Goal: Task Accomplishment & Management: Manage account settings

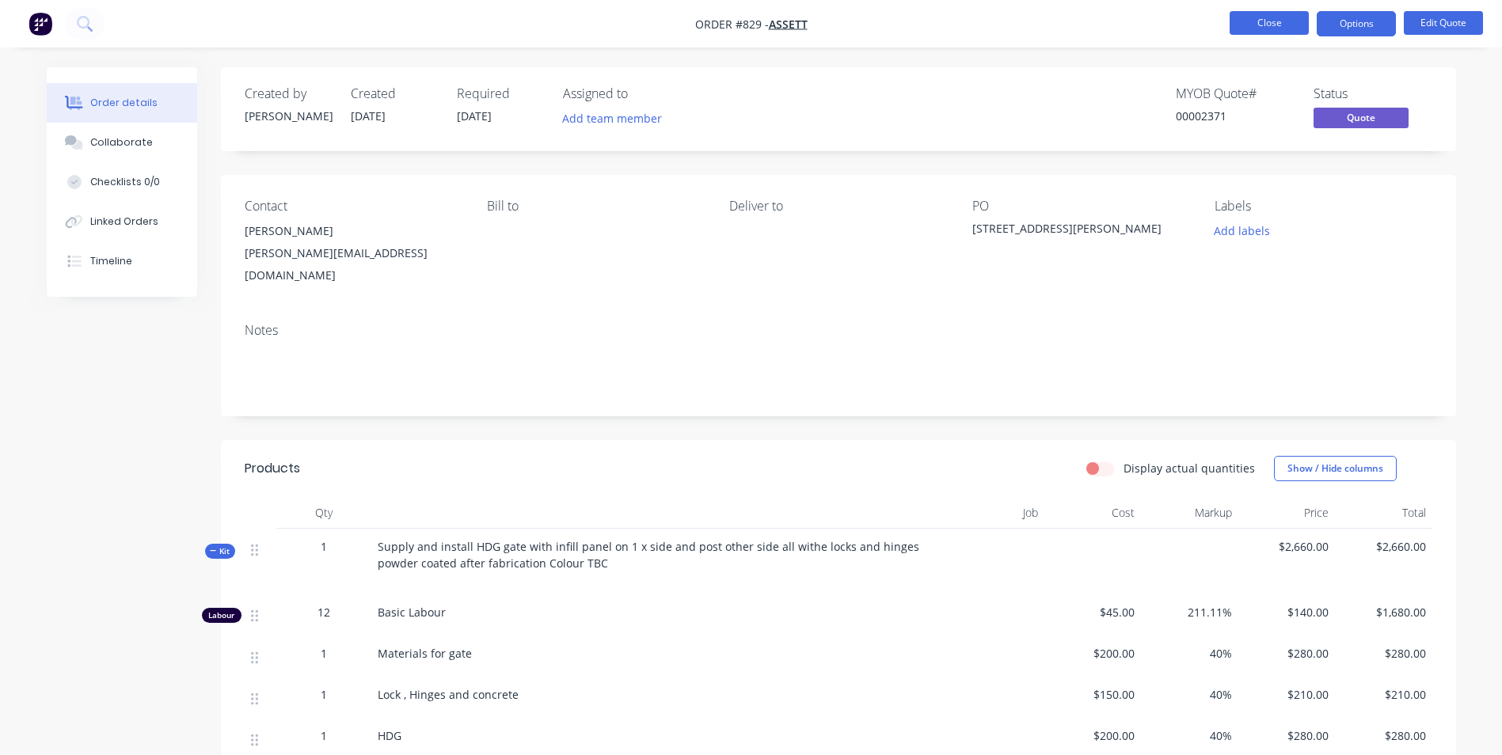
click at [1248, 24] on button "Close" at bounding box center [1268, 23] width 79 height 24
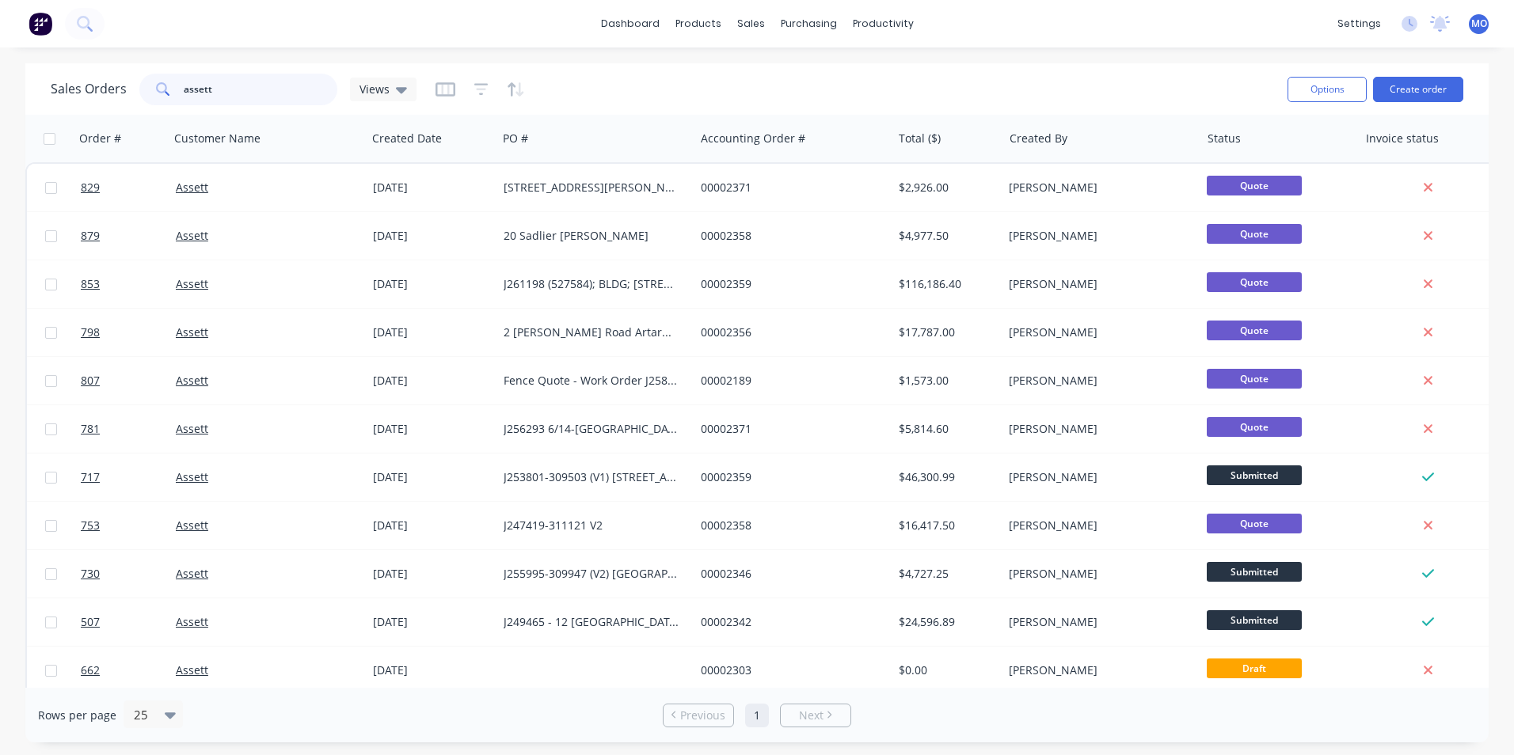
drag, startPoint x: 239, startPoint y: 92, endPoint x: 168, endPoint y: 105, distance: 72.5
click at [168, 105] on div "Sales Orders assett Views" at bounding box center [663, 89] width 1224 height 39
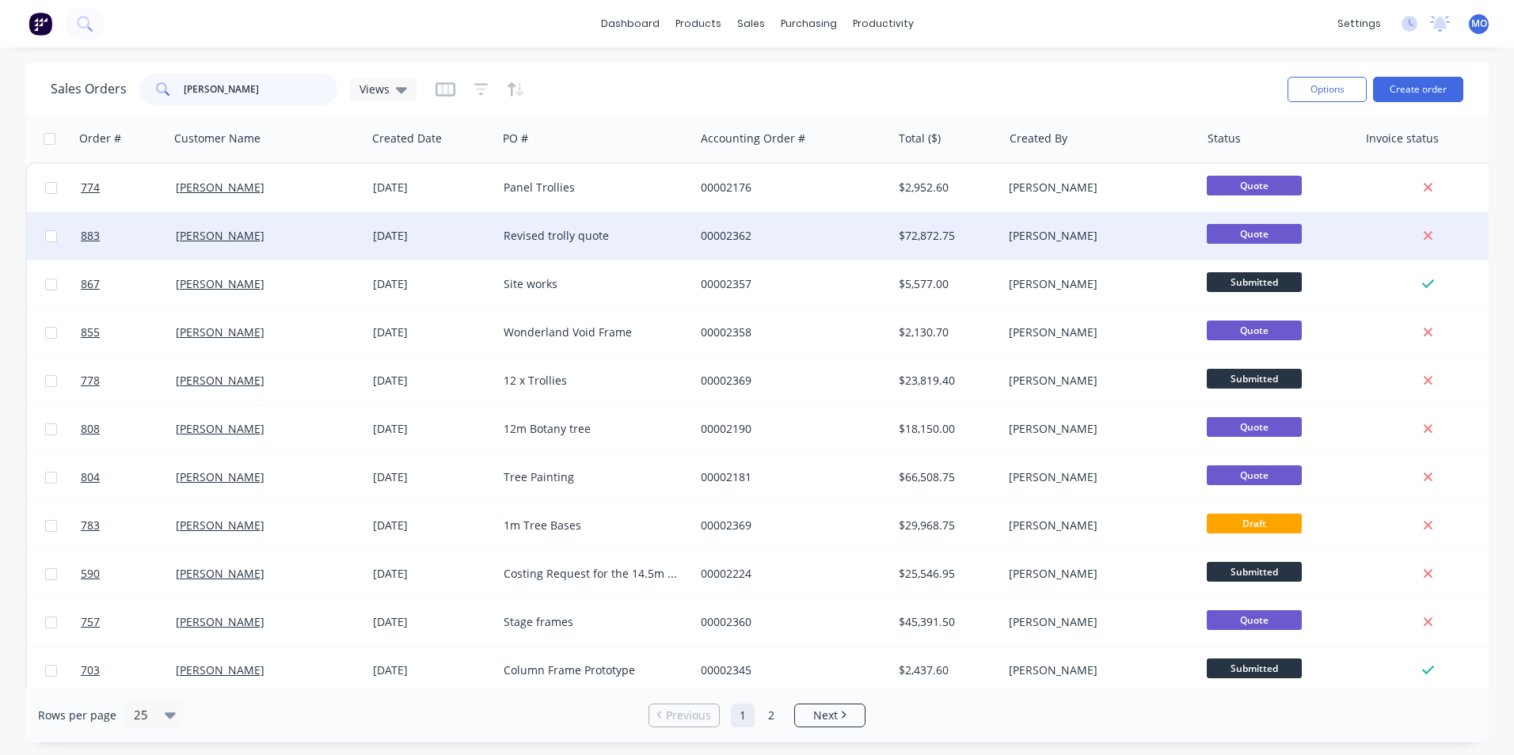
type input "[PERSON_NAME]"
click at [268, 235] on div "[PERSON_NAME]" at bounding box center [264, 236] width 176 height 16
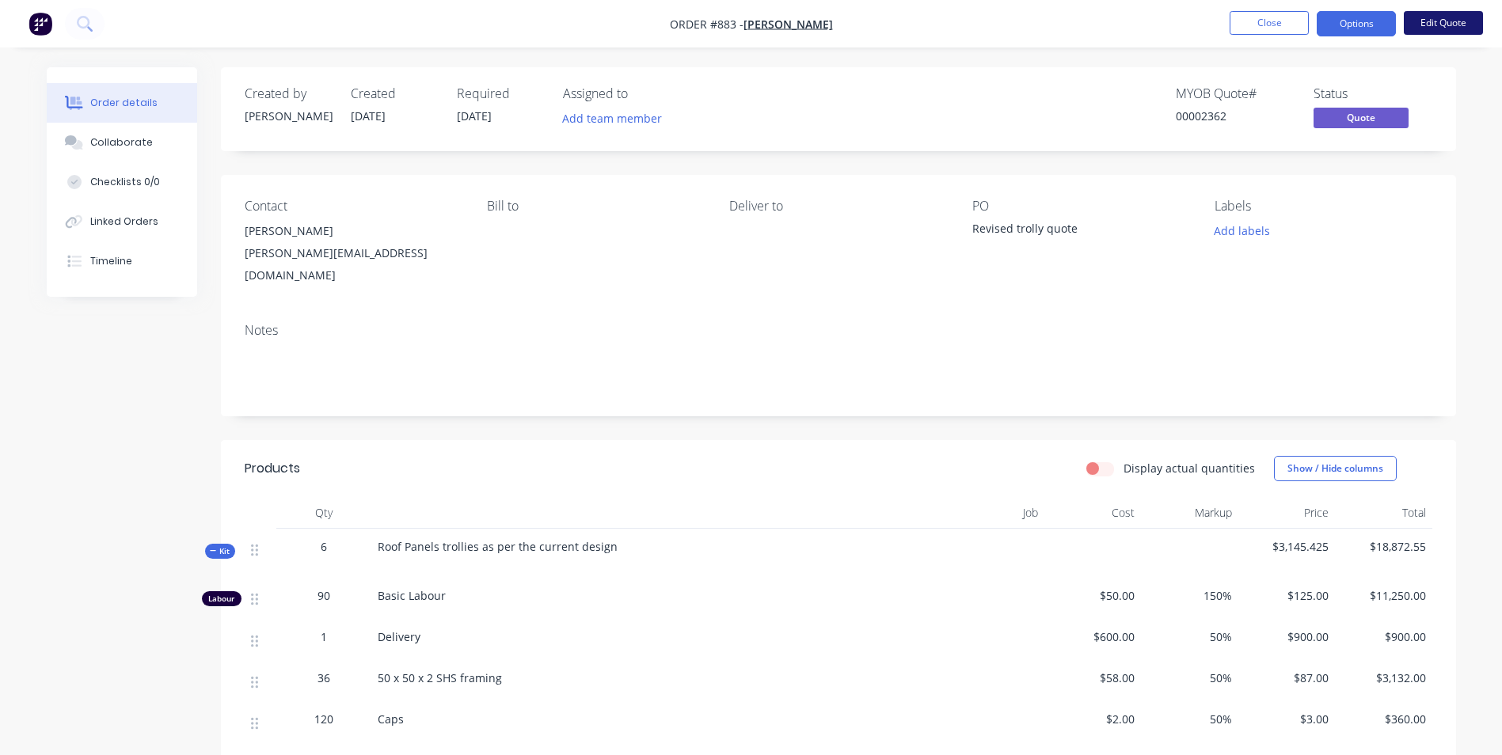
click at [1439, 28] on button "Edit Quote" at bounding box center [1443, 23] width 79 height 24
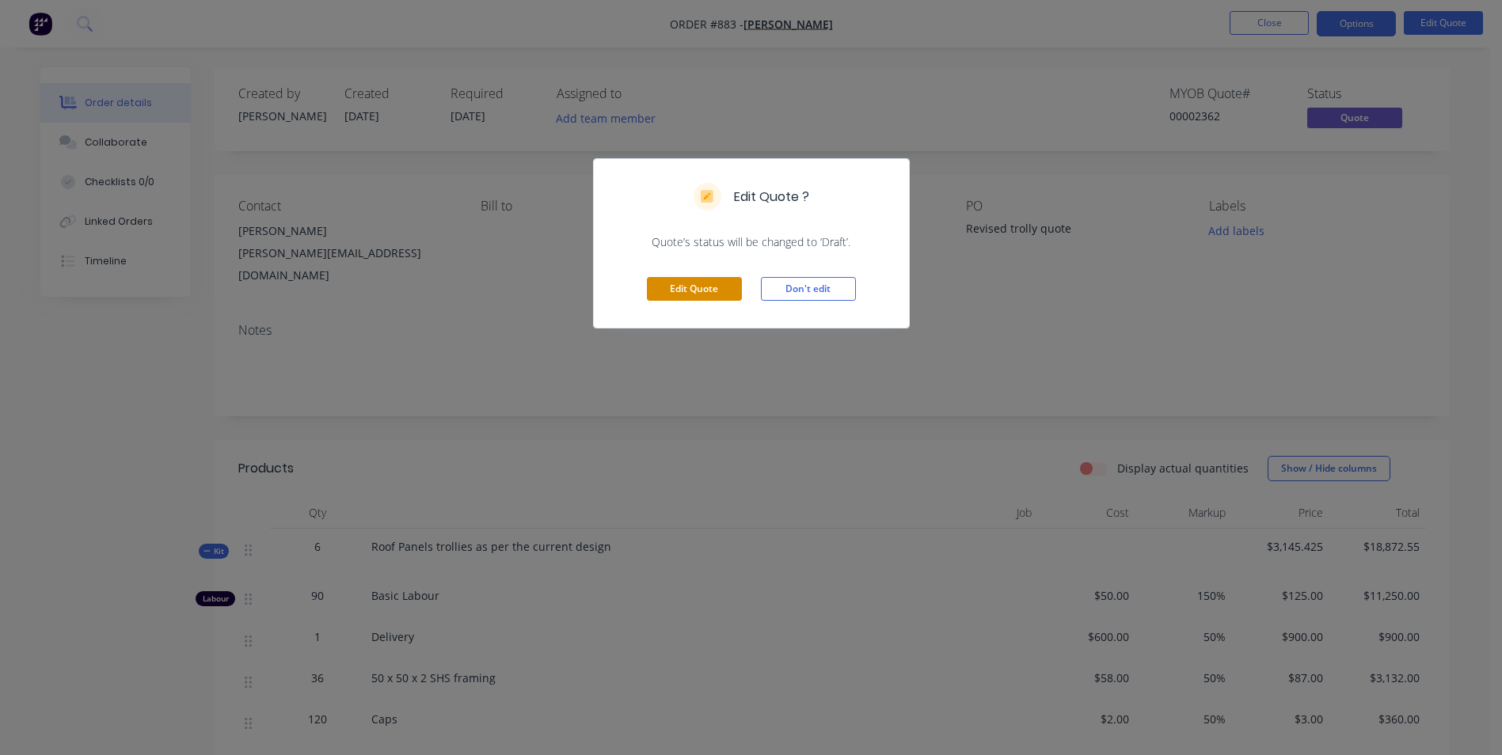
click at [691, 286] on button "Edit Quote" at bounding box center [694, 289] width 95 height 24
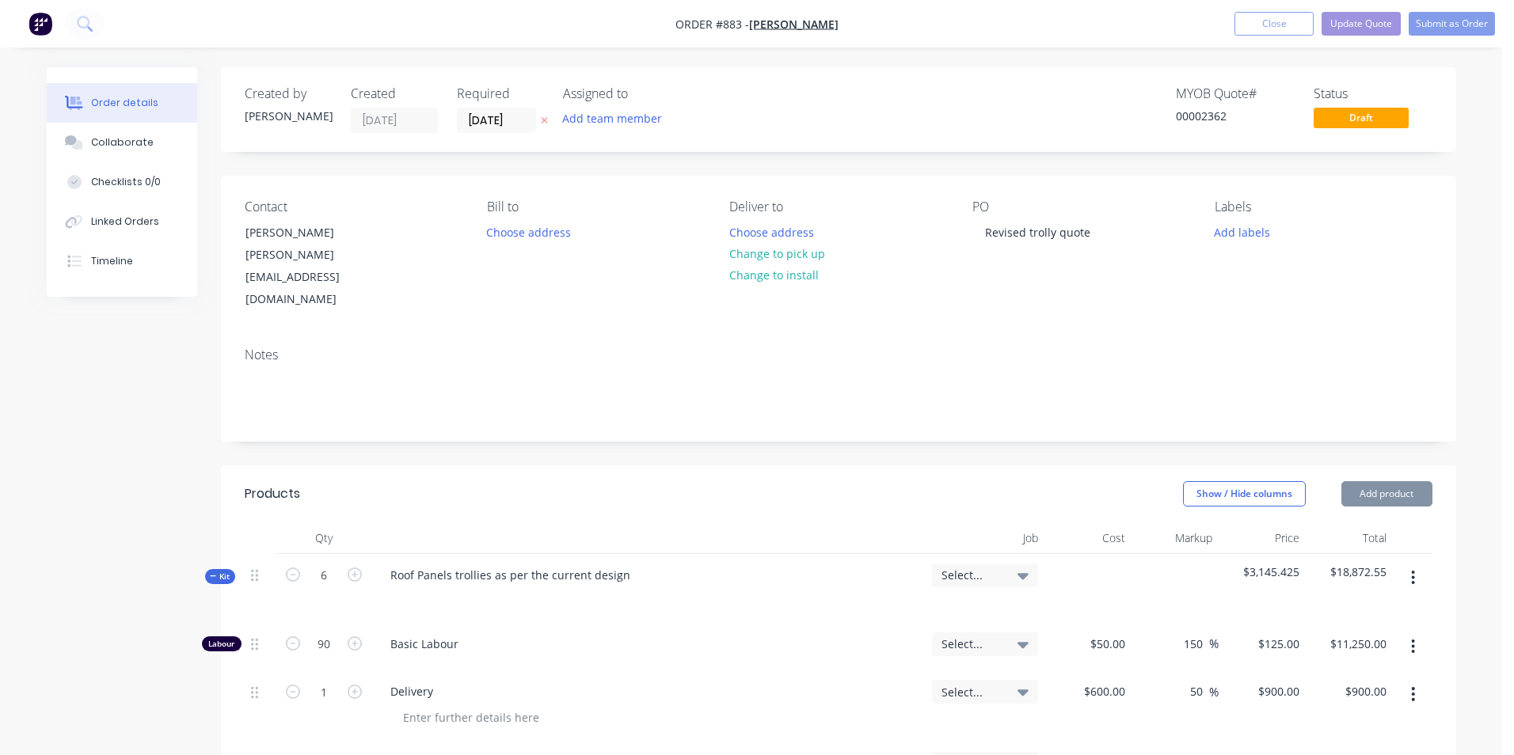
type input "$50.00"
type input "150"
type input "$125.00"
type input "$11,250.00"
type input "$600.00"
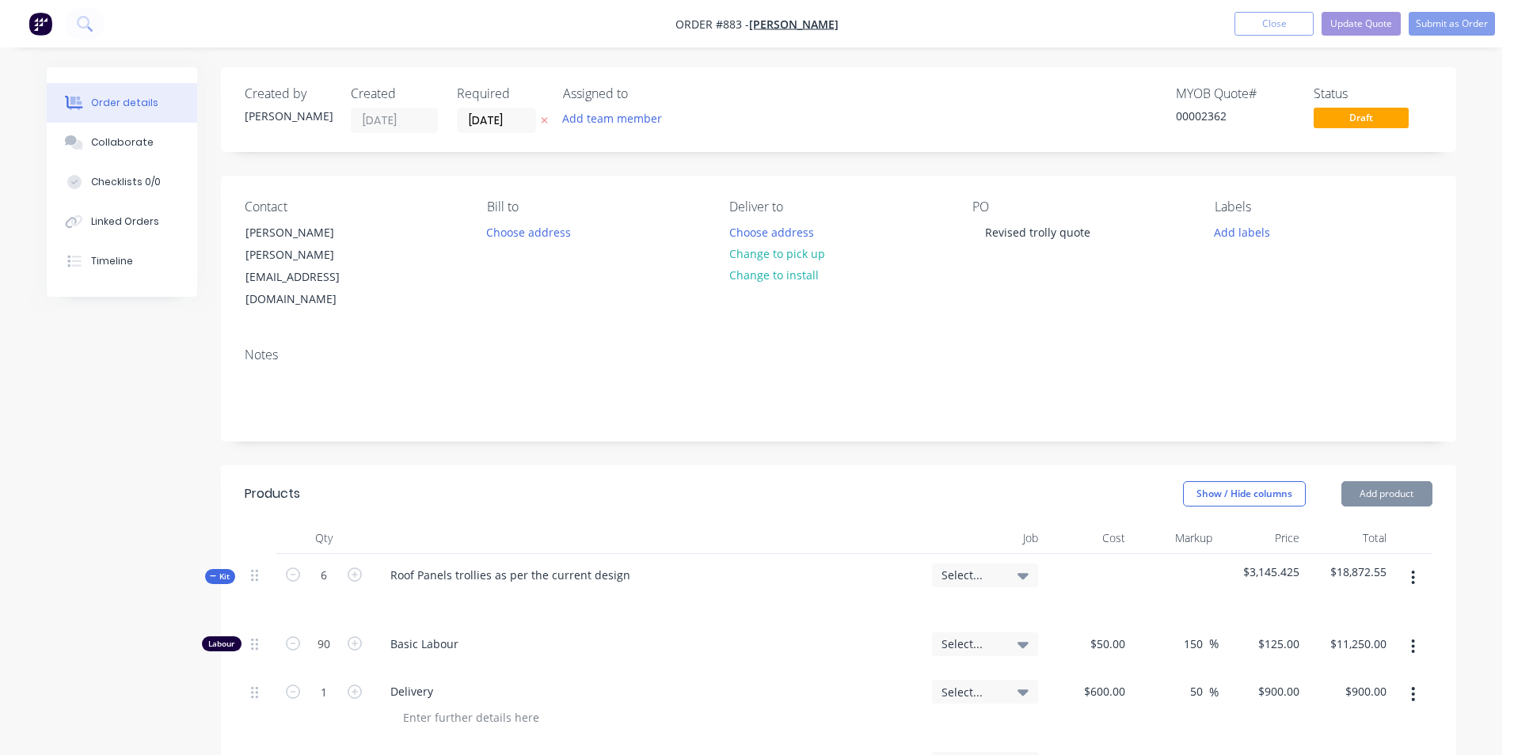
type input "50"
type input "$900.00"
type input "$58.00"
type input "50"
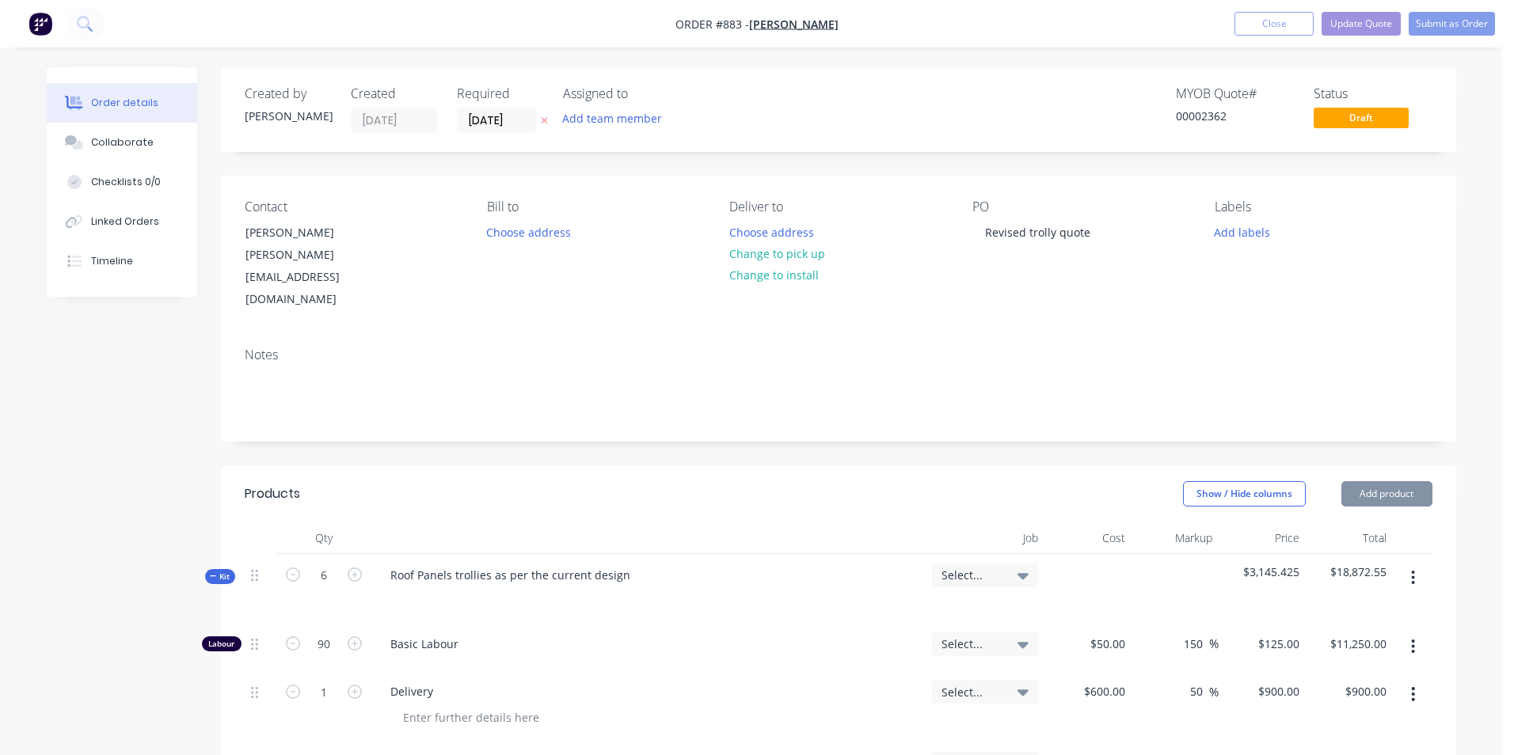
type input "$87.00"
type input "$3,132.00"
type input "$2.00"
type input "50"
type input "$3.00"
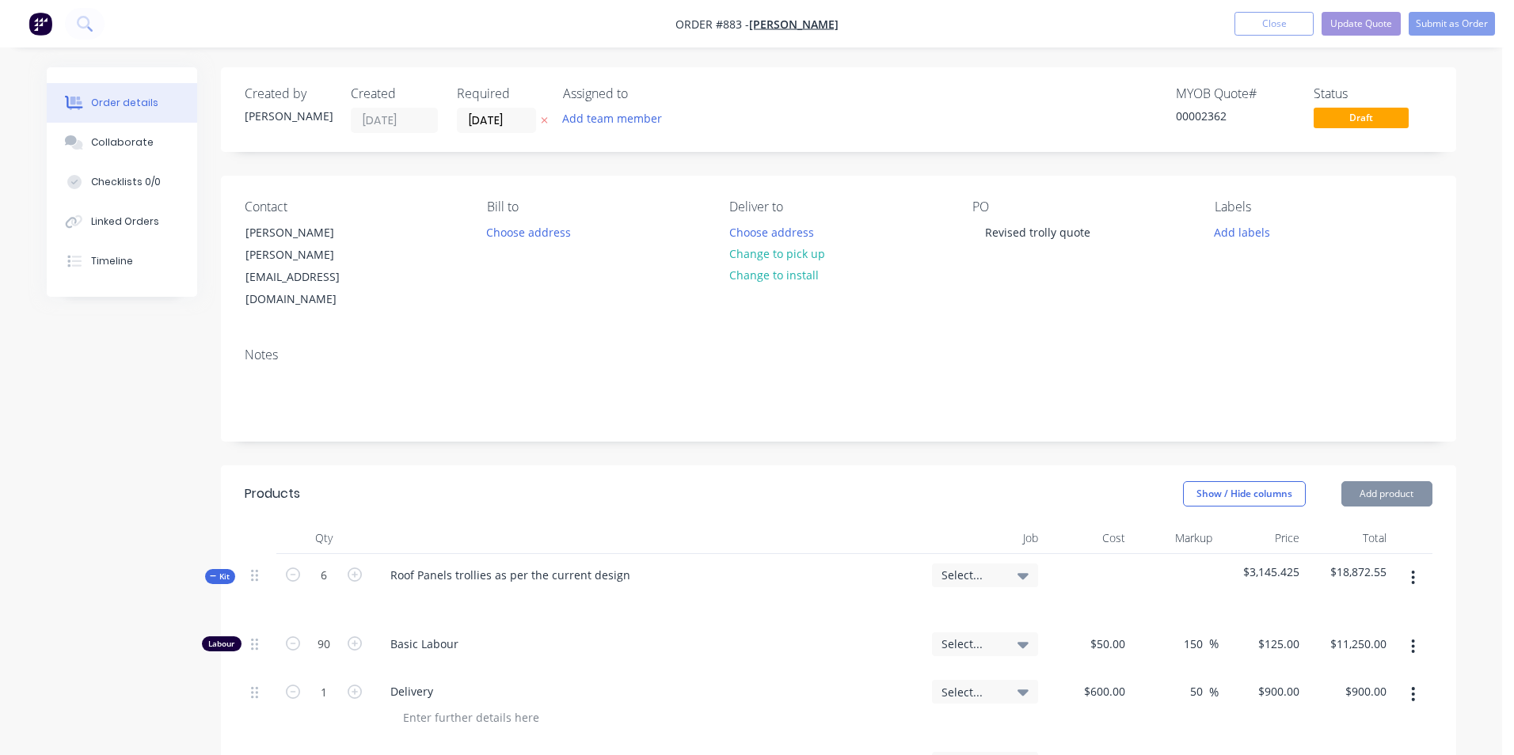
type input "$360.00"
type input "$3.00"
type input "50"
type input "$4.50"
type input "$405.00"
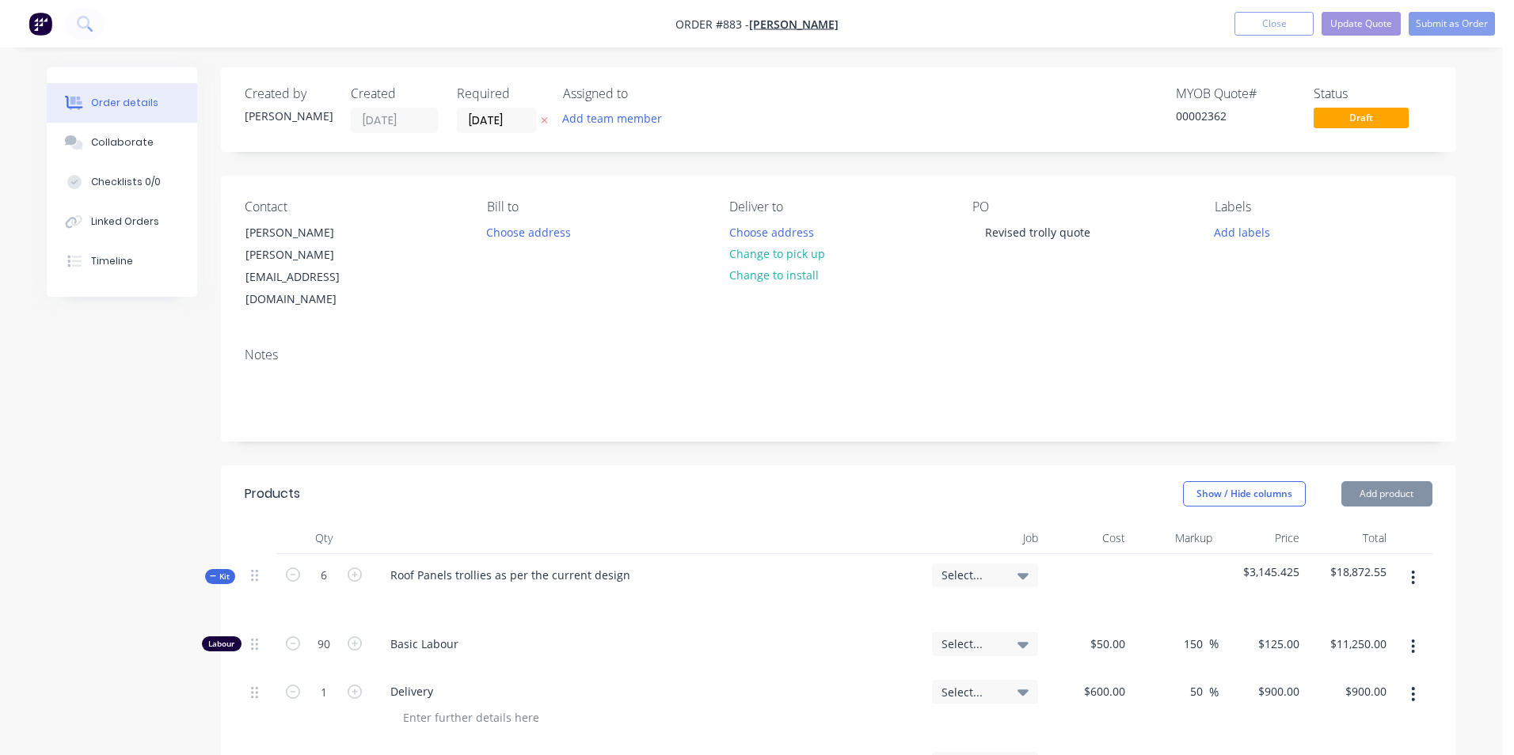
type input "$10.00"
type input "50"
type input "$15.00"
type input "$360.00"
type input "$28.00"
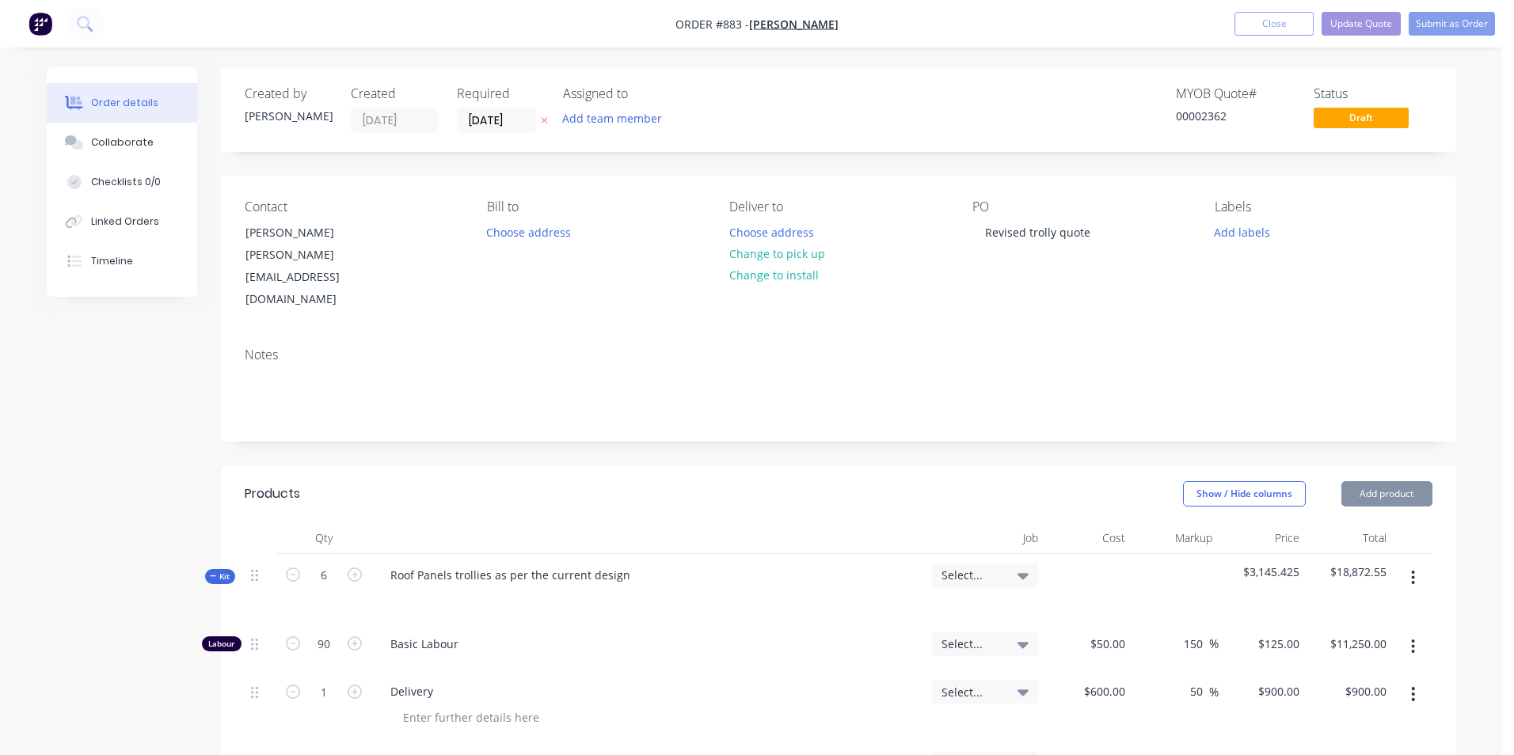
type input "50"
type input "$42.00"
type input "$1,008.00"
type input "$97.56"
type input "50"
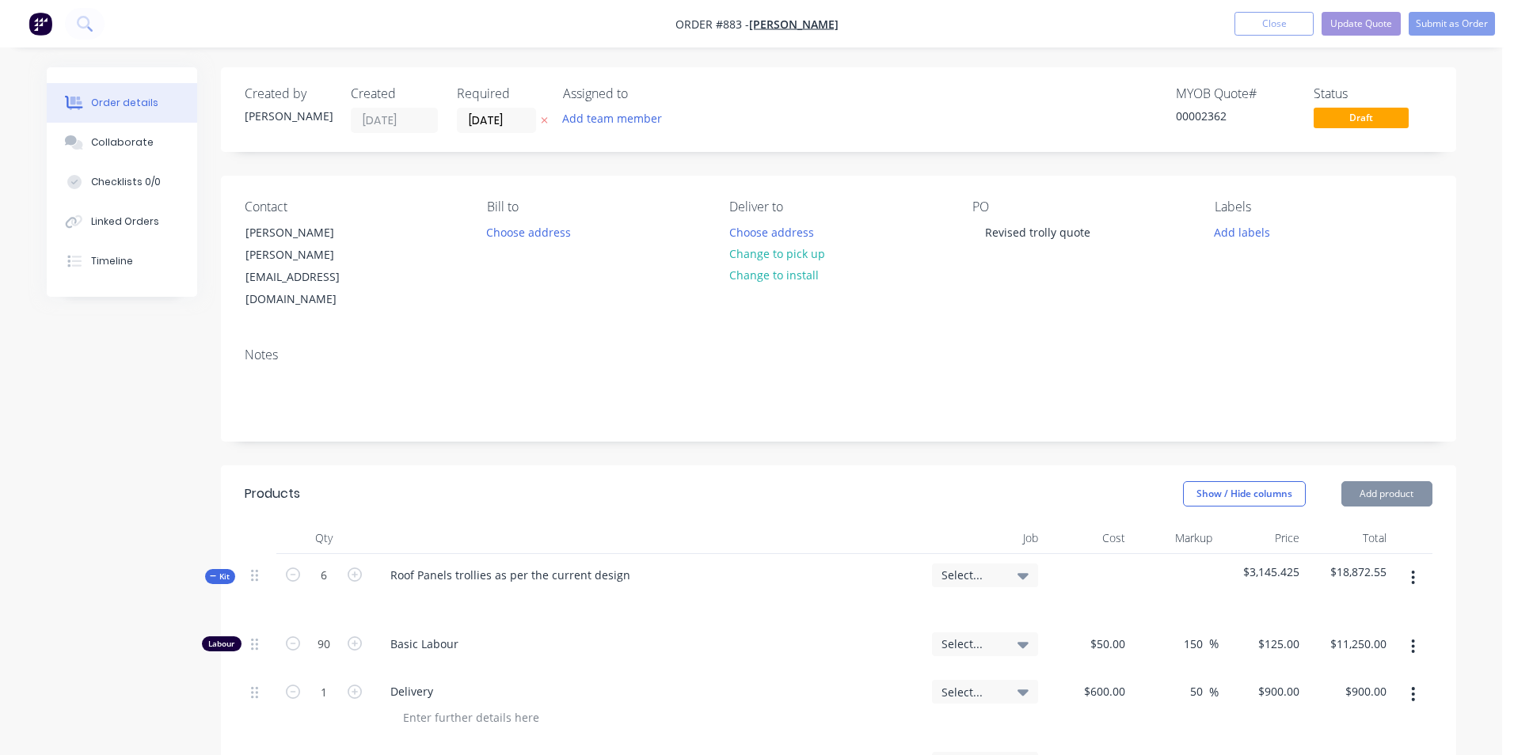
type input "$146.34"
type input "$1,097.55"
type input "$30.00"
type input "$360.00"
type input "$50.00"
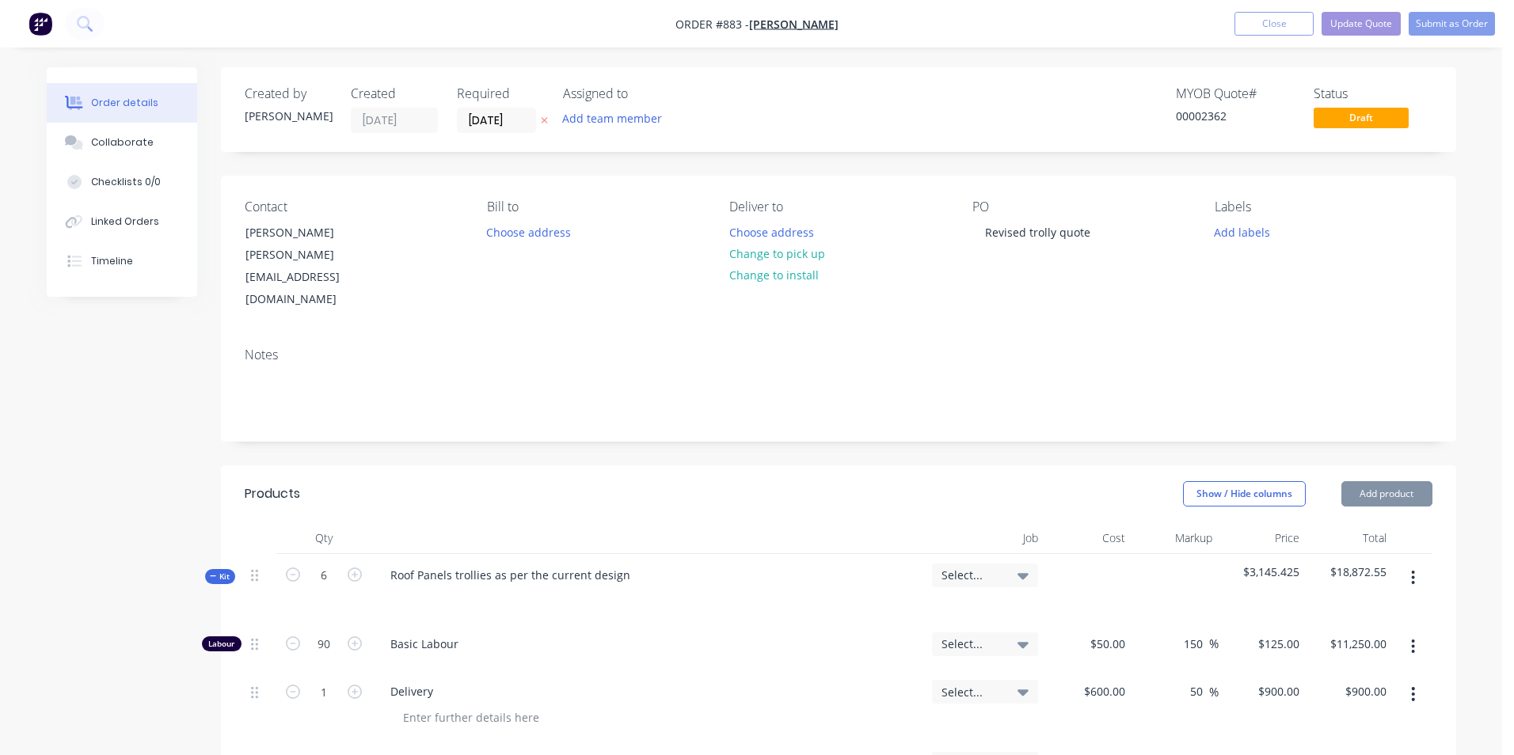
type input "150"
type input "$125.00"
type input "$22,500.00"
type input "$58.00"
type input "50"
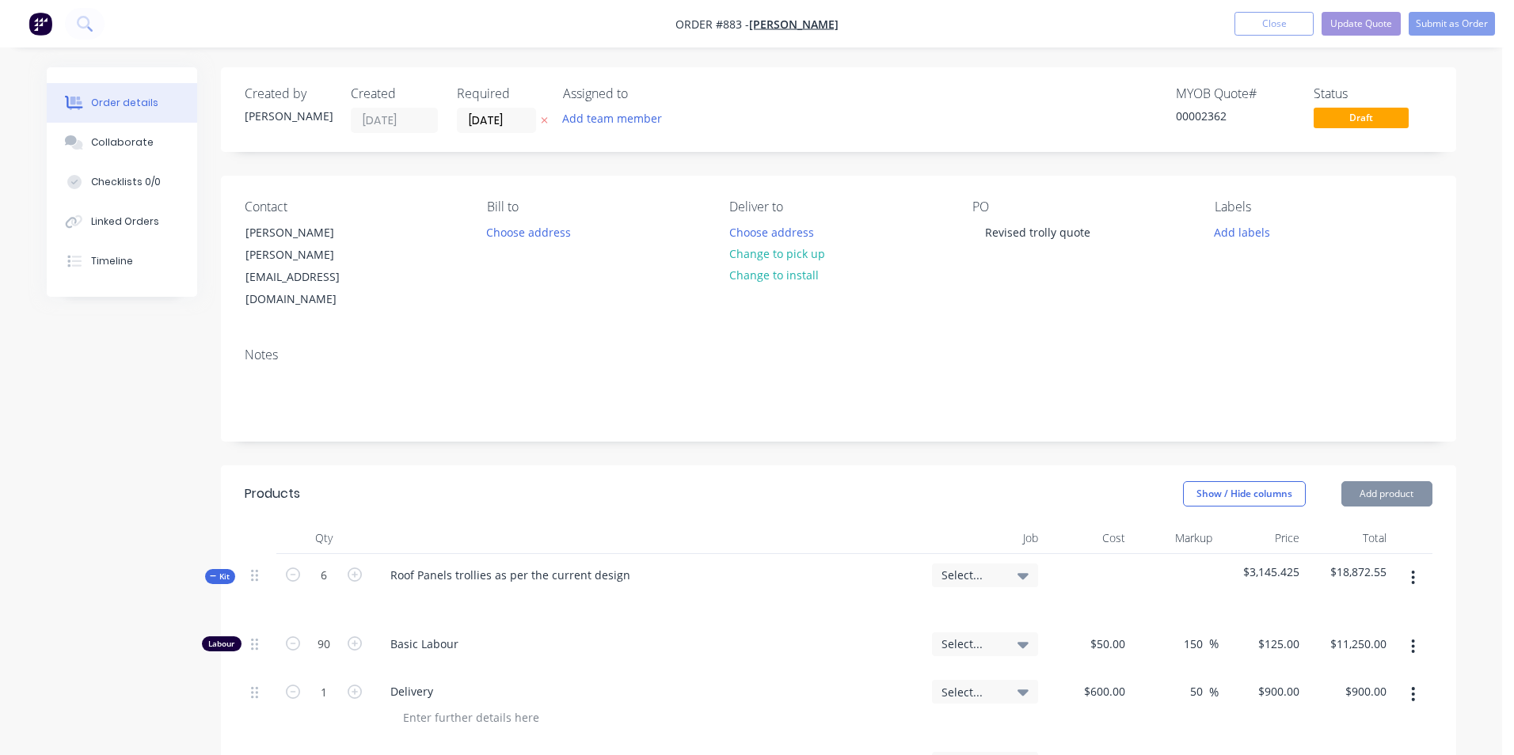
type input "$87.00"
type input "$2,088.00"
type input "$2.00"
type input "50"
type input "$3.00"
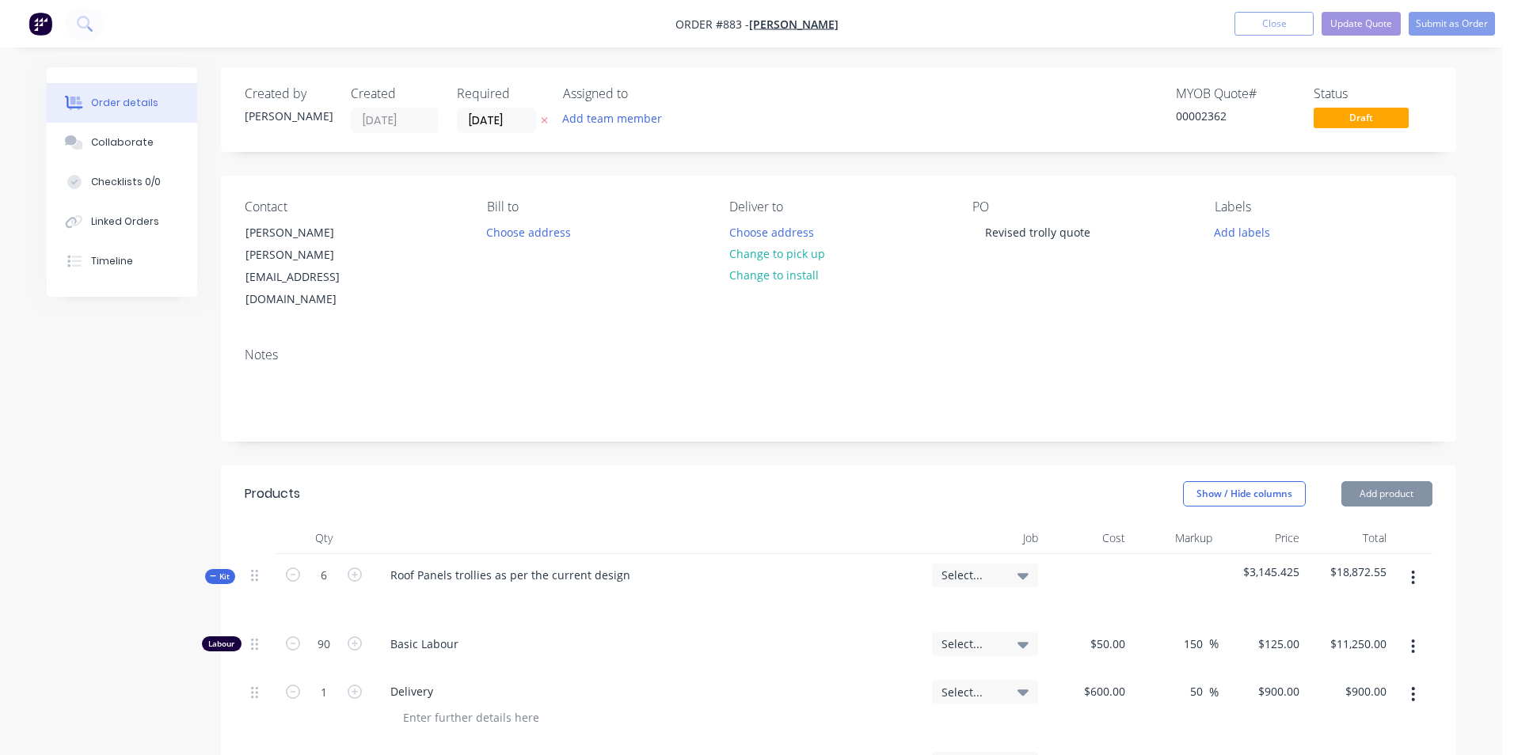
type input "$360.00"
type input "$2,000.00"
type input "50"
type input "$3,000.00"
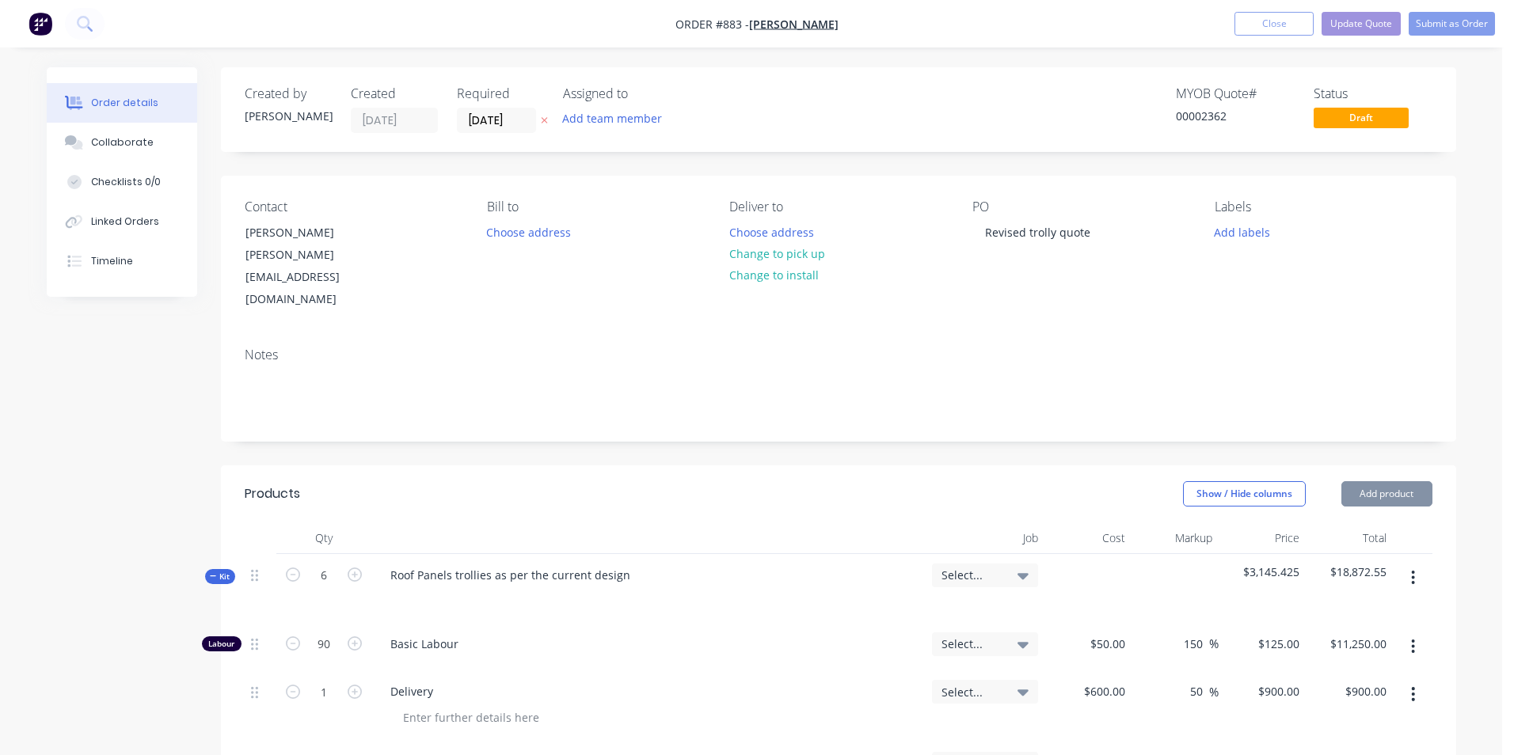
type input "$10.00"
type input "50"
type input "$15.00"
type input "$720.00"
type input "$28.00"
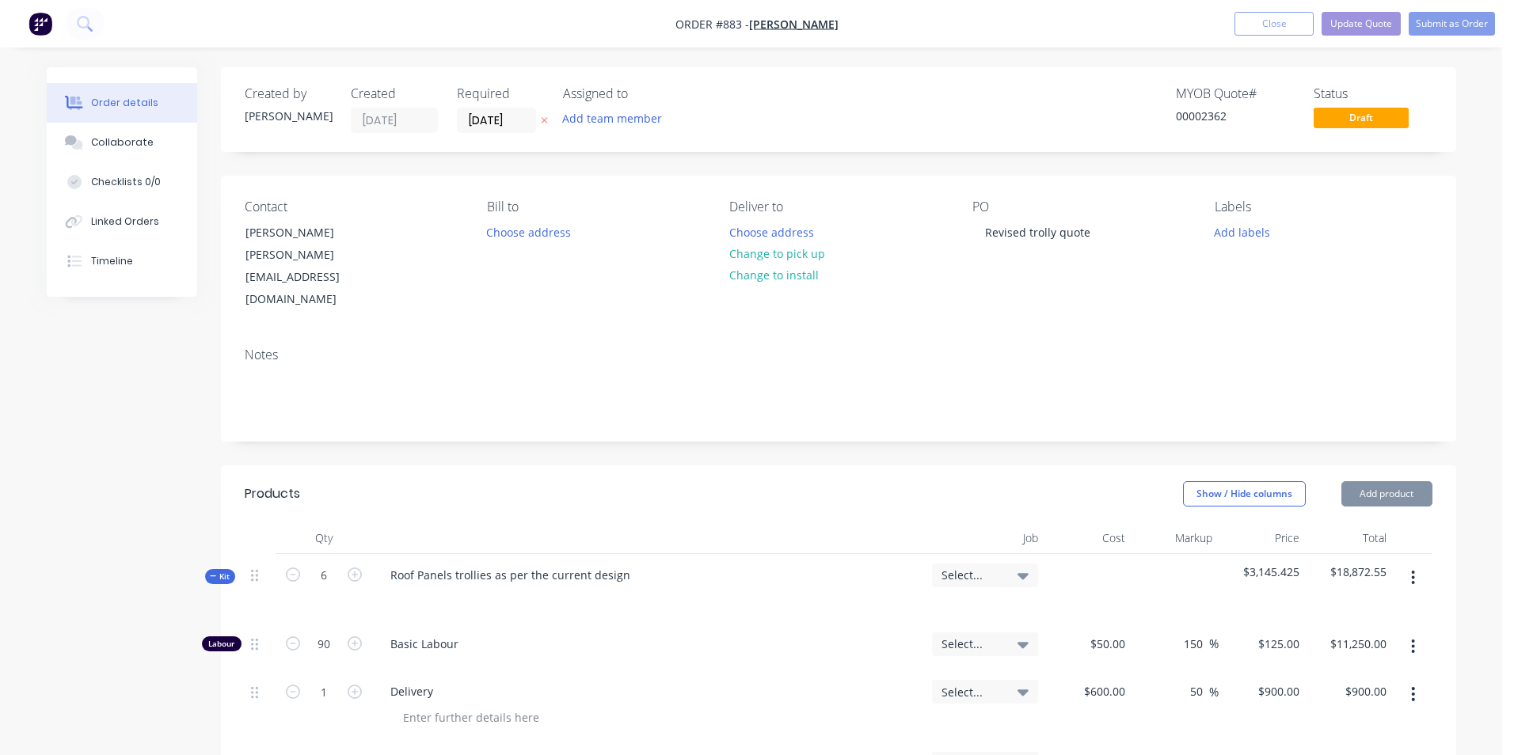
type input "50"
type input "$42.00"
type input "$2,016.00"
type input "$200.00"
type input "50"
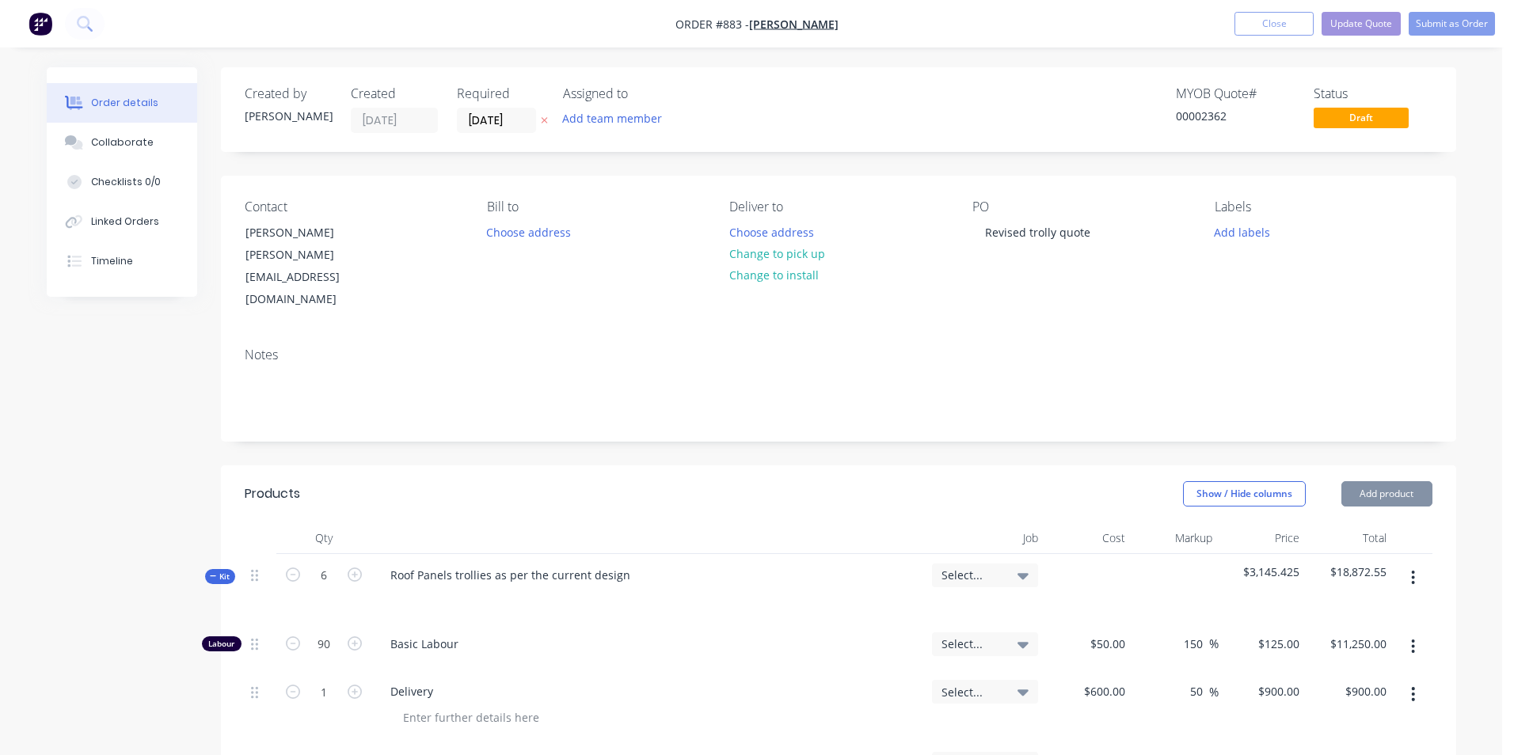
type input "$300.00"
type input "$900.00"
type input "$2,600.00"
type input "50"
type input "$3,900.00"
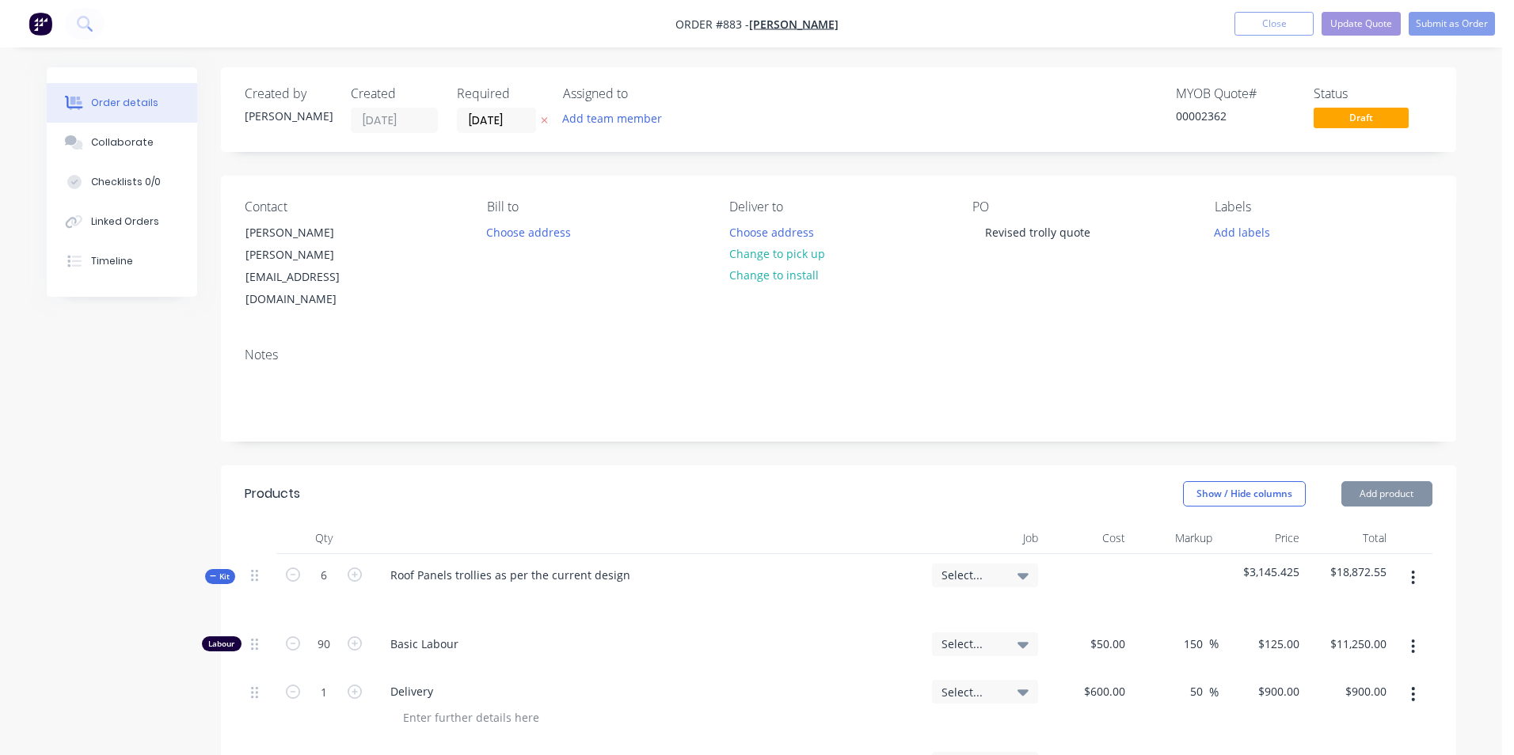
type input "$3,900.00"
type input "$1,200.00"
type input "50"
type input "$1,800.00"
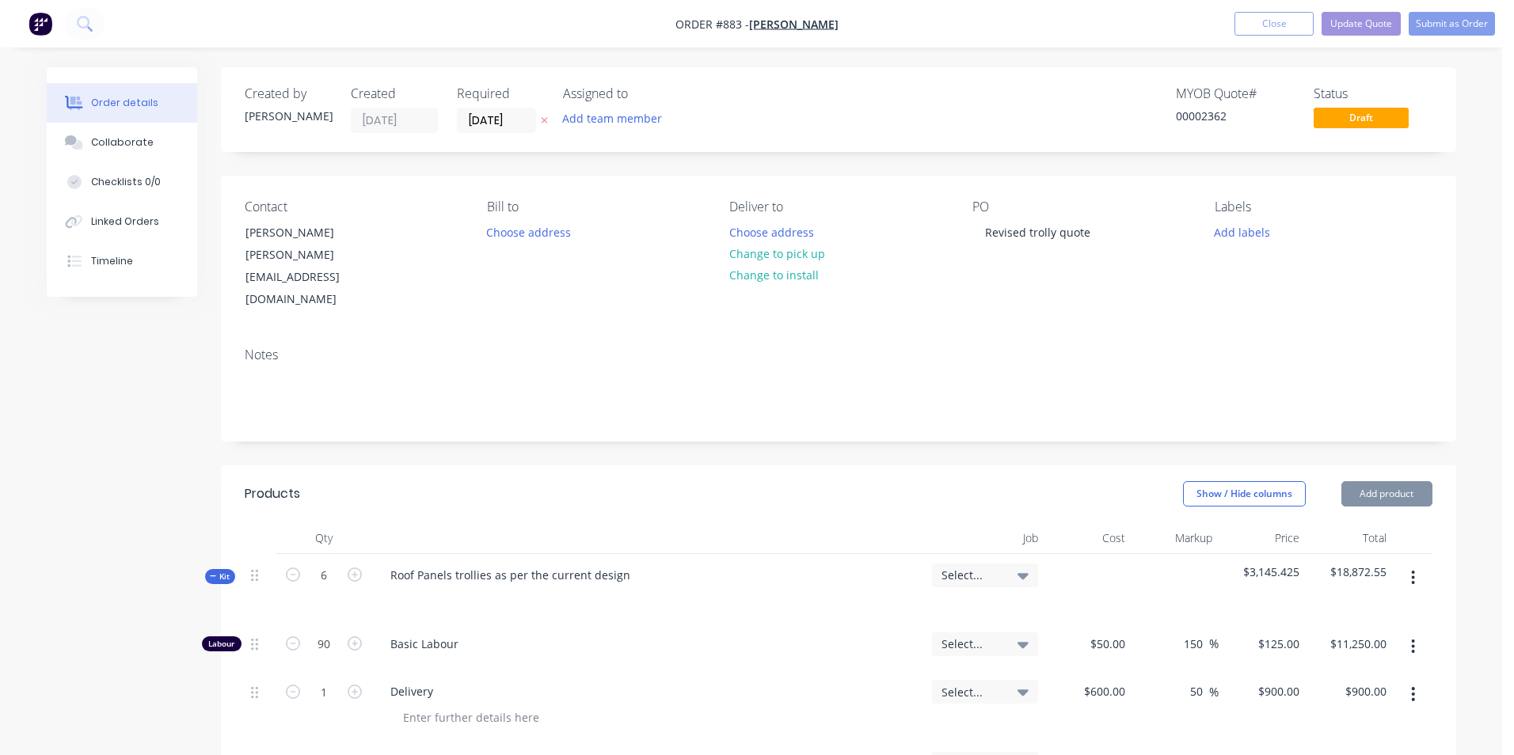
type input "$30.00"
type input "$720.00"
type input "$6,187.00"
type input "20"
type input "$7,424.40"
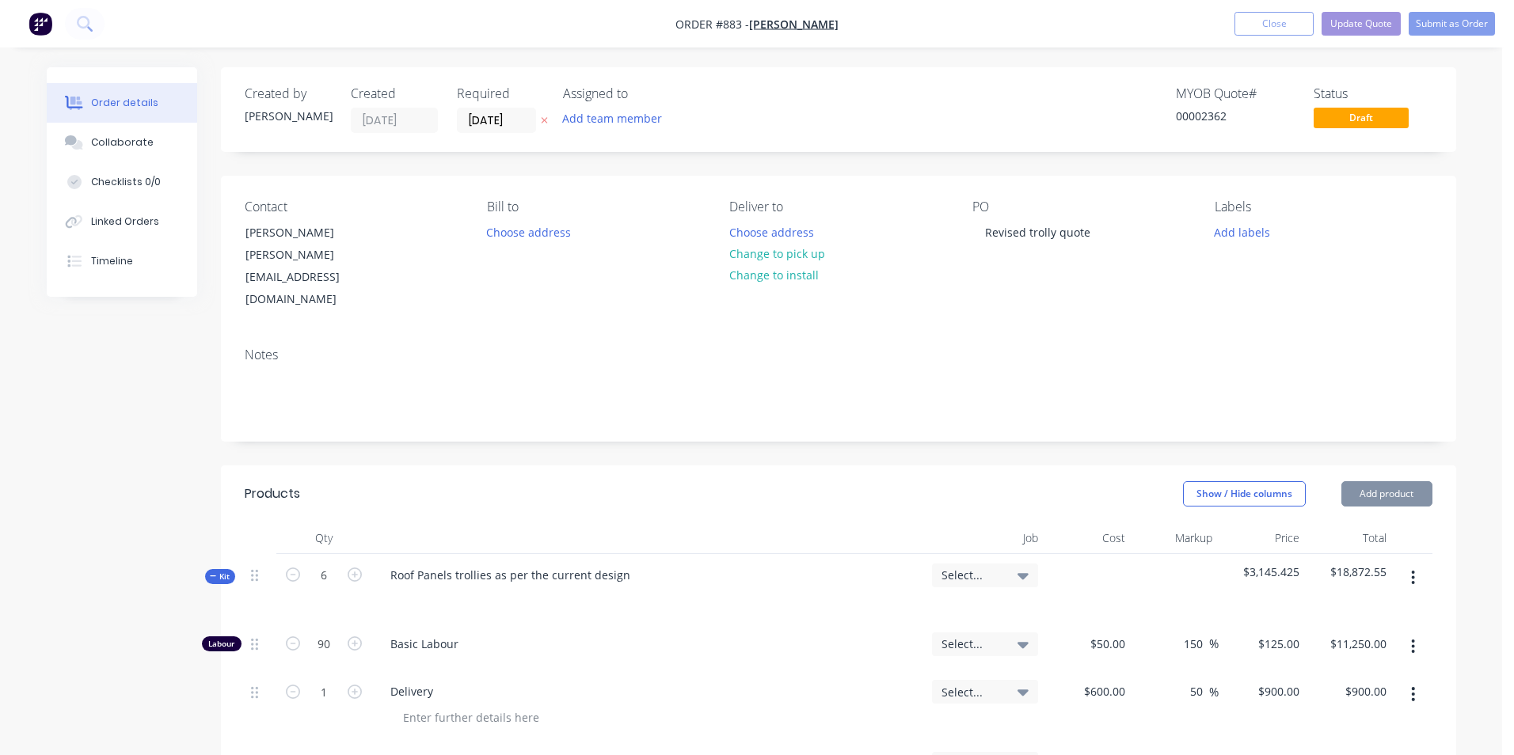
type input "$7,424.40"
type input "$50.00"
type input "200"
type input "$150.00"
type input "$1,200.00"
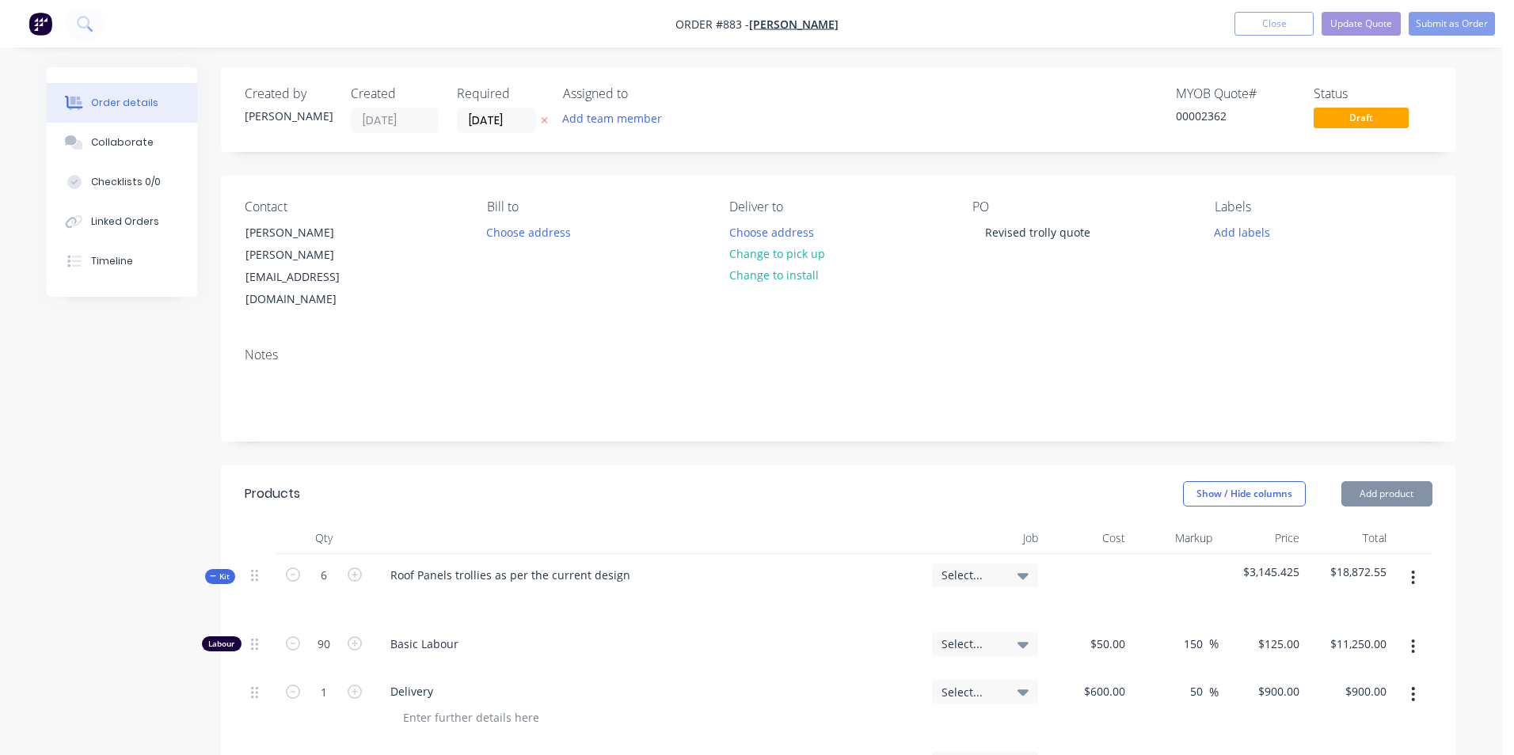
type input "$150.00"
type input "50"
type input "$225.00"
type input "$58.00"
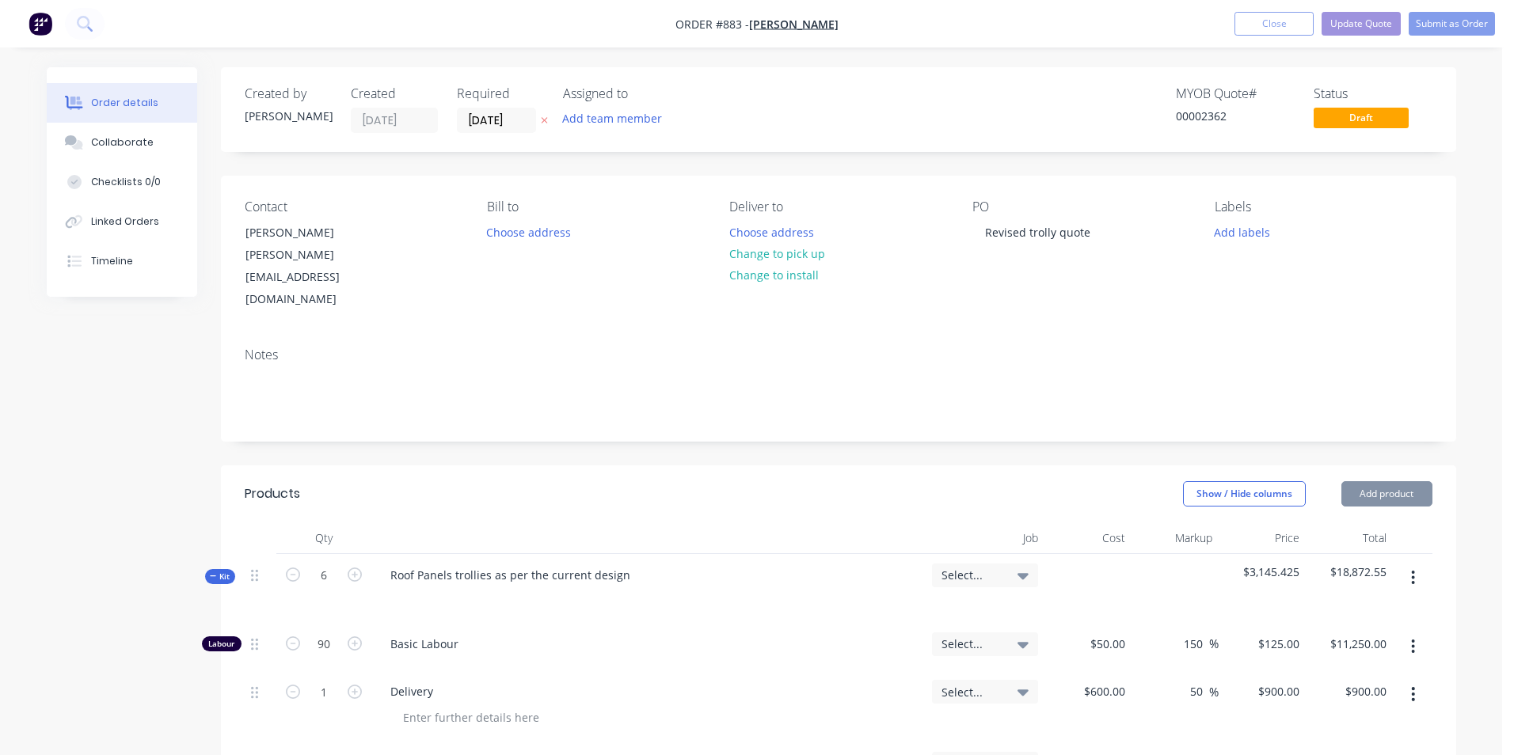
type input "50"
type input "$87.00"
type input "$174.00"
type input "$28.00"
type input "50"
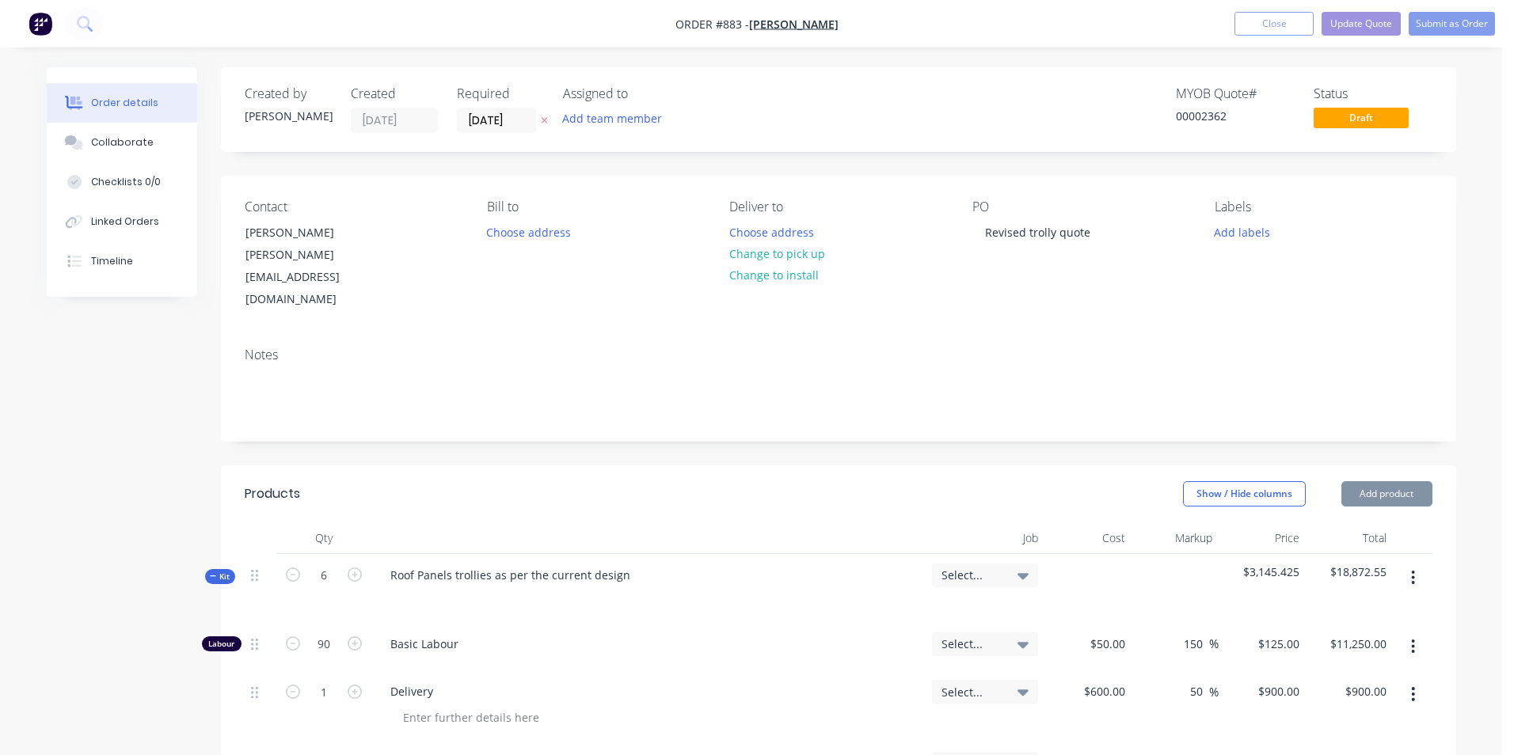
type input "$42.00"
type input "$168.00"
type input "$30.00"
type input "$180.00"
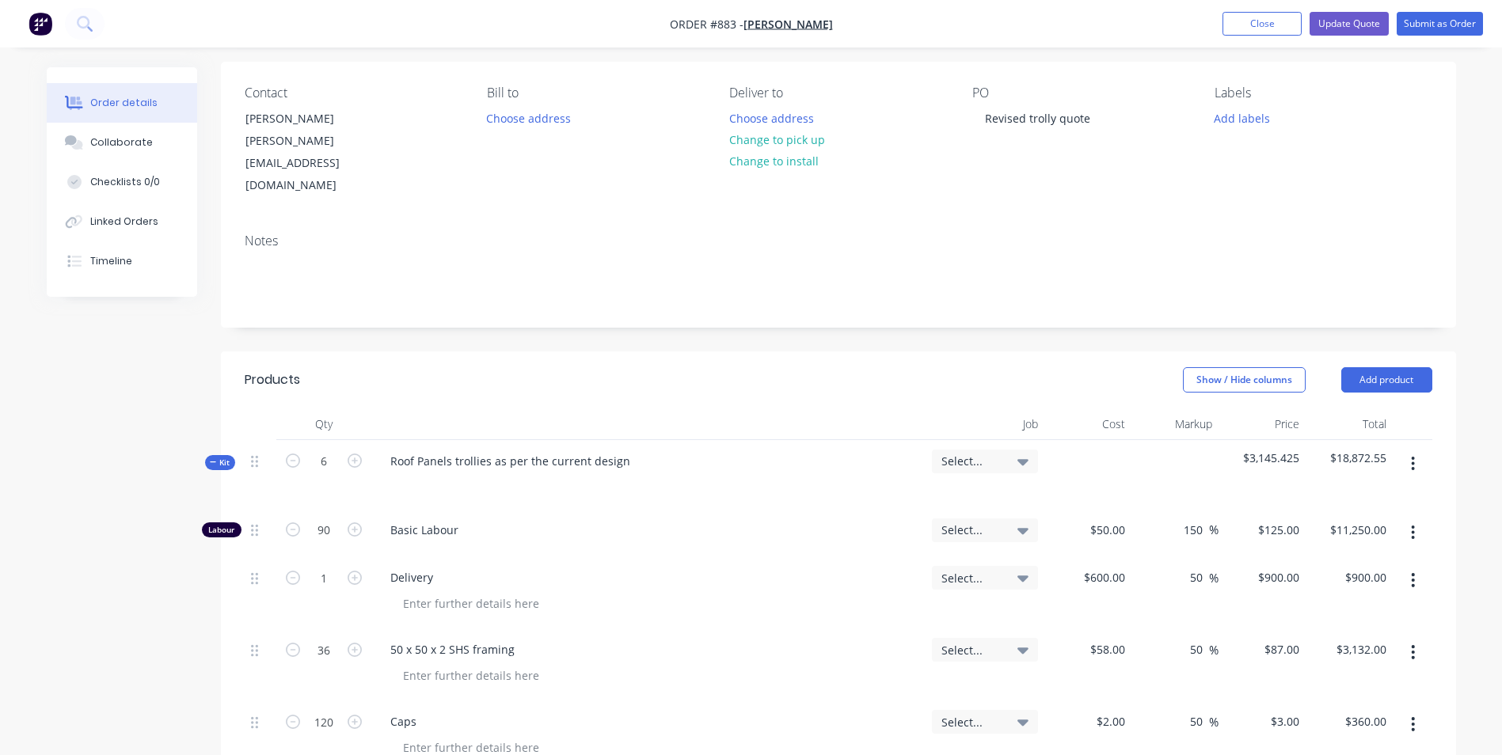
scroll to position [118, 0]
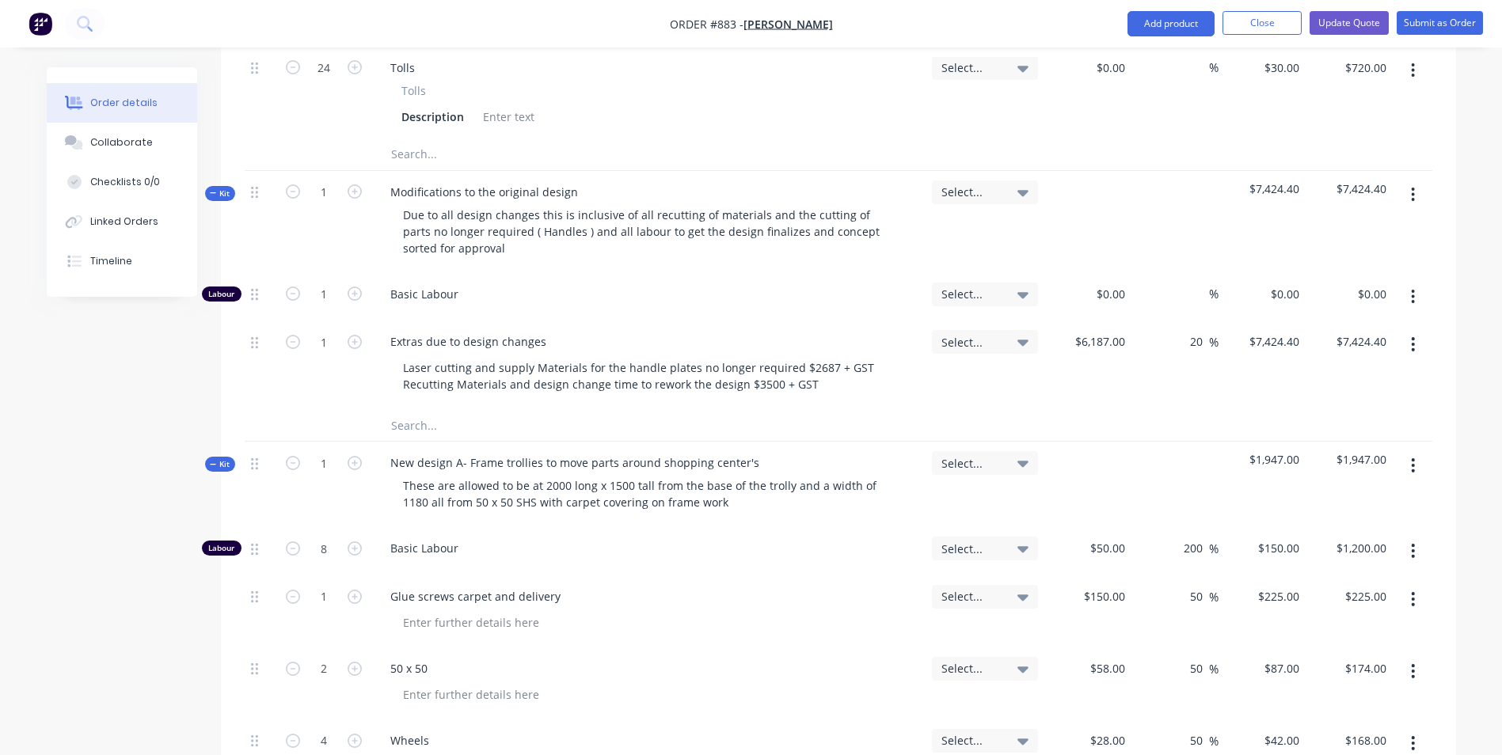
scroll to position [2018, 0]
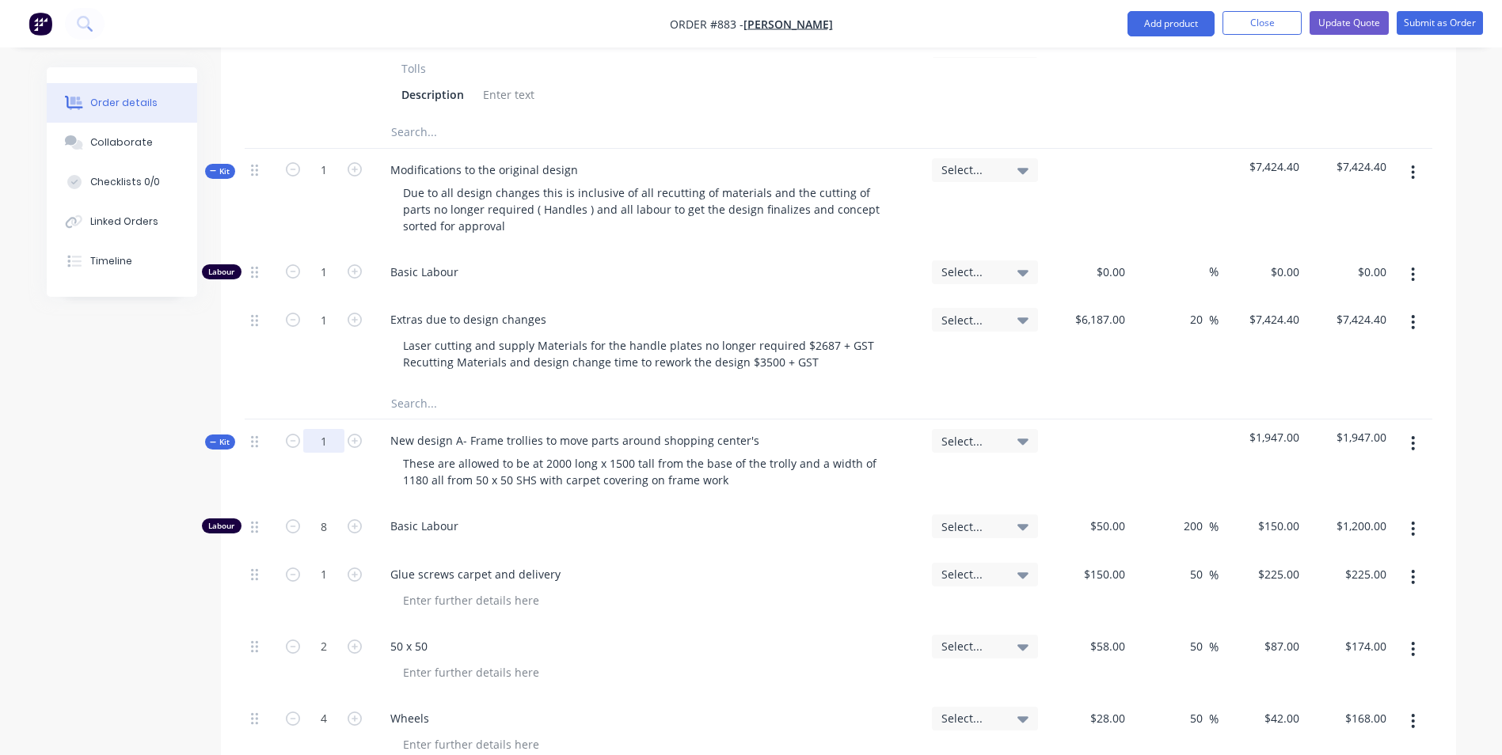
type input "5"
click at [661, 505] on div "Basic Labour" at bounding box center [648, 529] width 554 height 48
type input "40"
type input "$6,000.00"
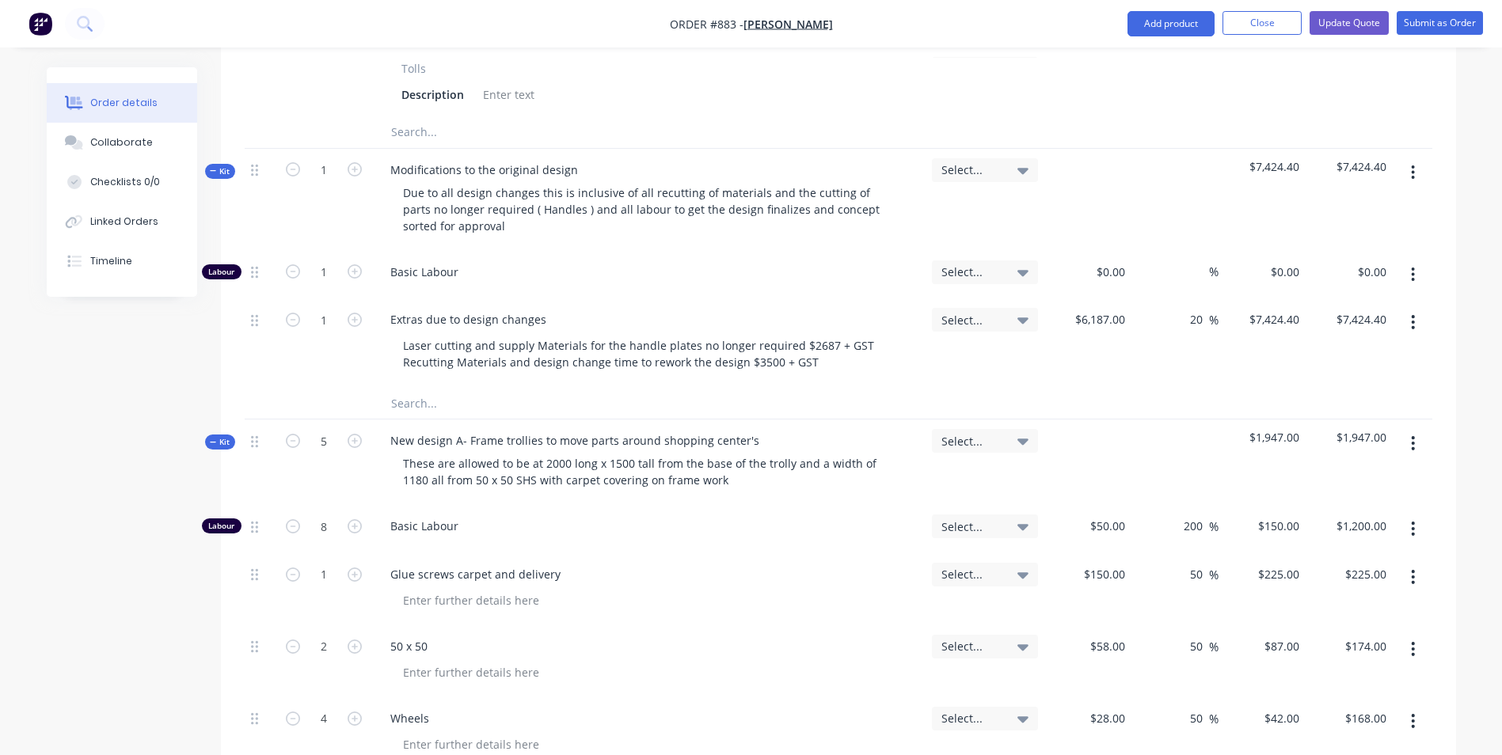
type input "20"
type input "$4,500.00"
type input "10"
type input "$870.00"
type input "20"
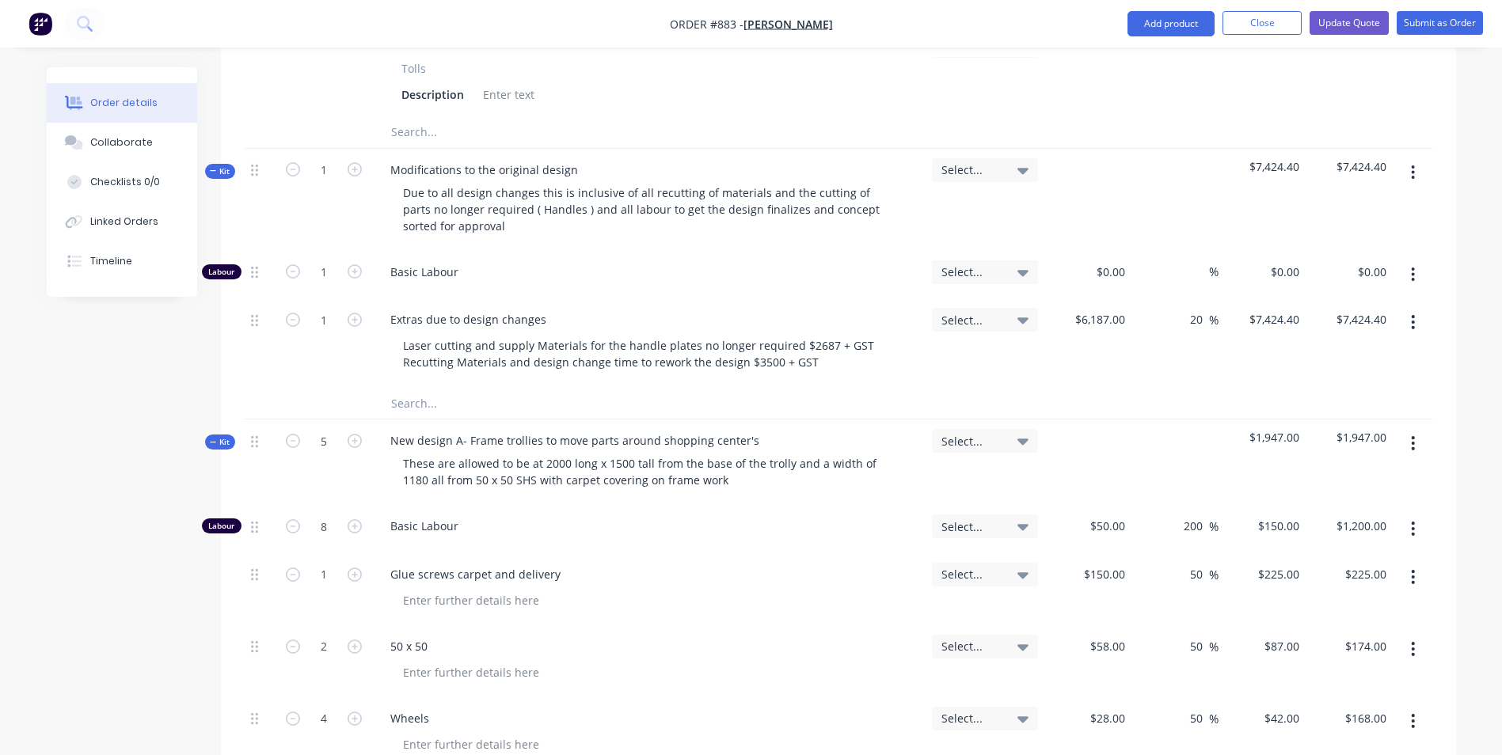
type input "$840.00"
type input "30"
type input "$900.00"
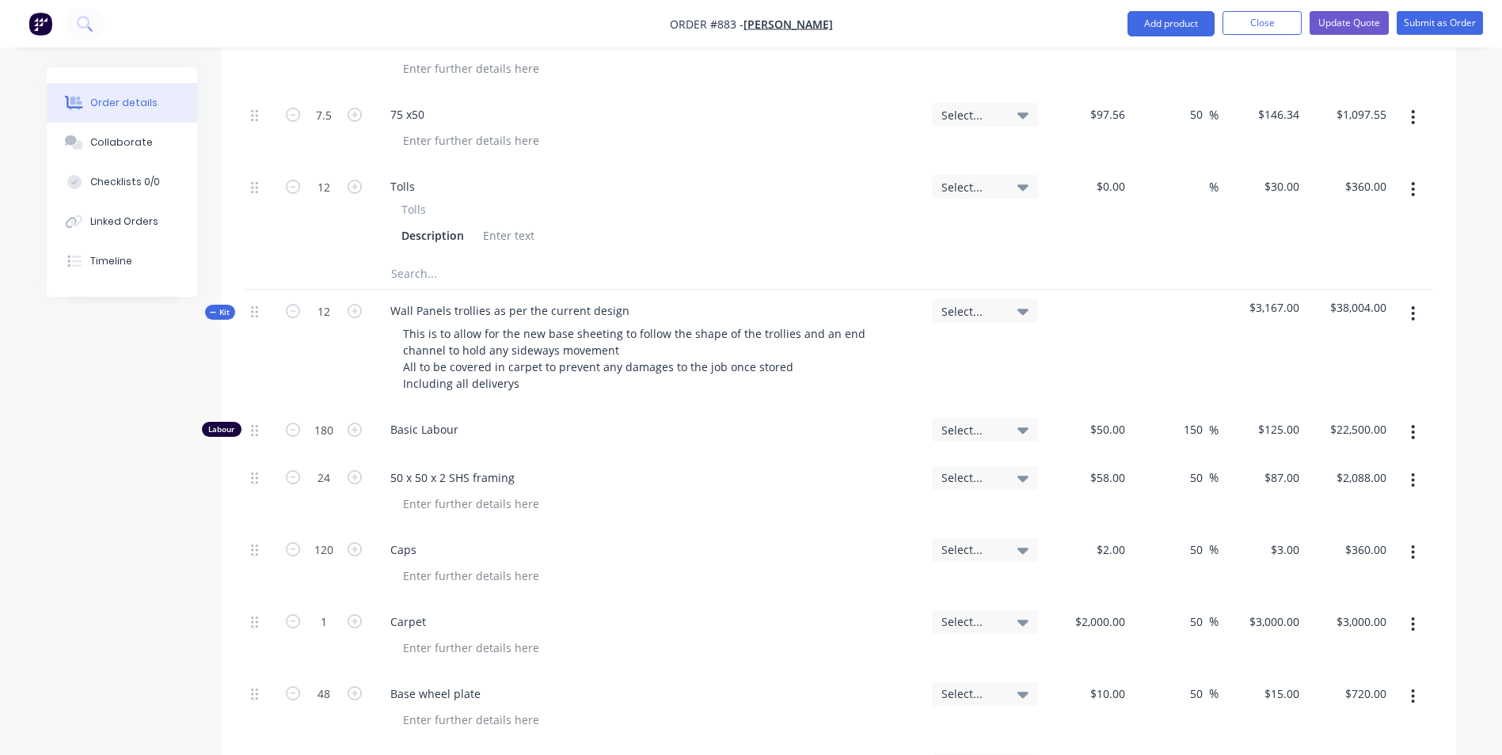
scroll to position [1008, 0]
type input "10"
click at [737, 423] on span "Basic Labour" at bounding box center [654, 431] width 529 height 17
type input "150"
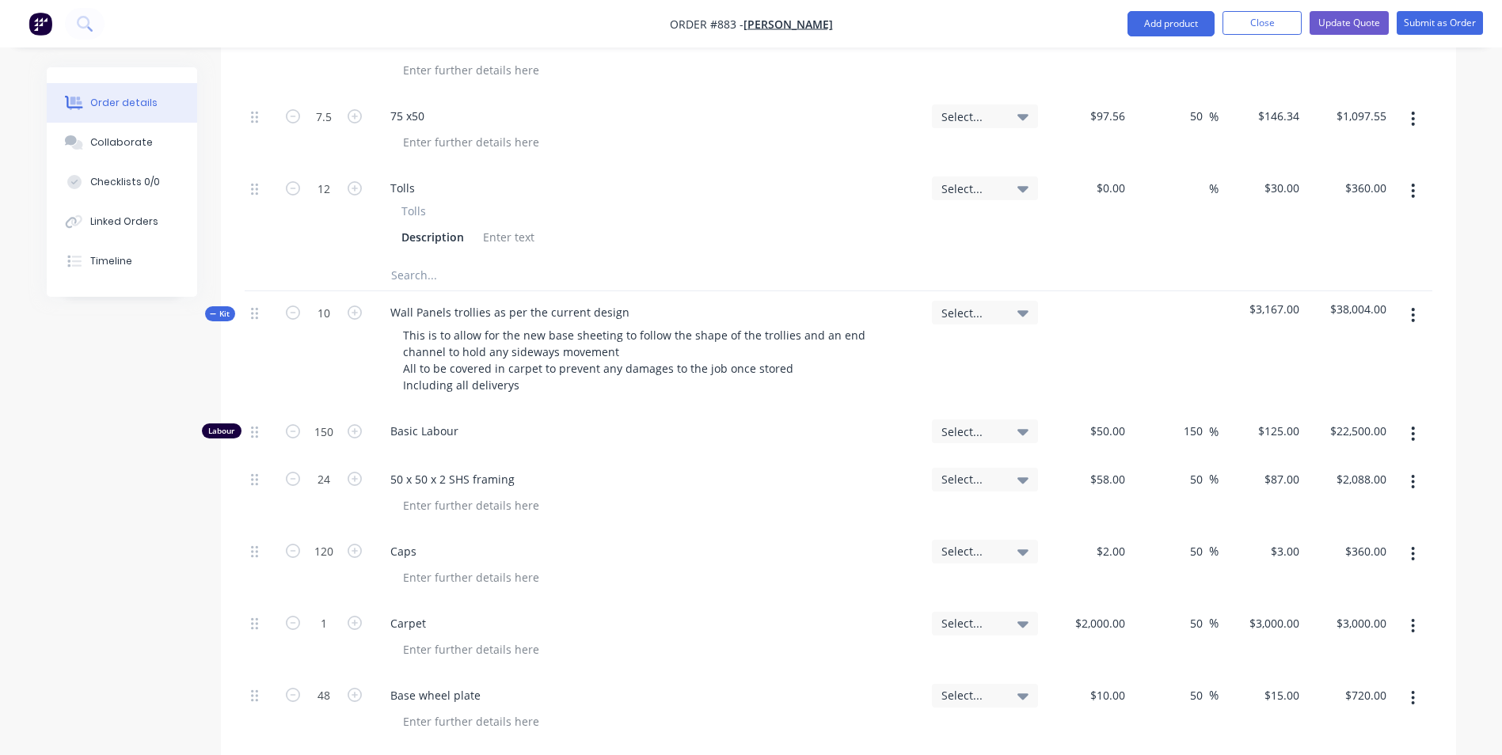
type input "$18,750.00"
type input "20"
type input "$1,740.00"
type input "100"
type input "$300.00"
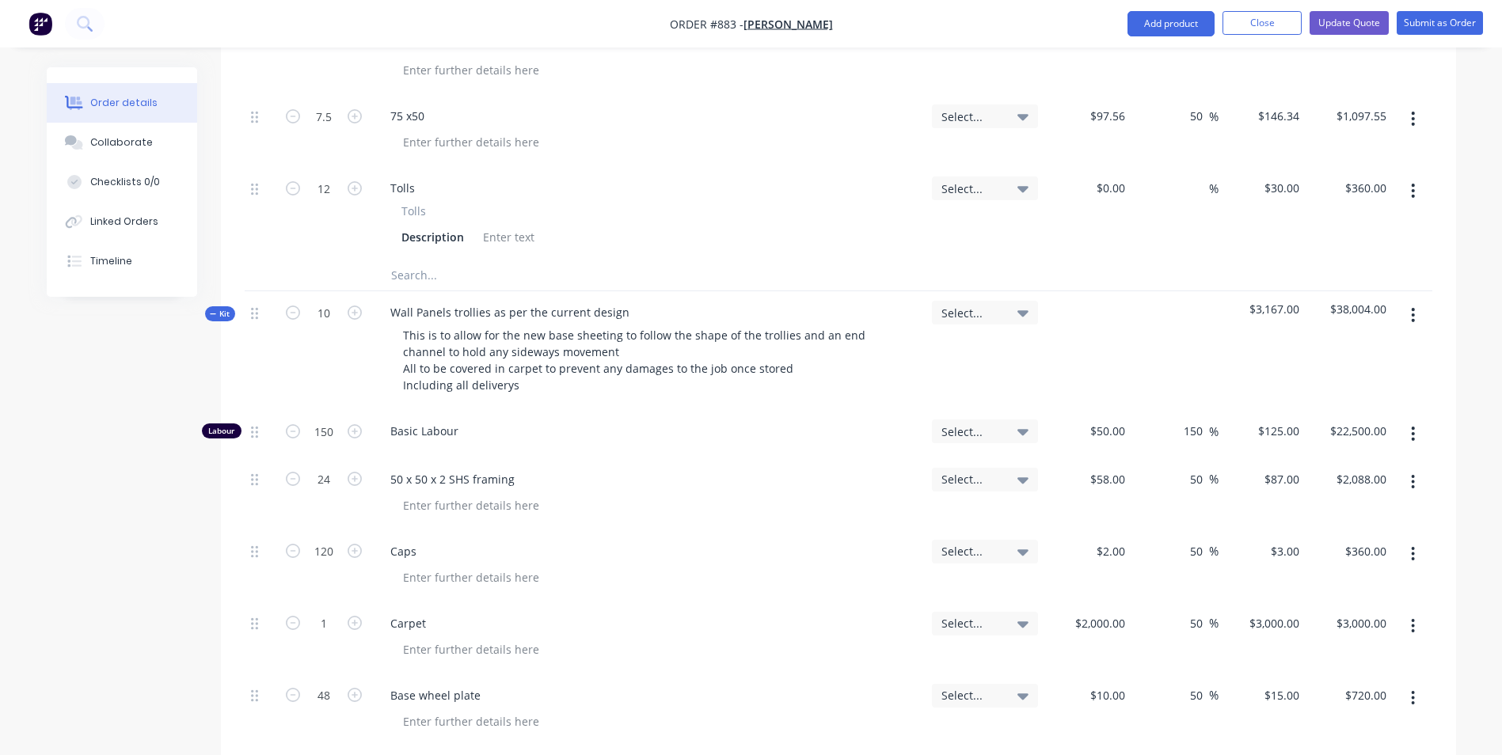
type input "0.833"
type input "$2,499.00"
type input "40"
type input "$600.00"
type input "40"
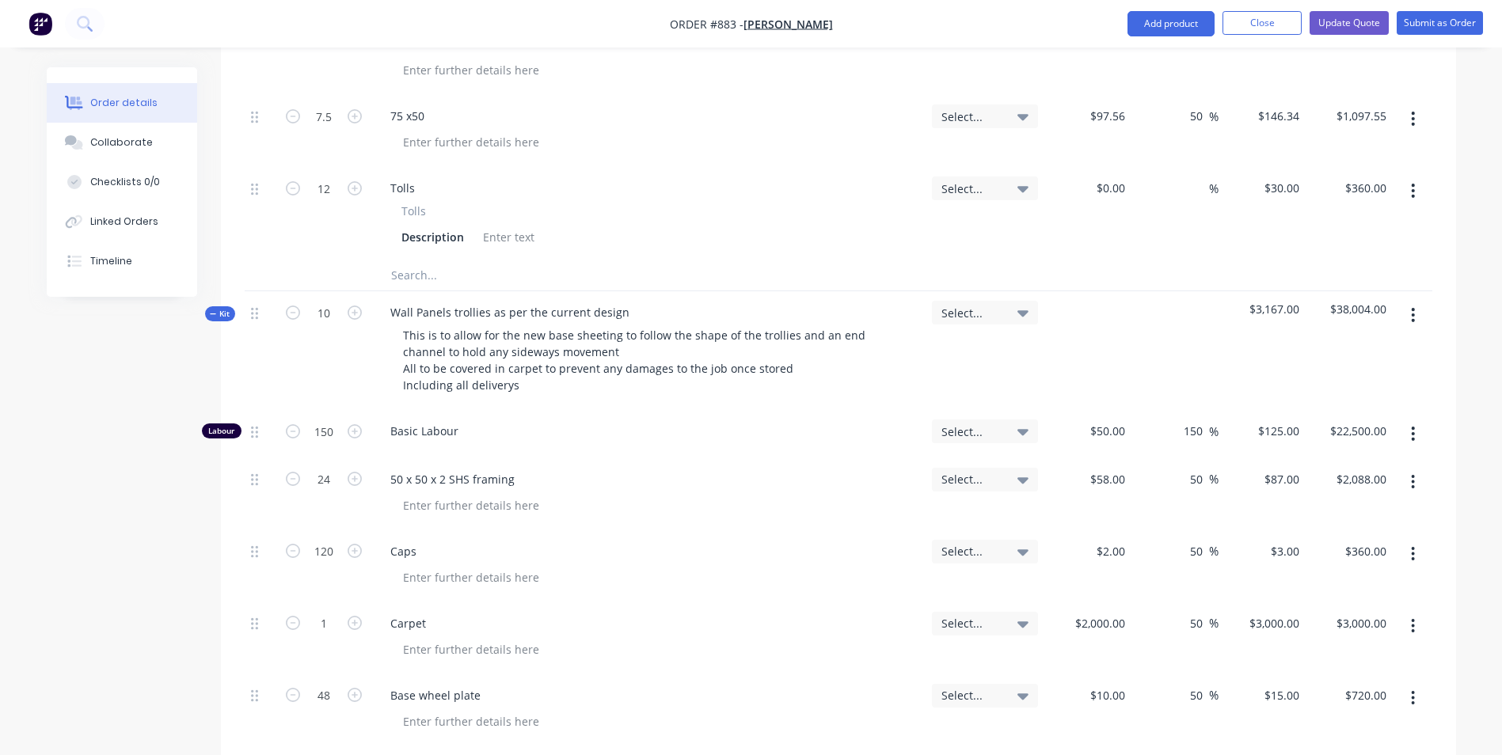
type input "$1,680.00"
type input "2.5"
type input "$750.00"
type input "2.5"
type input "$9,750.00"
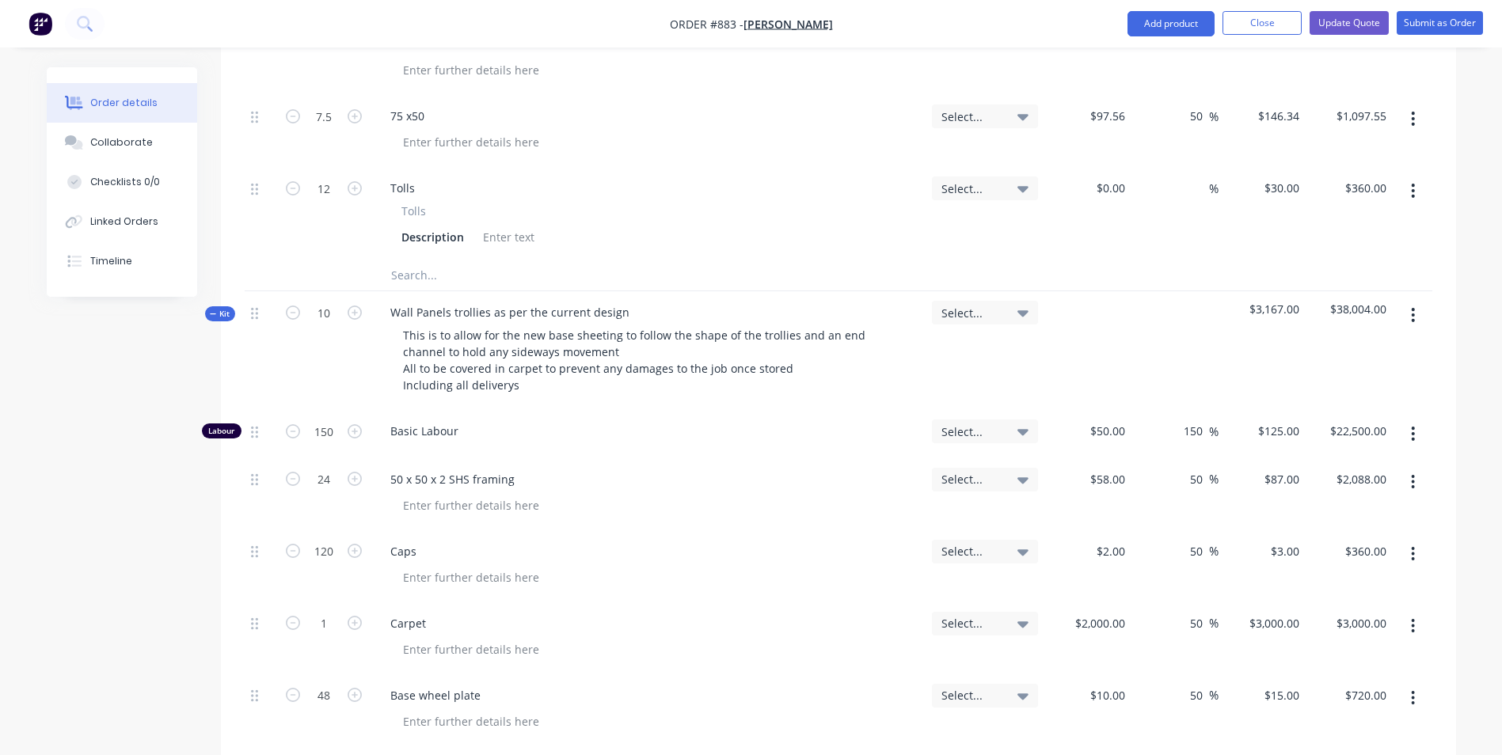
type input "2.5"
type input "$4,500.00"
type input "20"
type input "$600.00"
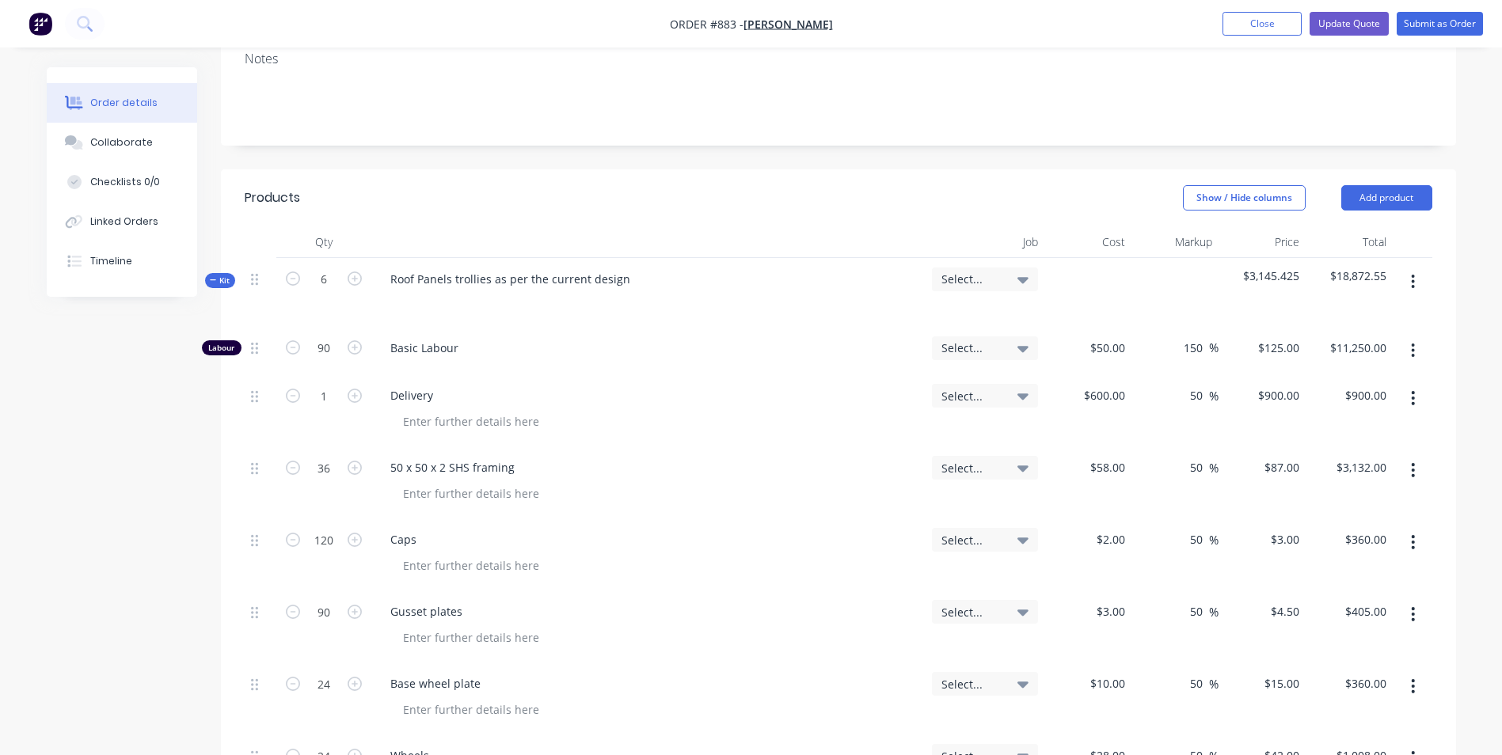
scroll to position [295, 0]
click at [325, 268] on input "6" at bounding box center [323, 280] width 41 height 24
type input "5"
click at [943, 329] on div "Select..." at bounding box center [984, 352] width 119 height 48
type input "75"
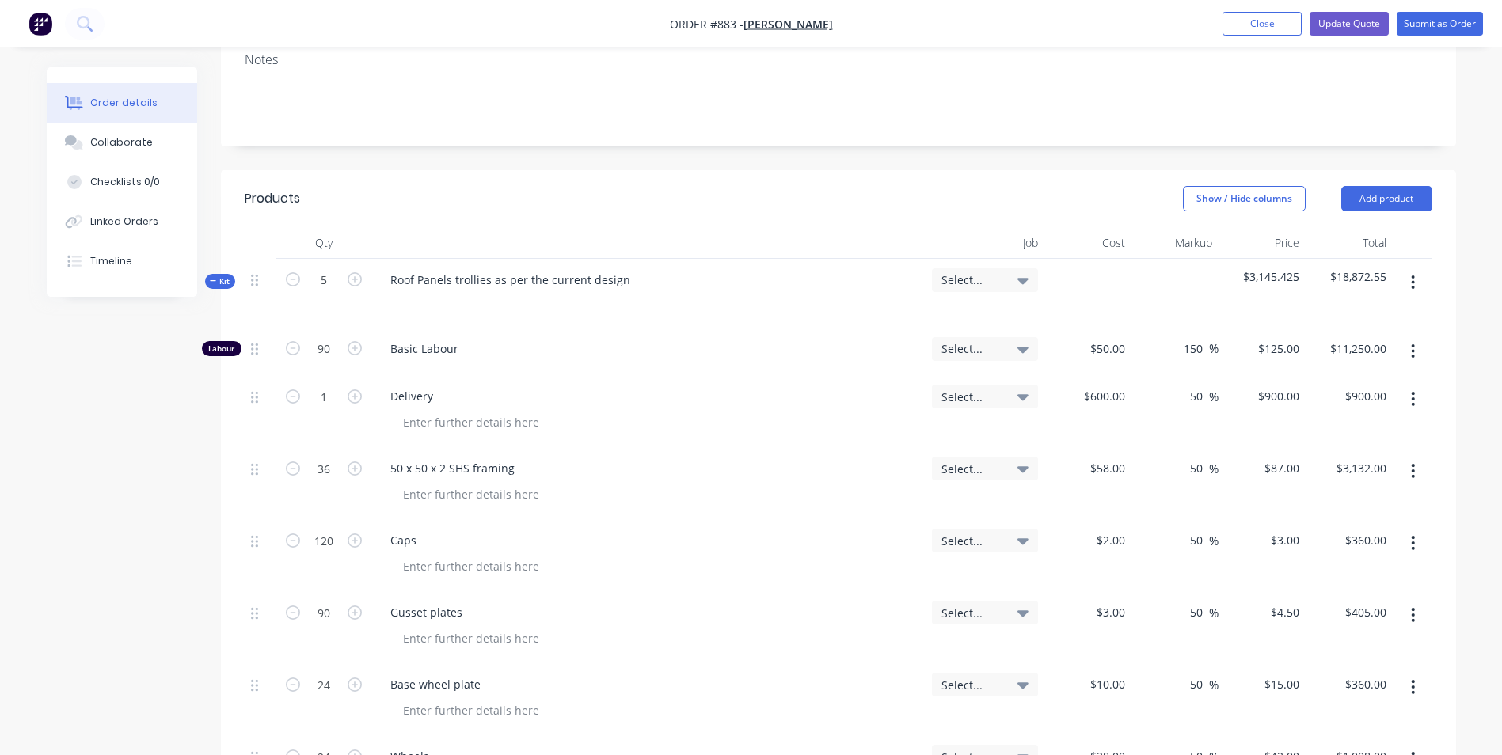
type input "$9,375.00"
type input "6.25"
type input "$5,625.00"
type input "30"
type input "$2,610.00"
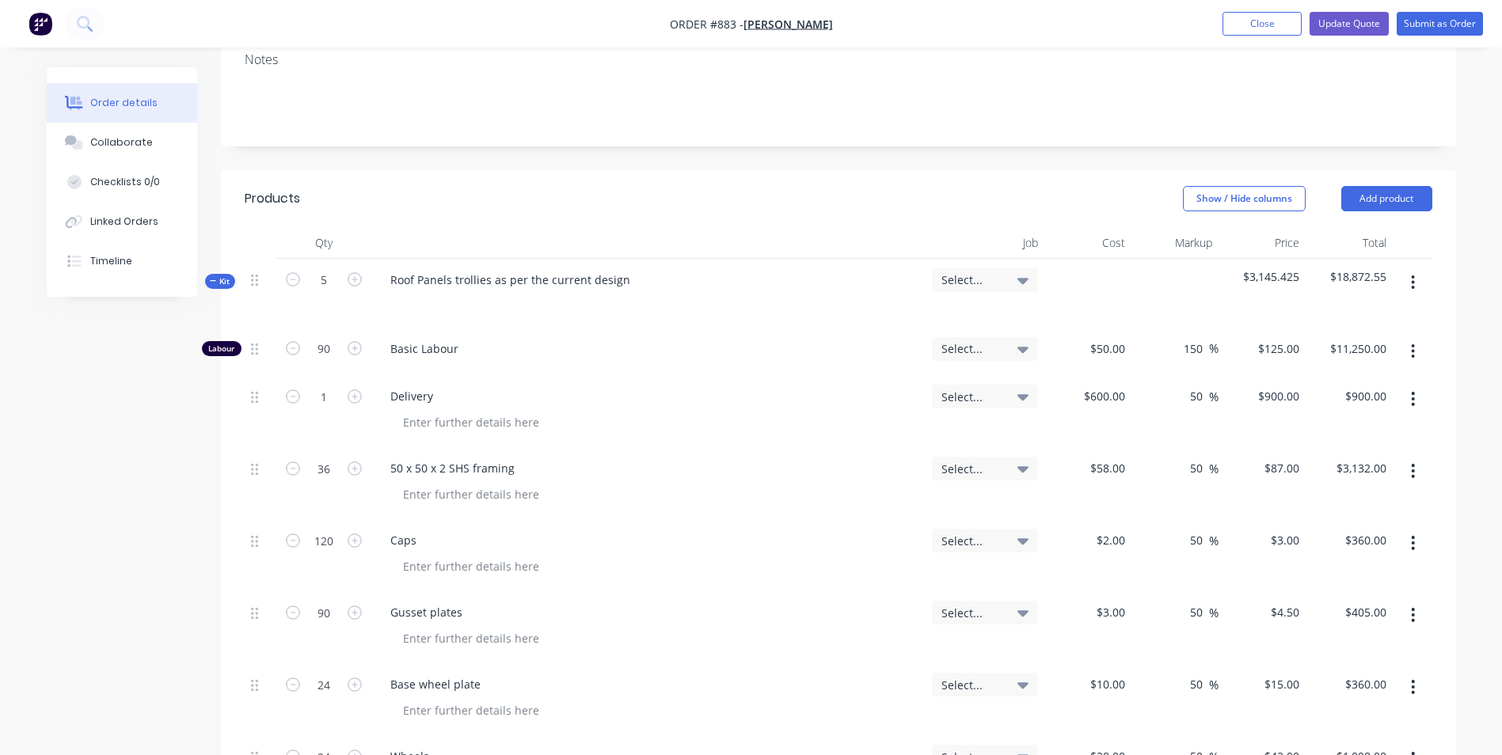
type input "100"
type input "$300.00"
type input "75"
type input "$337.50"
type input "20"
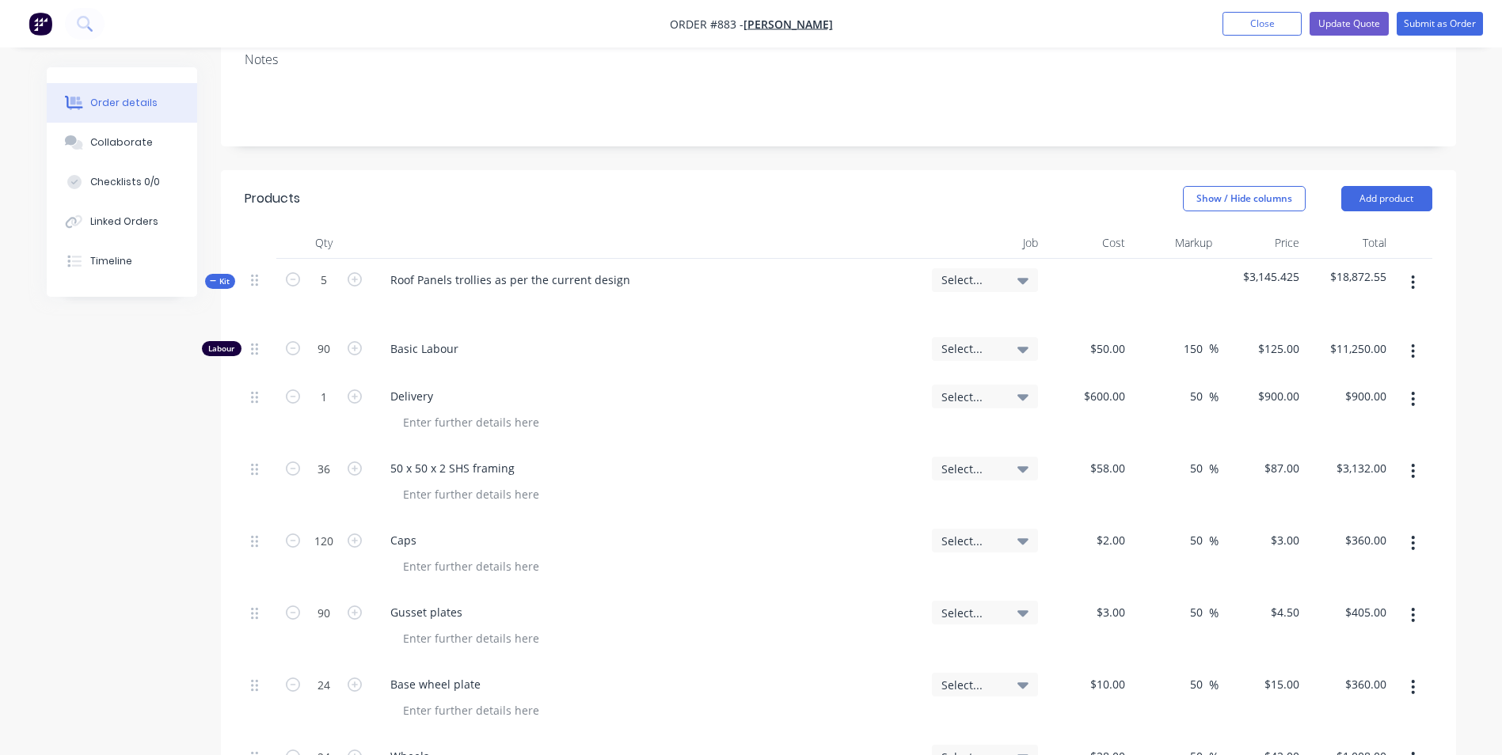
type input "$300.00"
type input "20"
type input "$840.00"
type input "6.25"
type input "$914.63"
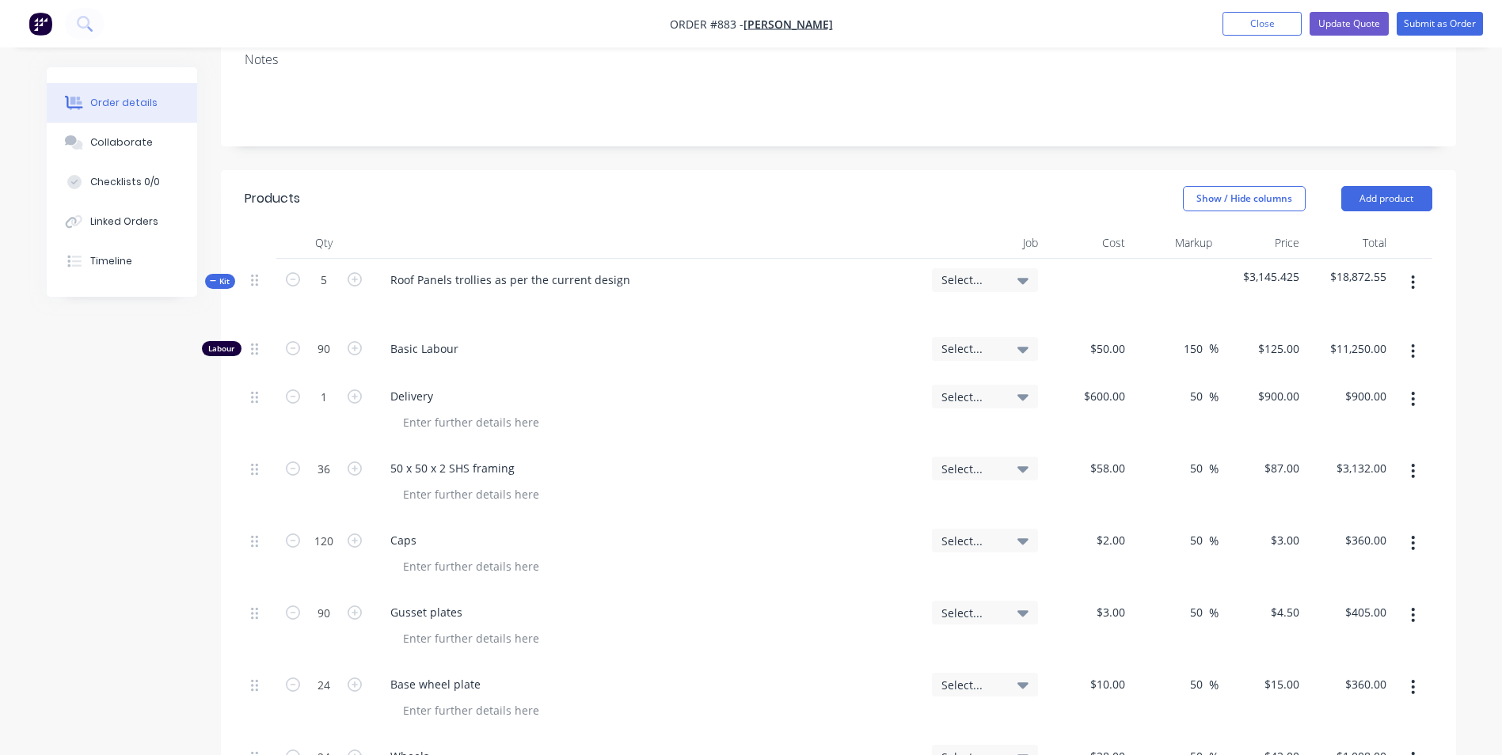
type input "10"
type input "$300.00"
click at [341, 268] on input "5" at bounding box center [323, 280] width 41 height 24
type input "6"
click at [707, 340] on span "Basic Labour" at bounding box center [654, 348] width 529 height 17
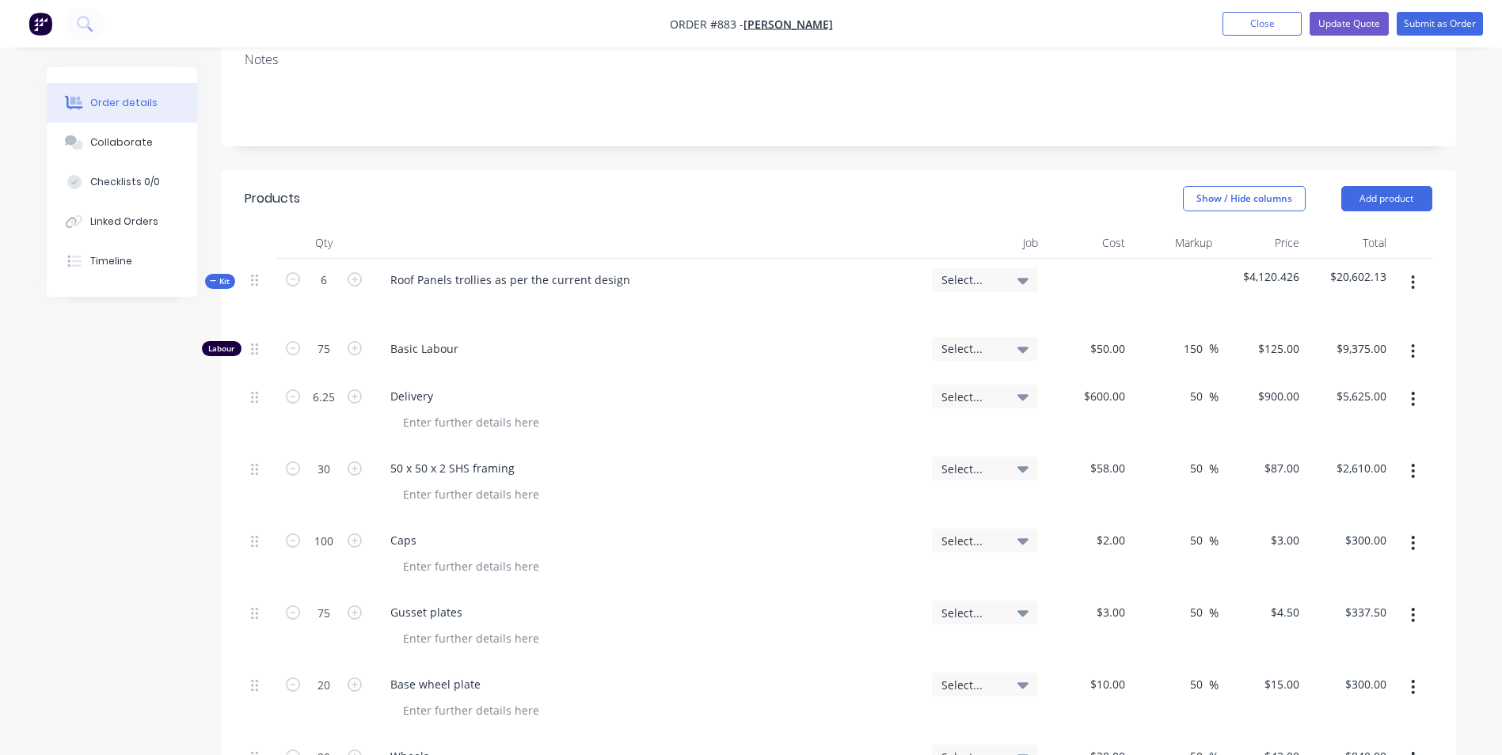
type input "90"
type input "$11,250.00"
type input "7.5"
type input "$6,750.00"
type input "36"
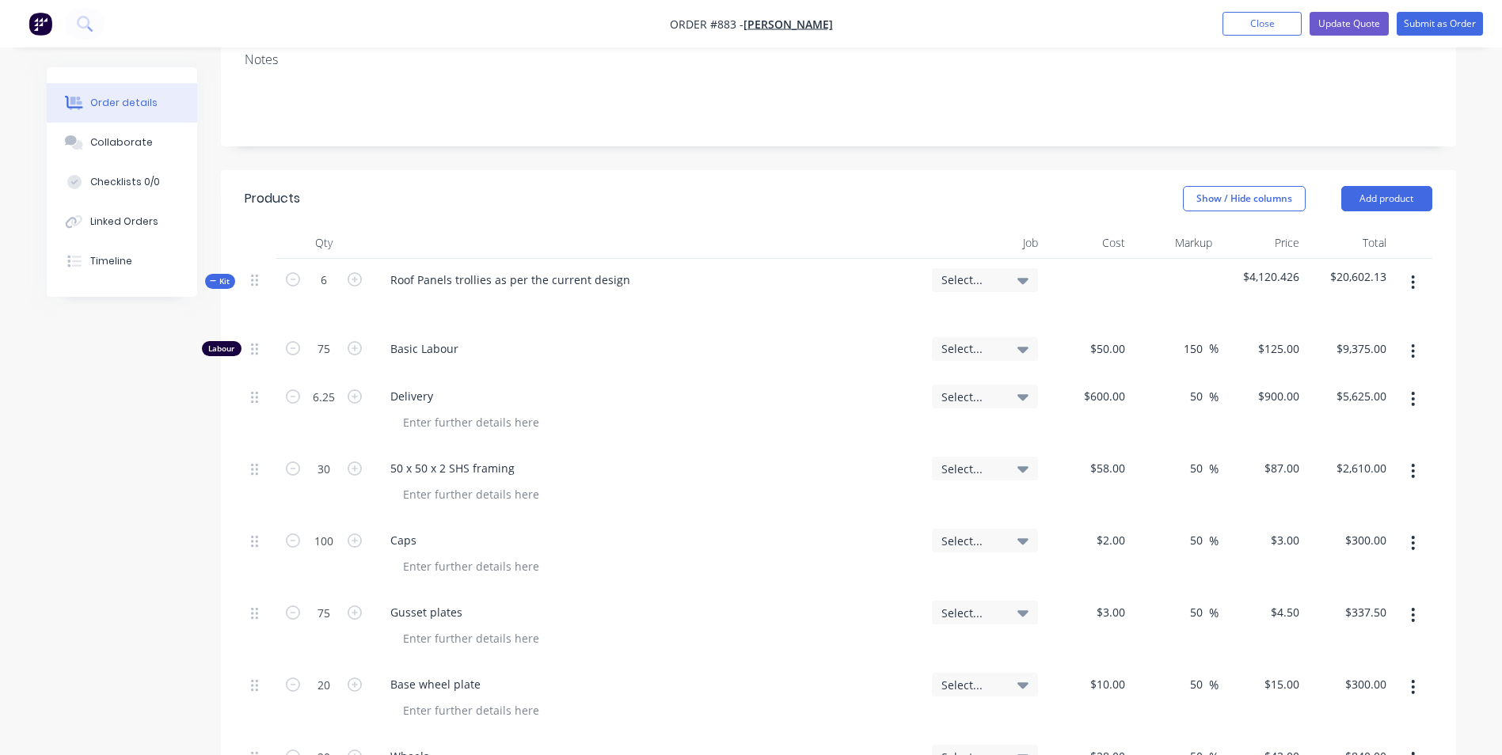
type input "$3,132.00"
type input "120"
type input "$360.00"
type input "90"
type input "$405.00"
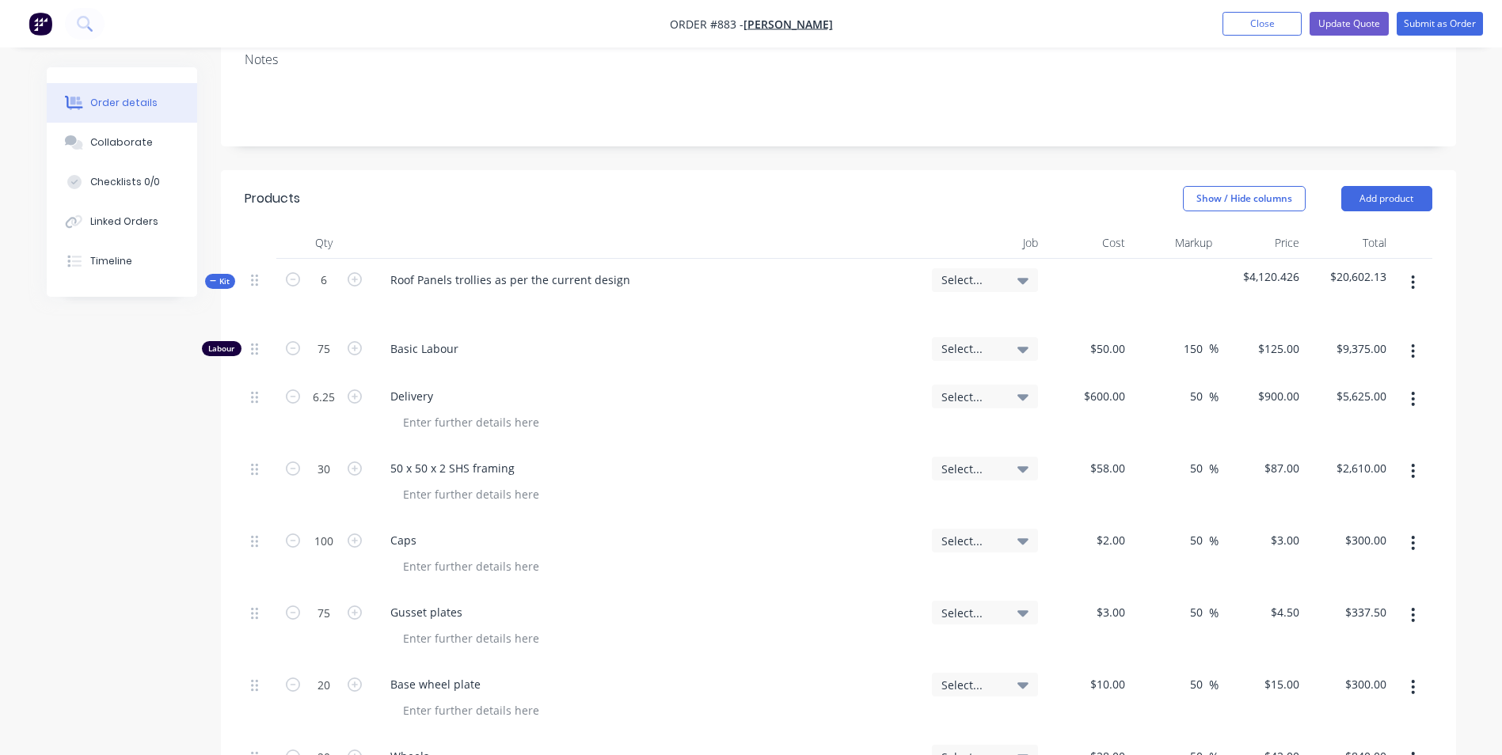
type input "24"
type input "$360.00"
type input "24"
type input "$1,008.00"
type input "7.5"
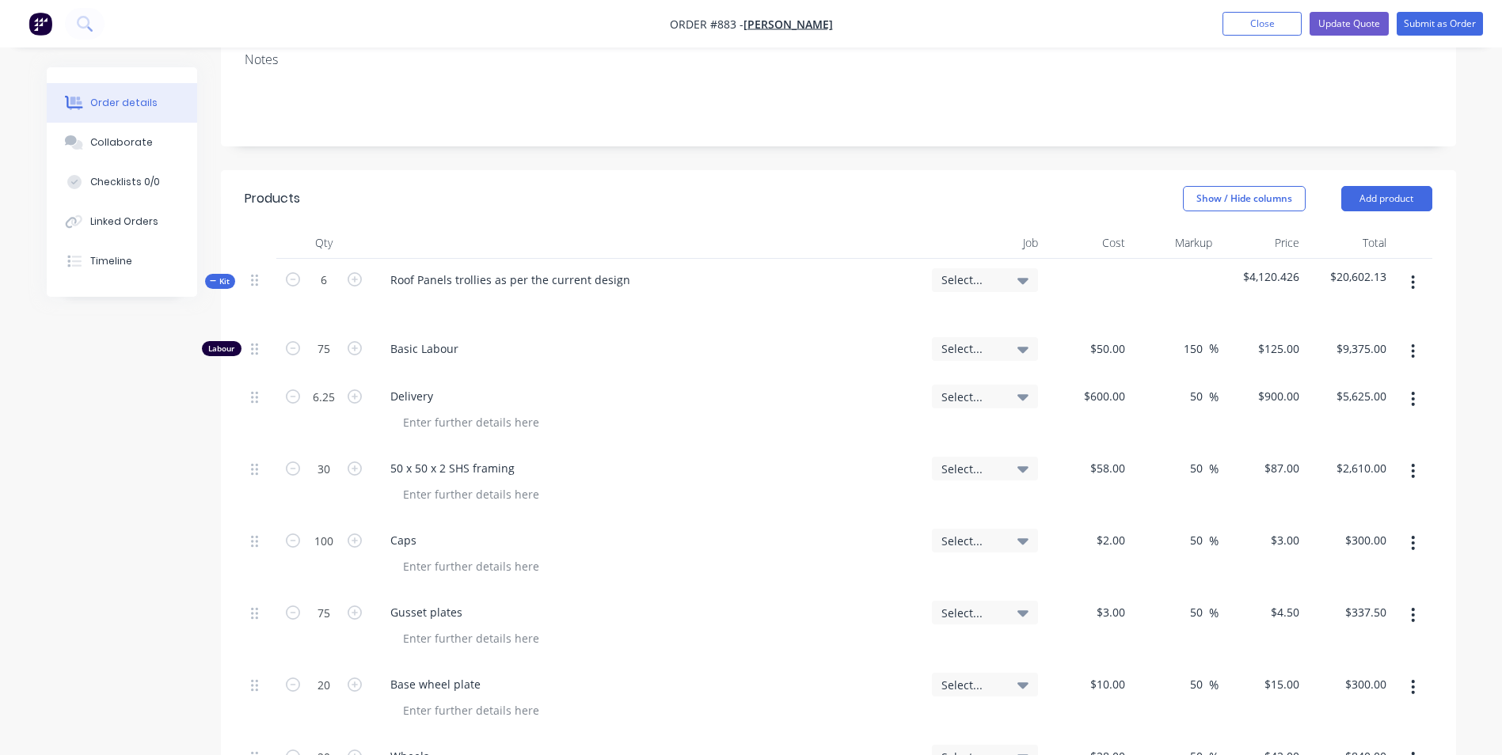
type input "$1,097.55"
type input "12"
type input "$360.00"
click at [324, 268] on input "6" at bounding box center [323, 280] width 41 height 24
type input "5"
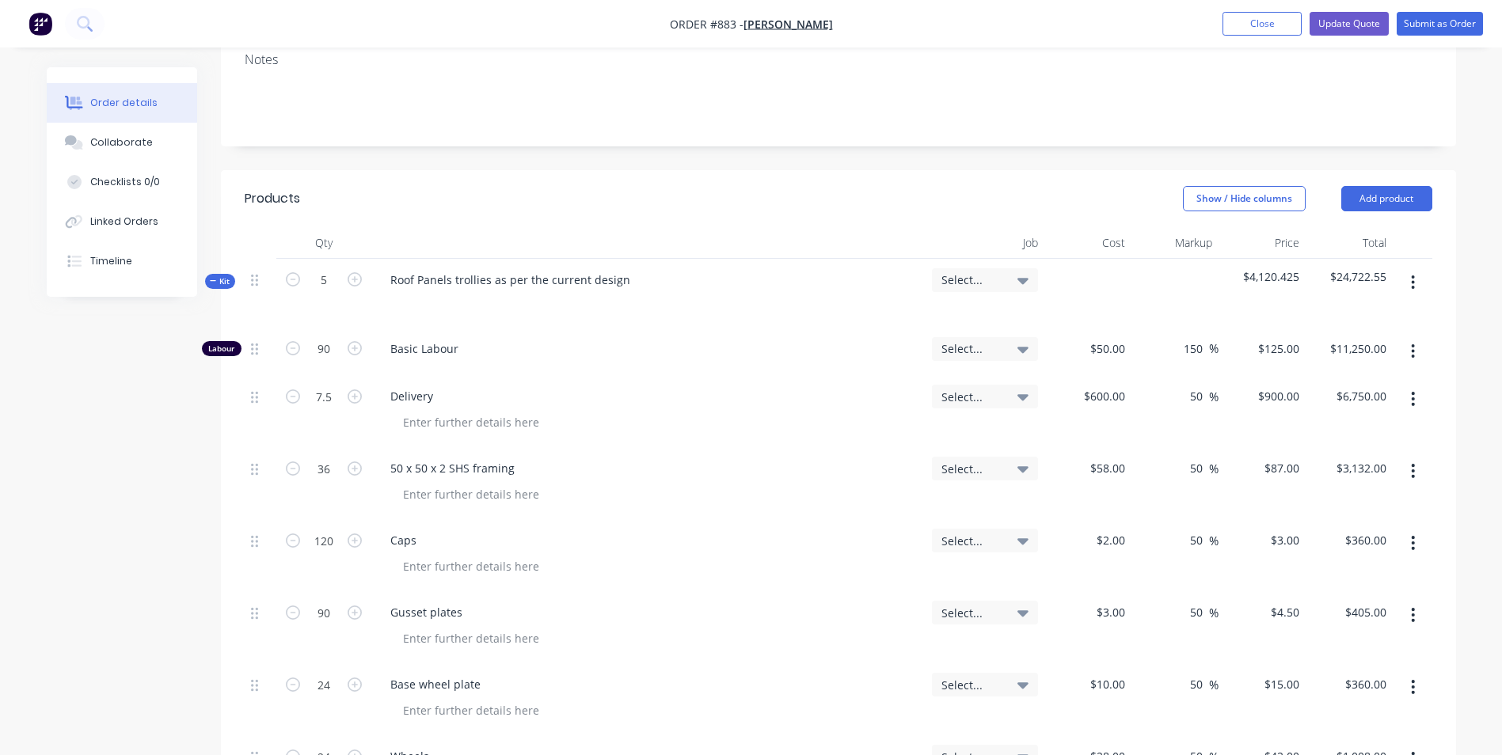
click at [853, 328] on div "Basic Labour" at bounding box center [648, 352] width 554 height 48
type input "75"
type input "$9,375.00"
type input "6.25"
type input "$5,625.00"
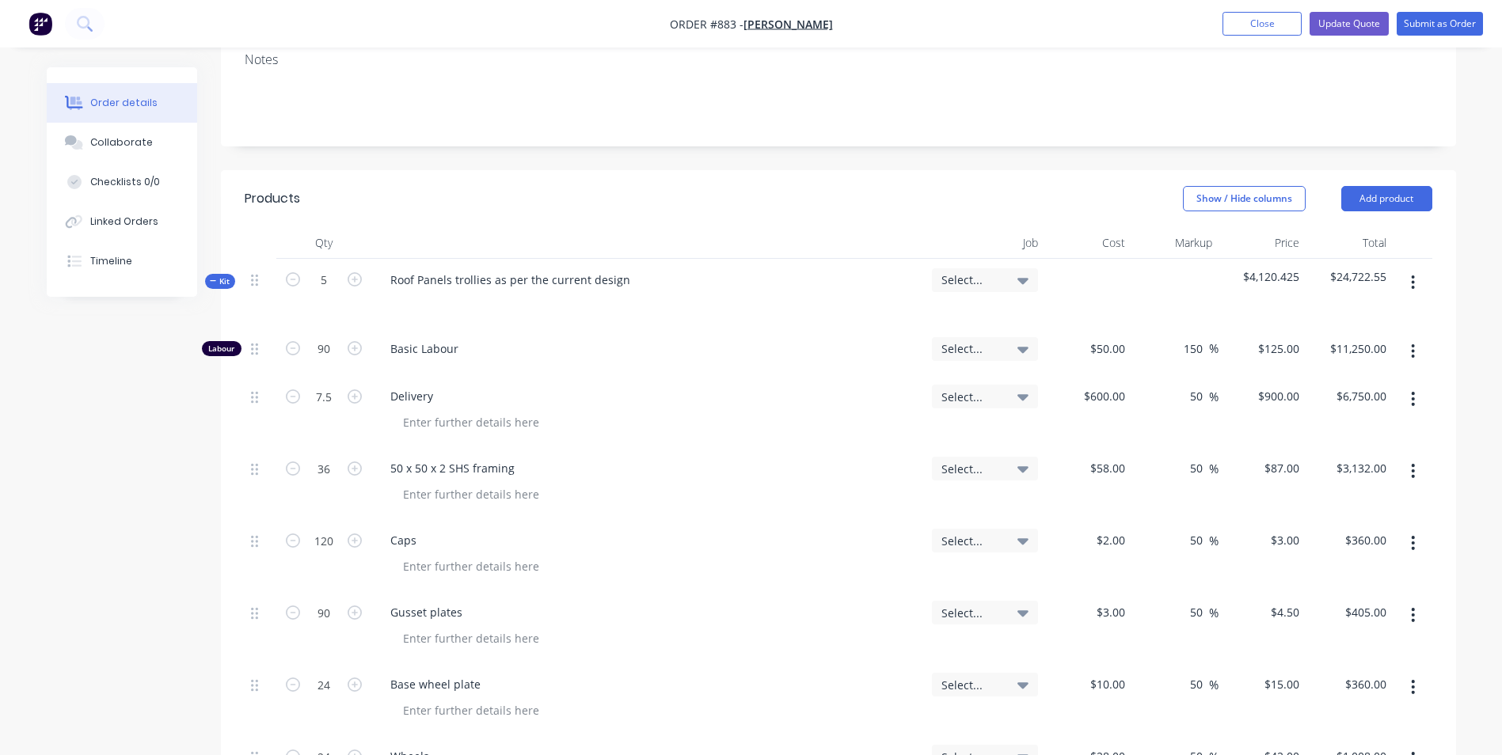
type input "30"
type input "$2,610.00"
type input "100"
type input "$300.00"
type input "75"
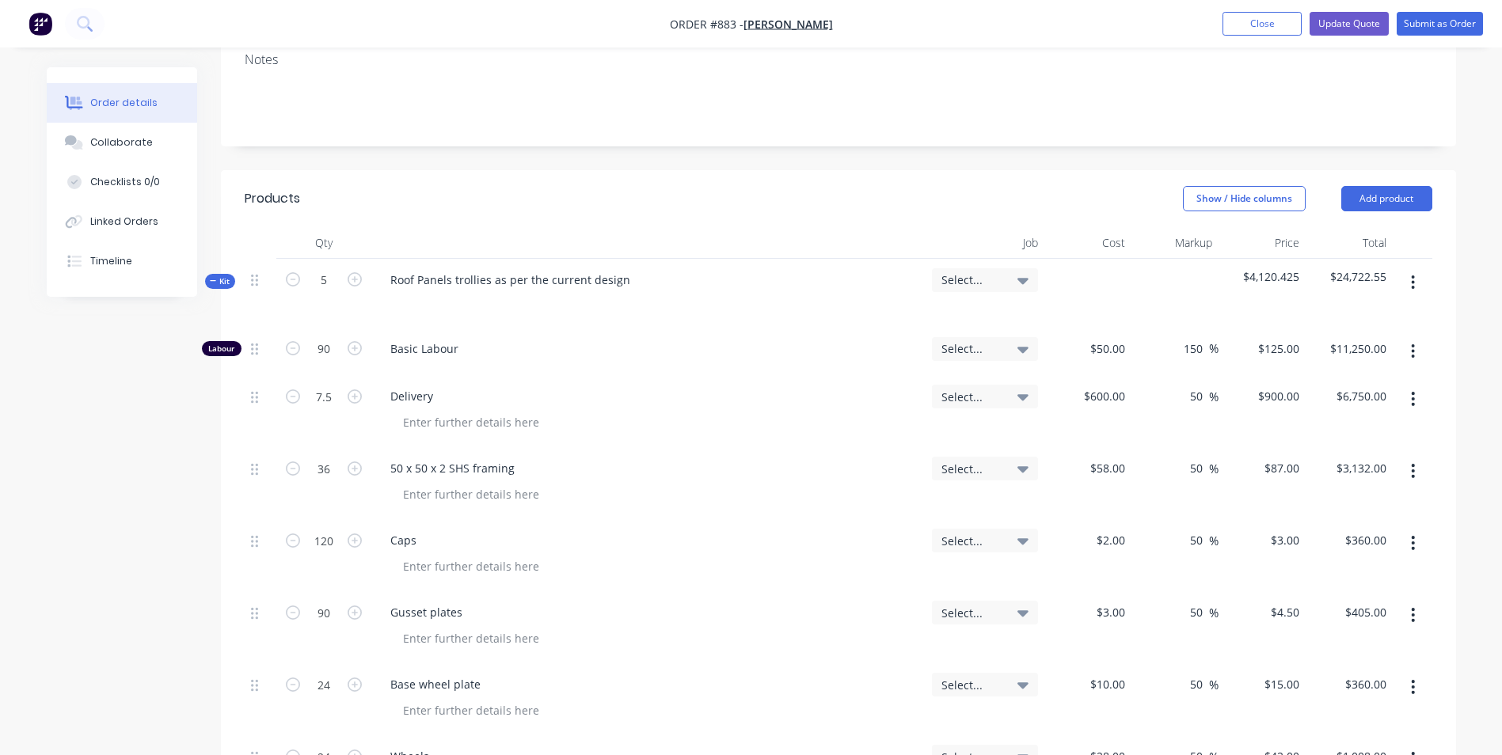
type input "$337.50"
type input "20"
type input "$300.00"
type input "20"
type input "$840.00"
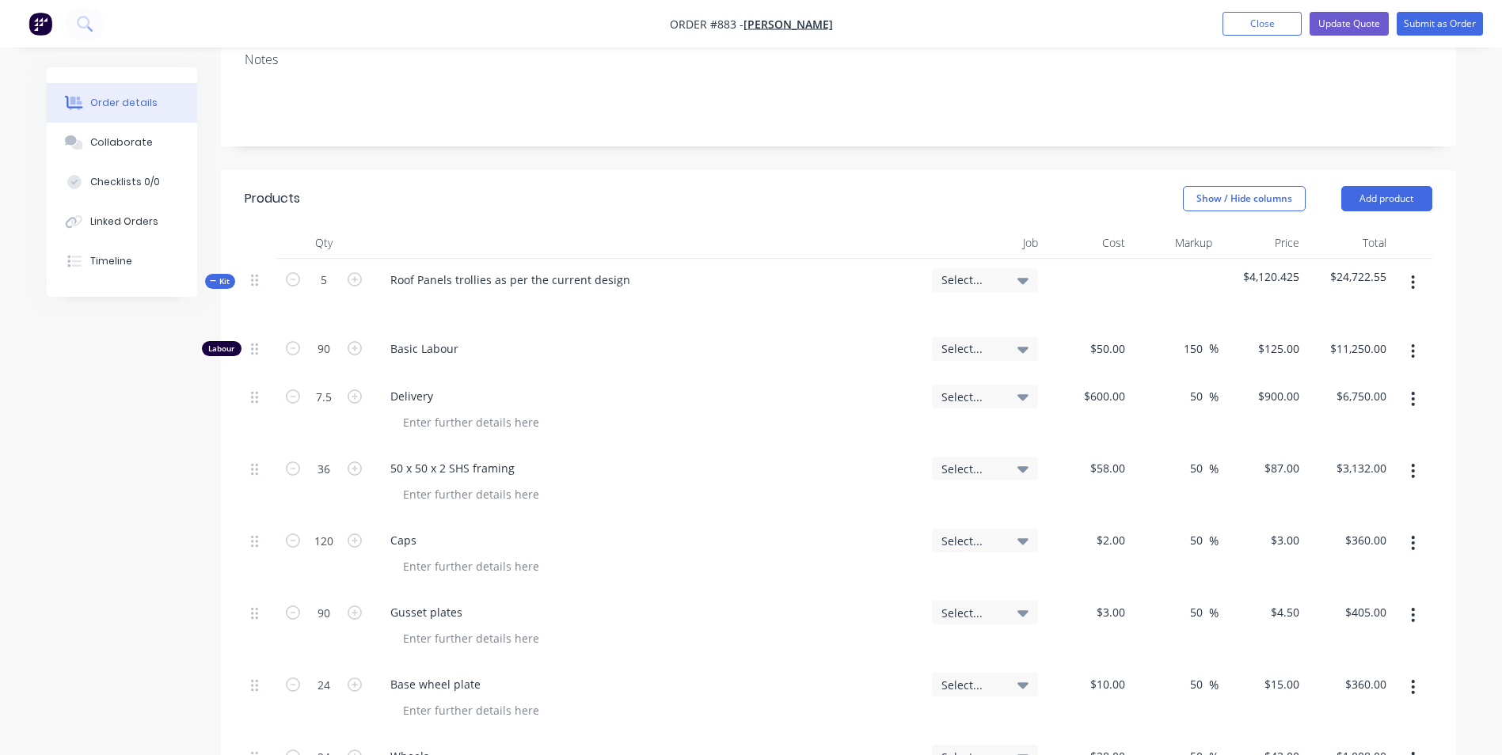
type input "6.25"
type input "$914.63"
type input "10"
type input "$300.00"
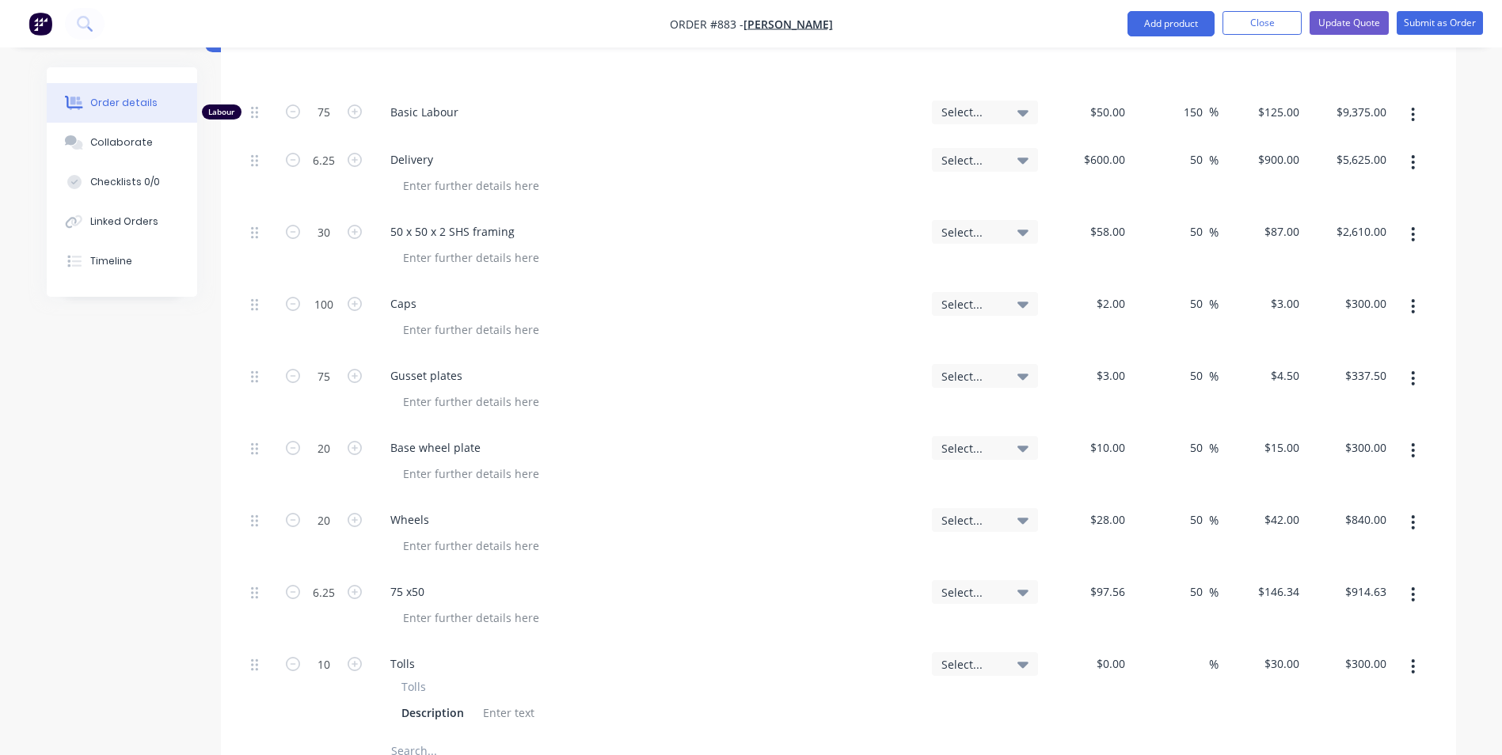
scroll to position [317, 0]
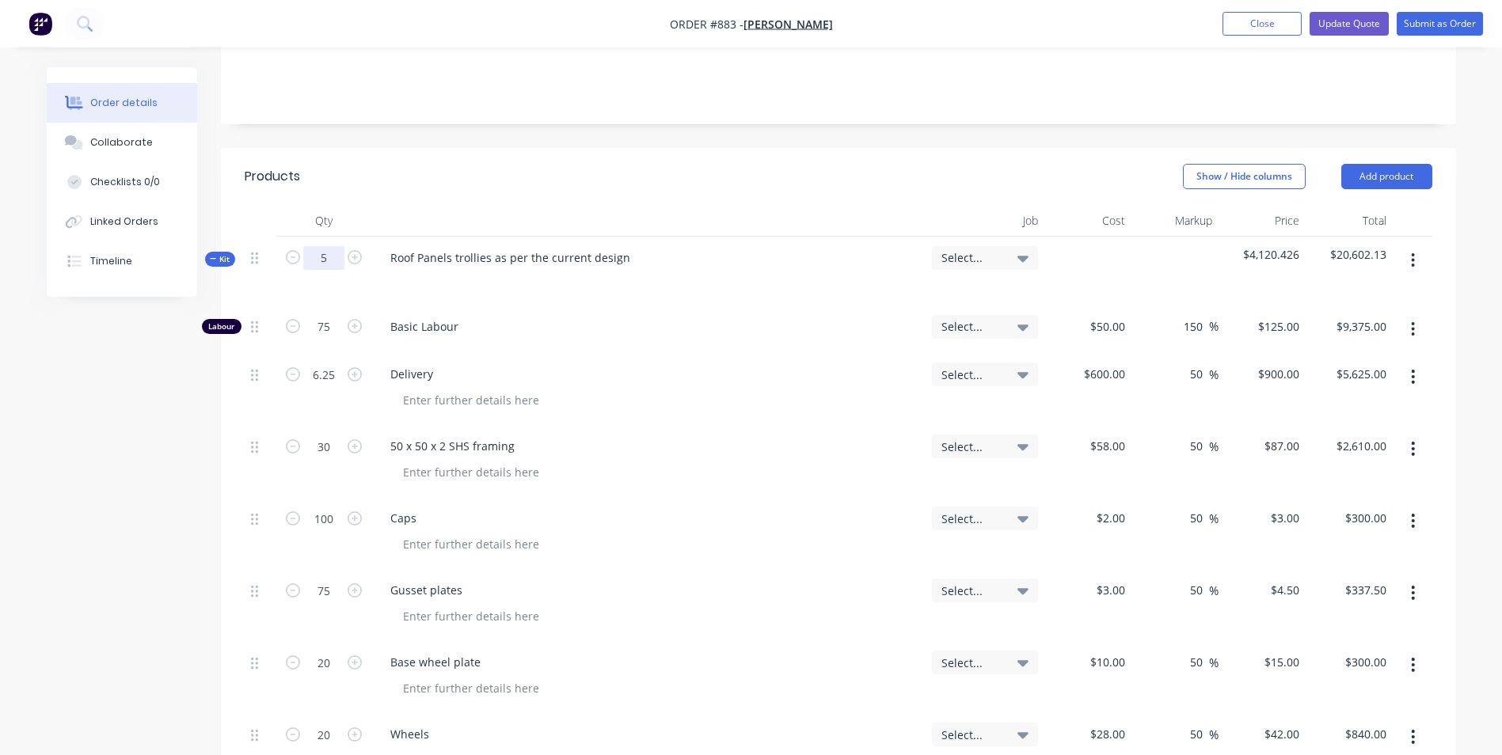
click at [329, 246] on input "5" at bounding box center [323, 258] width 41 height 24
click at [776, 306] on div "Basic Labour" at bounding box center [648, 330] width 554 height 48
click at [317, 246] on input "5" at bounding box center [323, 258] width 41 height 24
type input "1"
type input "15"
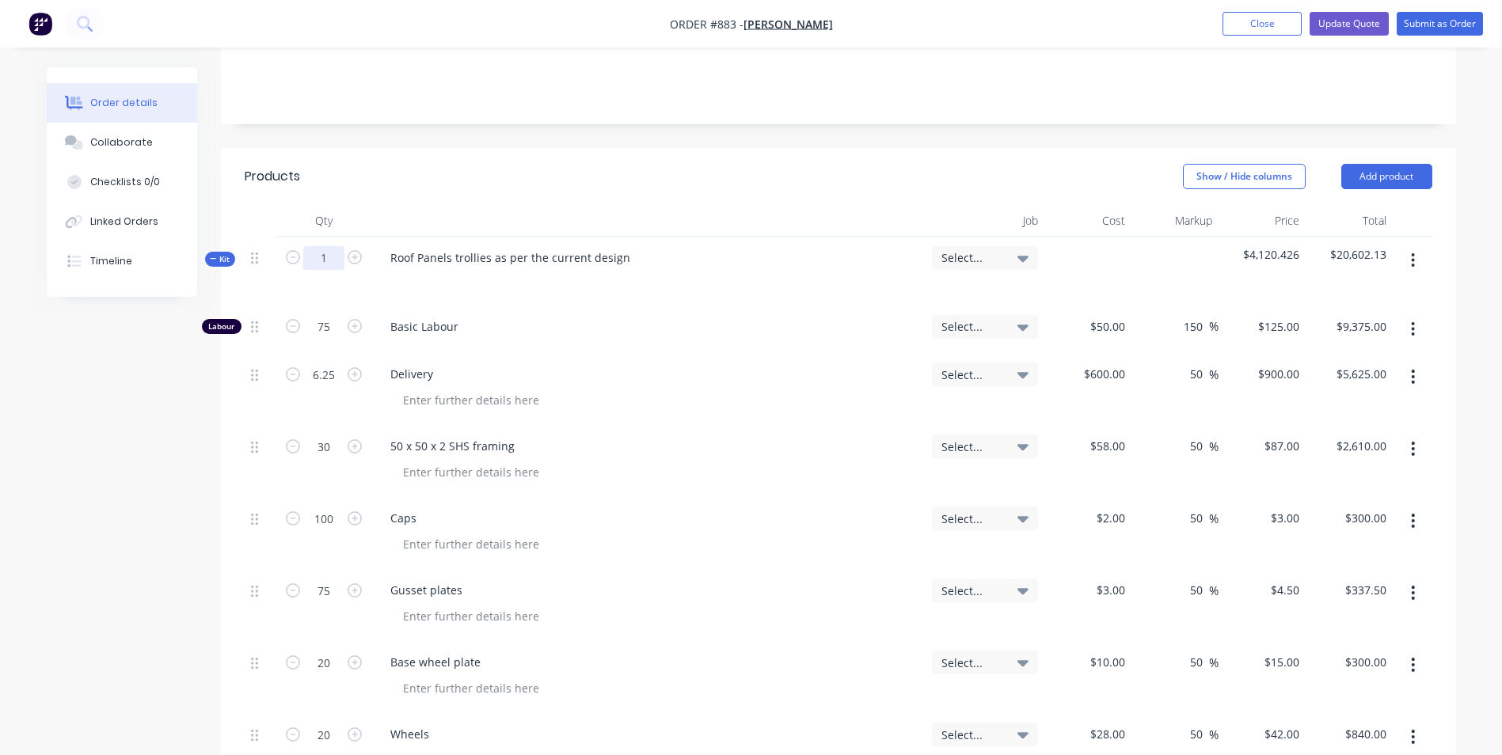
type input "$1,875.00"
type input "1.25"
type input "$1,125.00"
type input "6"
type input "$522.00"
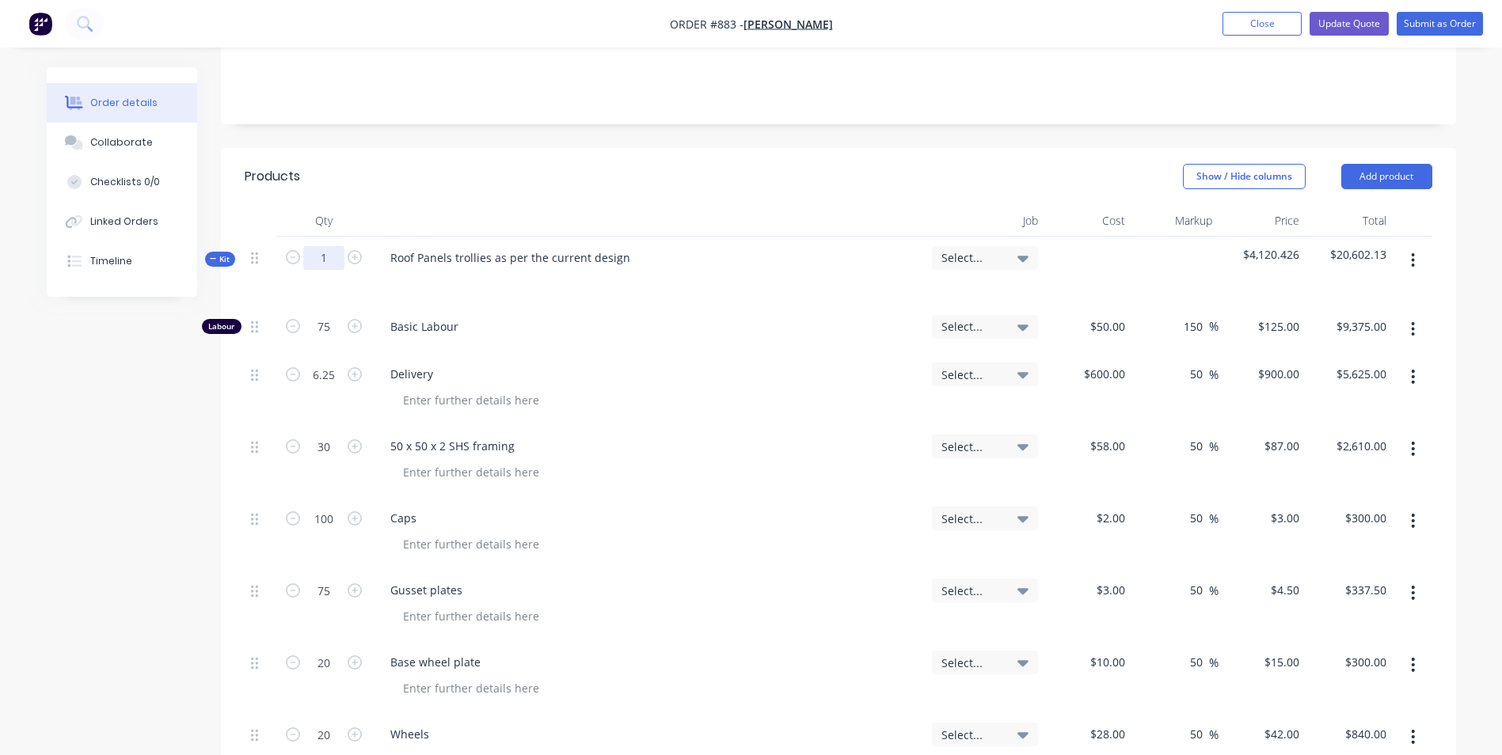
type input "20"
type input "$60.00"
type input "15"
type input "$67.50"
type input "4"
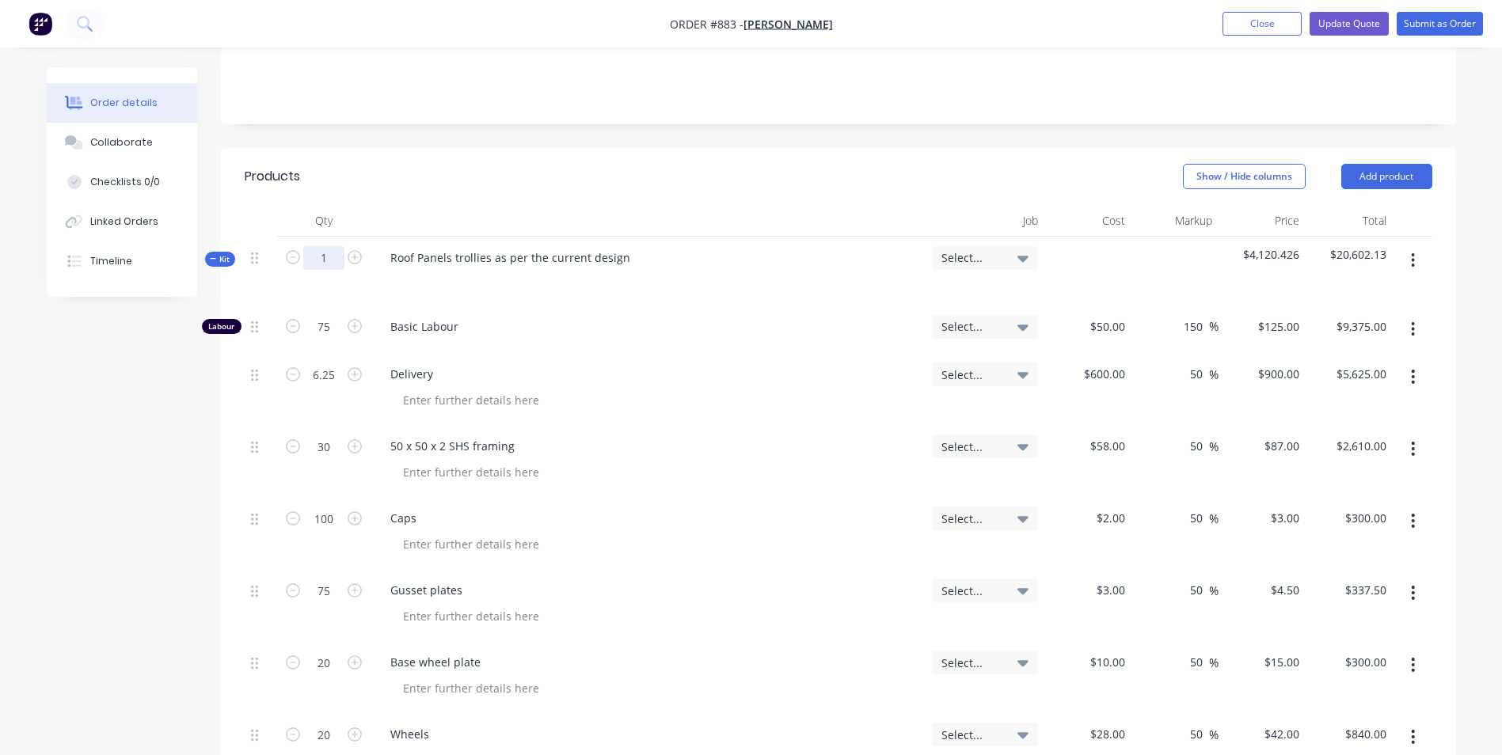
type input "$60.00"
type input "4"
type input "$168.00"
click at [1088, 353] on div "600 $600.00" at bounding box center [1087, 389] width 87 height 72
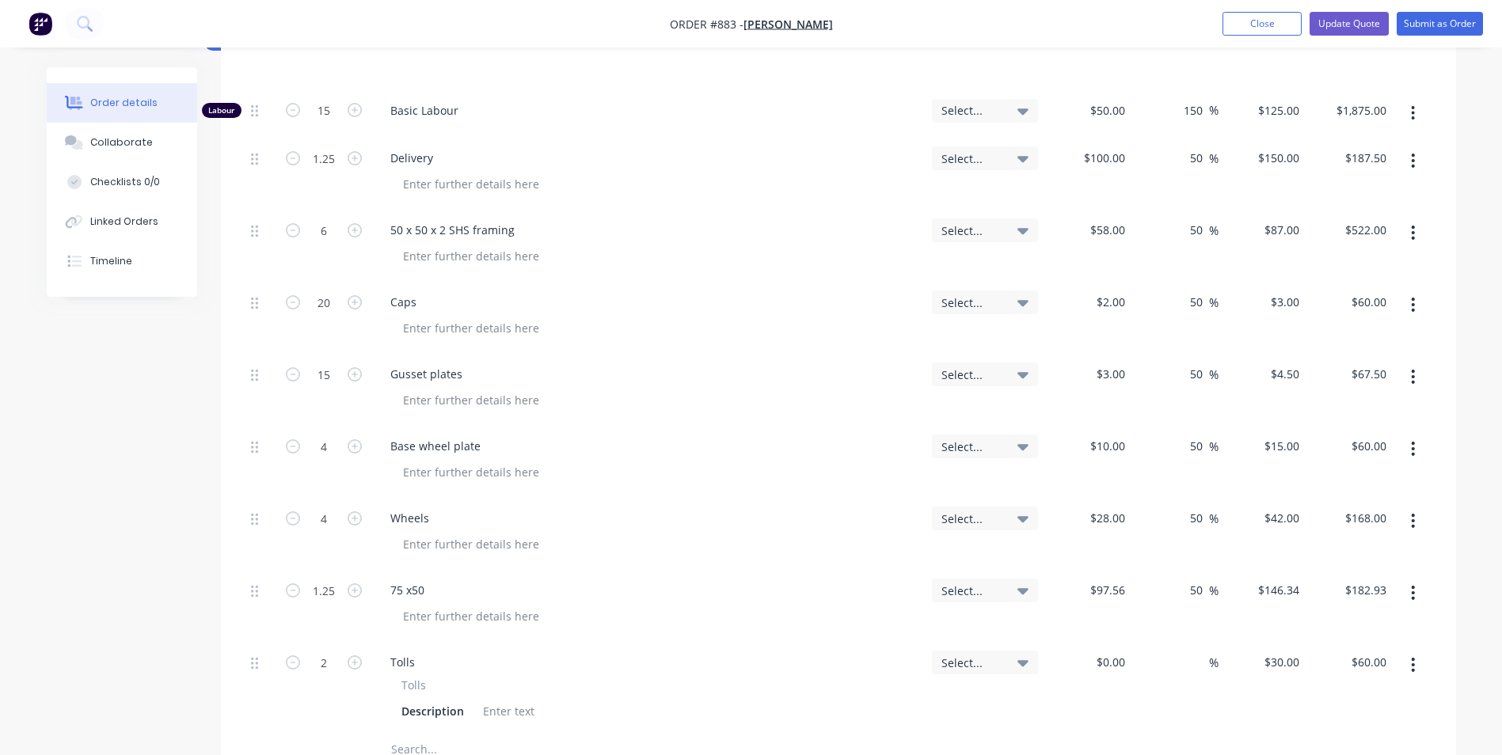
scroll to position [555, 0]
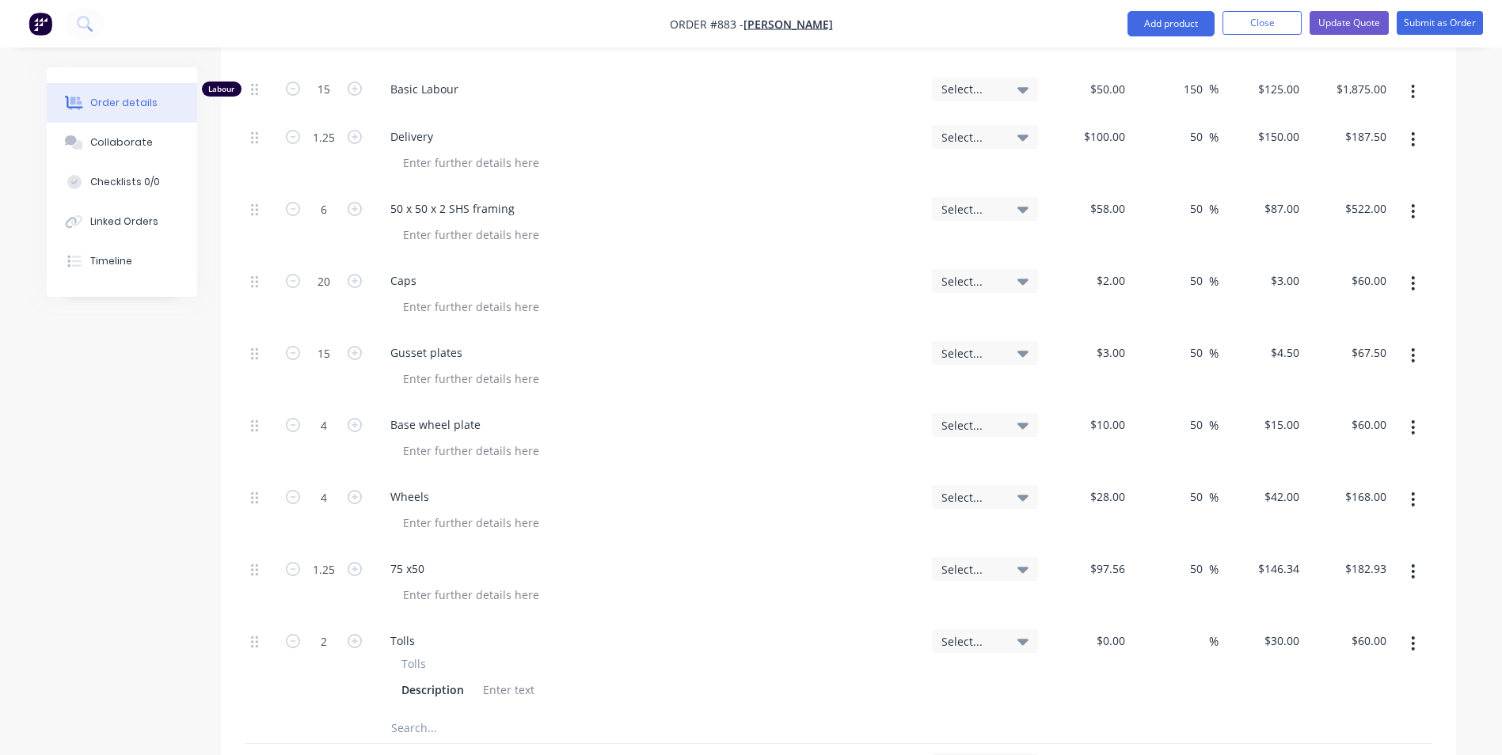
click at [1412, 548] on div at bounding box center [1412, 584] width 40 height 72
click at [1411, 563] on icon "button" at bounding box center [1413, 571] width 4 height 17
click at [1345, 633] on div "Duplicate" at bounding box center [1357, 644] width 122 height 23
drag, startPoint x: 410, startPoint y: 693, endPoint x: 429, endPoint y: 702, distance: 20.9
click at [388, 721] on div "75 x50" at bounding box center [407, 732] width 59 height 23
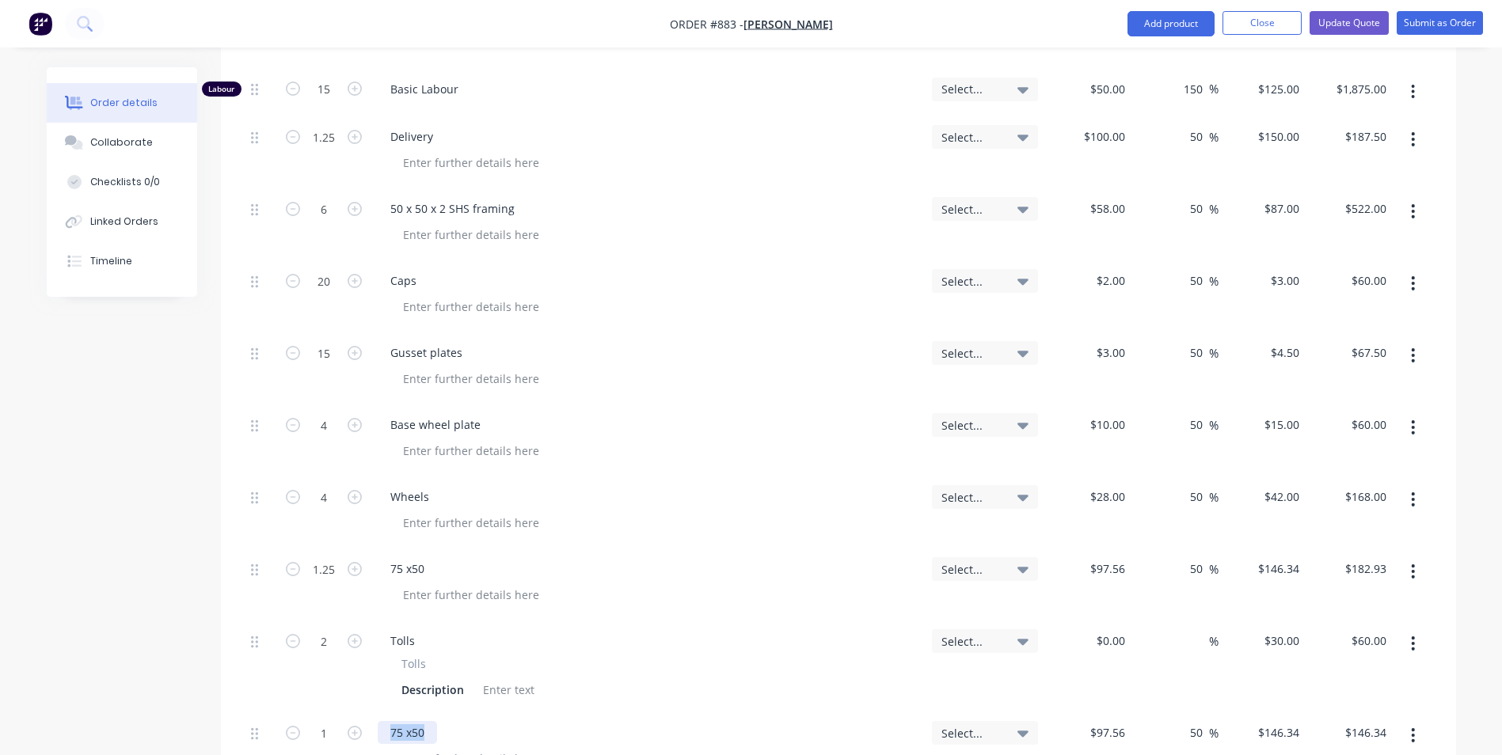
drag, startPoint x: 430, startPoint y: 694, endPoint x: 345, endPoint y: 702, distance: 85.1
click at [345, 712] on div "1 75 x50 Select... $97.56 $97.56 50 50 % $146.34 $146.34 $146.34 $146.34" at bounding box center [838, 748] width 1187 height 72
click at [1124, 721] on input "97.56" at bounding box center [1113, 732] width 36 height 23
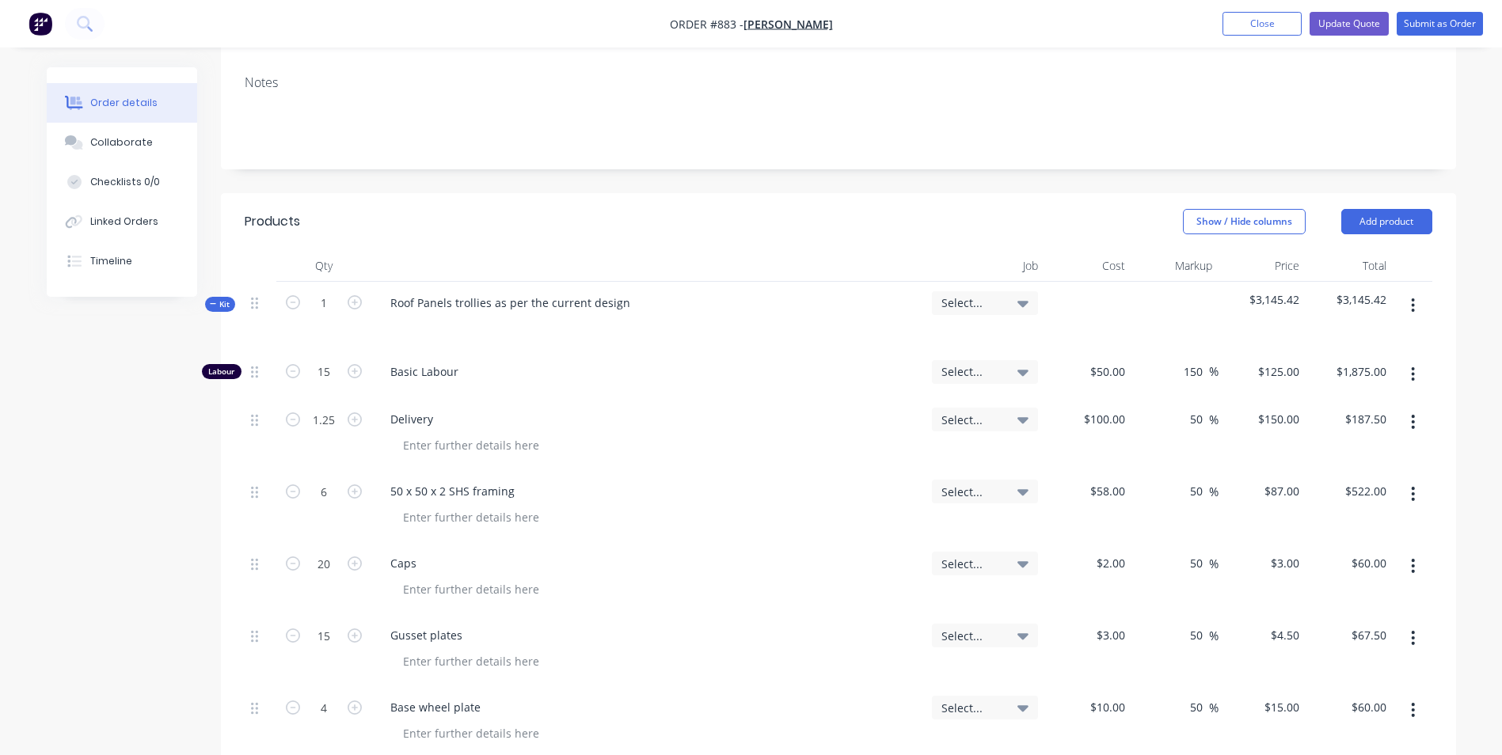
scroll to position [238, 0]
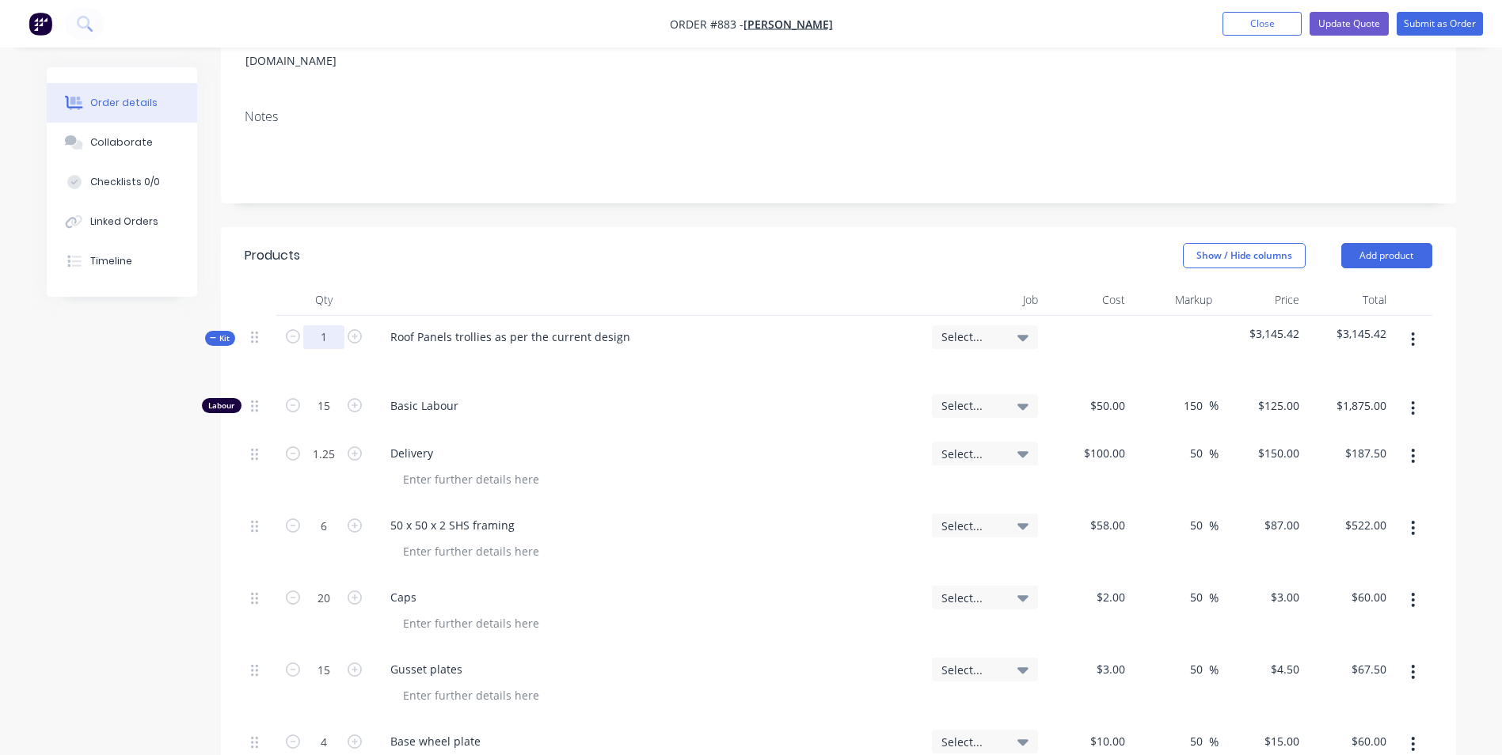
click at [324, 325] on input "1" at bounding box center [323, 337] width 41 height 24
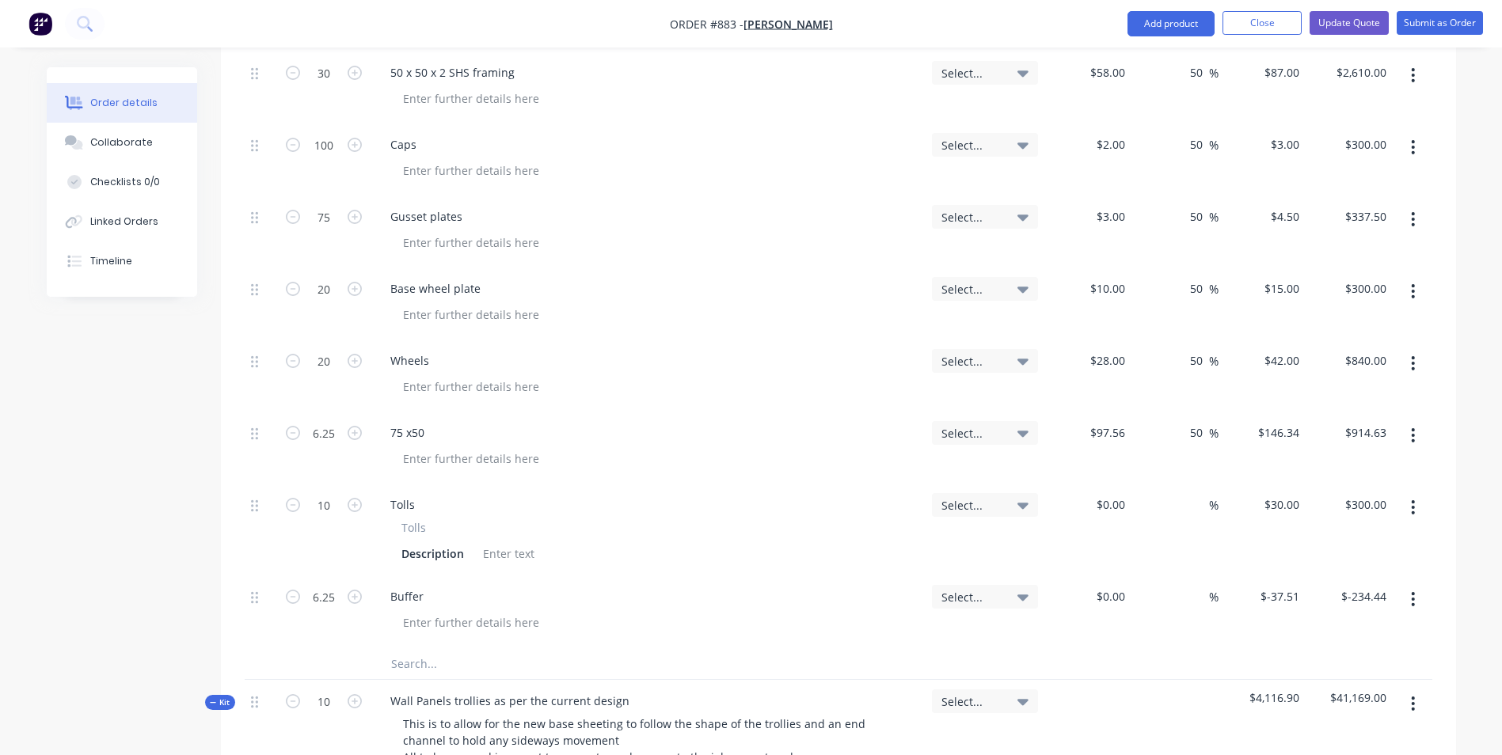
scroll to position [713, 0]
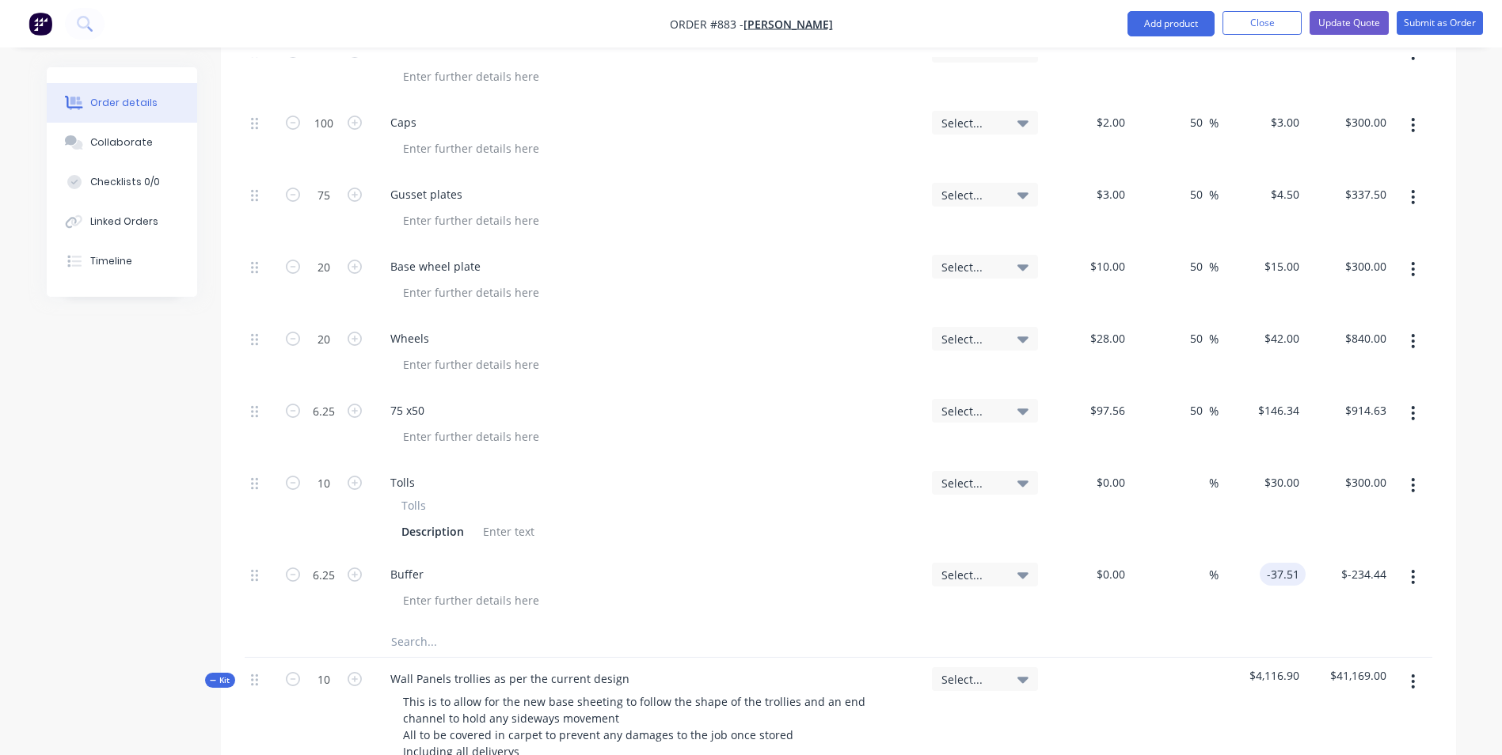
click at [1286, 563] on input "-37.51" at bounding box center [1286, 574] width 40 height 23
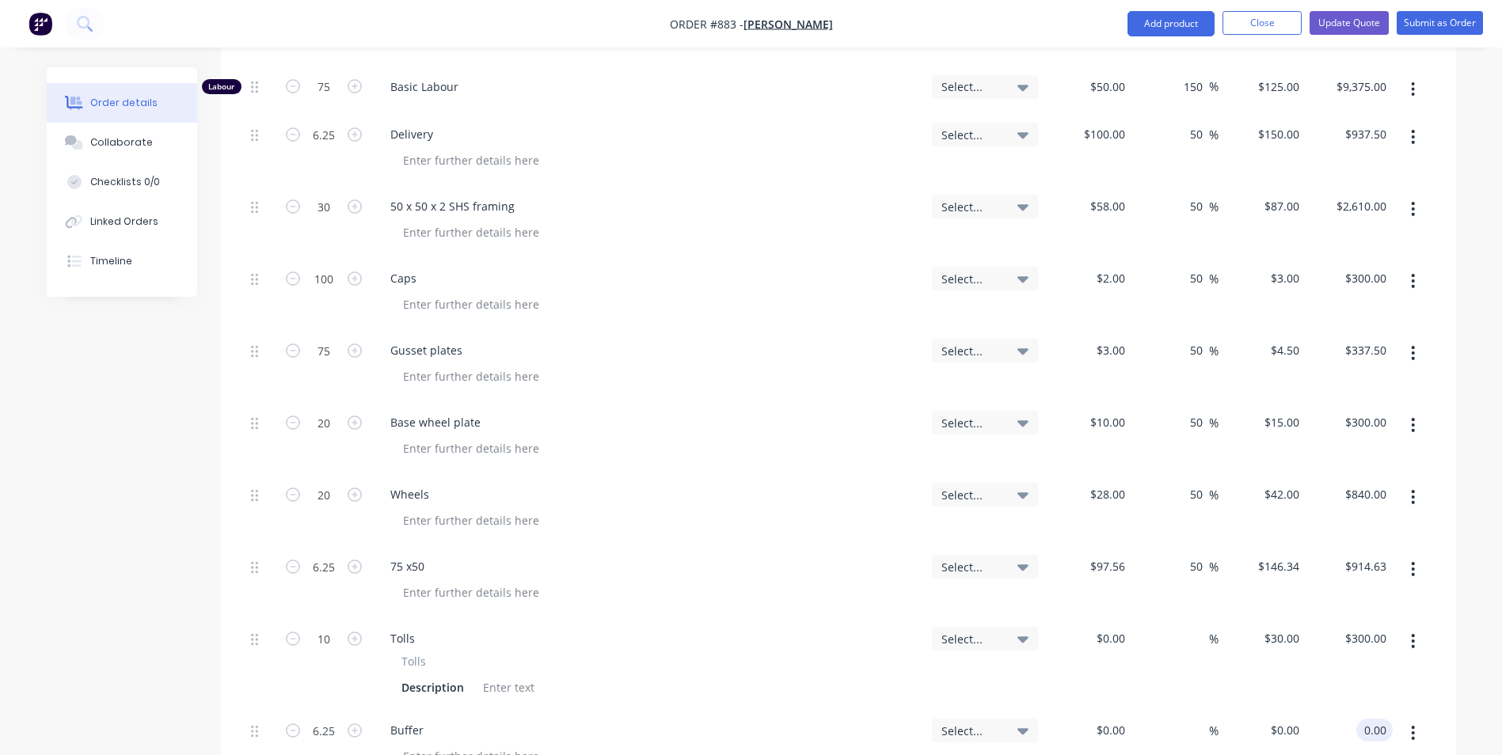
scroll to position [634, 0]
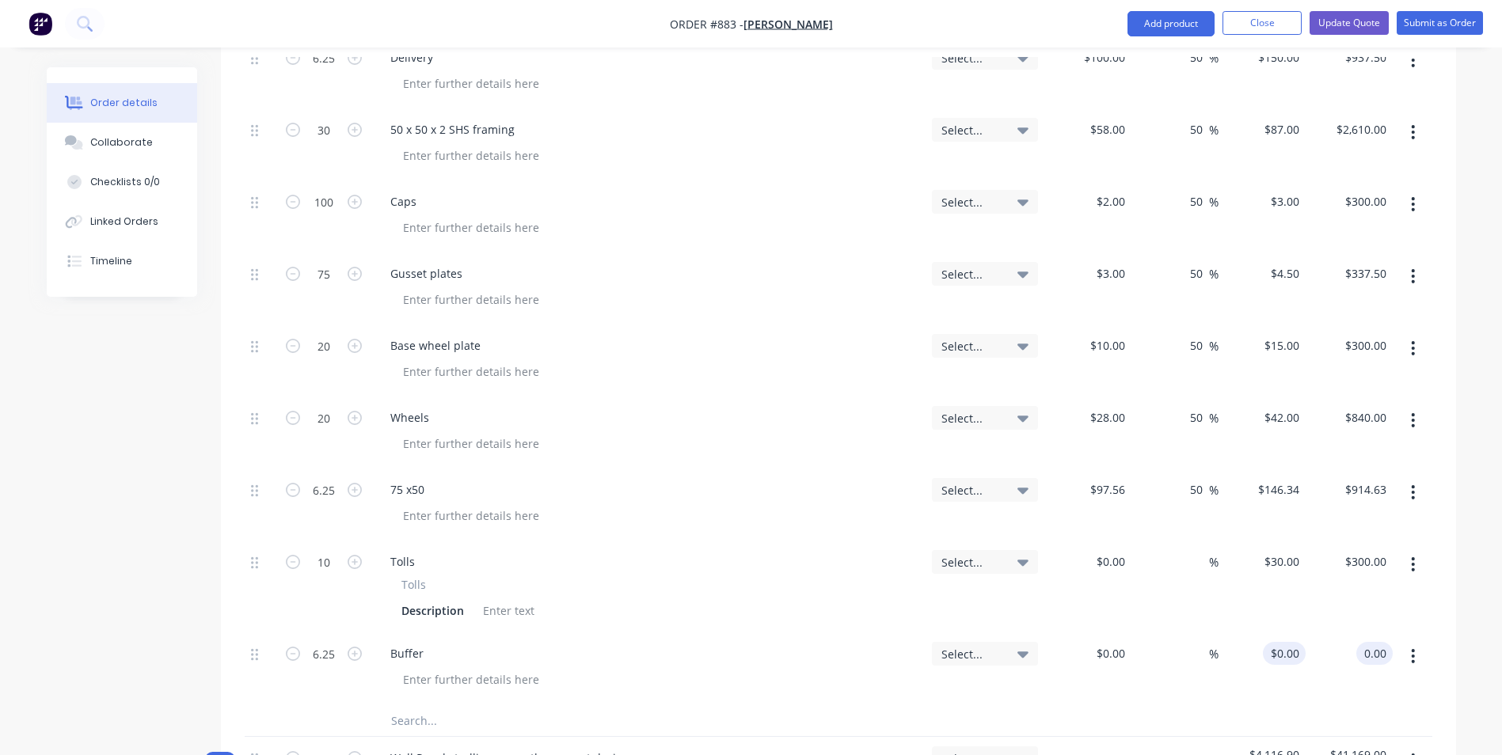
click at [1280, 632] on div "$0.00 $0.00" at bounding box center [1261, 668] width 87 height 72
click at [310, 22] on input "6.25" at bounding box center [323, 10] width 41 height 24
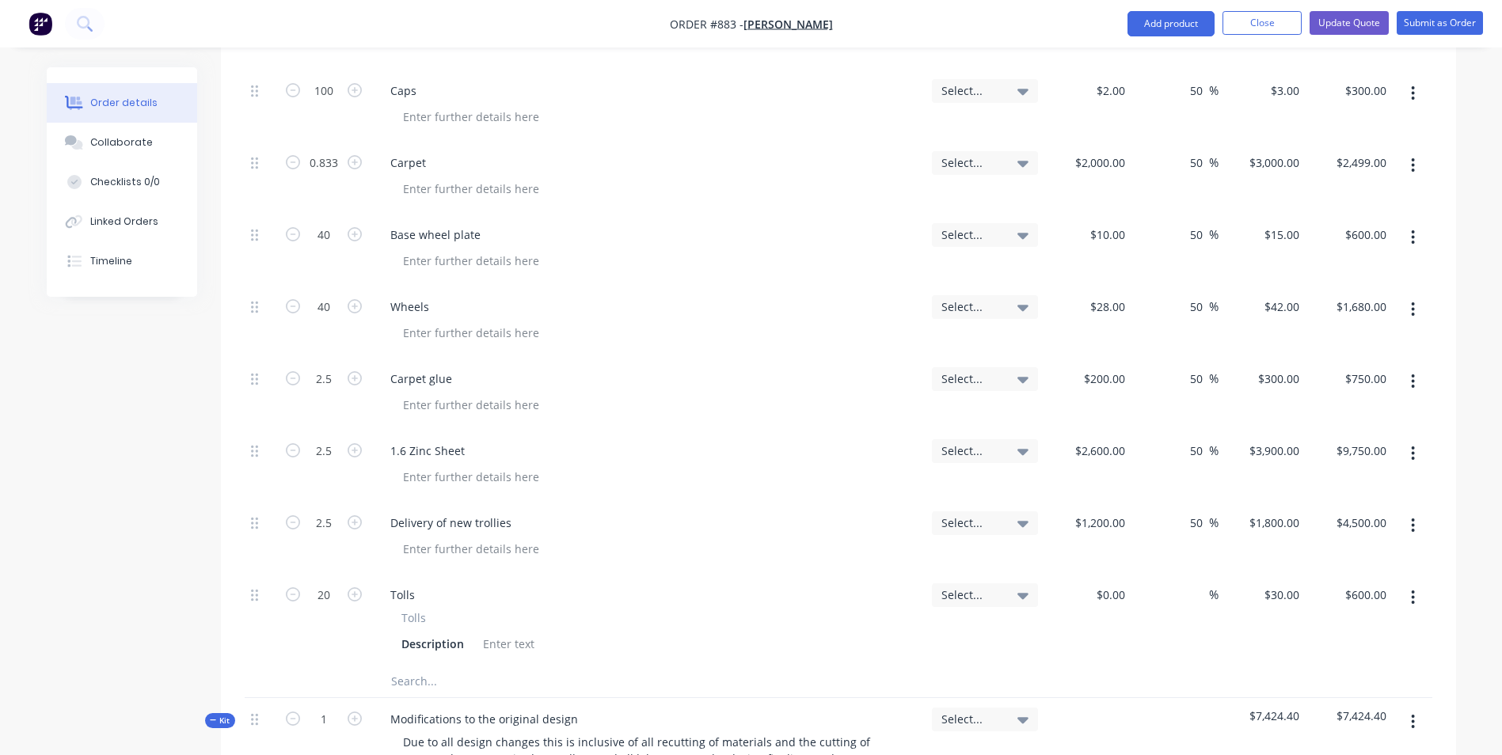
scroll to position [1584, 0]
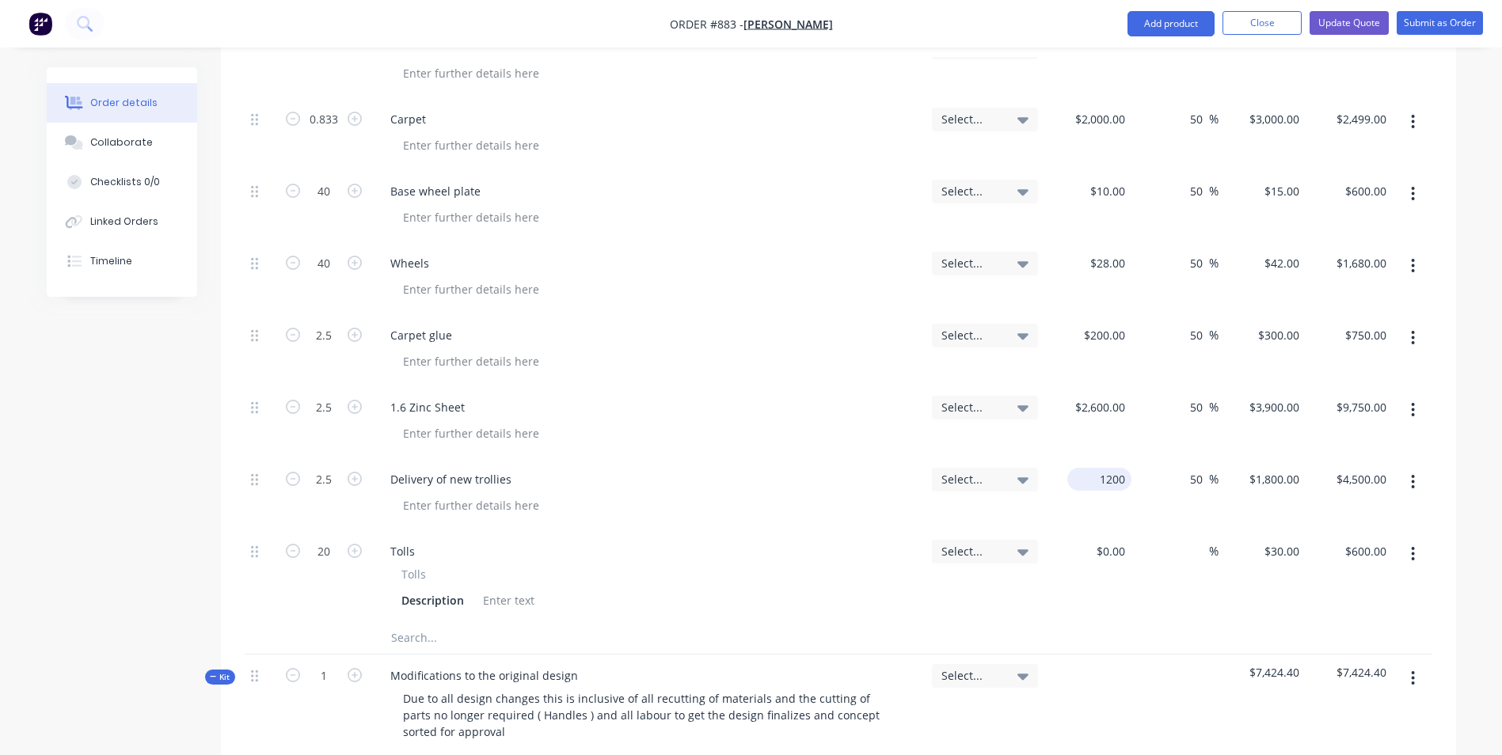
click at [1079, 458] on div "1200 $1,200.00" at bounding box center [1087, 494] width 87 height 72
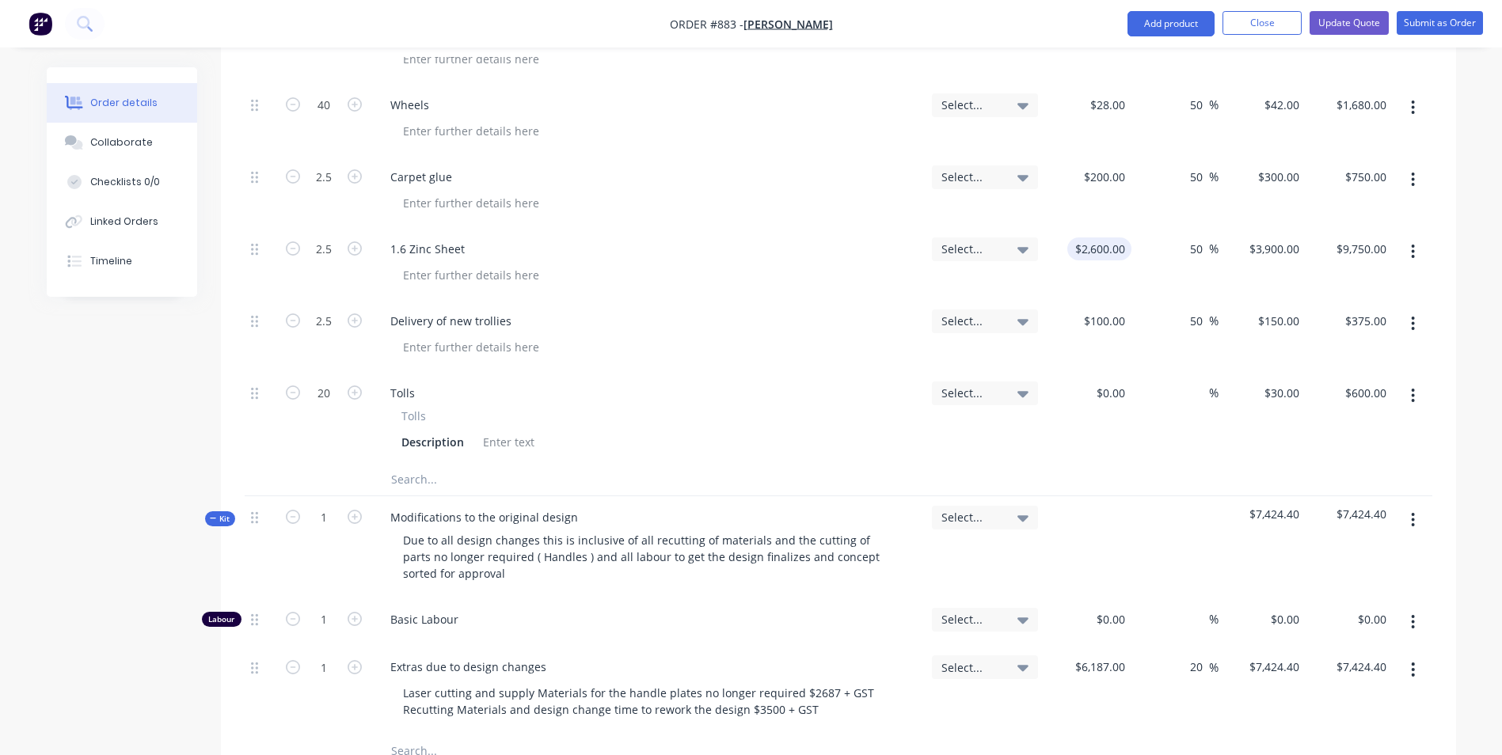
scroll to position [1663, 0]
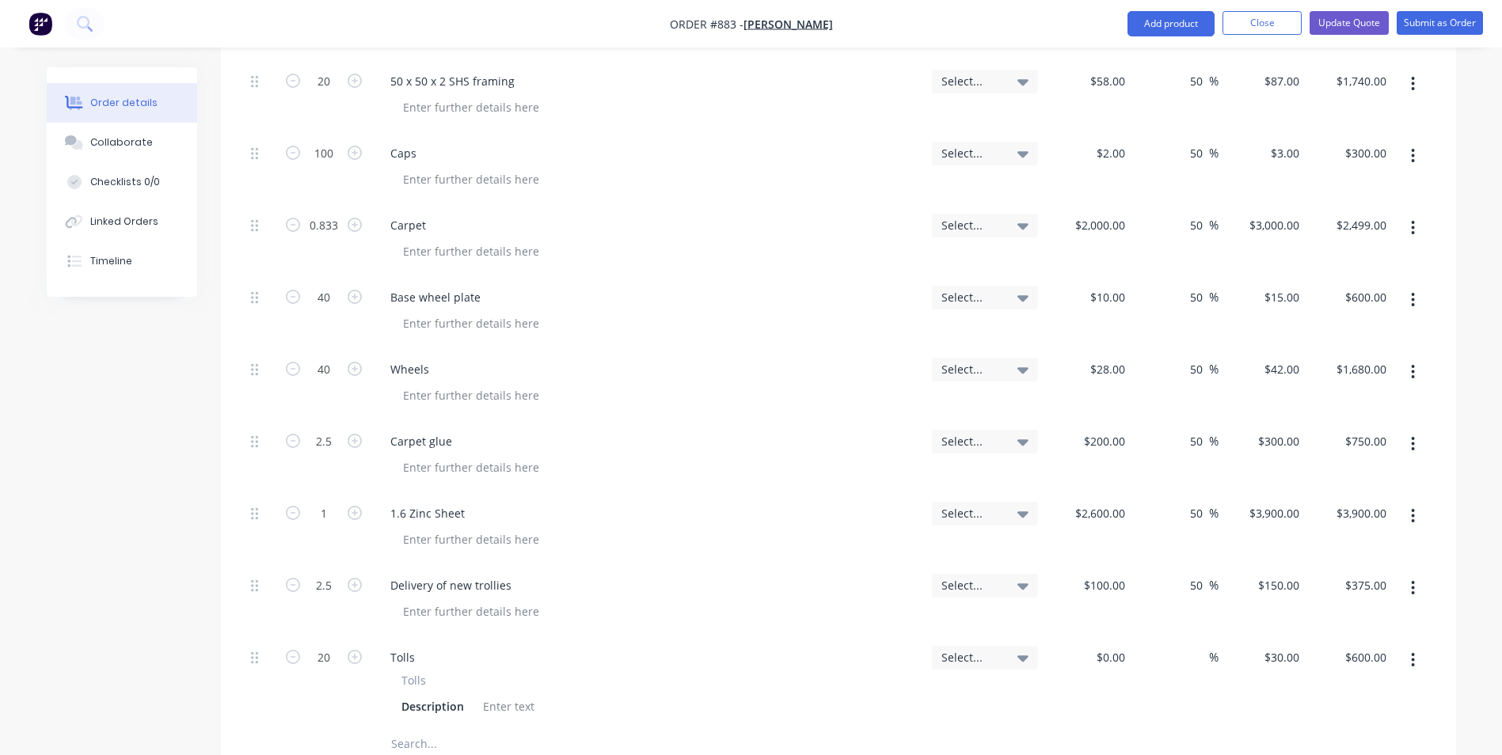
scroll to position [1584, 0]
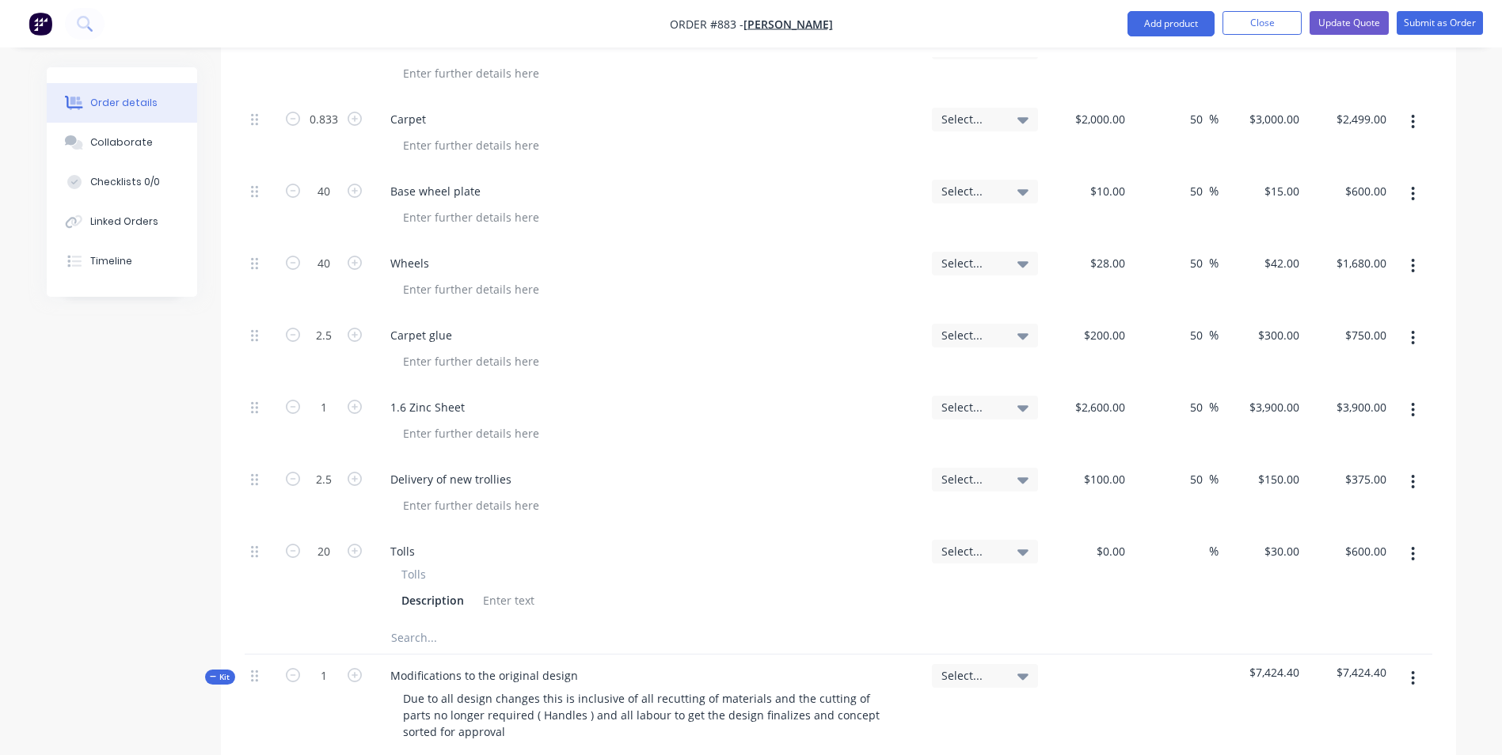
click at [1417, 540] on button "button" at bounding box center [1412, 554] width 37 height 28
click at [1407, 468] on button "button" at bounding box center [1412, 482] width 37 height 28
click at [1320, 544] on div "Duplicate" at bounding box center [1357, 555] width 122 height 23
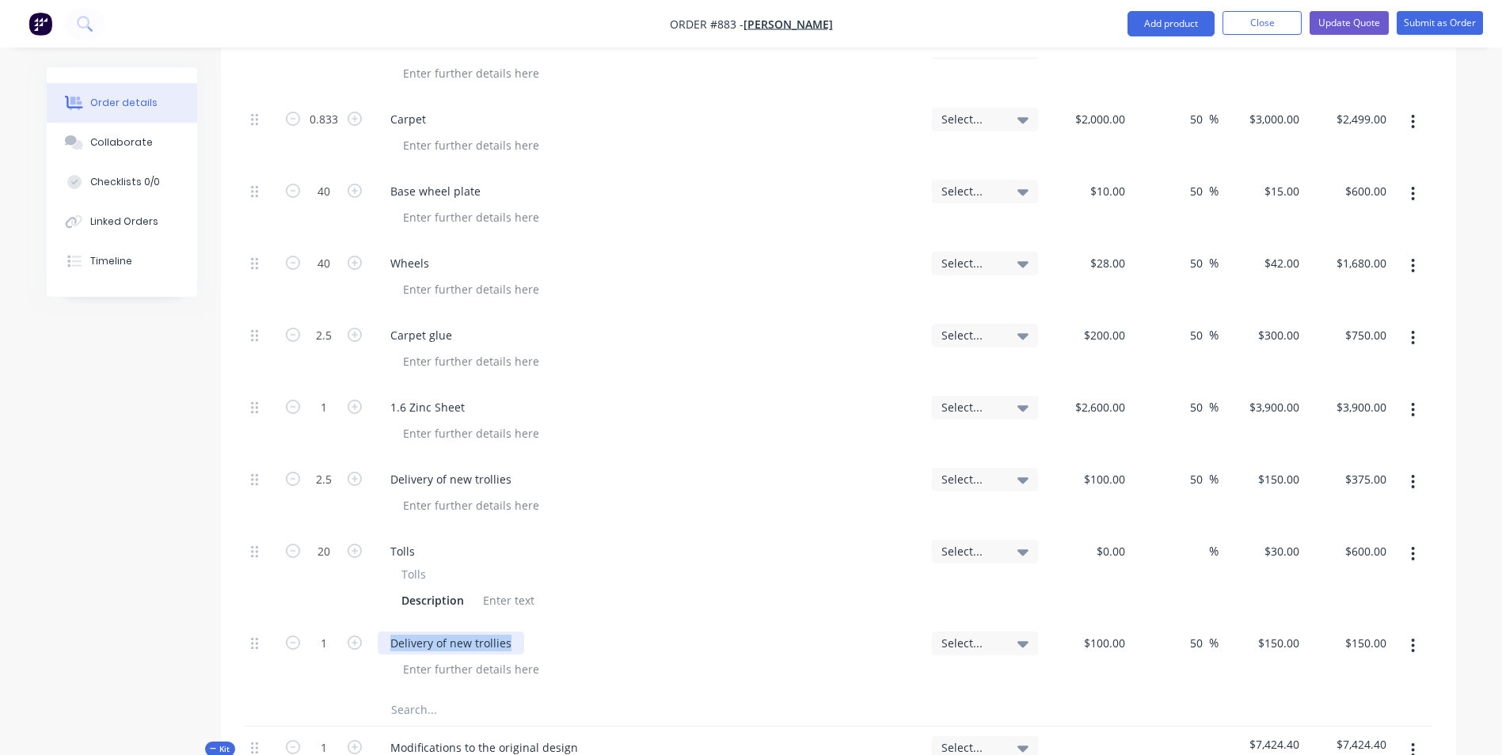
drag, startPoint x: 514, startPoint y: 598, endPoint x: 311, endPoint y: 625, distance: 204.3
click at [294, 622] on div "1 Delivery of new trollies Select... $100.00 $100.00 50 50 % $150.00 $150.00 $1…" at bounding box center [838, 658] width 1187 height 72
click at [1209, 634] on span "%" at bounding box center [1213, 643] width 9 height 18
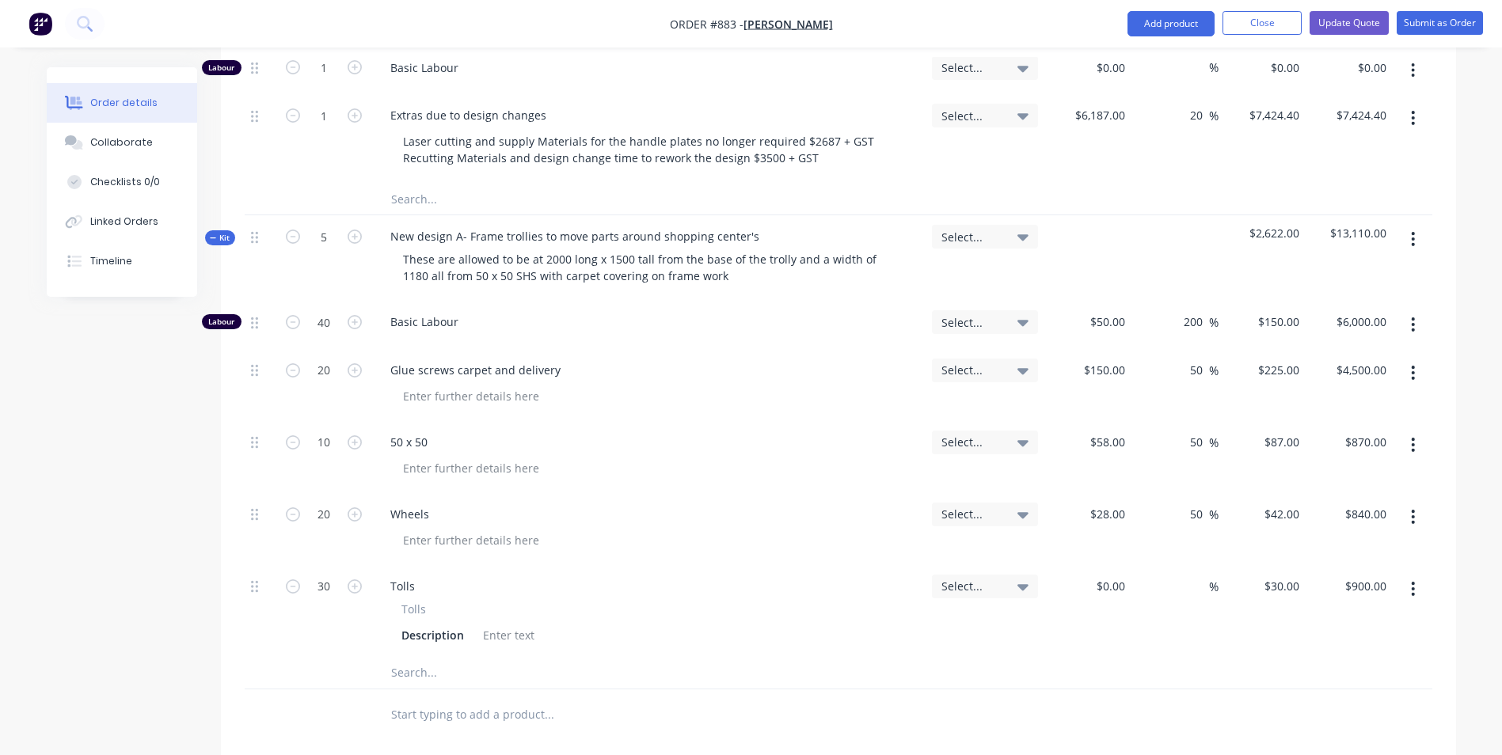
scroll to position [2339, 0]
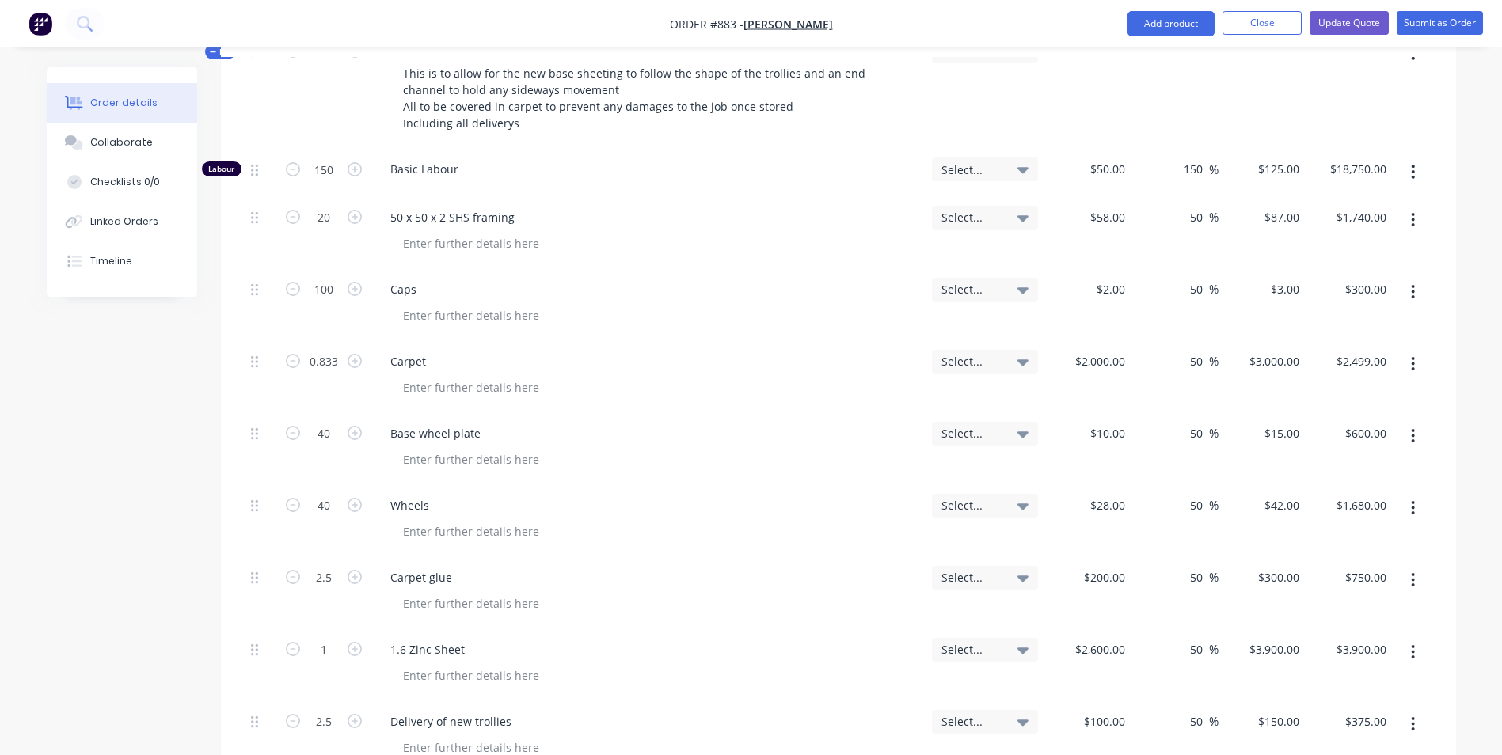
scroll to position [1152, 0]
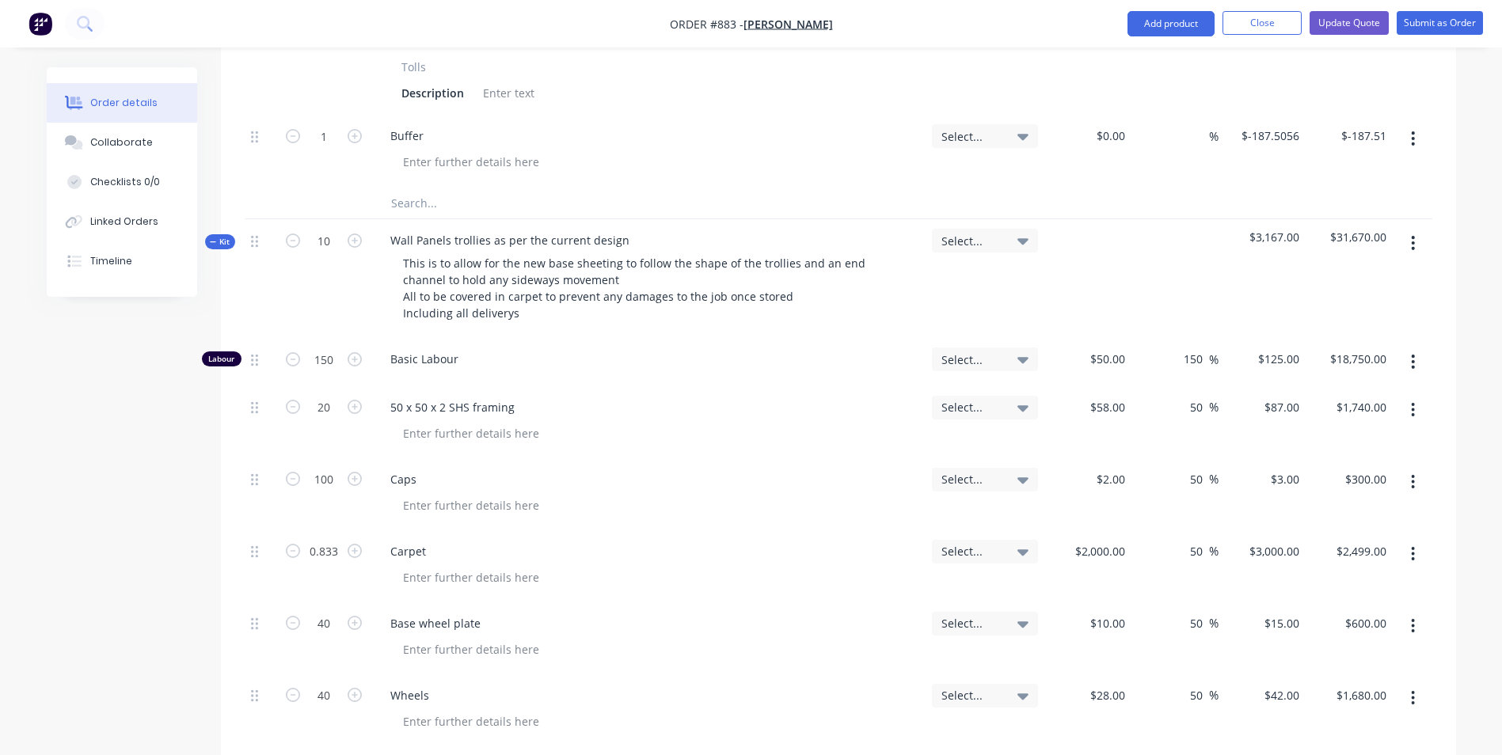
click at [214, 238] on icon at bounding box center [213, 242] width 7 height 8
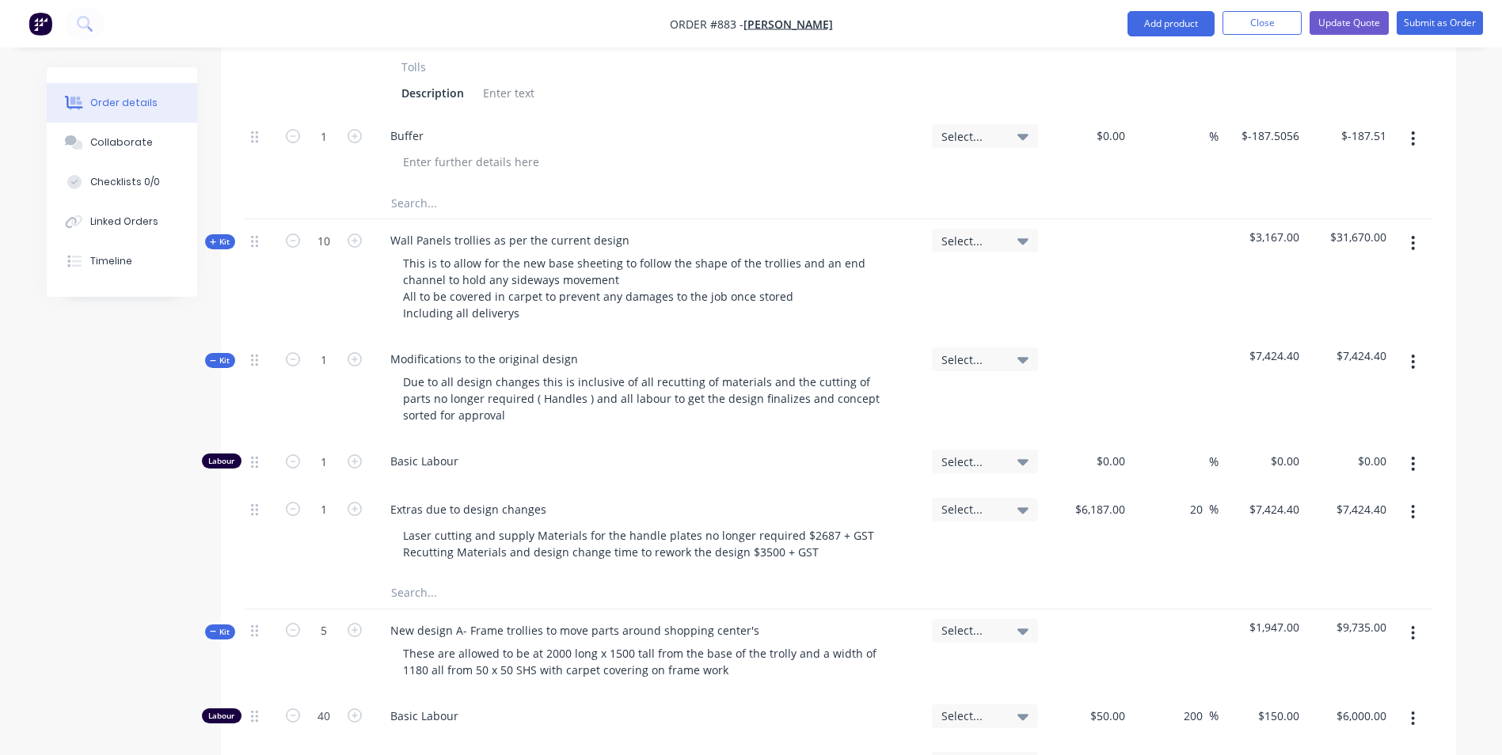
click at [215, 353] on div "Kit" at bounding box center [220, 360] width 30 height 15
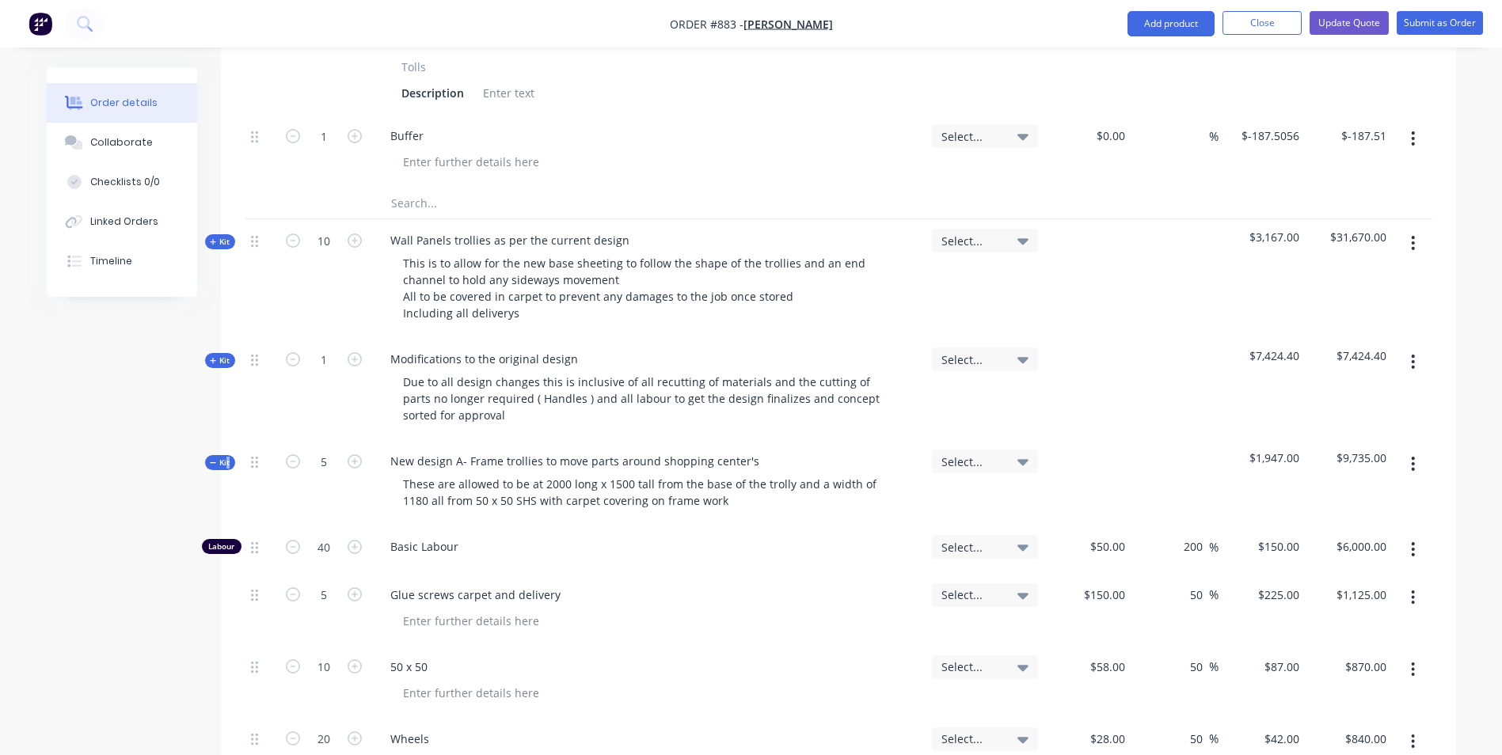
click at [222, 414] on div "Qty Job Cost Markup Price Total Kit 5 Roof Panels trollies as per the current d…" at bounding box center [838, 168] width 1235 height 1595
click at [221, 415] on div "Qty Job Cost Markup Price Total Kit 5 Roof Panels trollies as per the current d…" at bounding box center [838, 168] width 1235 height 1595
click at [221, 455] on div "Kit" at bounding box center [220, 462] width 30 height 15
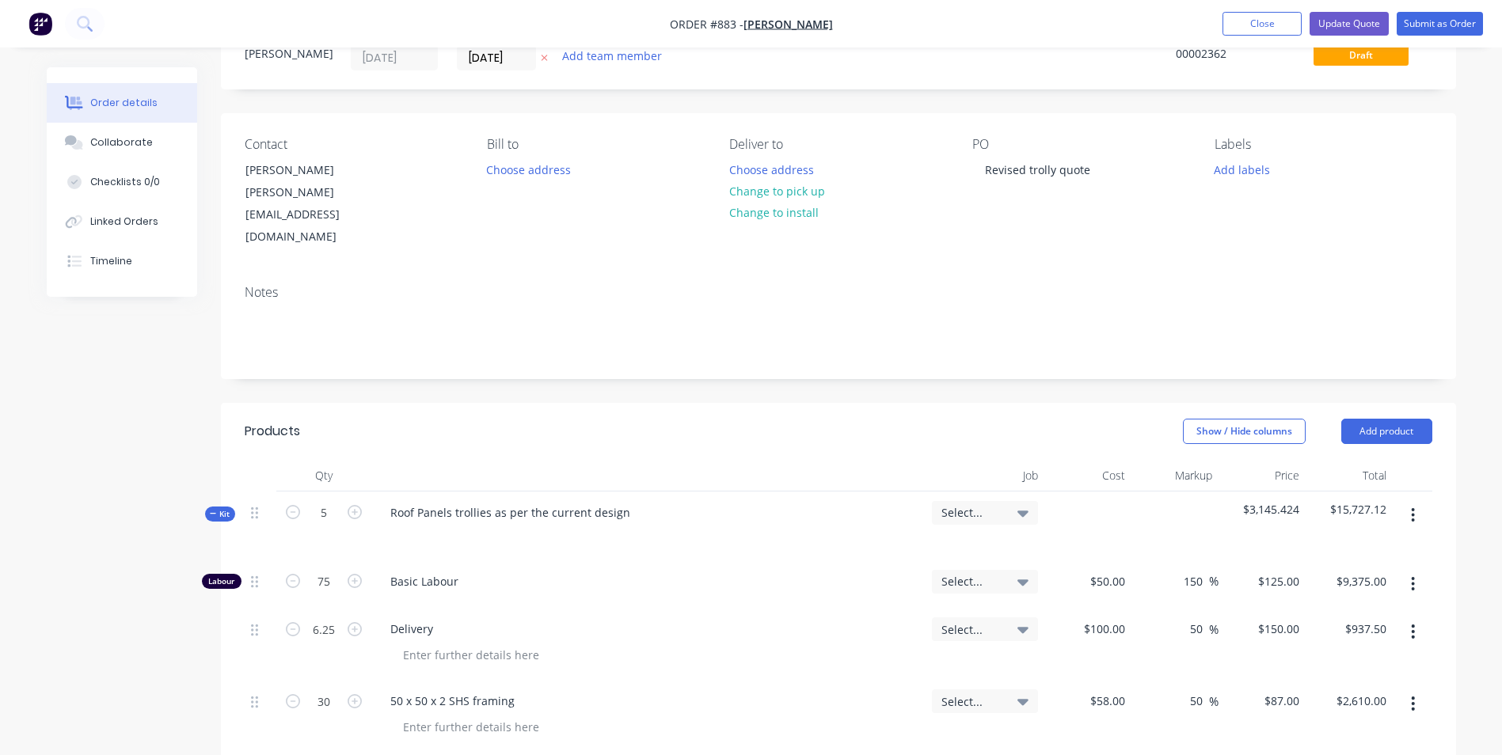
scroll to position [44, 0]
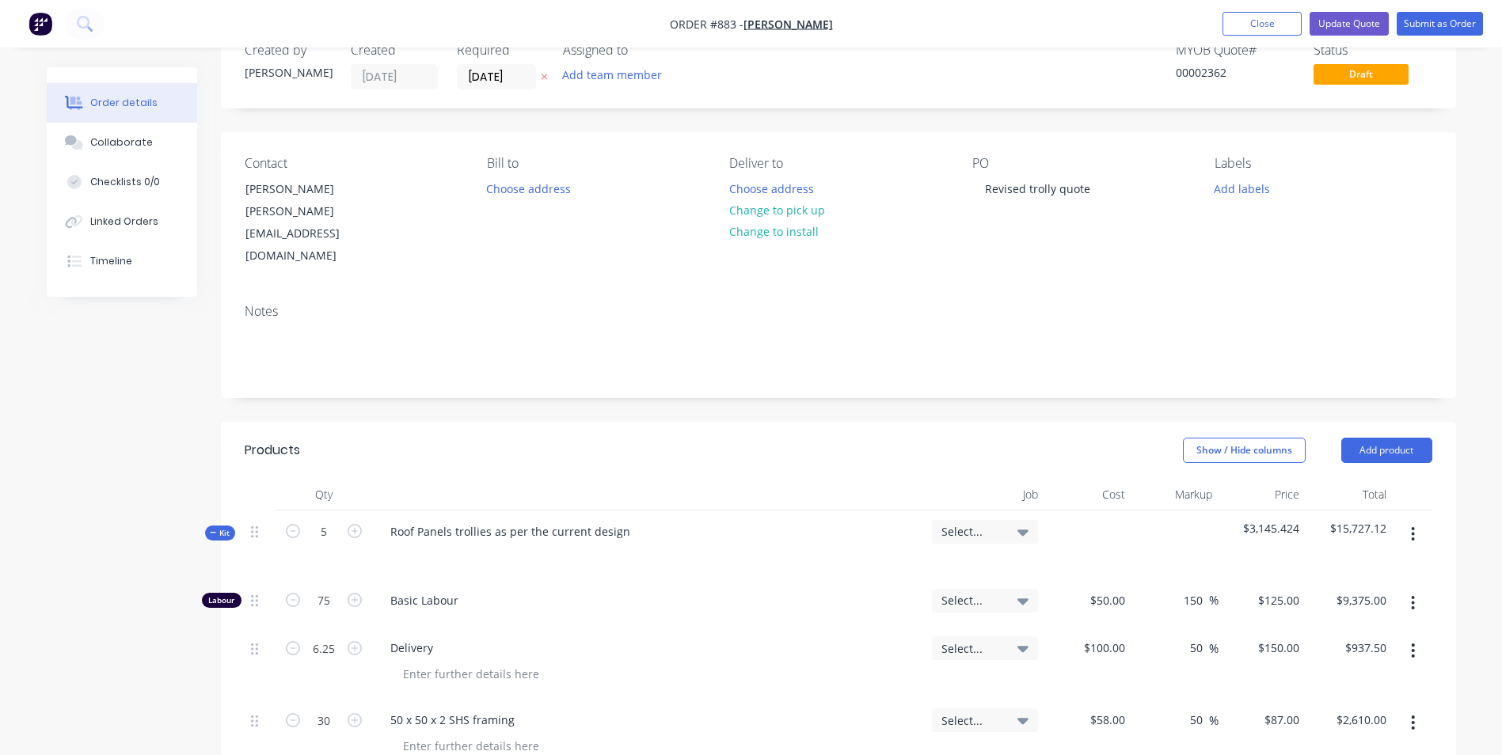
click at [211, 529] on icon at bounding box center [213, 533] width 7 height 8
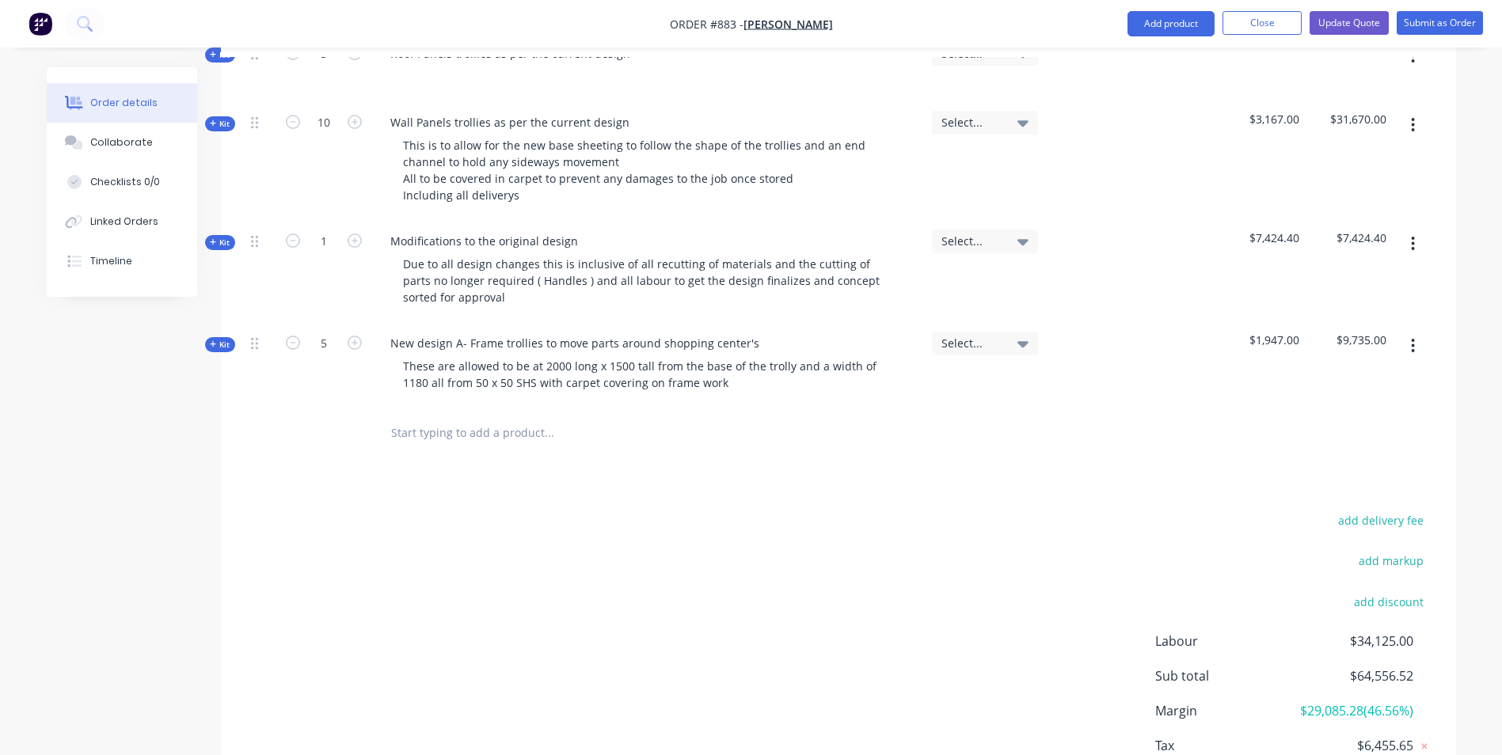
scroll to position [609, 0]
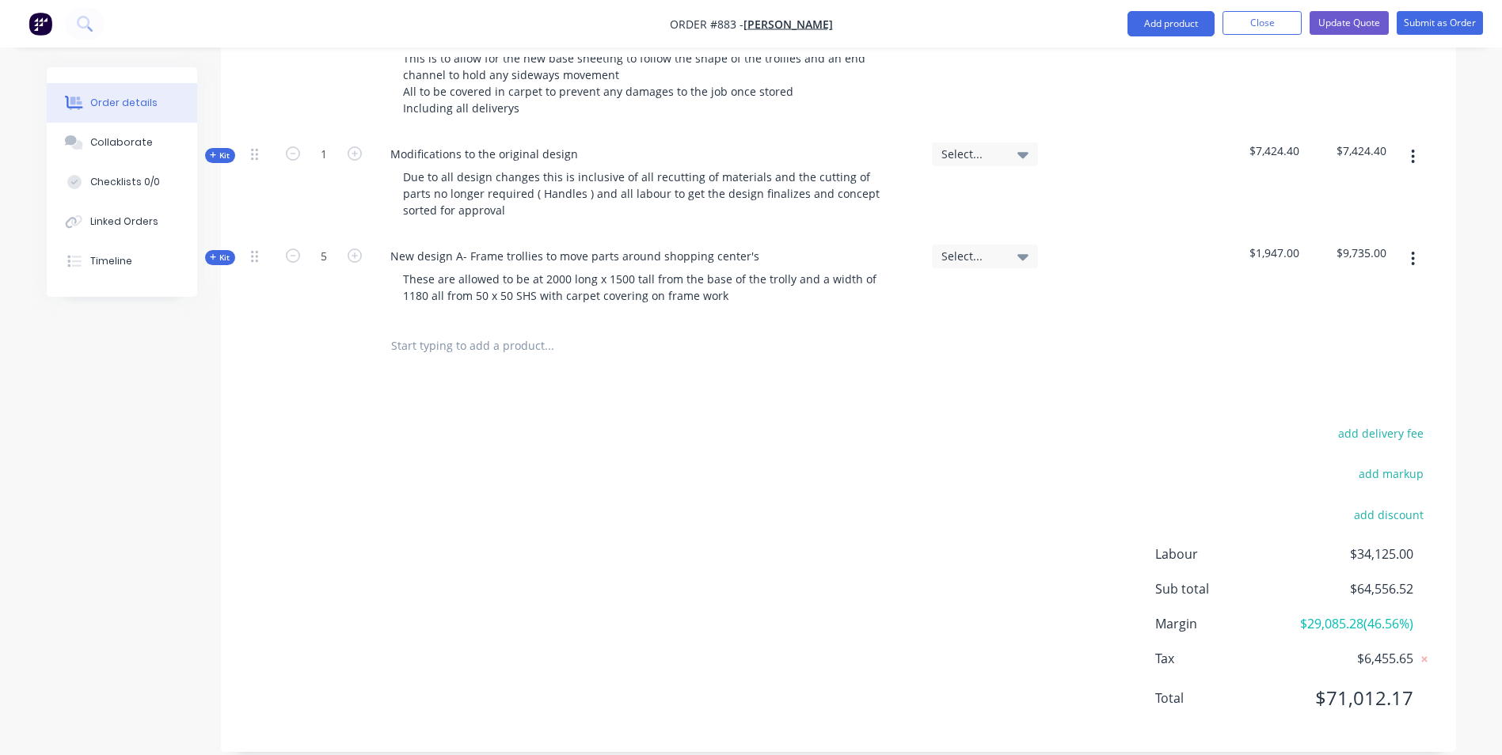
click at [1498, 551] on div "Order details Collaborate Checklists 0/0 Linked Orders Timeline Order details C…" at bounding box center [751, 83] width 1502 height 1385
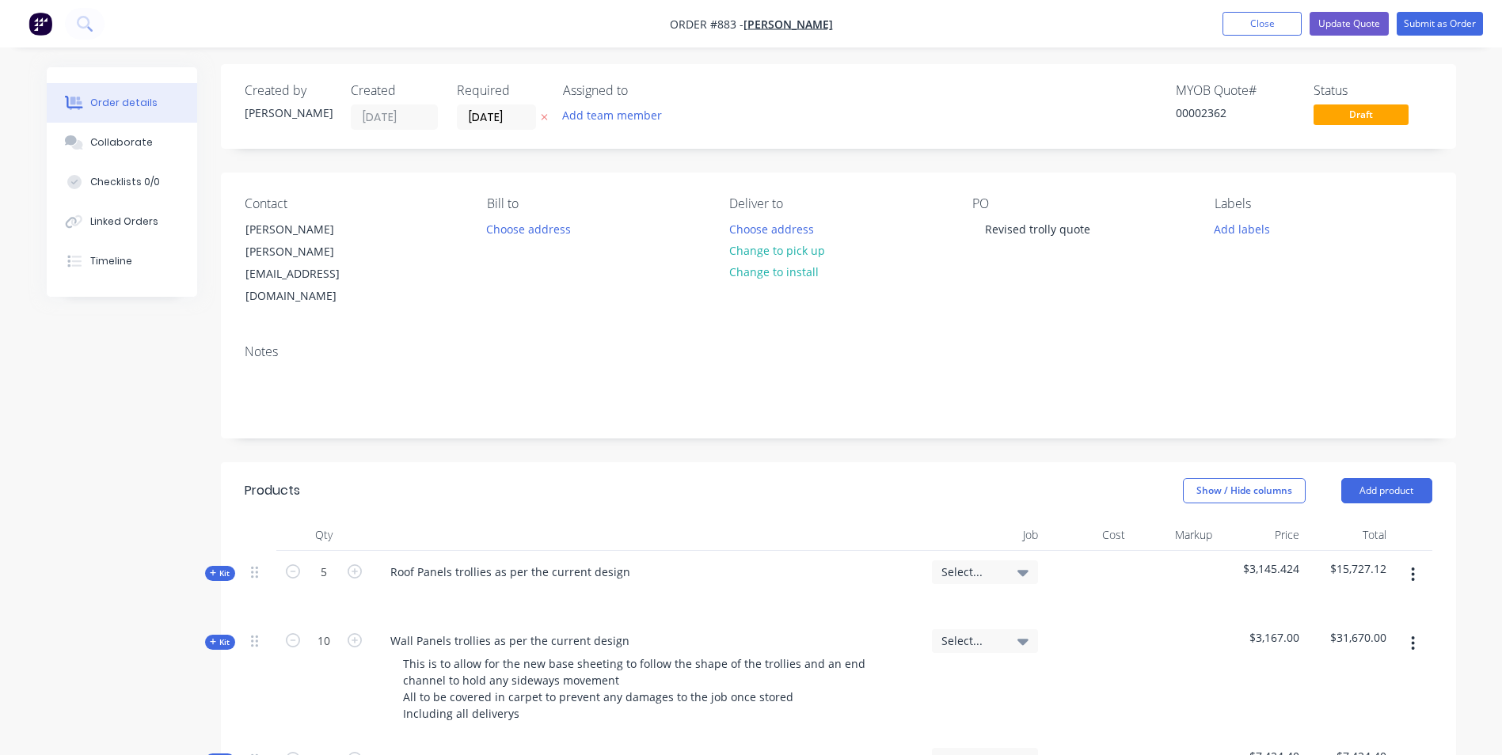
scroll to position [0, 0]
click at [1433, 25] on button "Submit as Order" at bounding box center [1439, 24] width 86 height 24
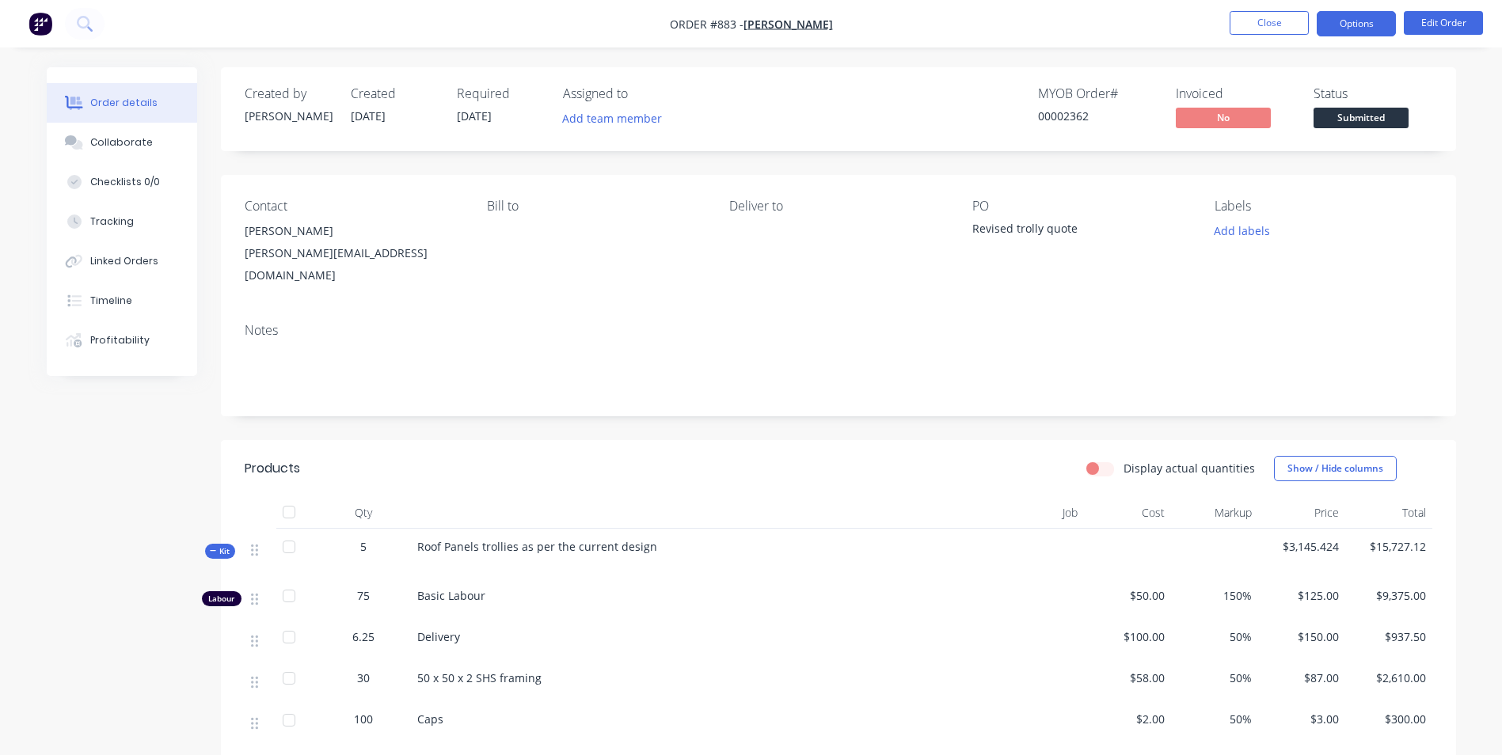
click at [1357, 18] on button "Options" at bounding box center [1355, 23] width 79 height 25
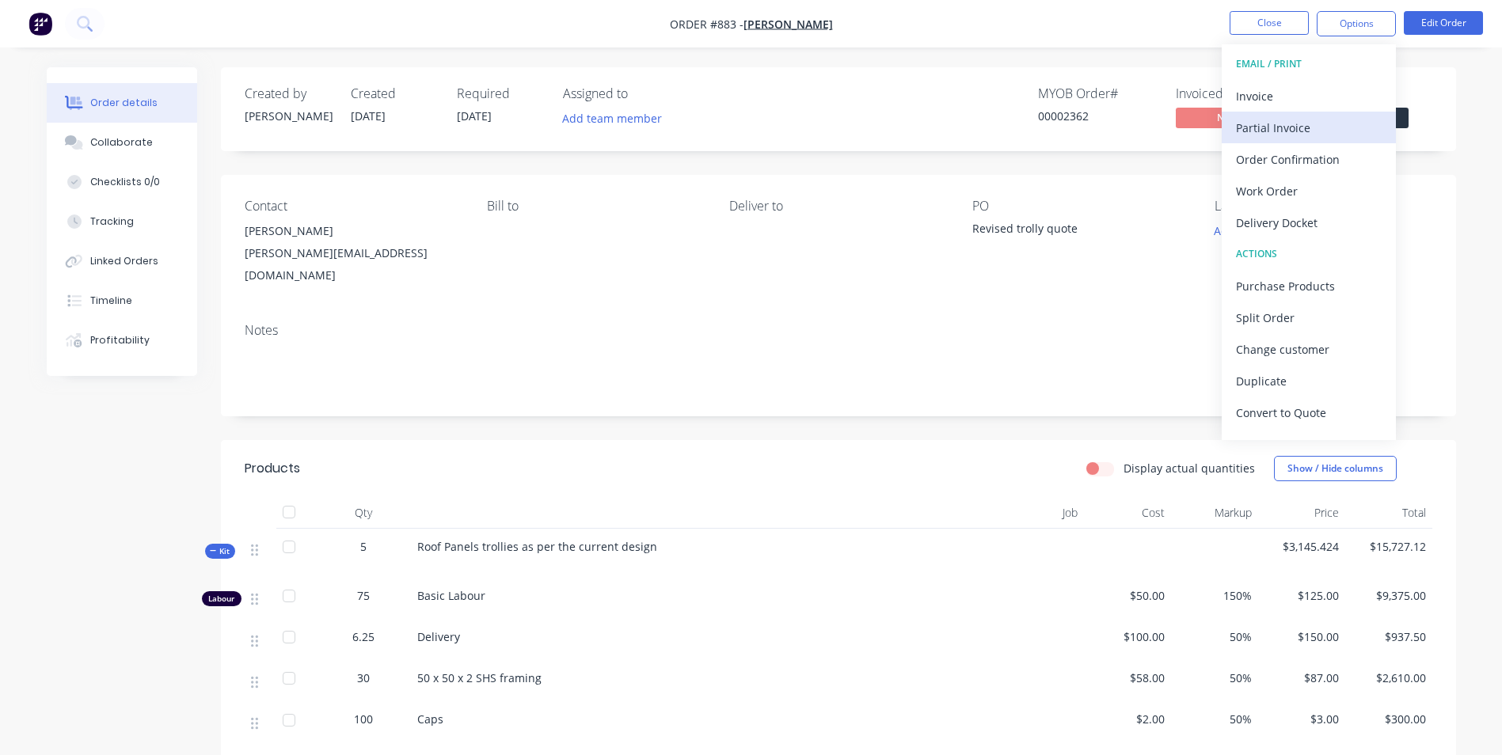
click at [1258, 120] on div "Partial Invoice" at bounding box center [1309, 127] width 146 height 23
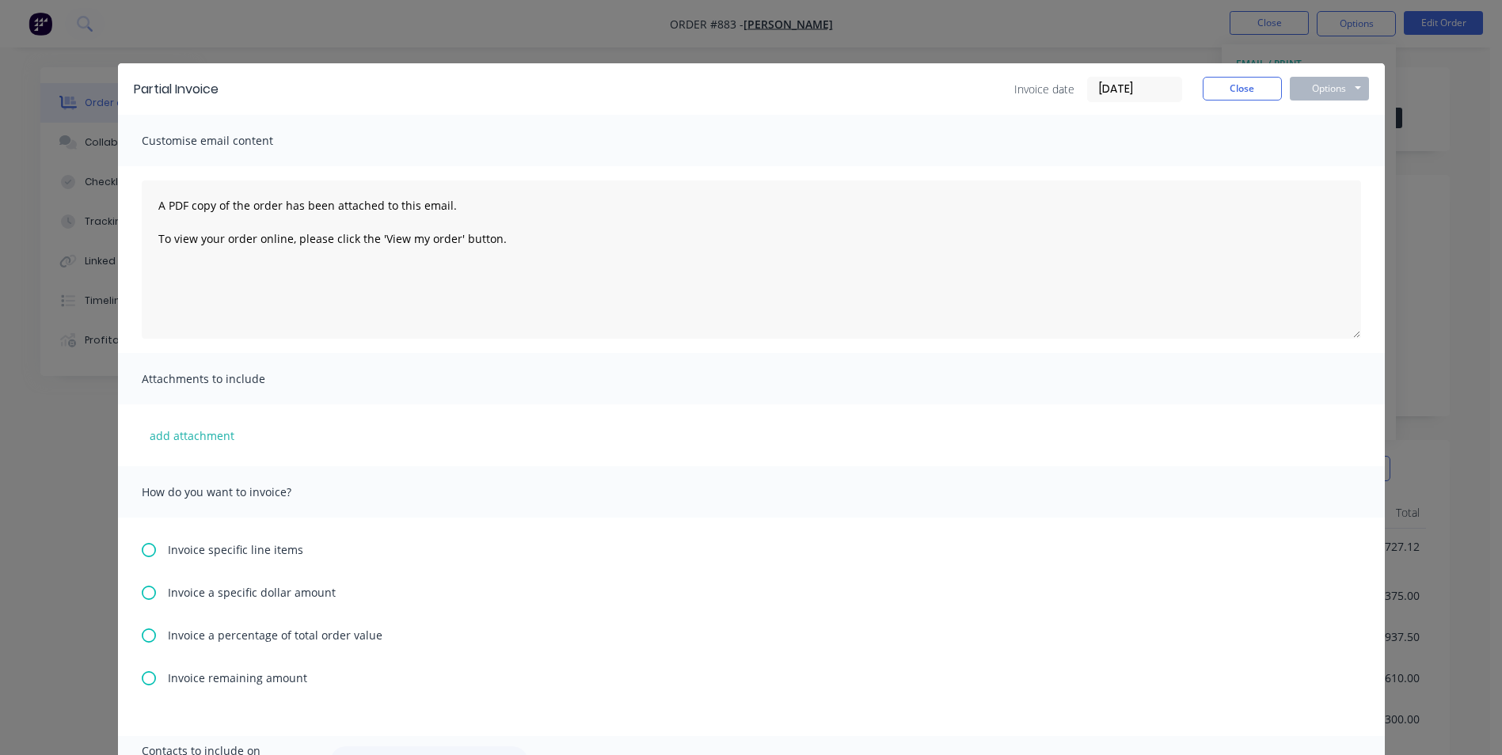
scroll to position [79, 0]
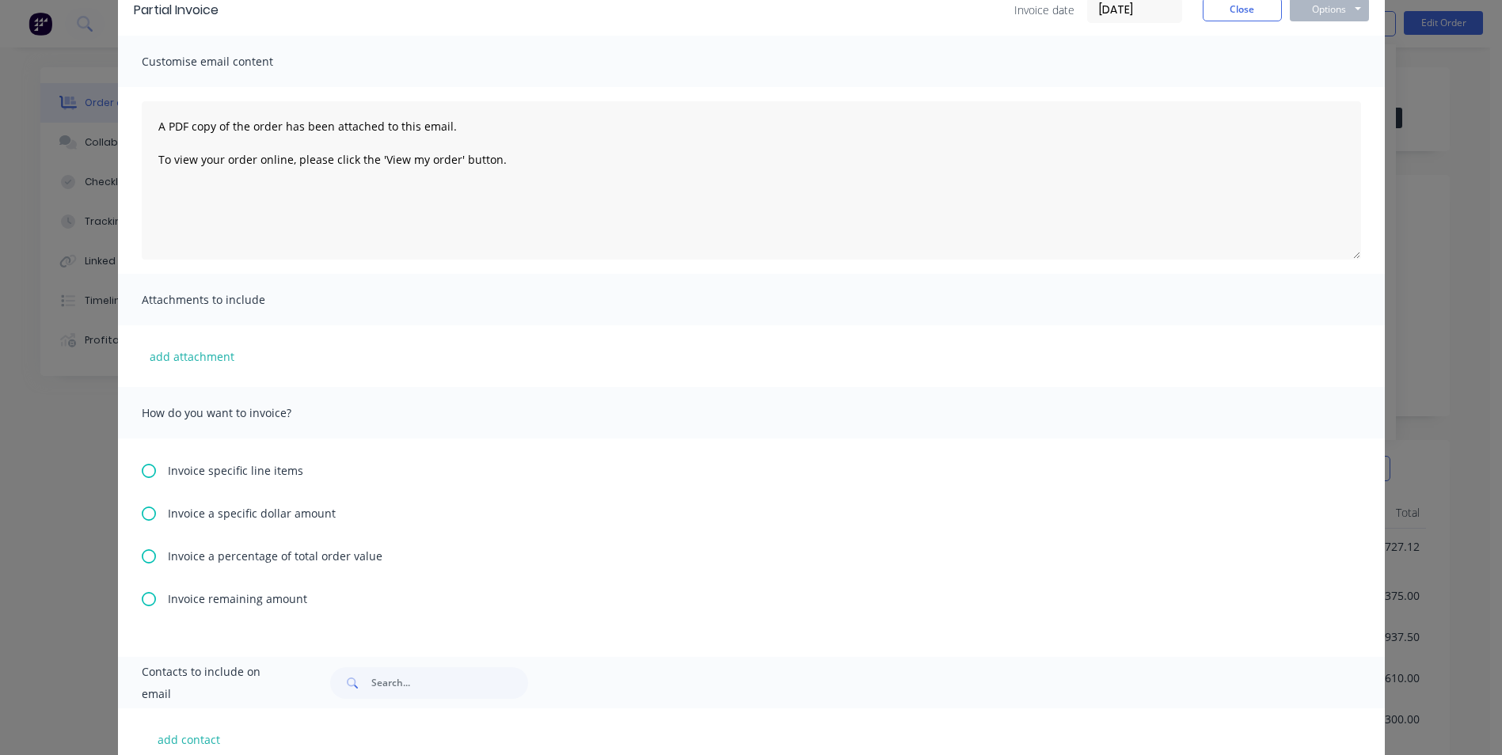
click at [142, 549] on icon at bounding box center [149, 556] width 14 height 14
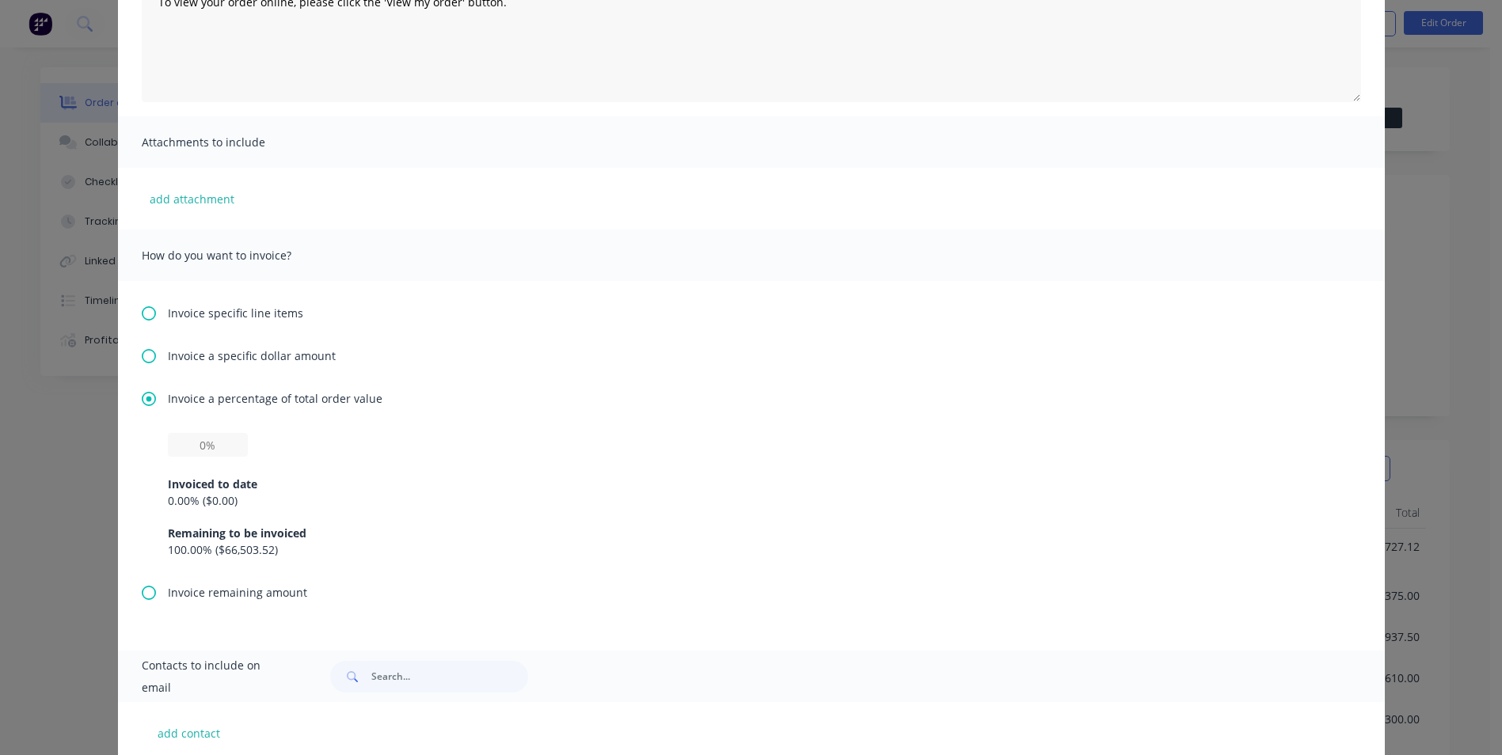
scroll to position [237, 0]
click at [226, 443] on input "text" at bounding box center [208, 444] width 80 height 24
click at [815, 462] on div "Invoiced to date 0.00 % ( $0.00 ) Remaining to be invoiced 100.00 % ( $66,503.5…" at bounding box center [751, 506] width 1167 height 101
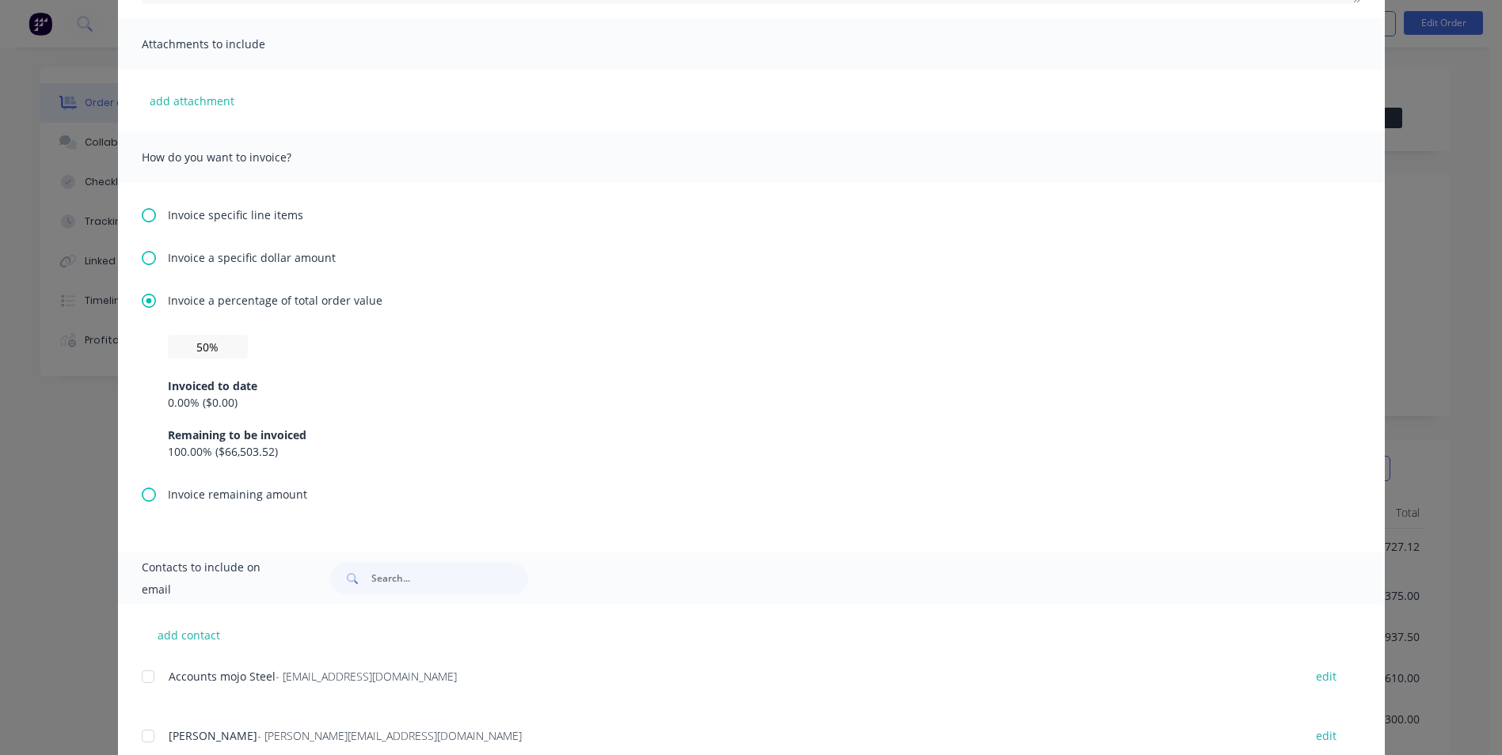
scroll to position [624, 0]
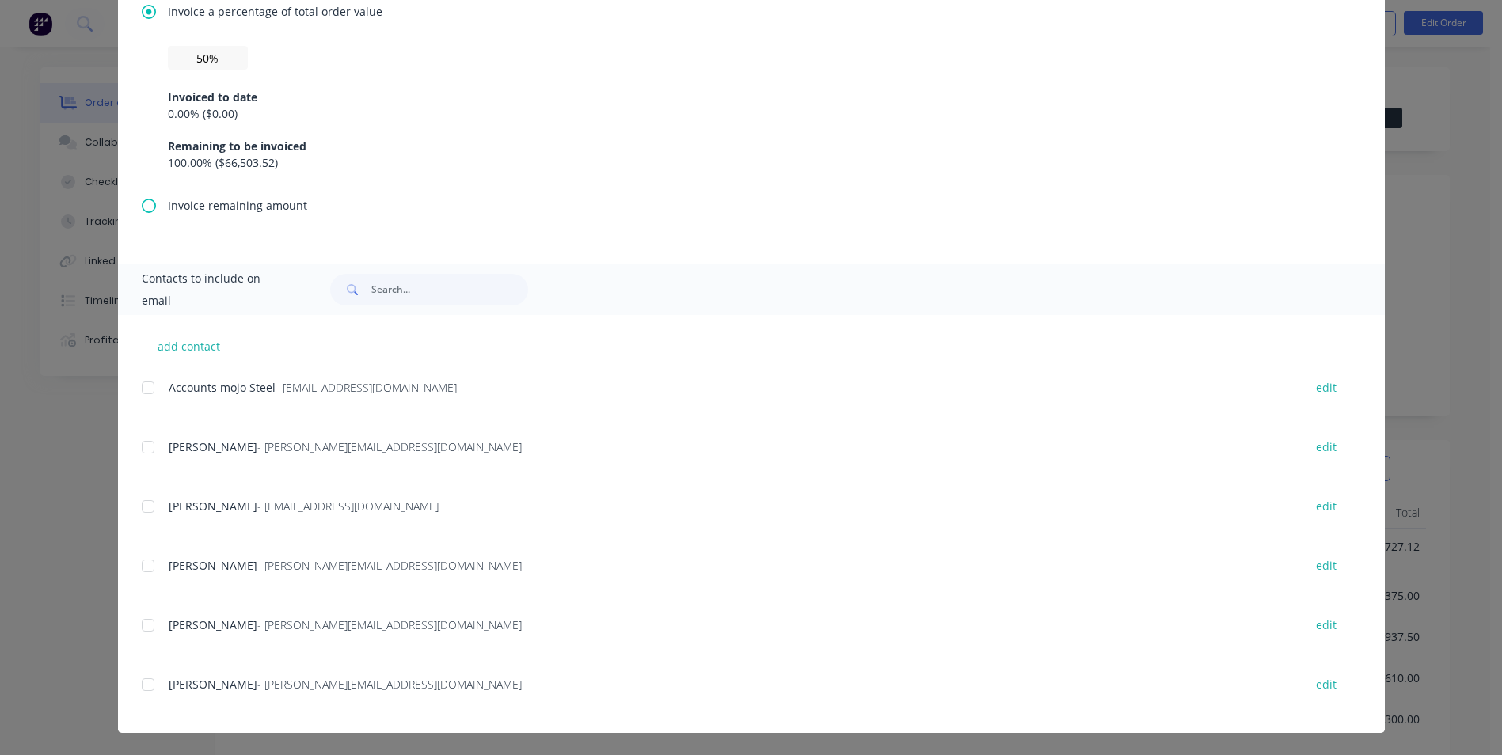
click at [144, 387] on div at bounding box center [148, 388] width 32 height 32
click at [149, 562] on div at bounding box center [148, 566] width 32 height 32
click at [151, 619] on div at bounding box center [148, 626] width 32 height 32
click at [147, 687] on div at bounding box center [148, 685] width 32 height 32
click at [144, 449] on div at bounding box center [148, 447] width 32 height 32
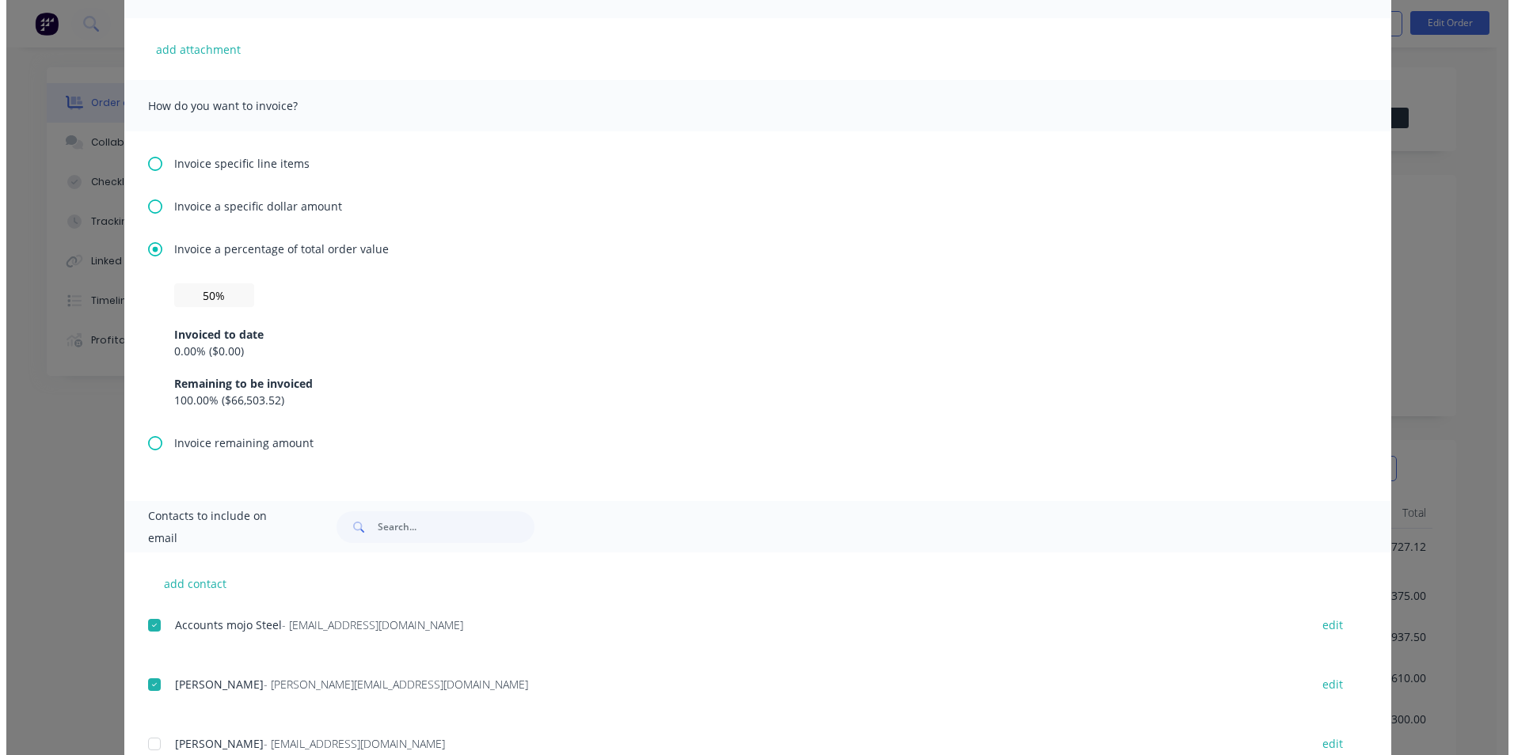
scroll to position [0, 0]
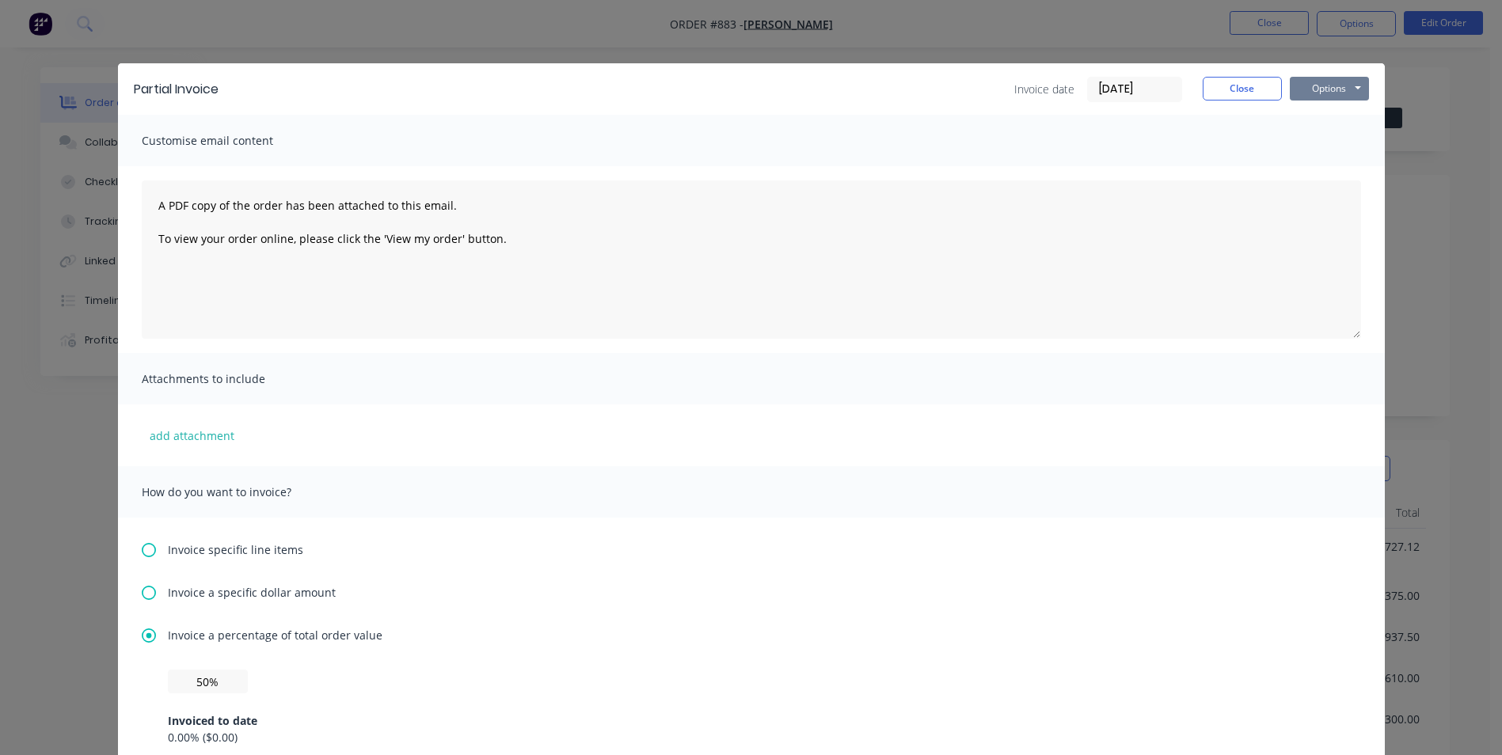
click at [1312, 91] on button "Options" at bounding box center [1329, 89] width 79 height 24
click at [1321, 175] on button "Email" at bounding box center [1340, 169] width 101 height 26
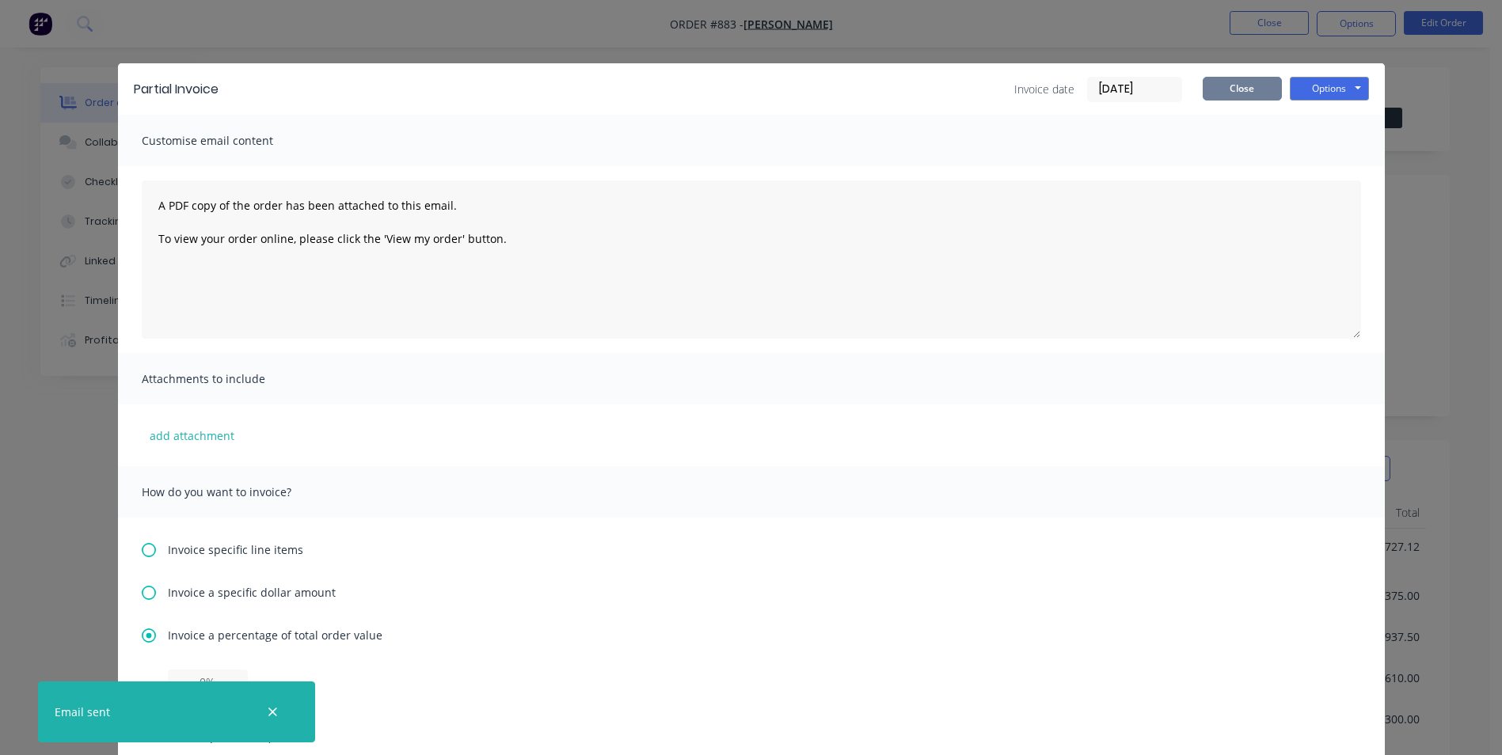
click at [1236, 85] on button "Close" at bounding box center [1241, 89] width 79 height 24
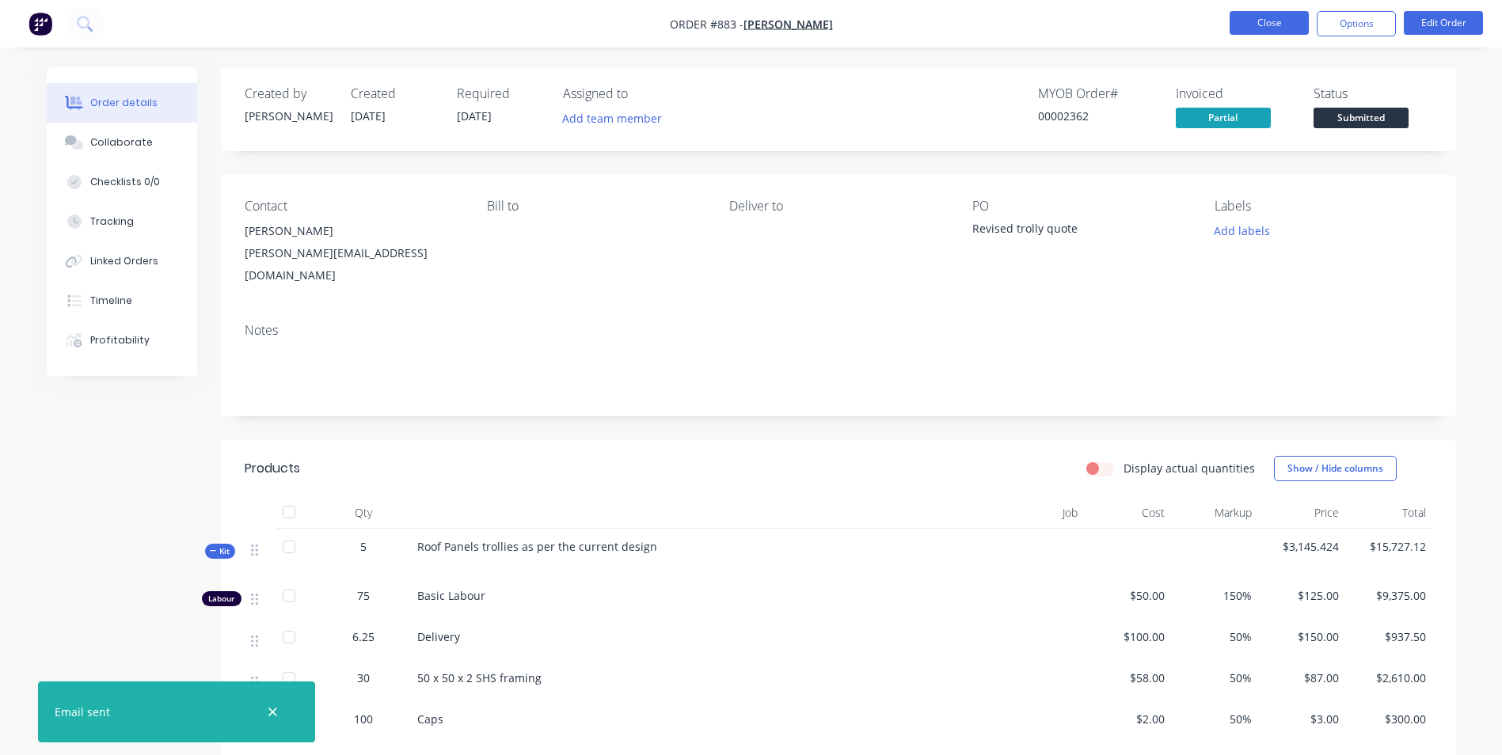
click at [1270, 23] on button "Close" at bounding box center [1268, 23] width 79 height 24
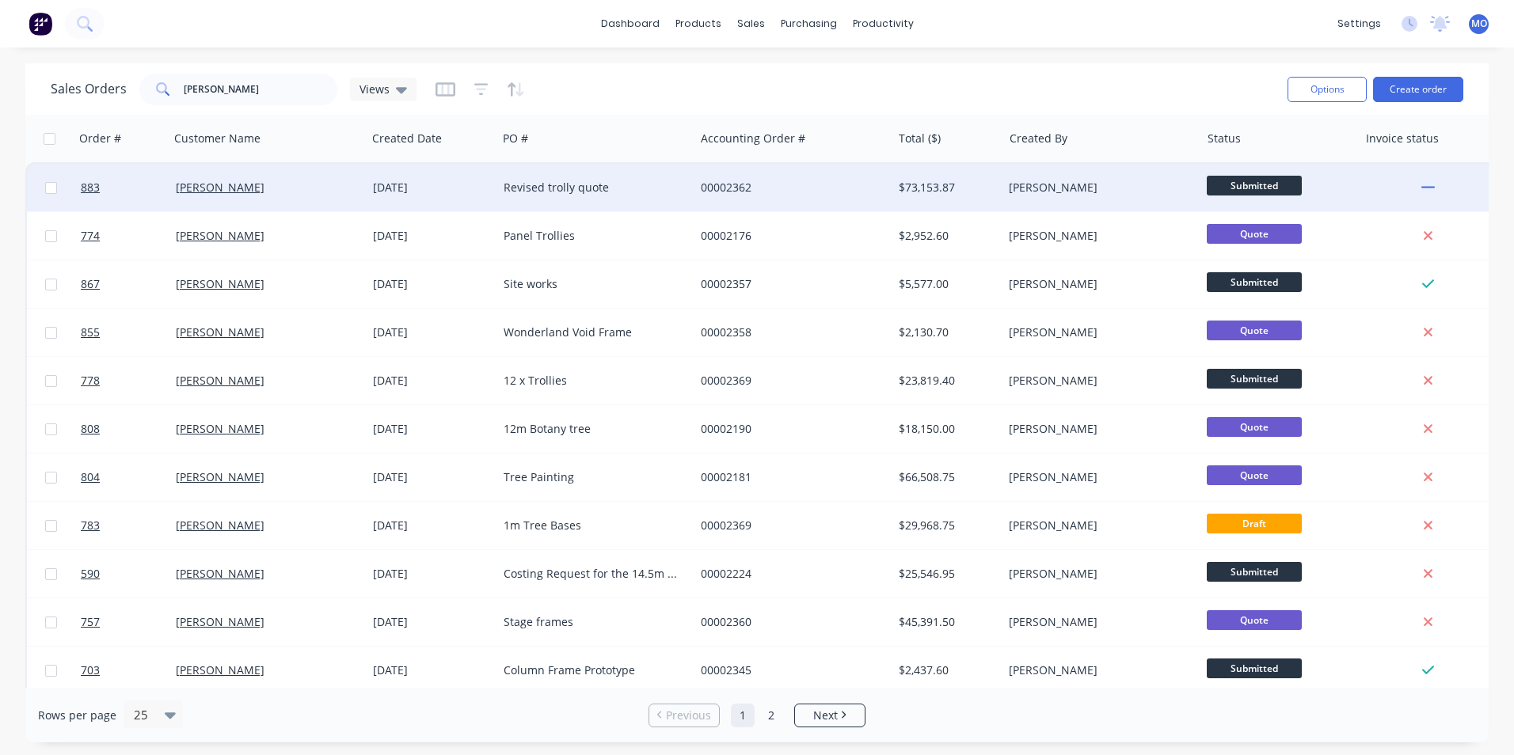
click at [530, 191] on div "Revised trolly quote" at bounding box center [591, 188] width 176 height 16
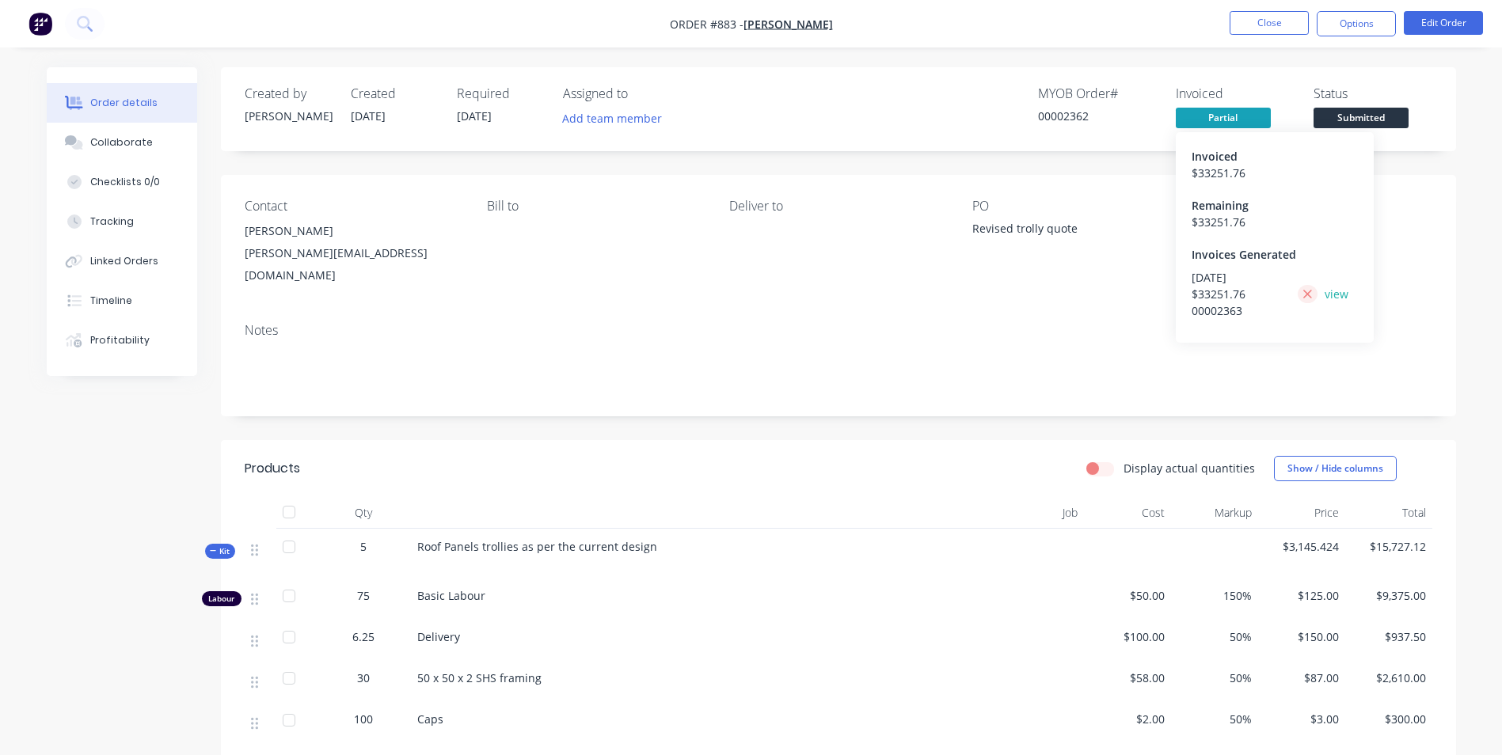
click at [1308, 295] on icon at bounding box center [1307, 294] width 9 height 9
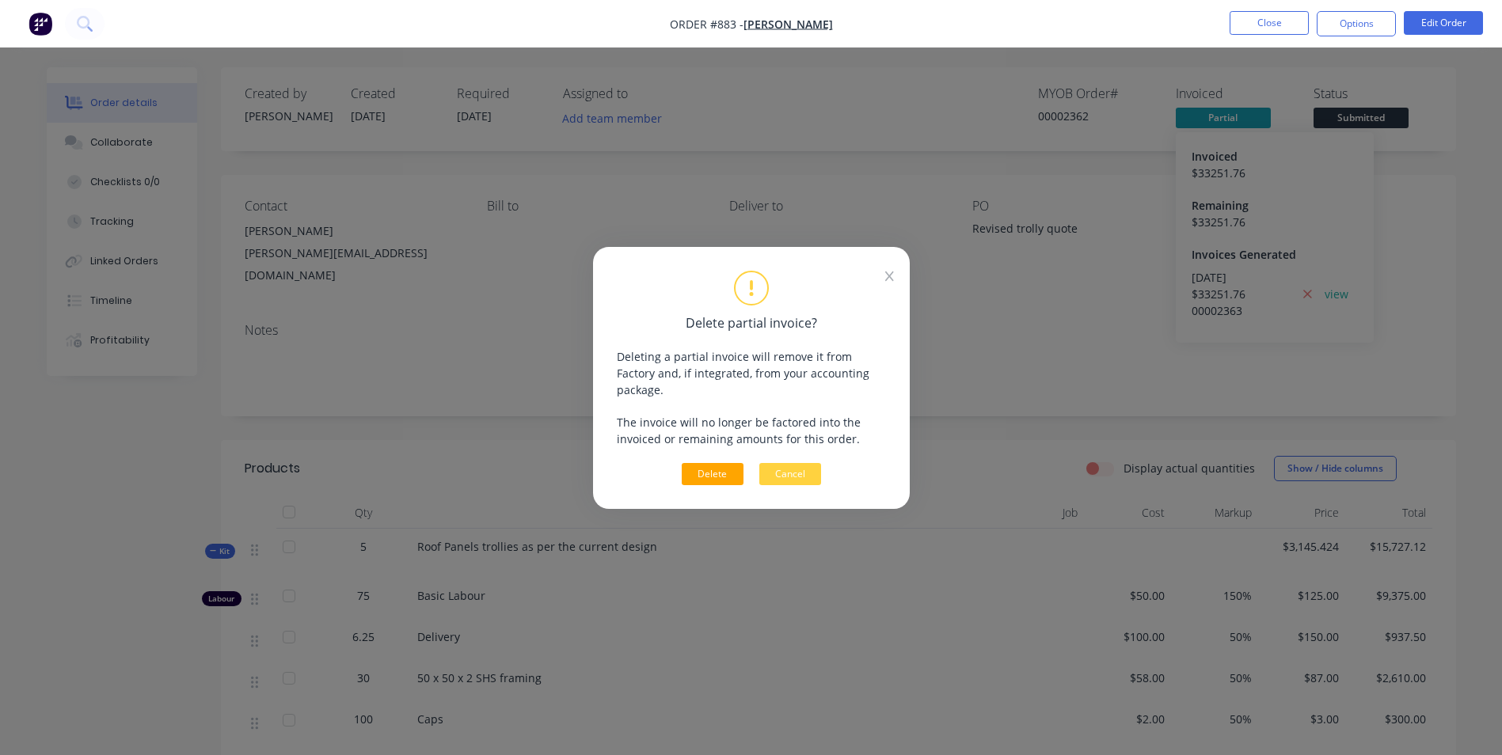
click at [697, 475] on button "Delete" at bounding box center [713, 474] width 62 height 22
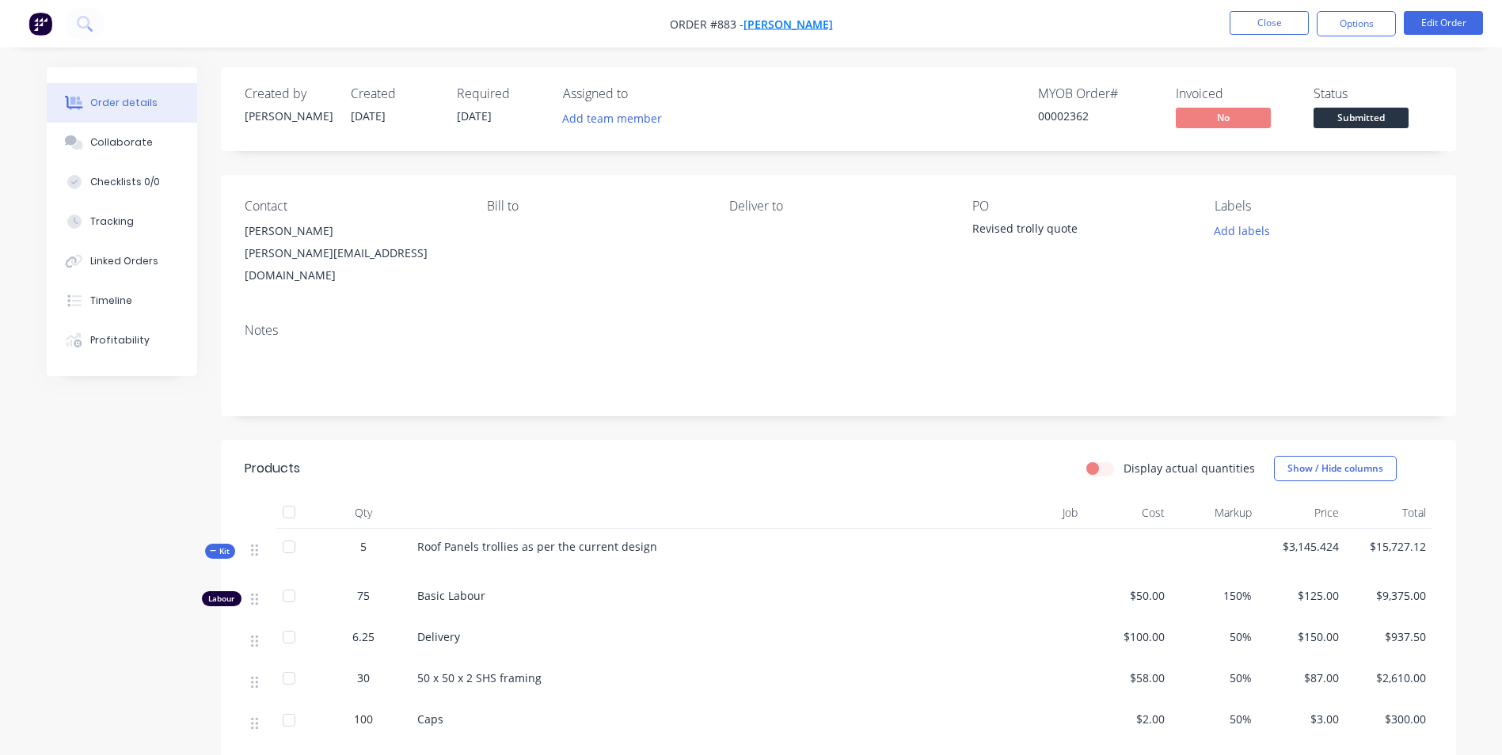
click at [795, 30] on span "[PERSON_NAME]" at bounding box center [787, 24] width 89 height 15
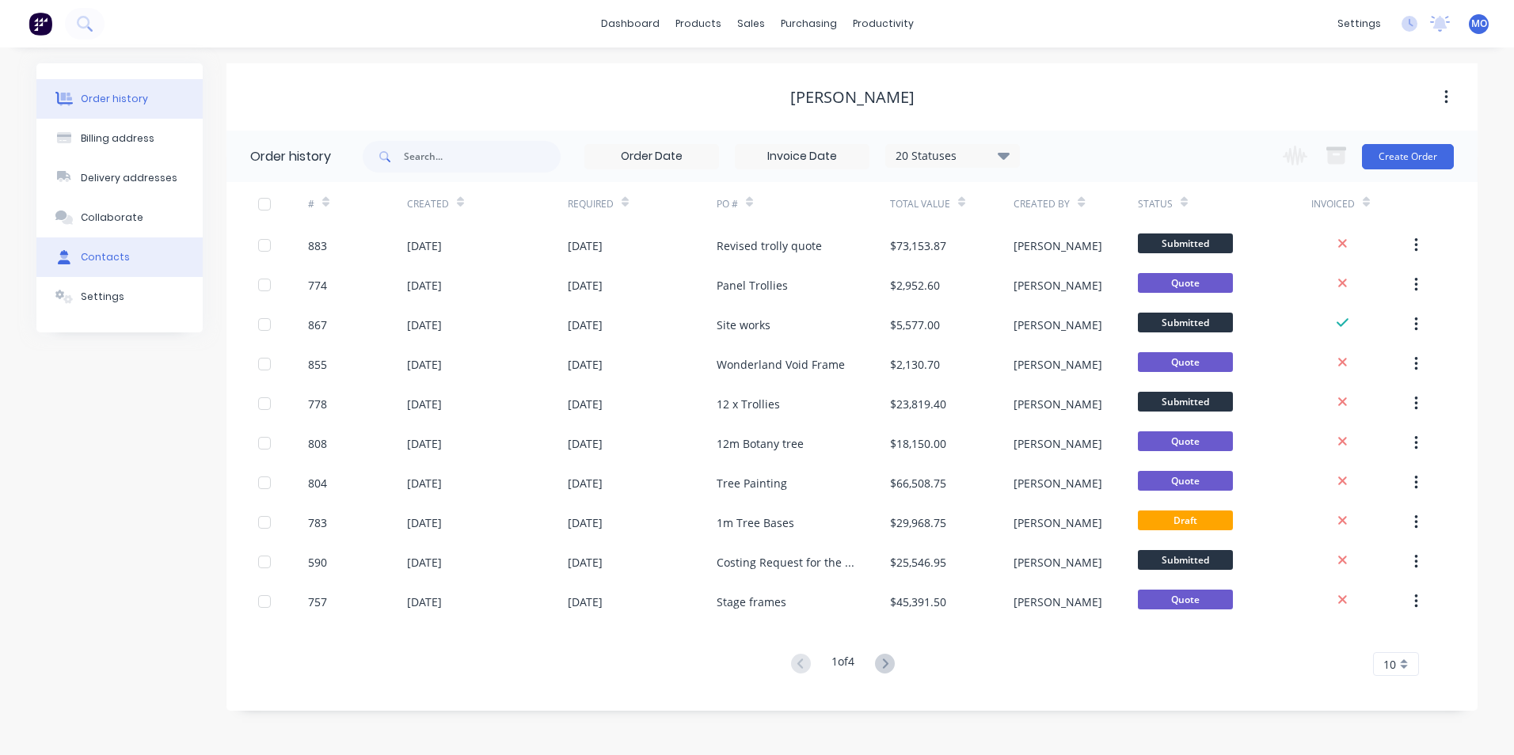
click at [98, 260] on div "Contacts" at bounding box center [105, 257] width 49 height 14
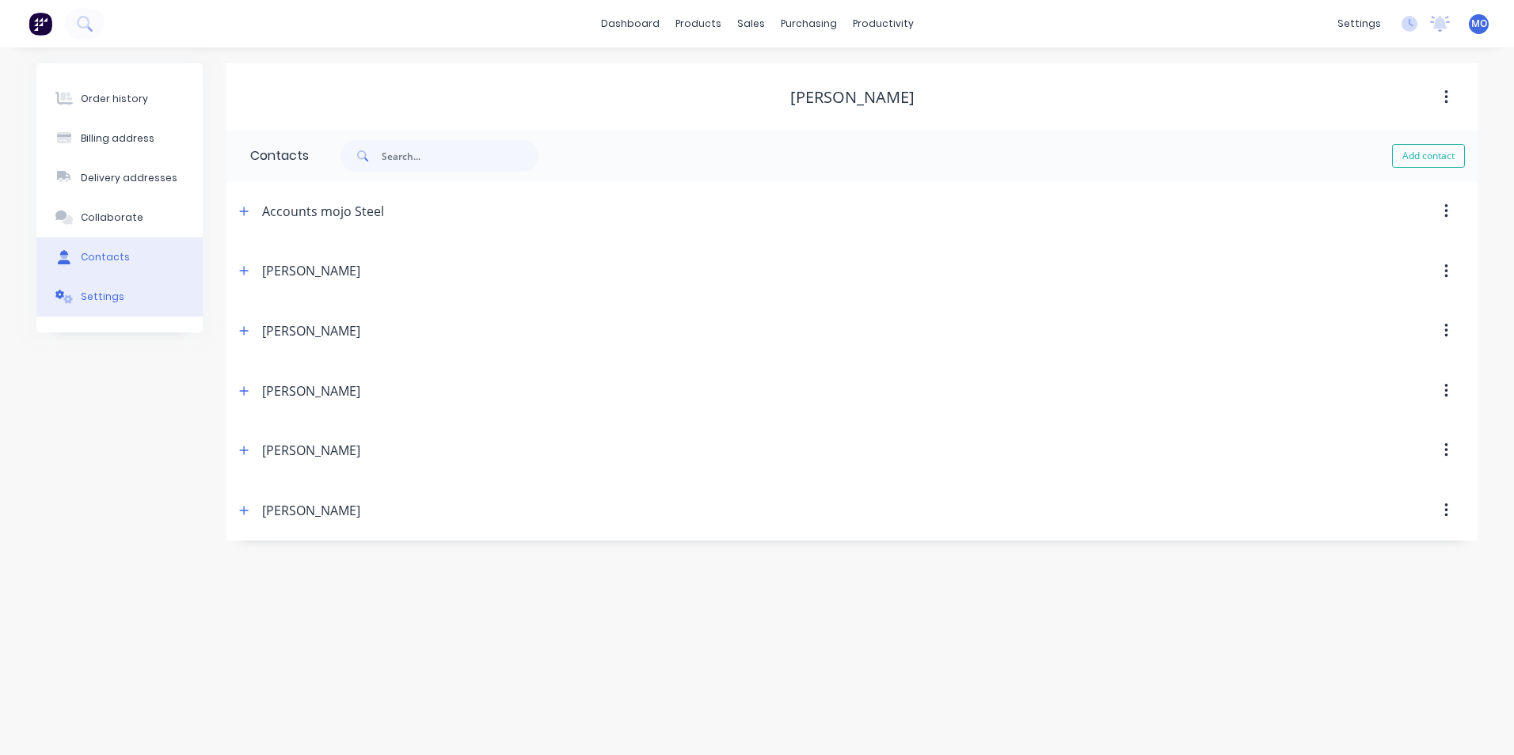
click at [86, 292] on div "Settings" at bounding box center [103, 297] width 44 height 14
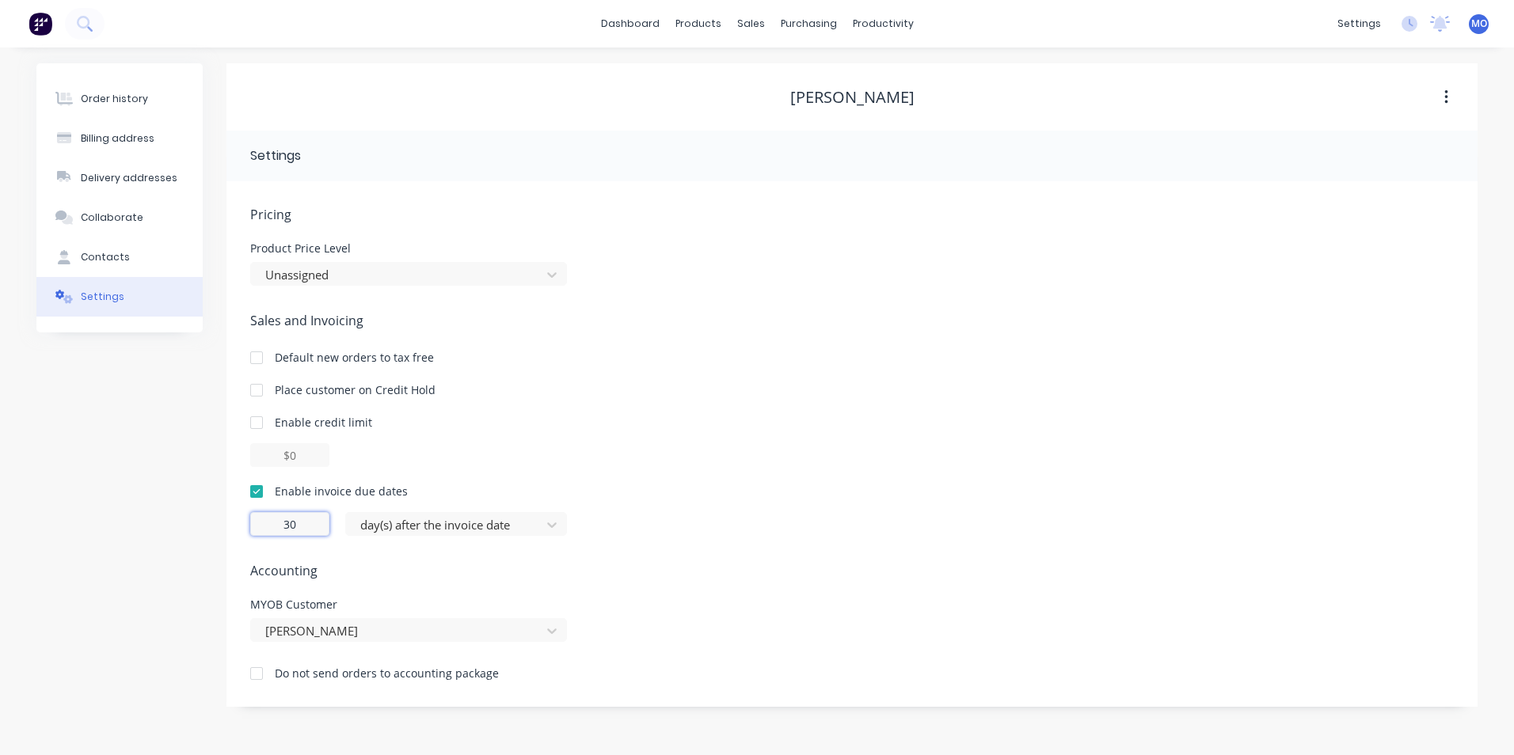
click at [298, 523] on input "30" at bounding box center [289, 524] width 79 height 24
click at [556, 526] on icon at bounding box center [552, 525] width 16 height 16
click at [294, 525] on input "30" at bounding box center [289, 524] width 79 height 24
drag, startPoint x: 311, startPoint y: 526, endPoint x: 234, endPoint y: 532, distance: 77.8
click at [234, 531] on div "Pricing Product Price Level Unassigned Sales and Invoicing Default new orders t…" at bounding box center [851, 444] width 1251 height 526
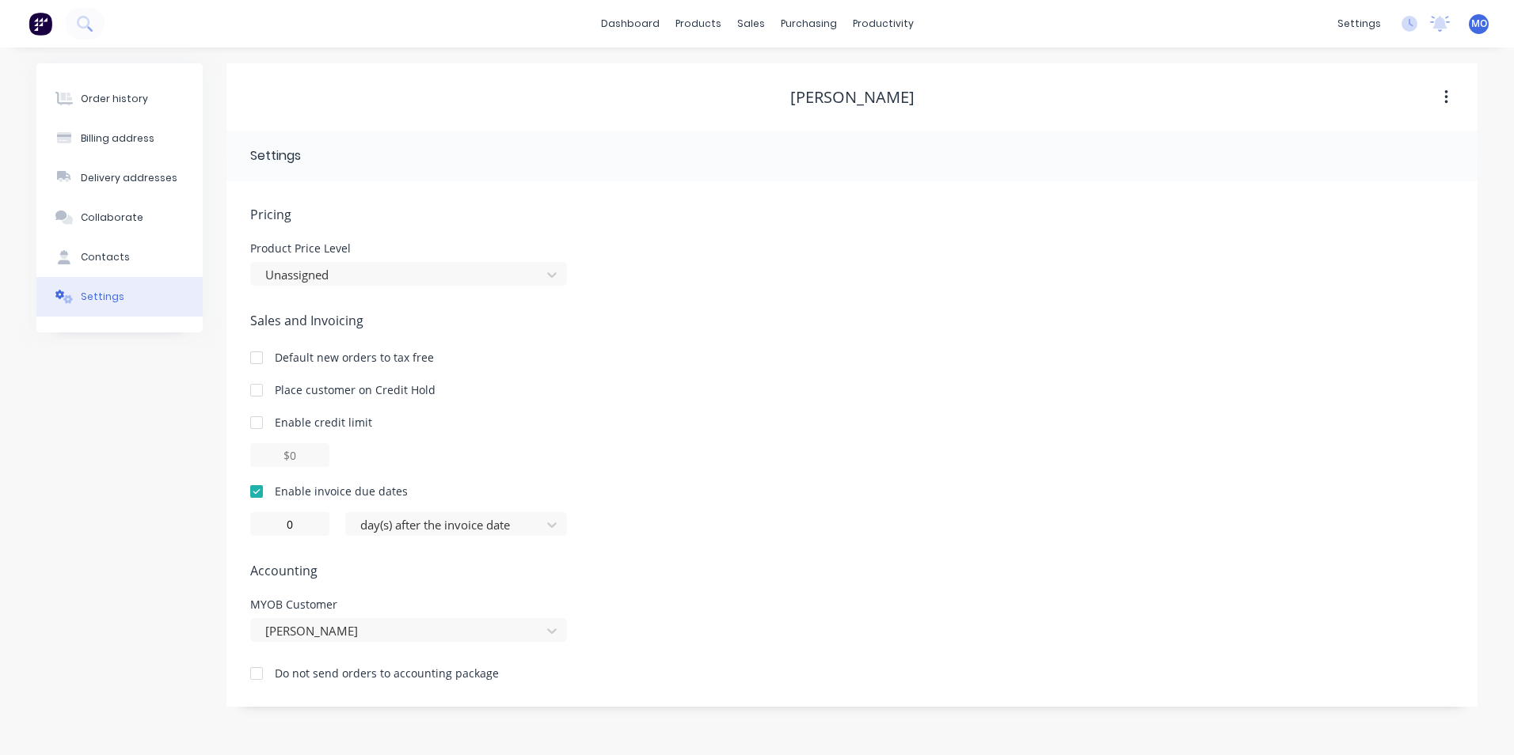
click at [532, 657] on div "Pricing Product Price Level Unassigned Sales and Invoicing Default new orders t…" at bounding box center [851, 456] width 1203 height 502
click at [554, 524] on icon at bounding box center [551, 525] width 9 height 6
click at [660, 524] on div "0 day(s) after the invoice date" at bounding box center [851, 524] width 1203 height 24
click at [751, 16] on div "sales" at bounding box center [751, 24] width 44 height 24
click at [789, 78] on div "Sales Orders" at bounding box center [809, 76] width 65 height 14
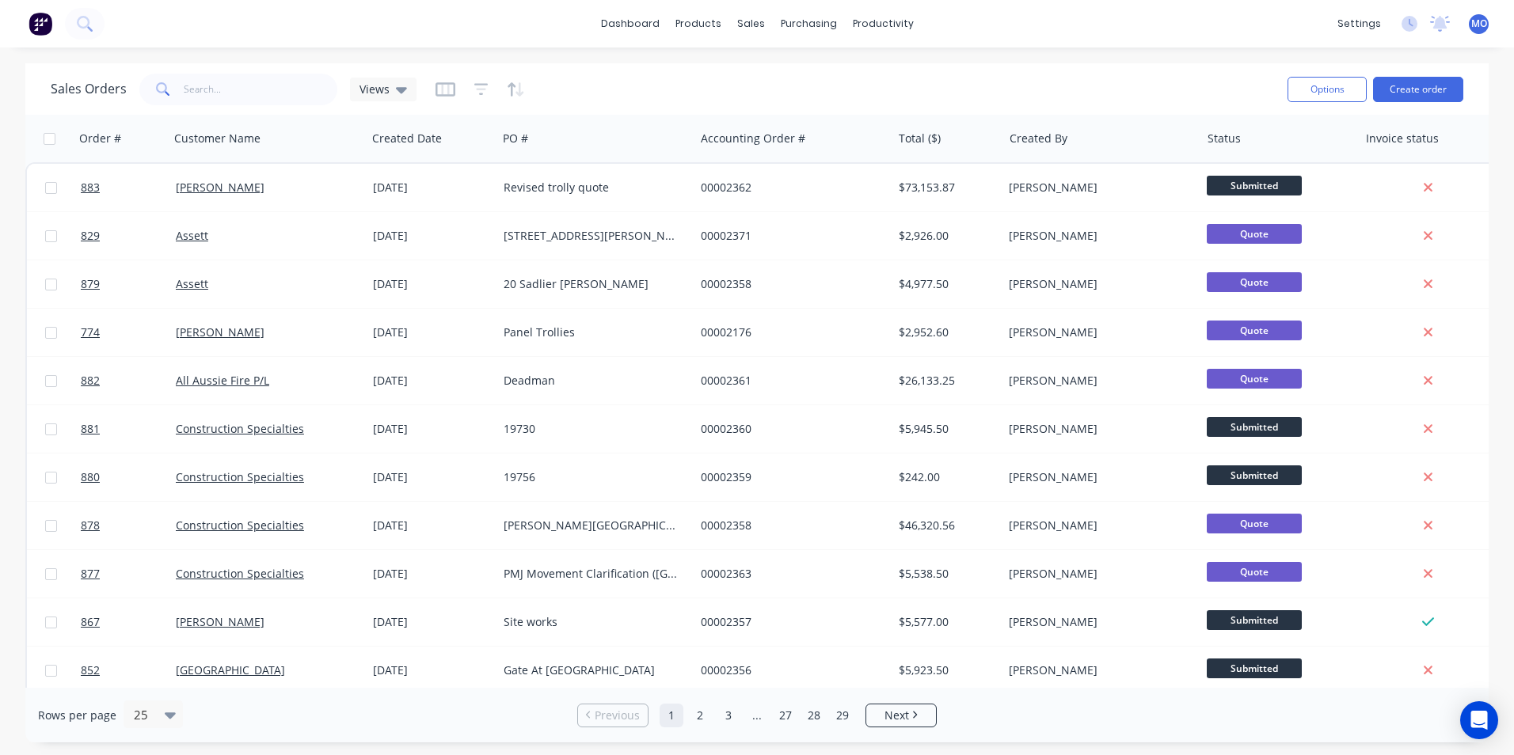
click at [488, 199] on div "[DATE]" at bounding box center [432, 187] width 131 height 47
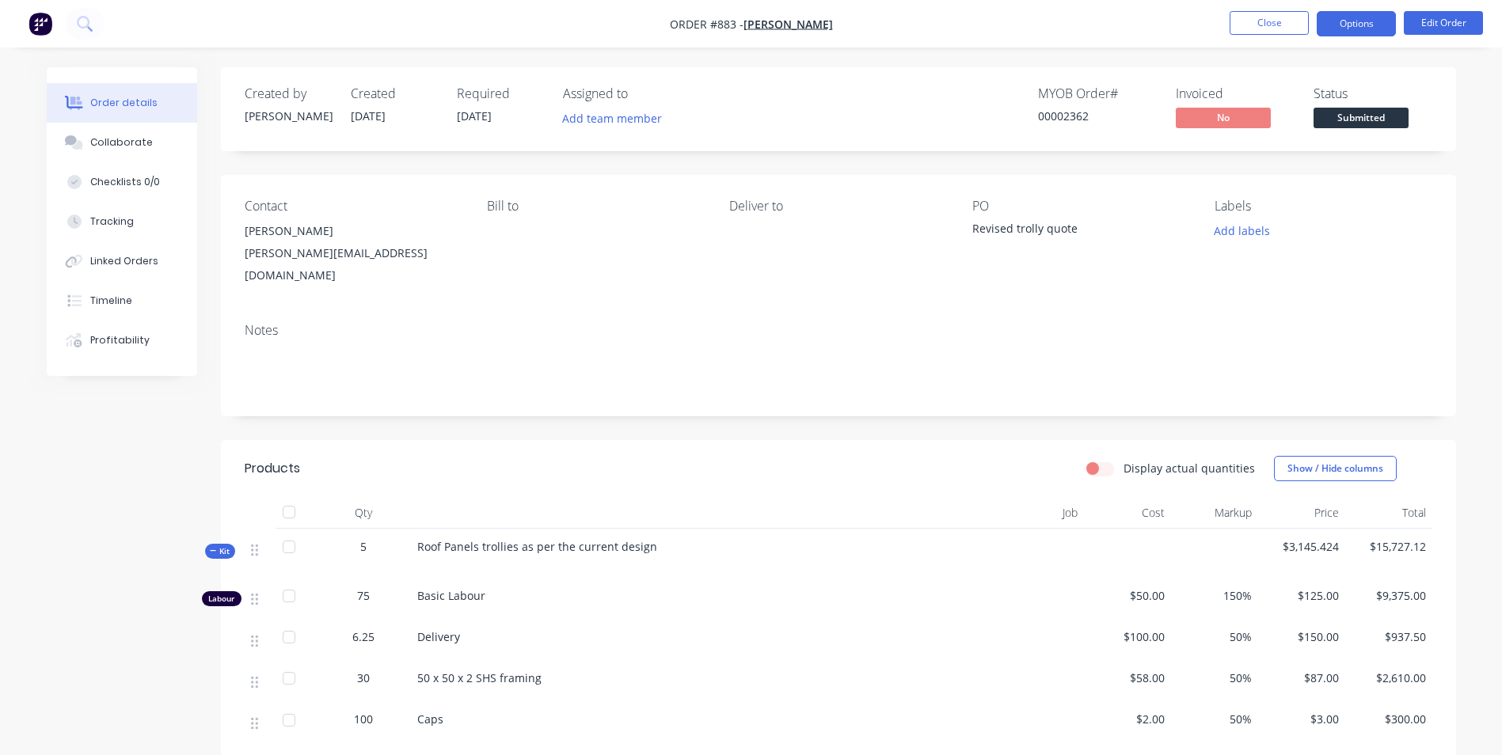
click at [1350, 26] on button "Options" at bounding box center [1355, 23] width 79 height 25
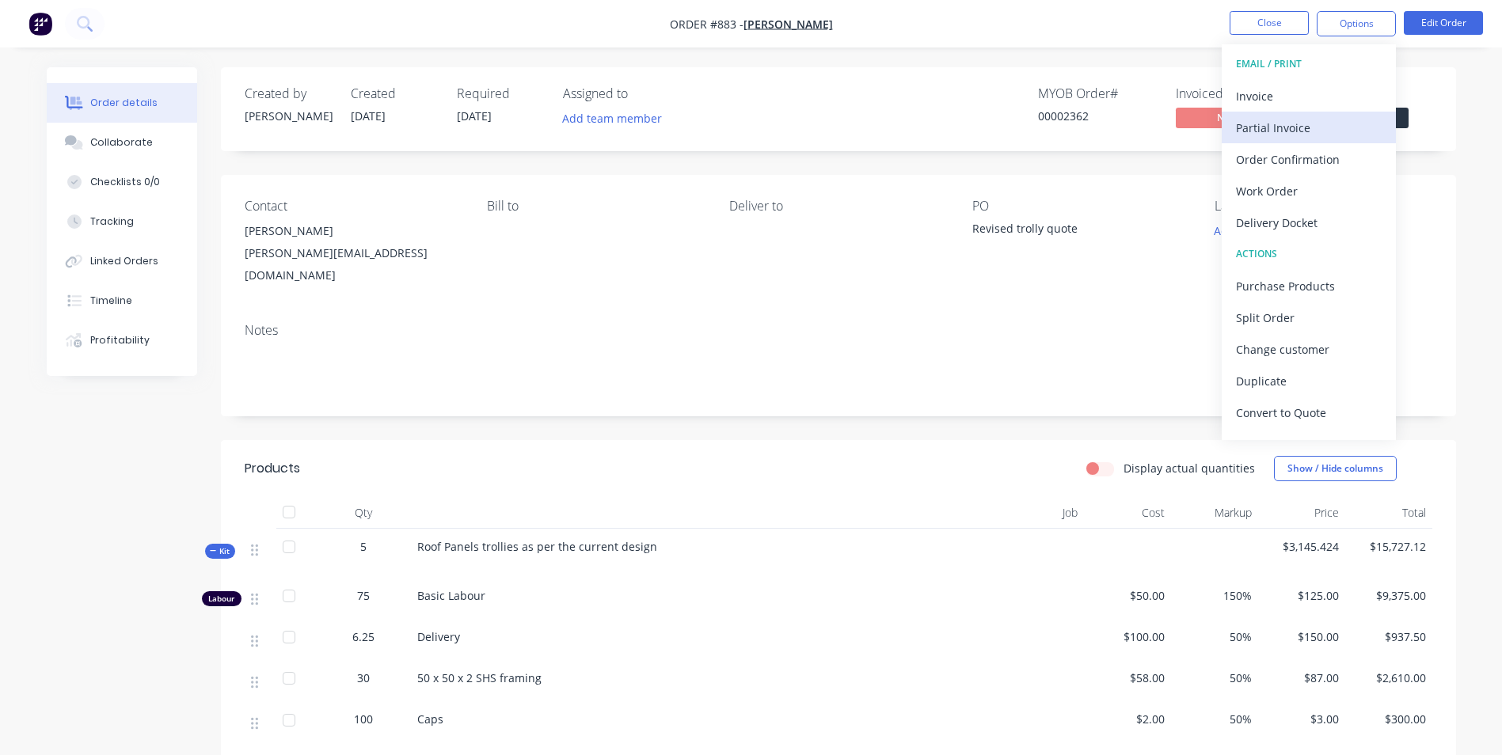
click at [1273, 127] on div "Partial Invoice" at bounding box center [1309, 127] width 146 height 23
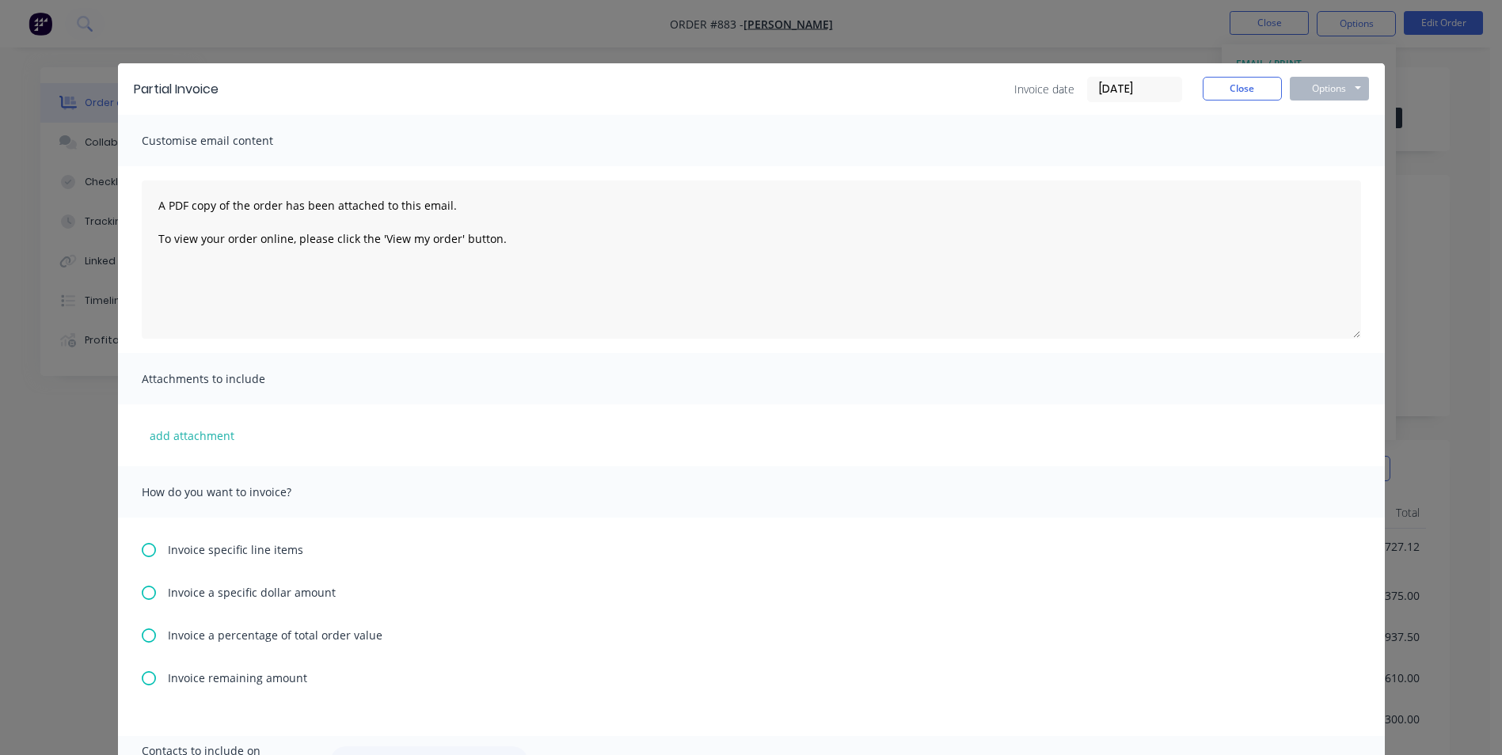
click at [147, 636] on icon at bounding box center [149, 636] width 14 height 14
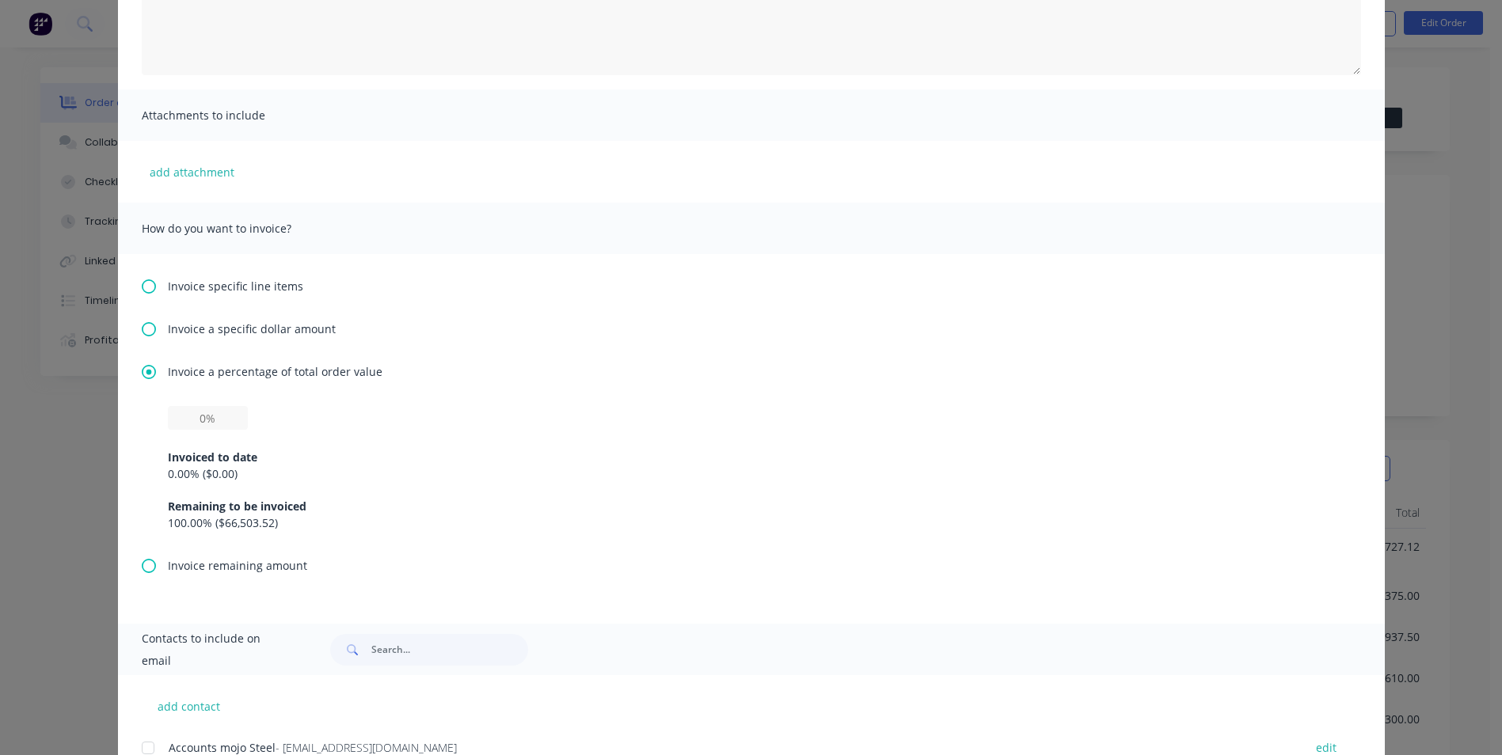
scroll to position [317, 0]
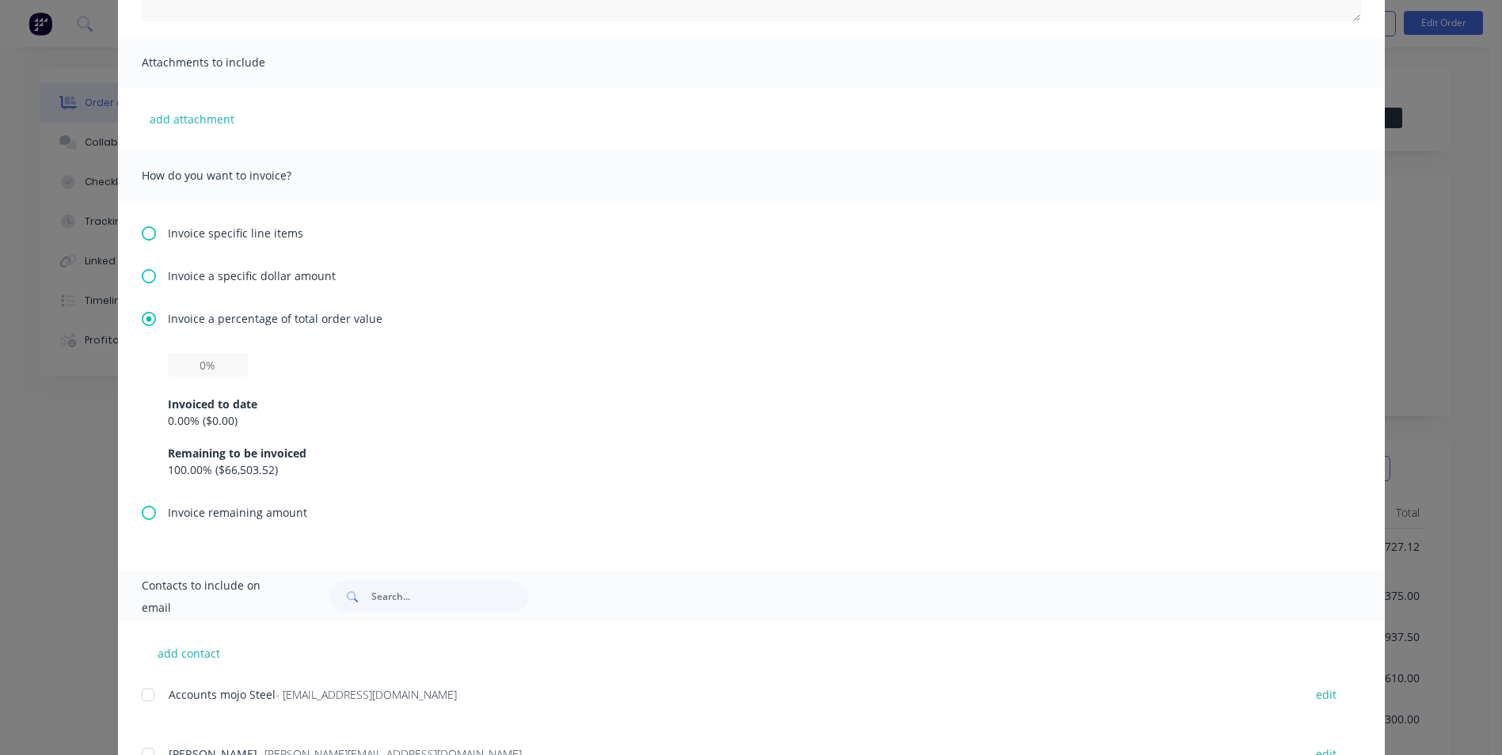
click at [199, 377] on div "Invoiced to date 0.00 % ( $0.00 ) Remaining to be invoiced 100.00 % ( $66,503.5…" at bounding box center [751, 427] width 1167 height 101
click at [199, 370] on input "text" at bounding box center [208, 365] width 80 height 24
type input "50%"
click at [506, 467] on div "100.00 % ( $66,503.52 )" at bounding box center [751, 470] width 1167 height 17
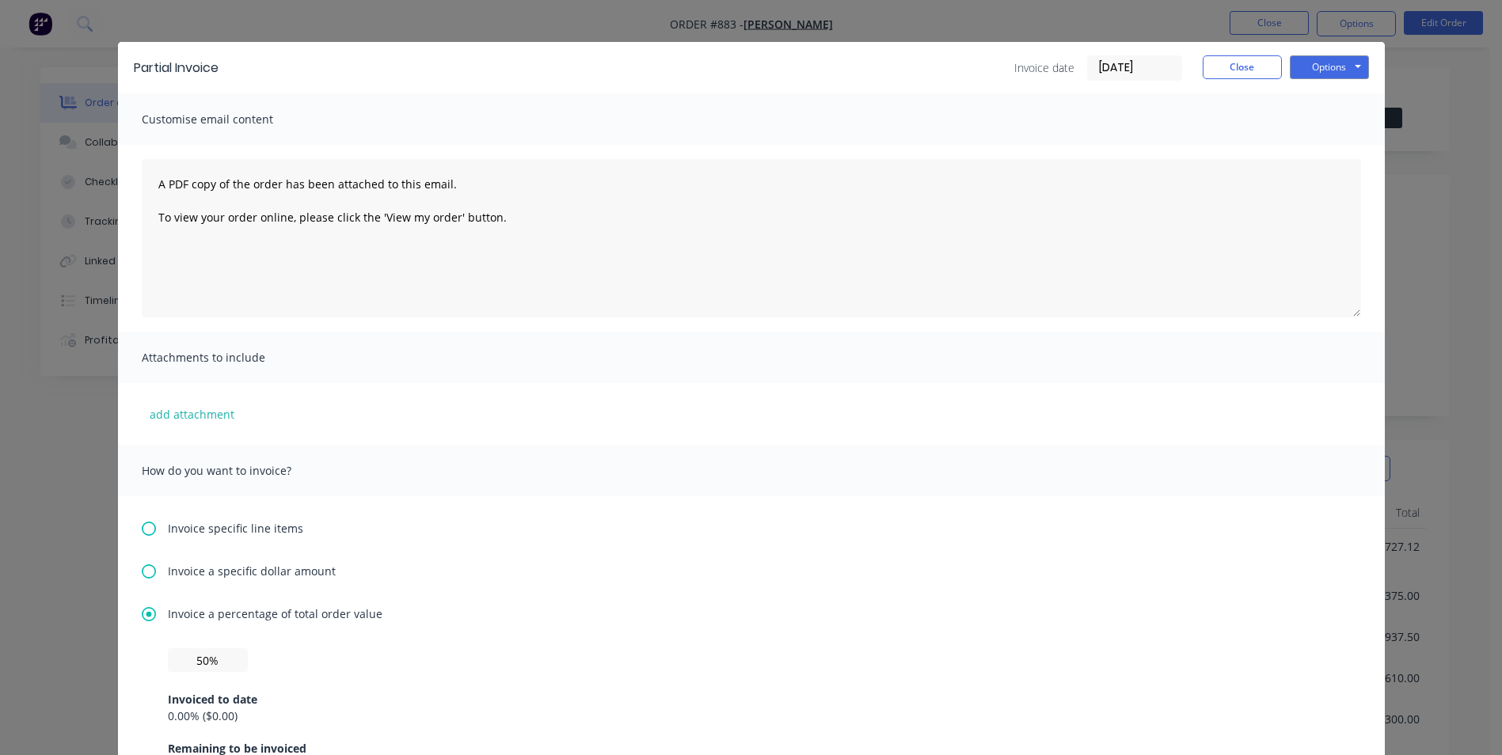
scroll to position [0, 0]
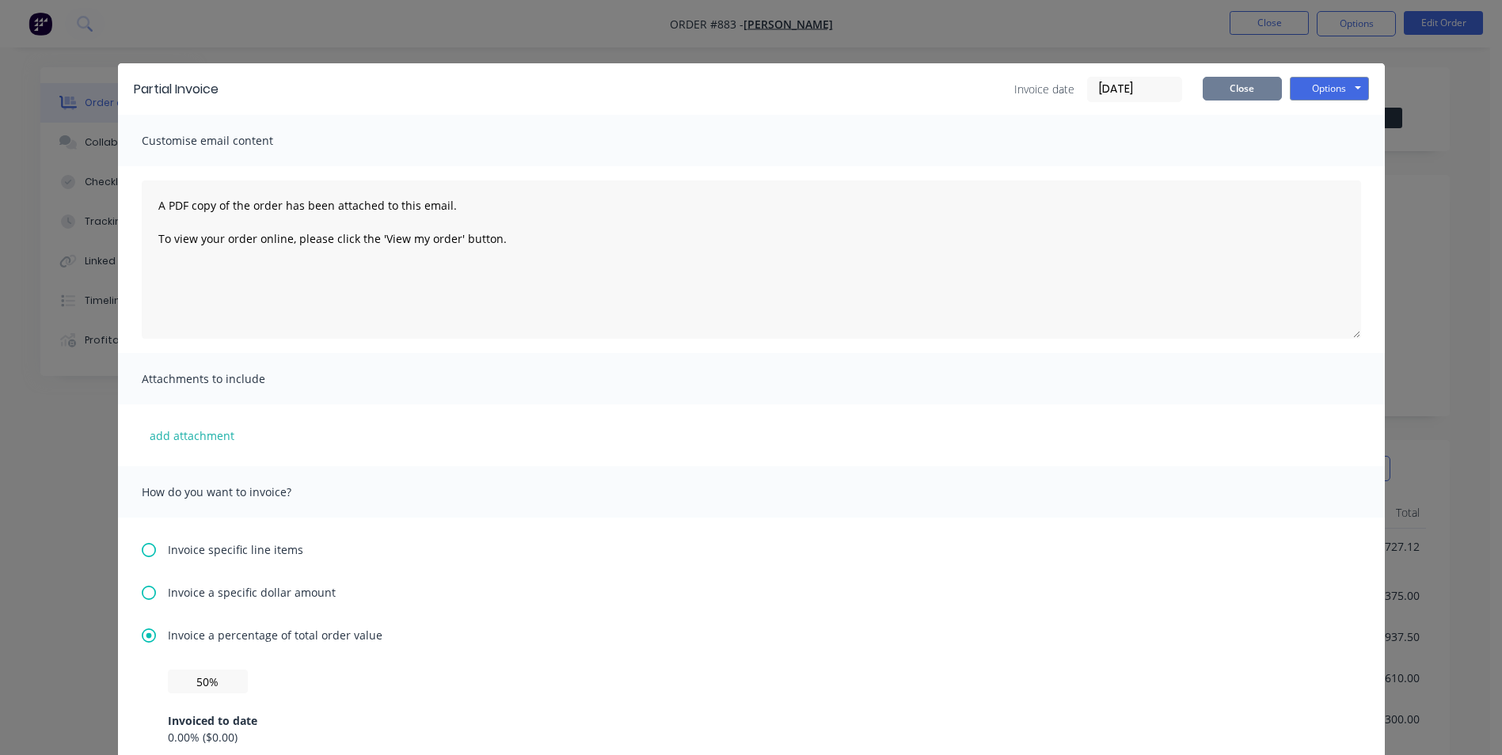
click at [1216, 86] on button "Close" at bounding box center [1241, 89] width 79 height 24
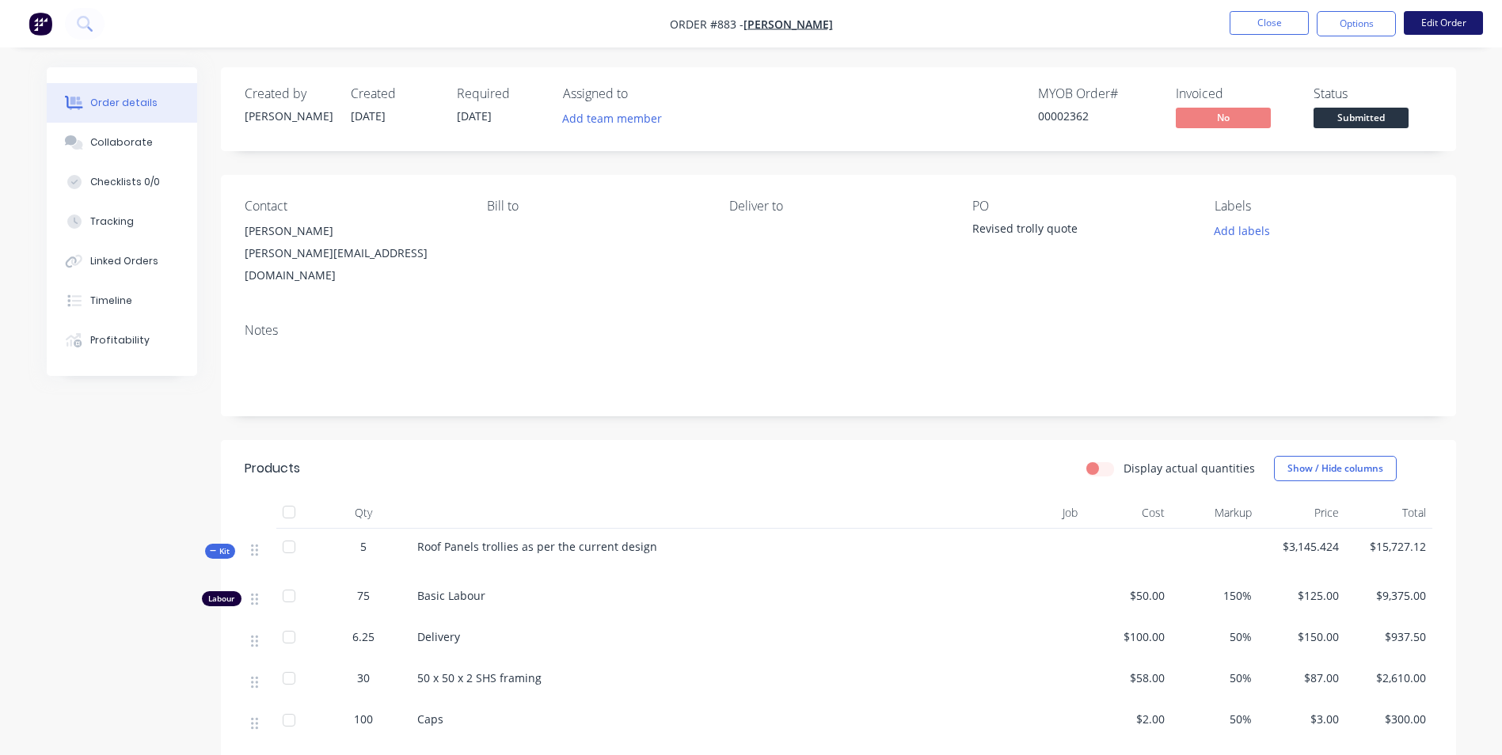
click at [1426, 25] on button "Edit Order" at bounding box center [1443, 23] width 79 height 24
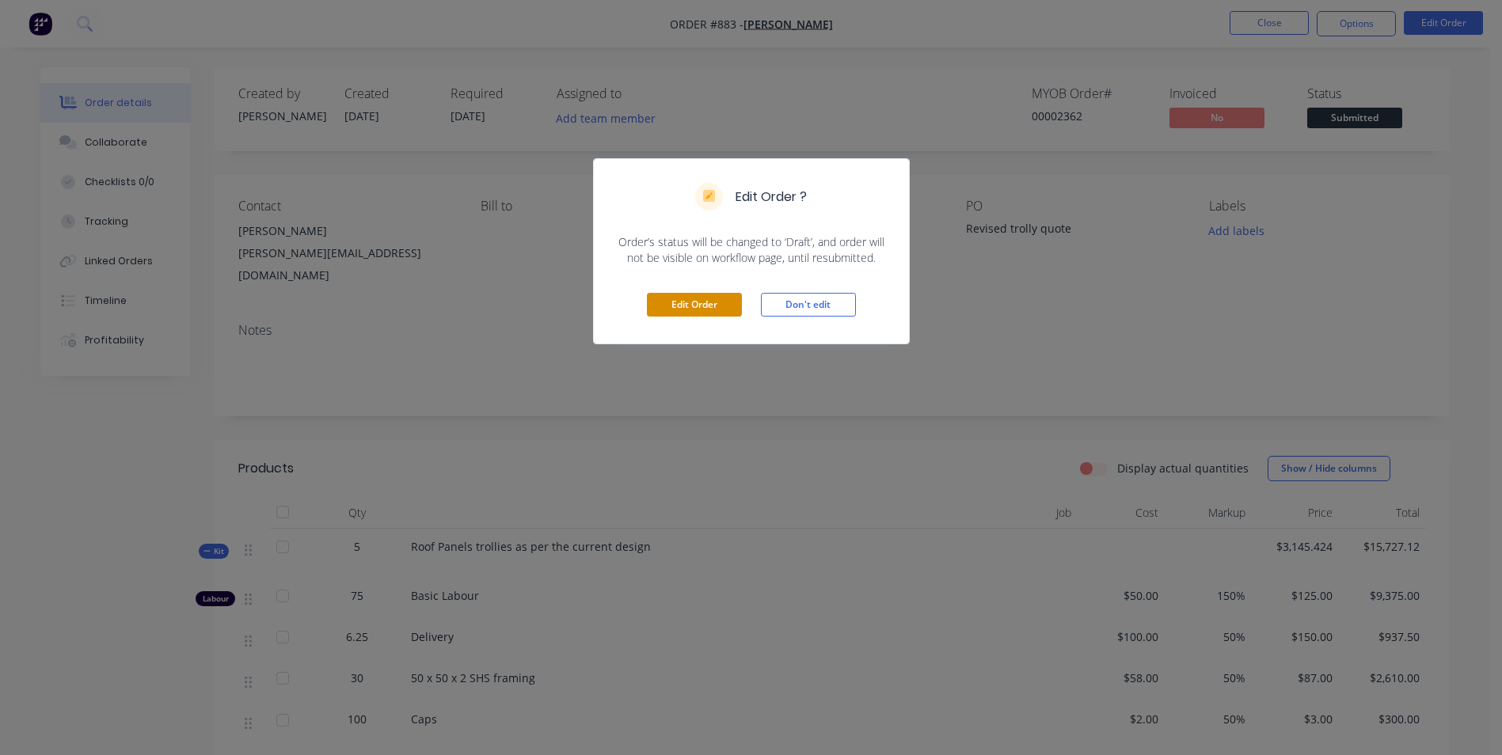
click at [704, 311] on button "Edit Order" at bounding box center [694, 305] width 95 height 24
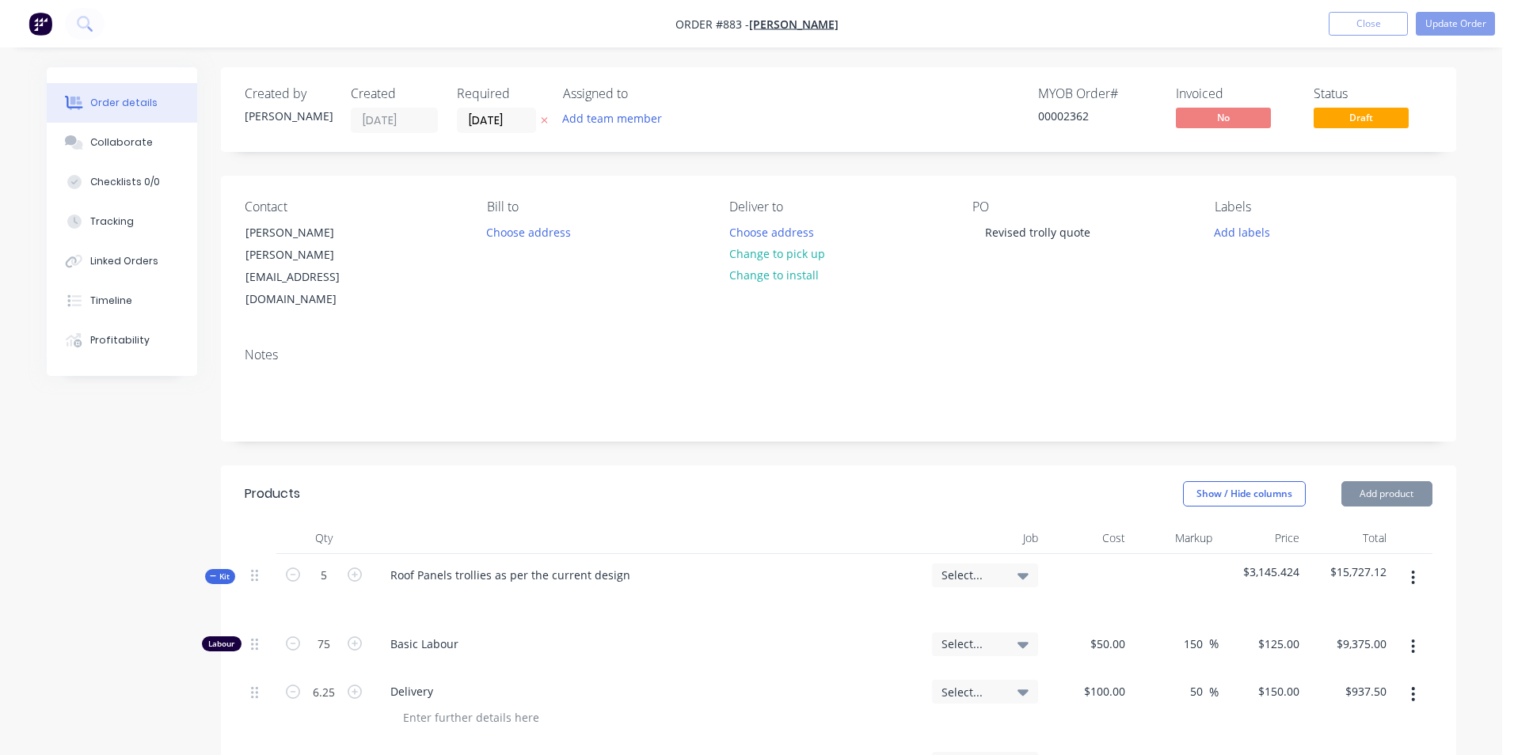
type input "$50.00"
type input "150"
type input "$125.00"
type input "$9,375.00"
type input "$100.00"
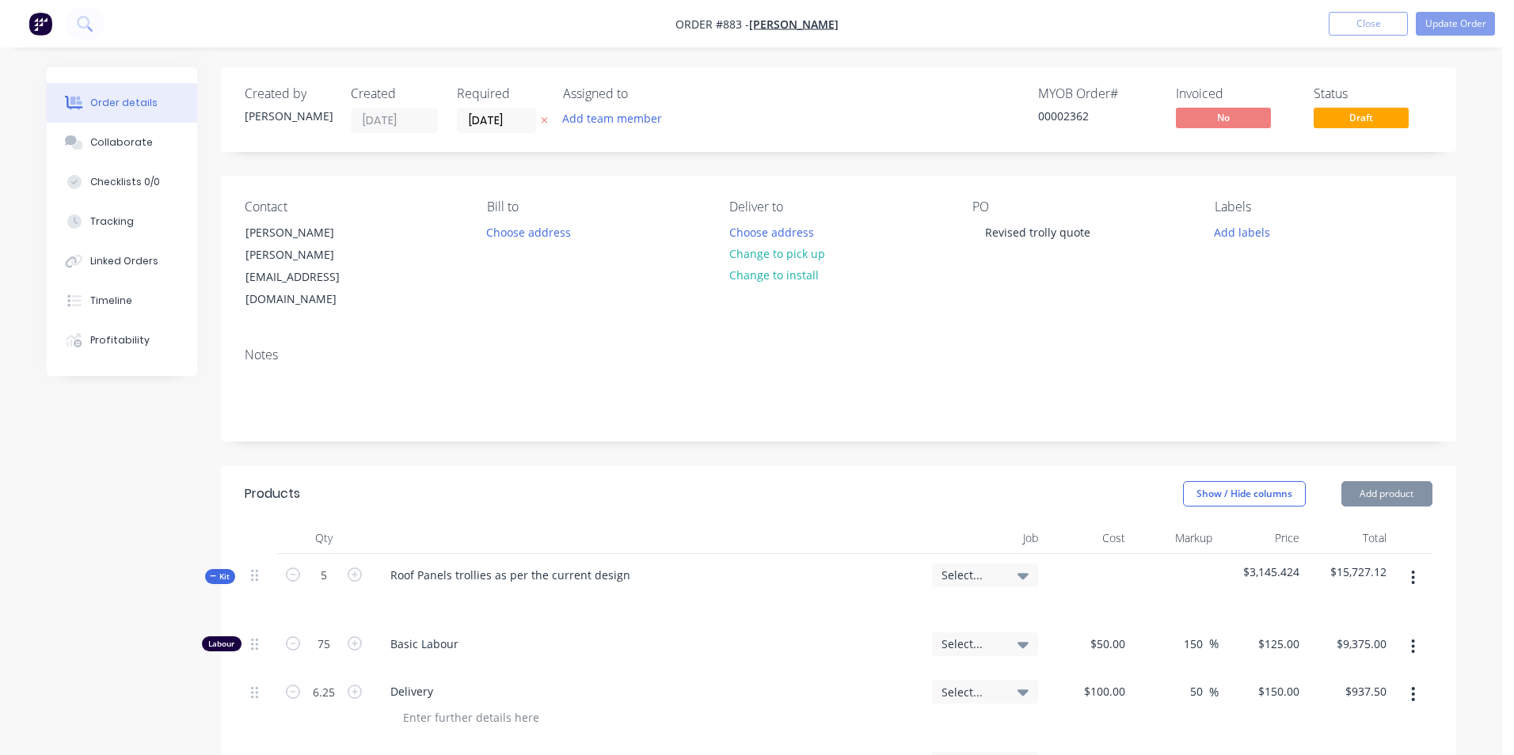
type input "50"
type input "$150.00"
type input "$937.50"
type input "$58.00"
type input "50"
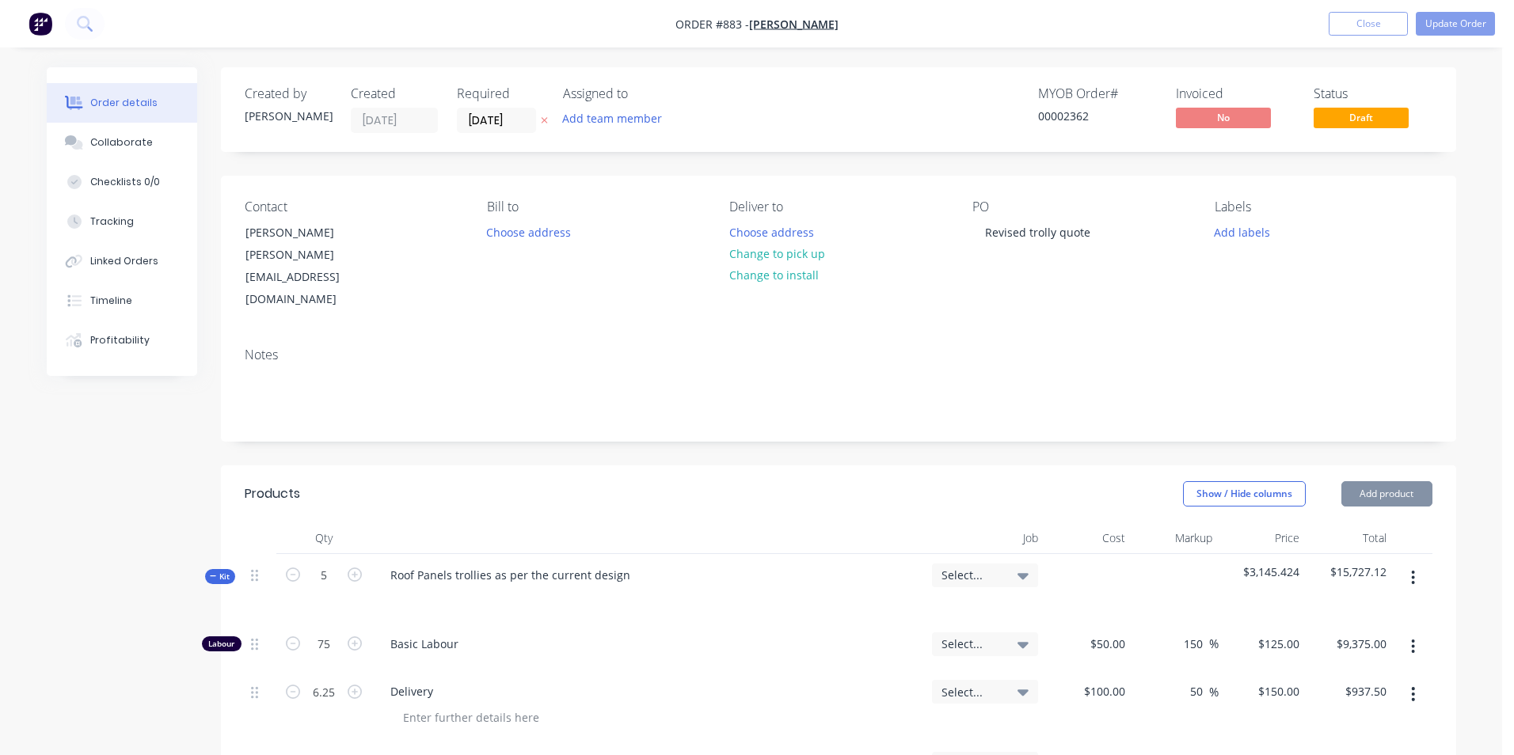
type input "$87.00"
type input "$2,610.00"
type input "$2.00"
type input "50"
type input "$3.00"
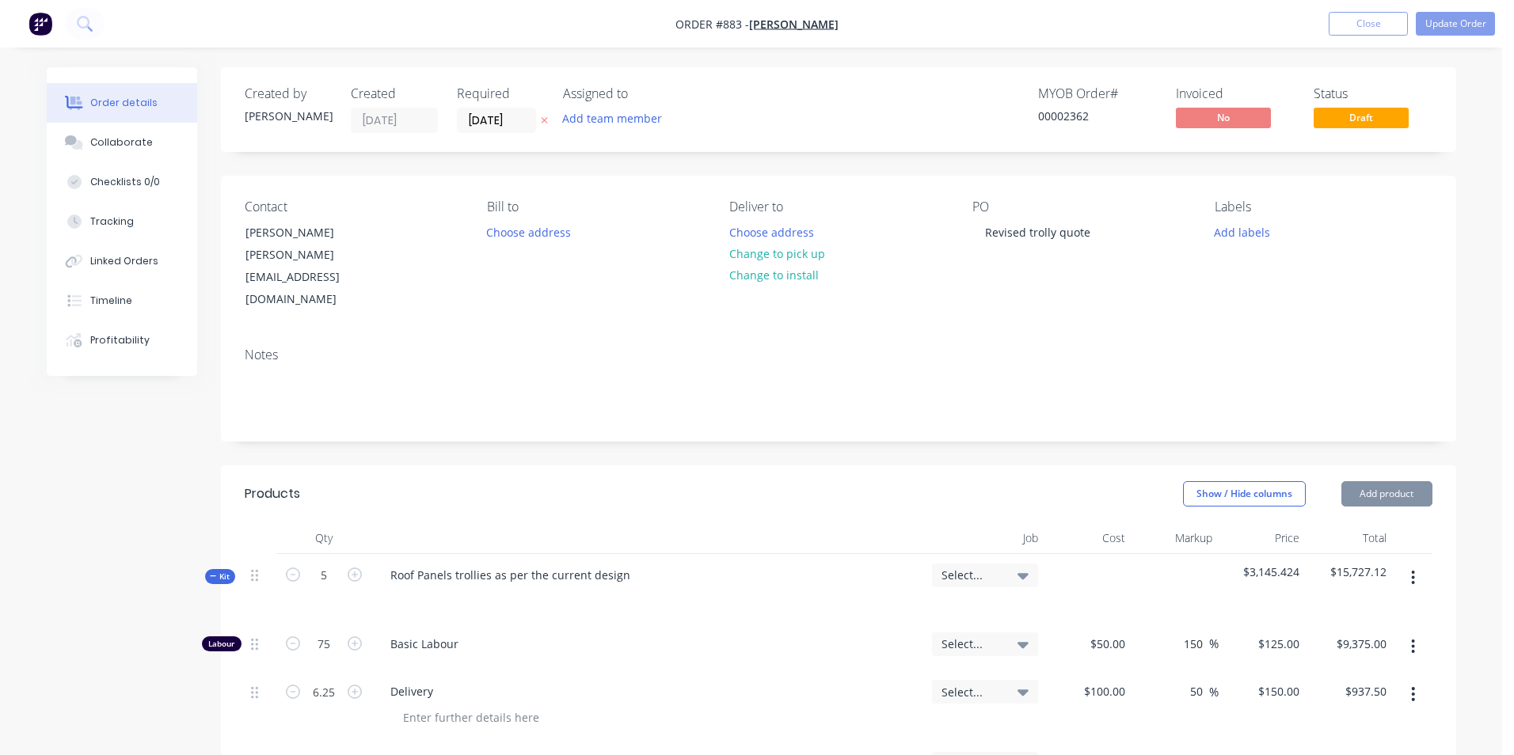
type input "$300.00"
type input "$3.00"
type input "50"
type input "$4.50"
type input "$337.50"
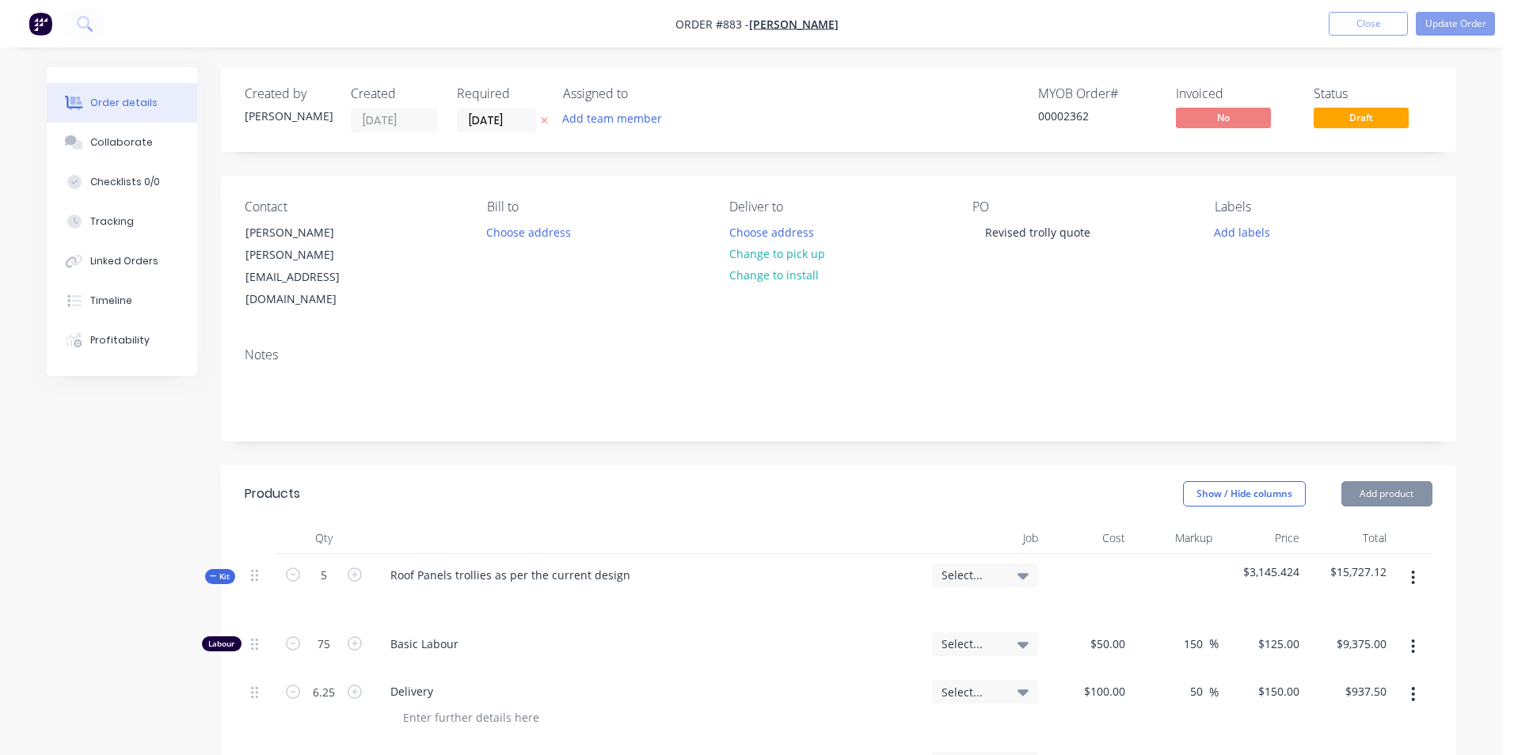
type input "$10.00"
type input "50"
type input "$15.00"
type input "$300.00"
type input "$28.00"
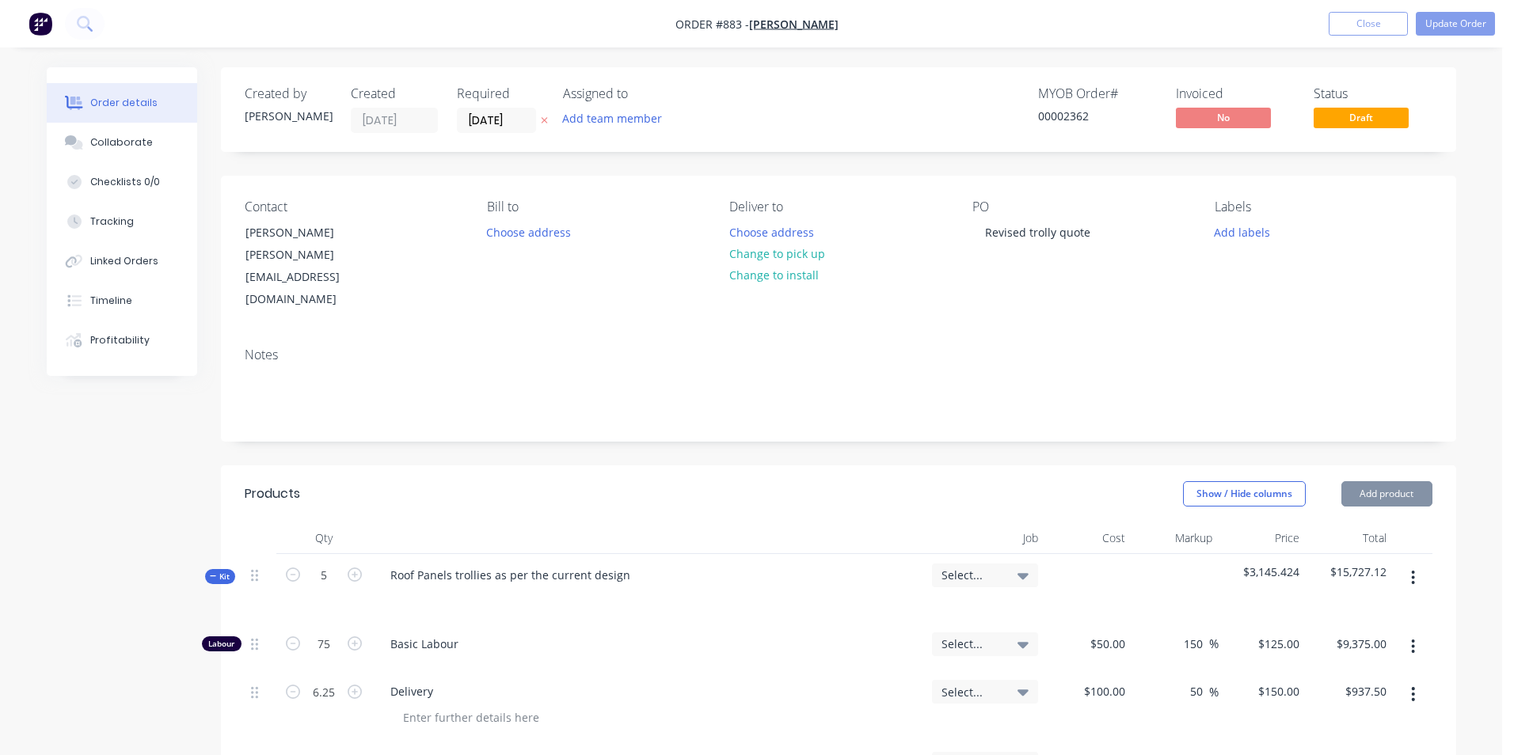
type input "50"
type input "$42.00"
type input "$840.00"
type input "$-187.5056"
type input "$-187.51"
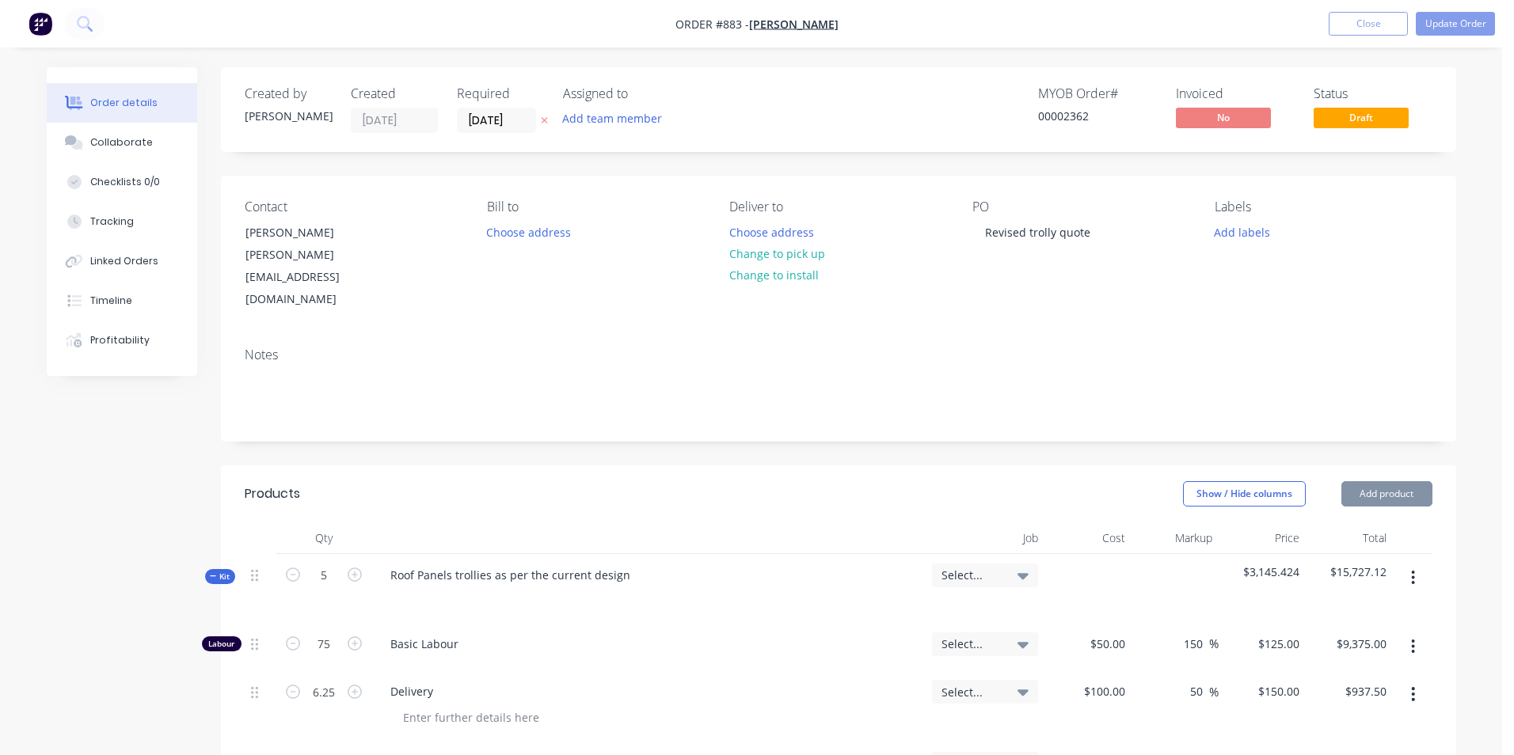
type input "$97.56"
type input "50"
type input "$146.34"
type input "$914.63"
type input "$30.00"
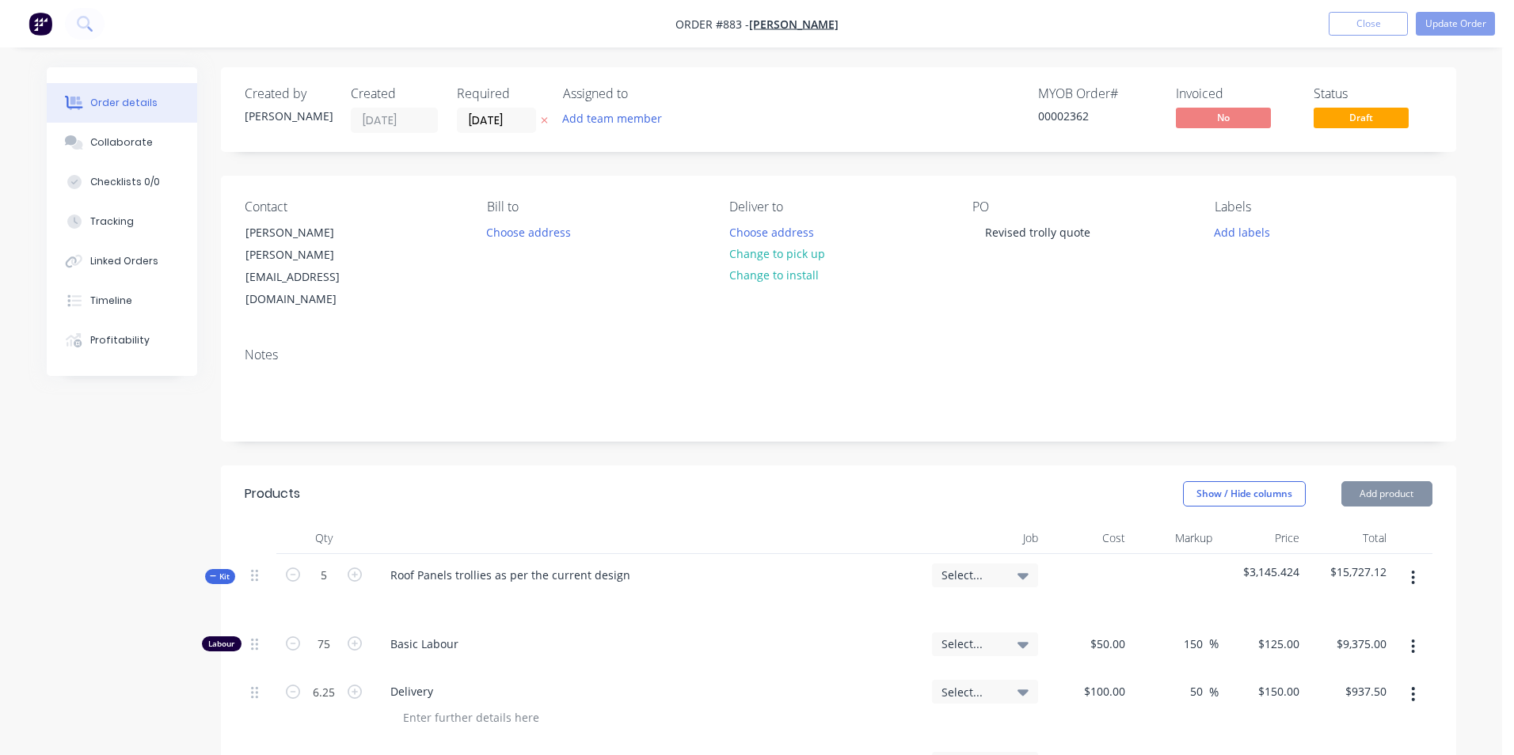
type input "$300.00"
type input "$50.00"
type input "150"
type input "$125.00"
type input "$18,750.00"
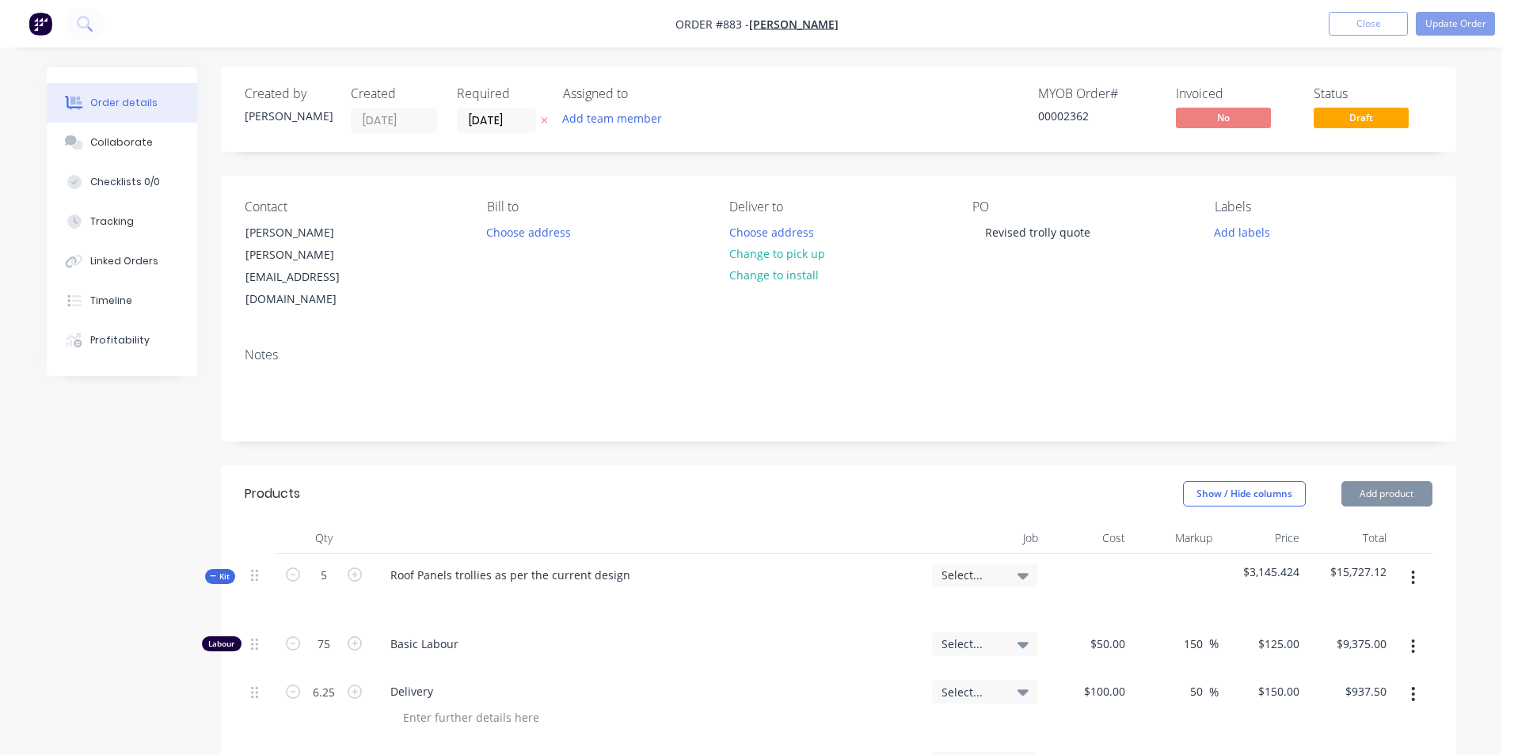
type input "$58.00"
type input "50"
type input "$87.00"
type input "$1,740.00"
type input "$2.00"
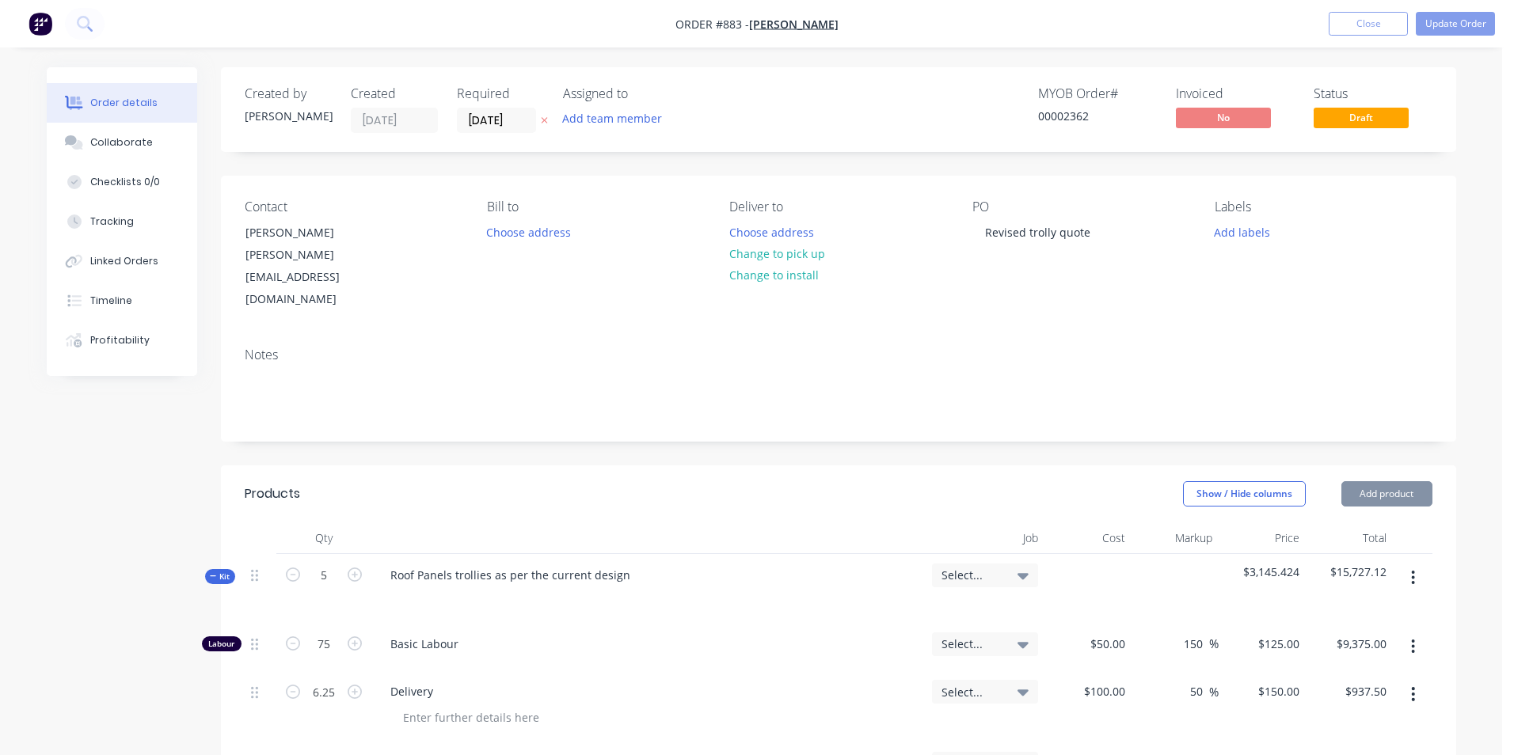
type input "50"
type input "$3.00"
type input "$300.00"
type input "$2,000.00"
type input "50"
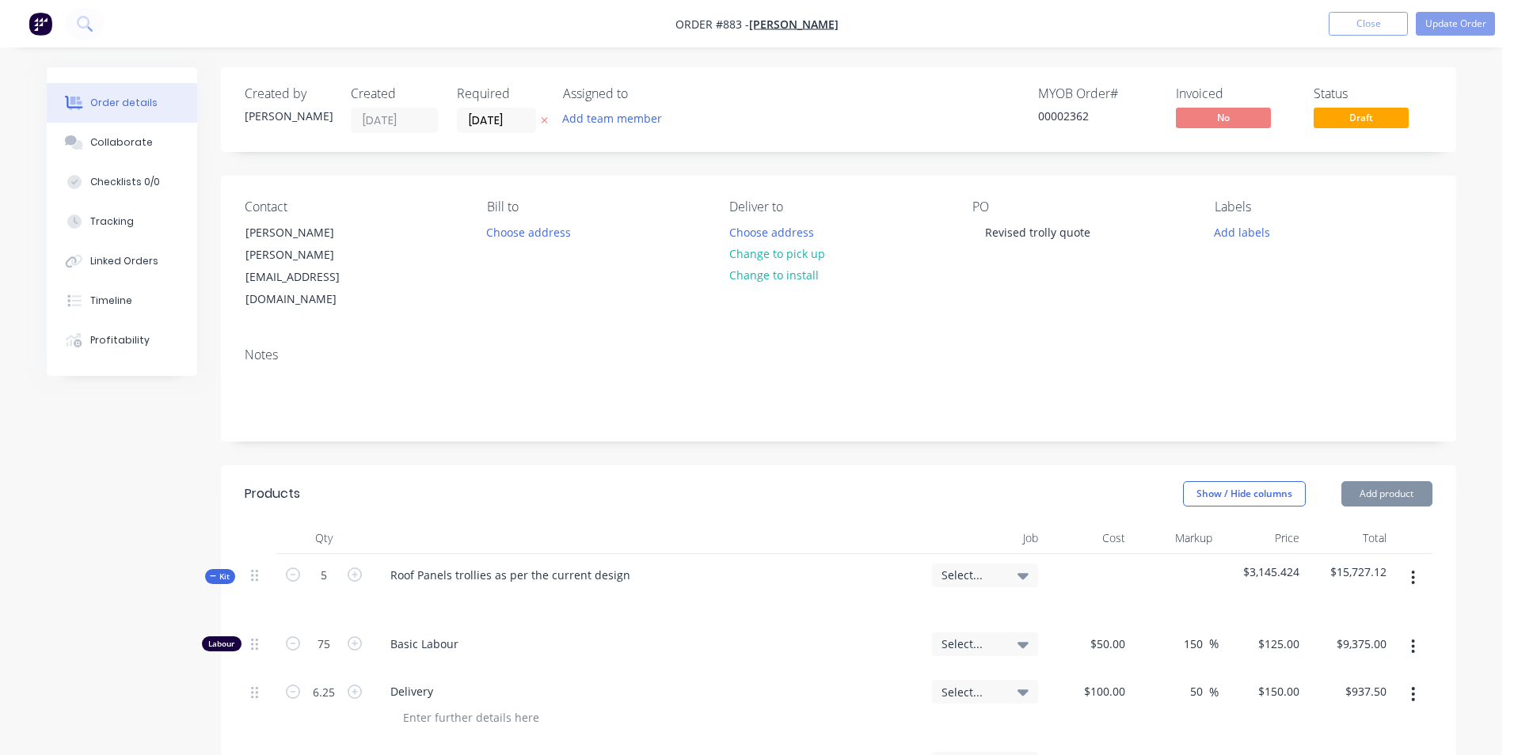
type input "$3,000.00"
type input "$2,499.00"
type input "$10.00"
type input "50"
type input "$15.00"
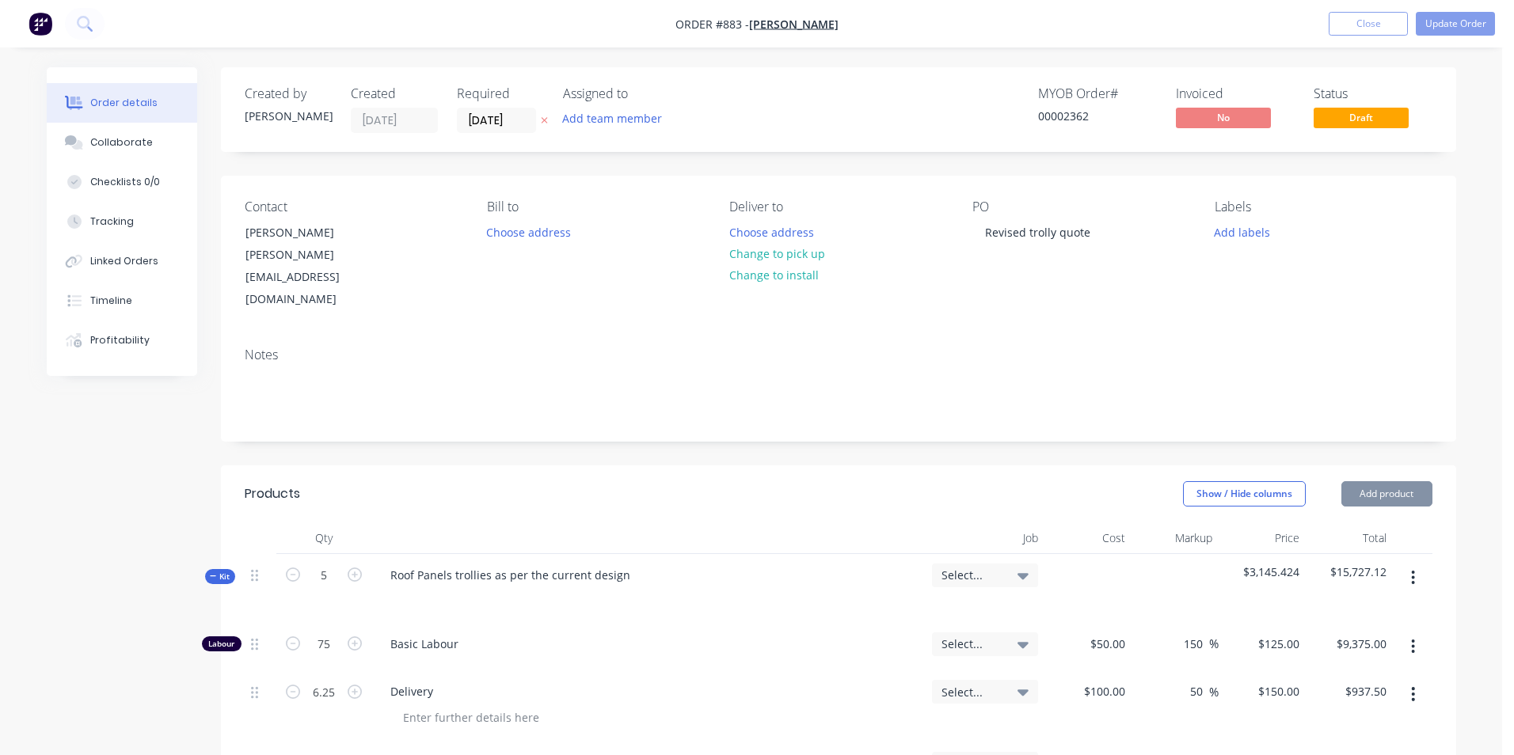
type input "$600.00"
type input "$28.00"
type input "50"
type input "$42.00"
type input "$1,680.00"
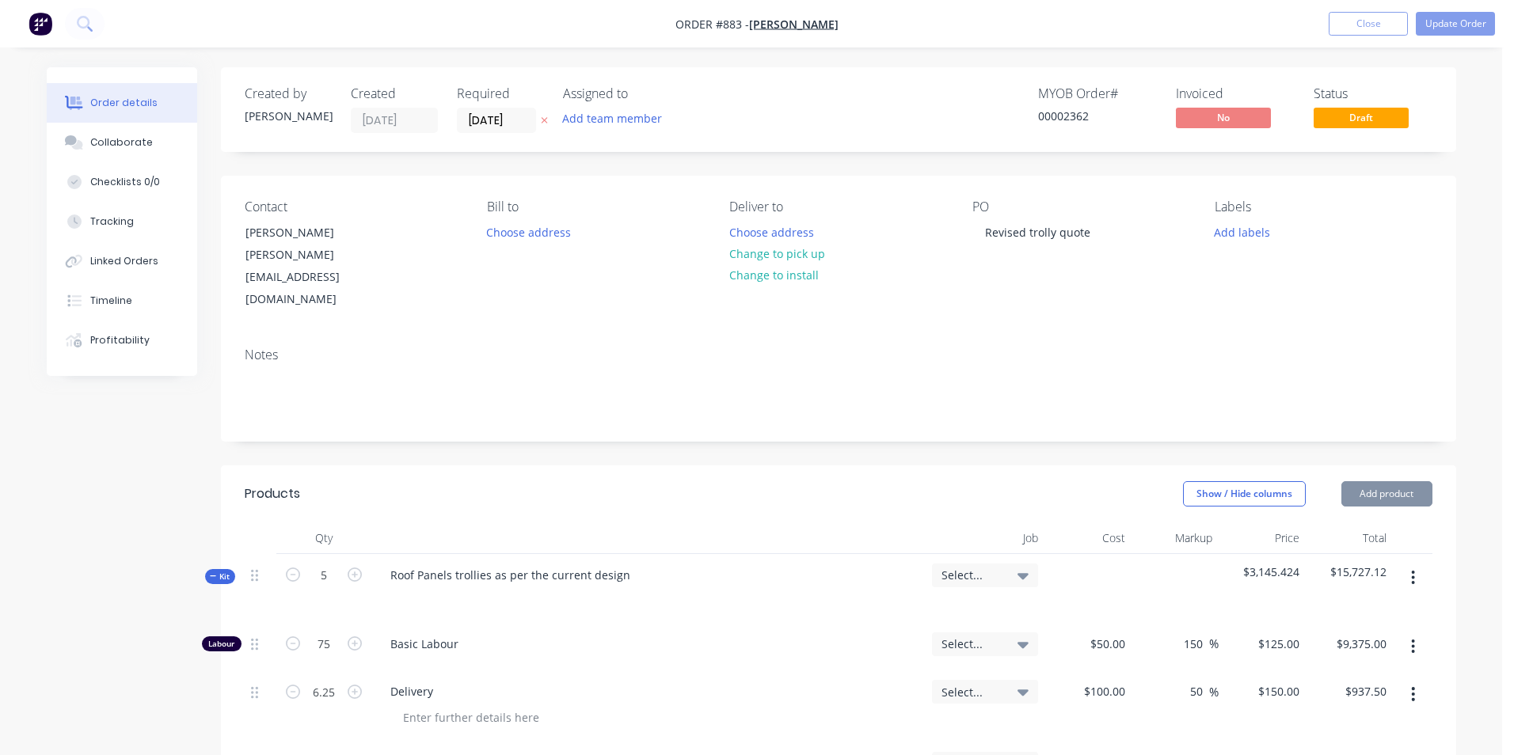
type input "$200.00"
type input "50"
type input "$300.00"
type input "$750.00"
type input "$2,600.00"
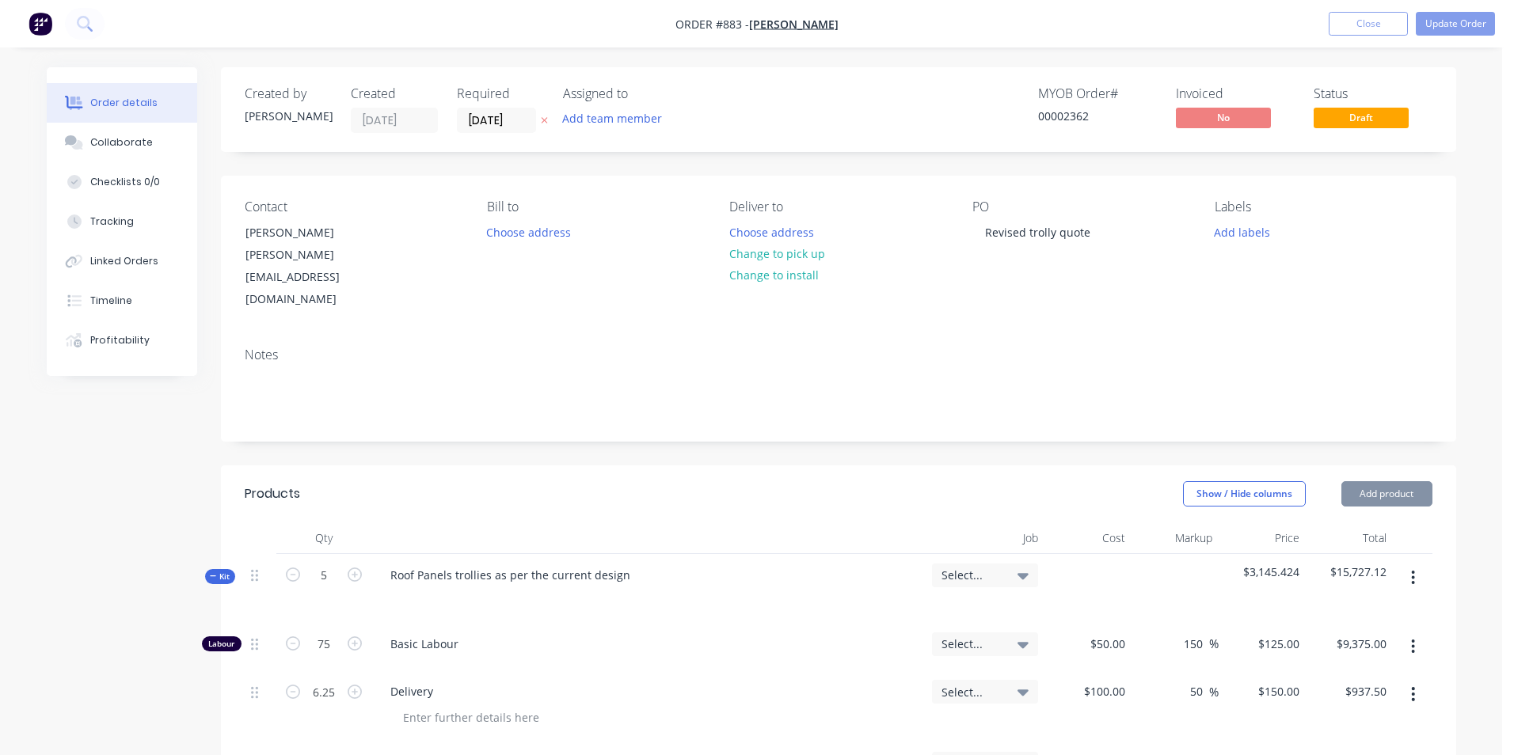
type input "50"
type input "$3,900.00"
type input "$476.00"
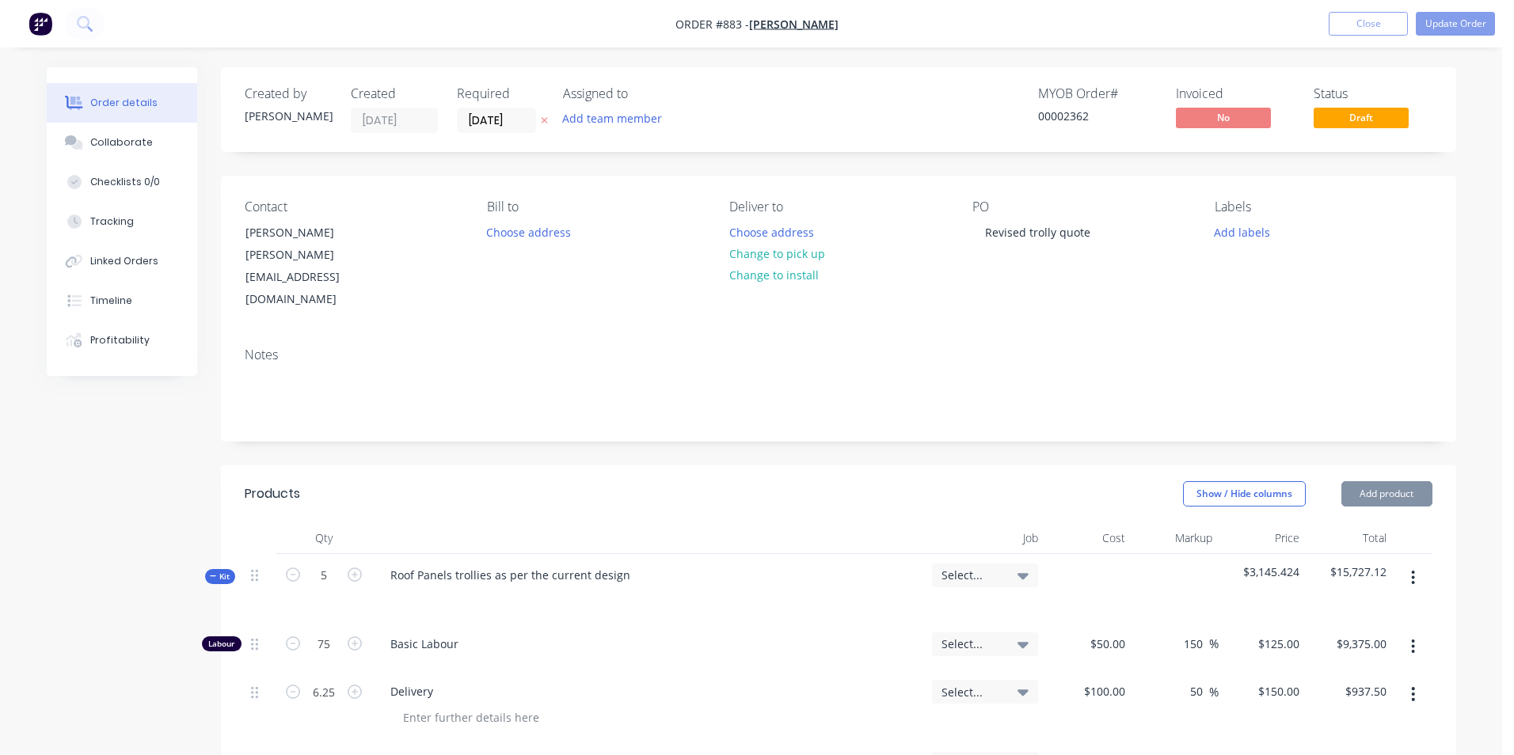
type input "$100.00"
type input "50"
type input "$150.00"
type input "$375.00"
type input "$30.00"
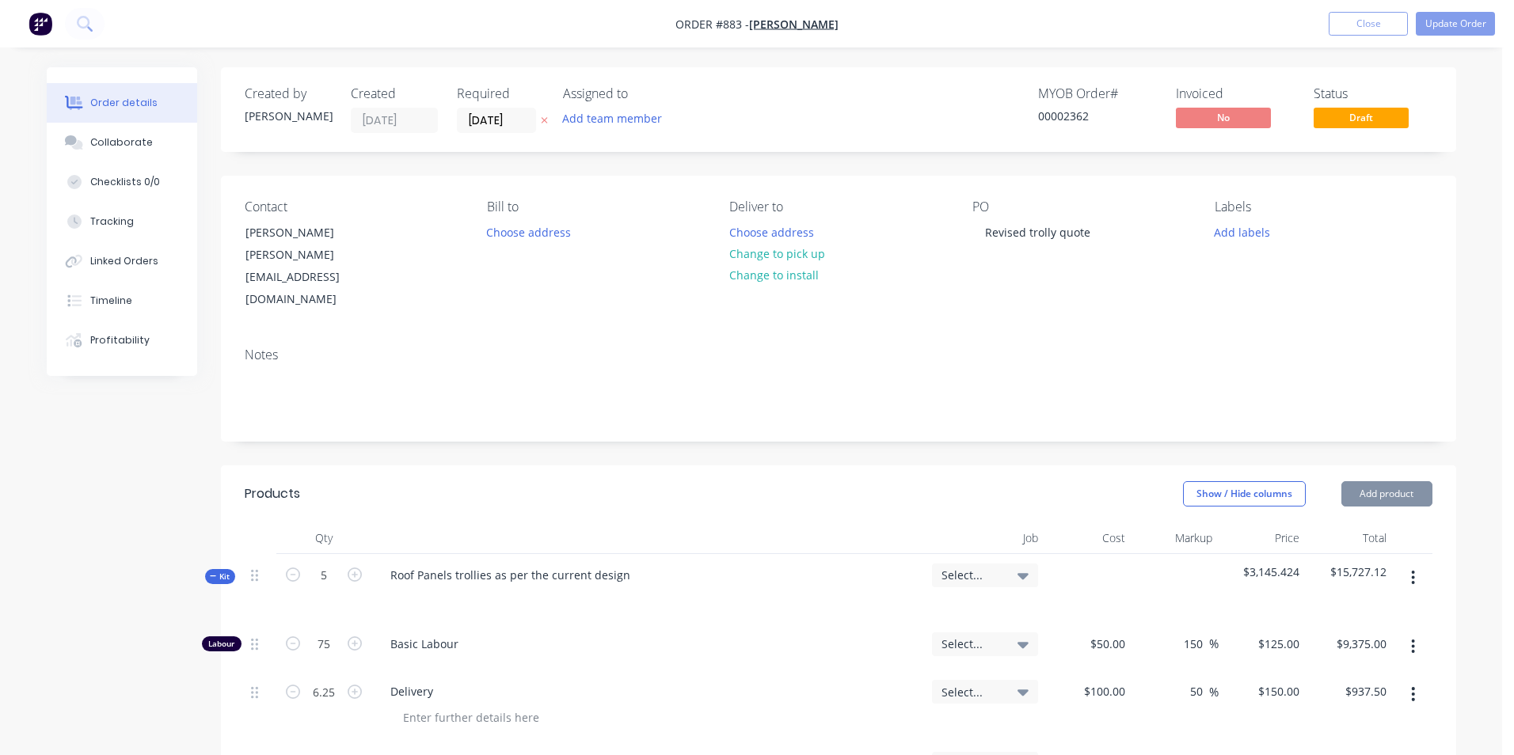
type input "$600.00"
type input "$6,187.00"
type input "20"
type input "$7,424.40"
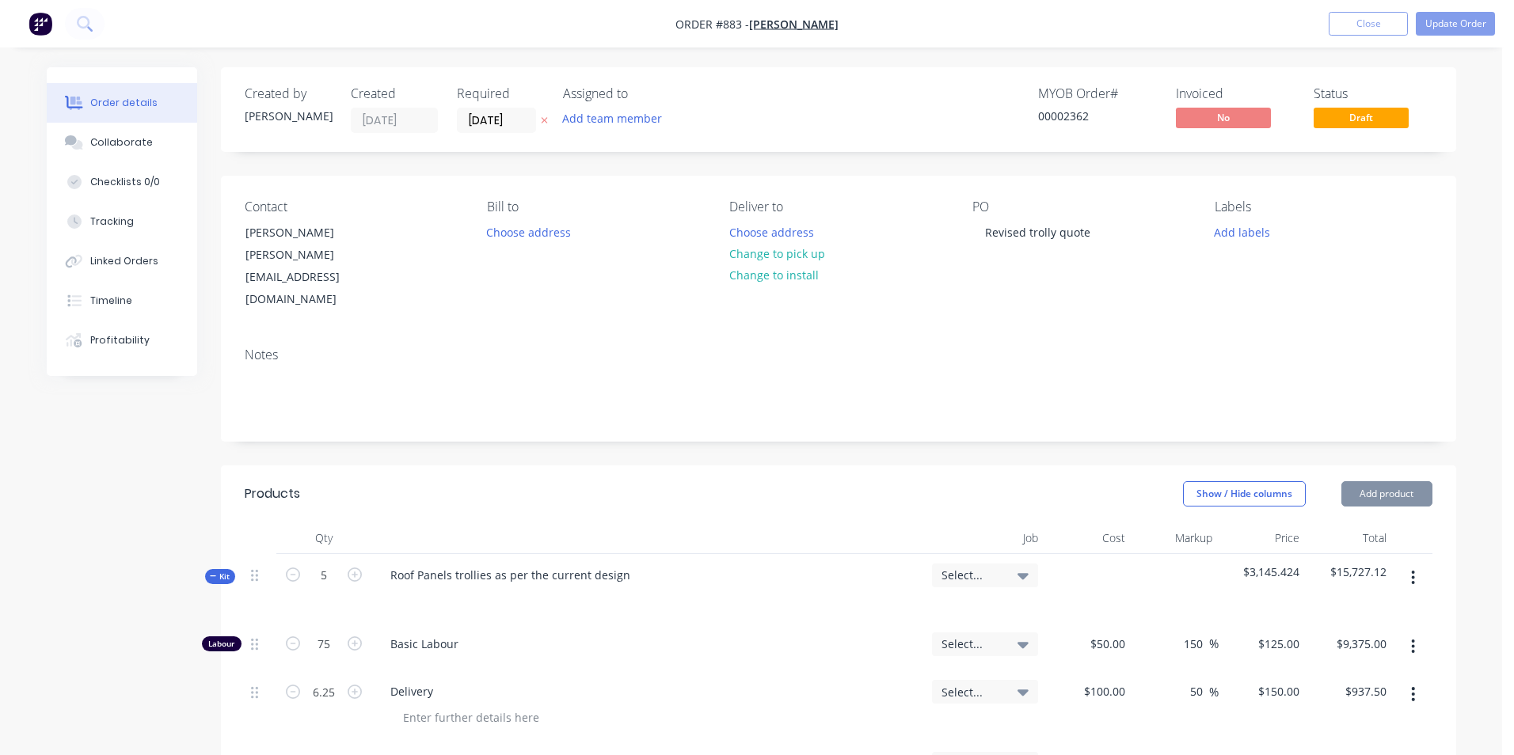
type input "$50.00"
type input "200"
type input "$150.00"
type input "$7,200.00"
type input "$150.00"
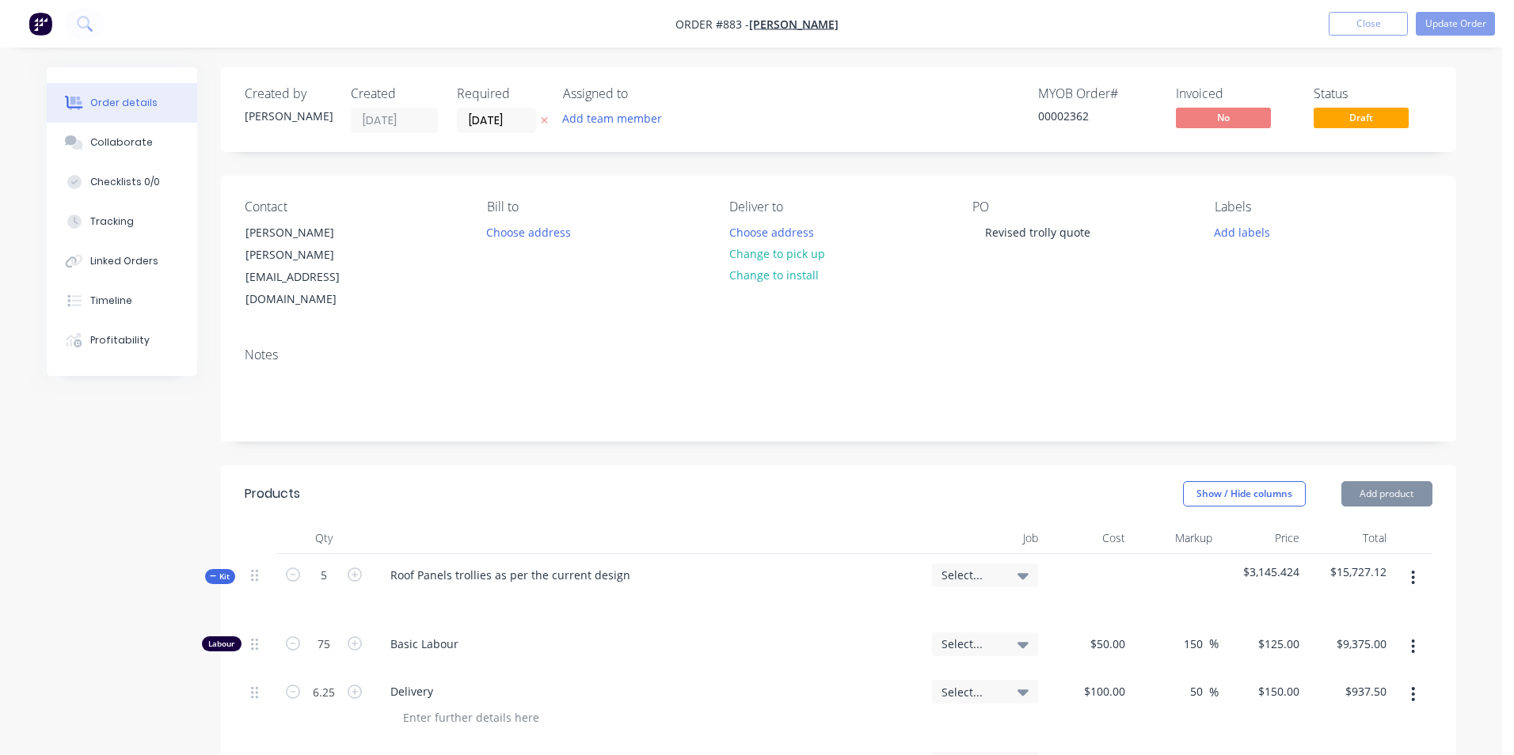
type input "50"
type input "$225.00"
type input "$1,350.00"
type input "$58.00"
type input "50"
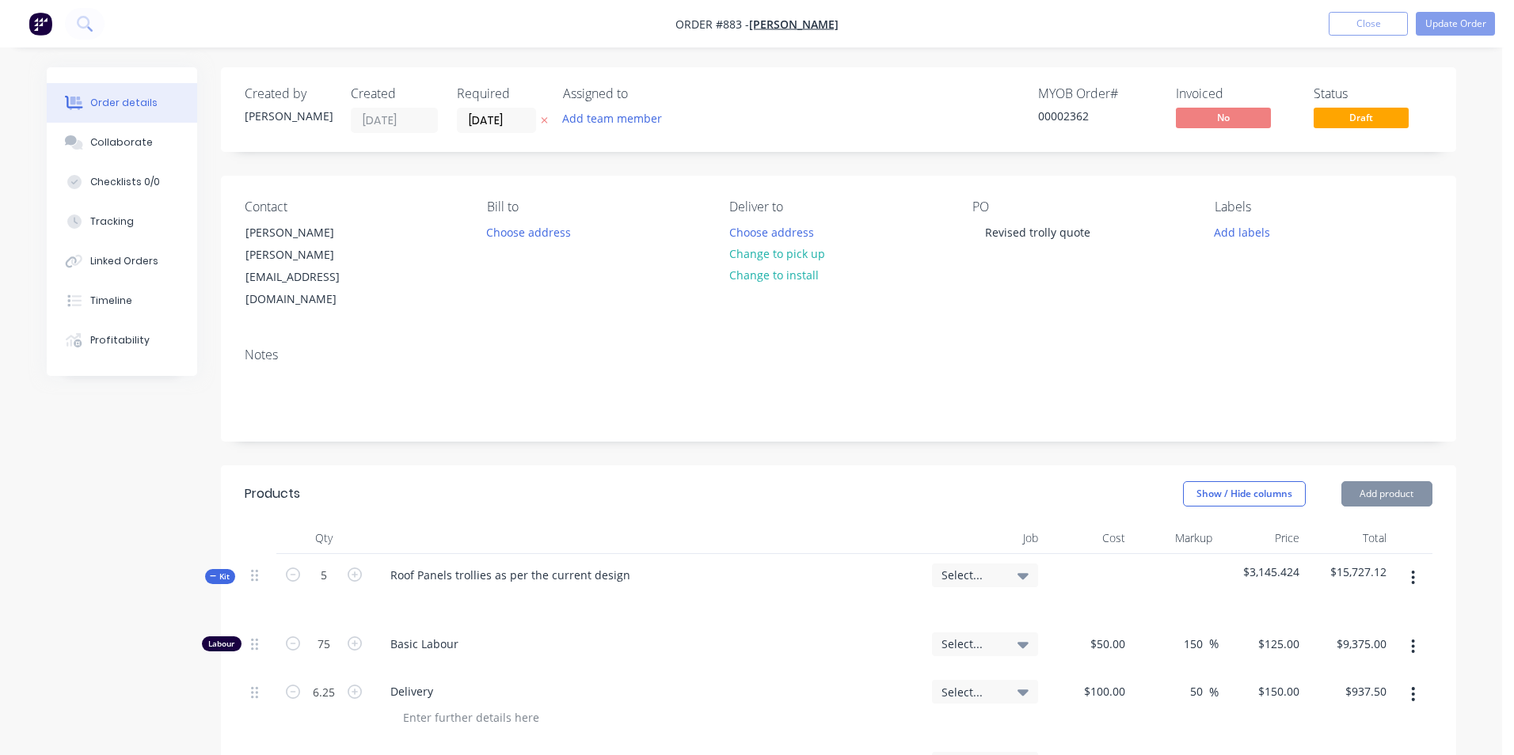
type input "$87.00"
type input "$1,044.00"
type input "$28.00"
type input "50"
type input "$42.00"
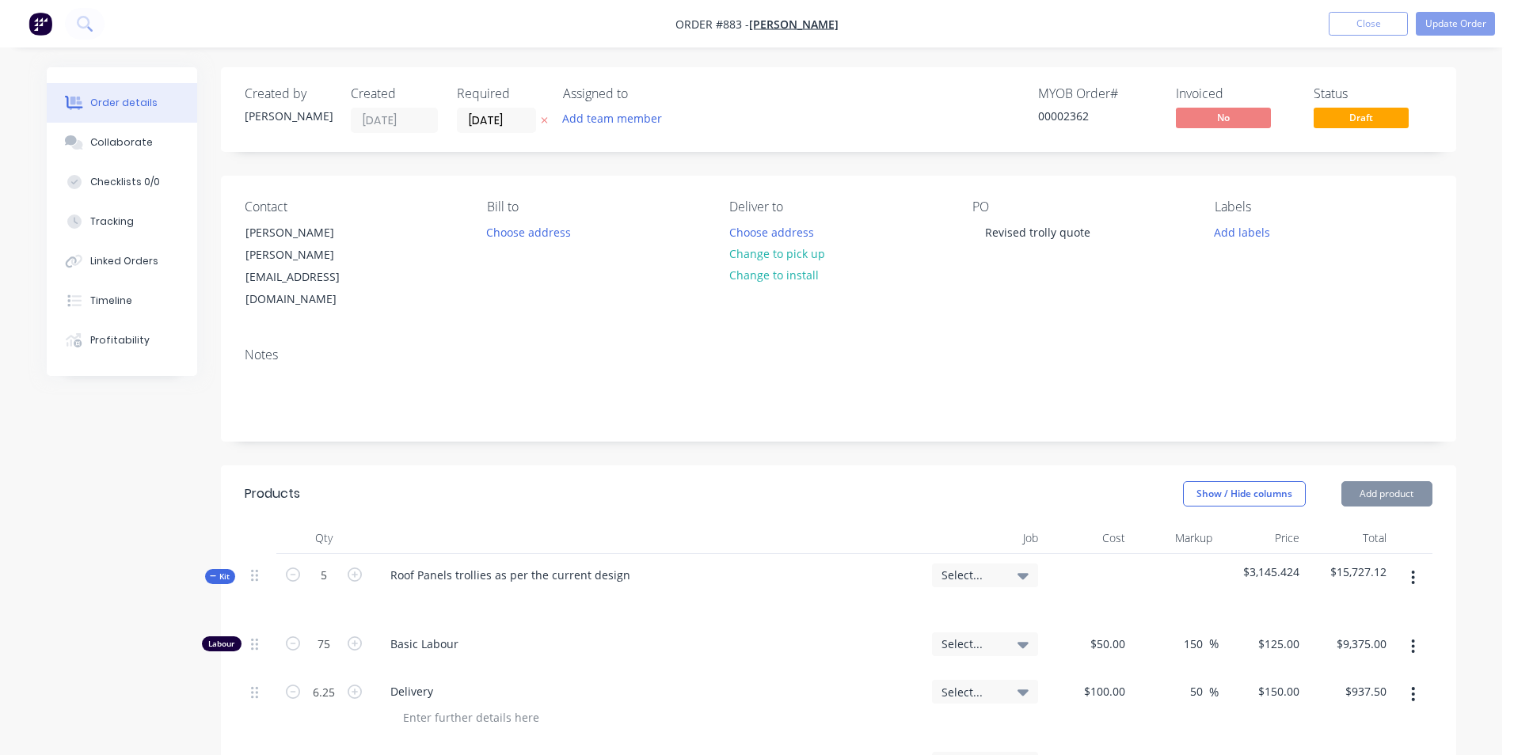
type input "$1,008.00"
type input "$30.00"
type input "$1,080.00"
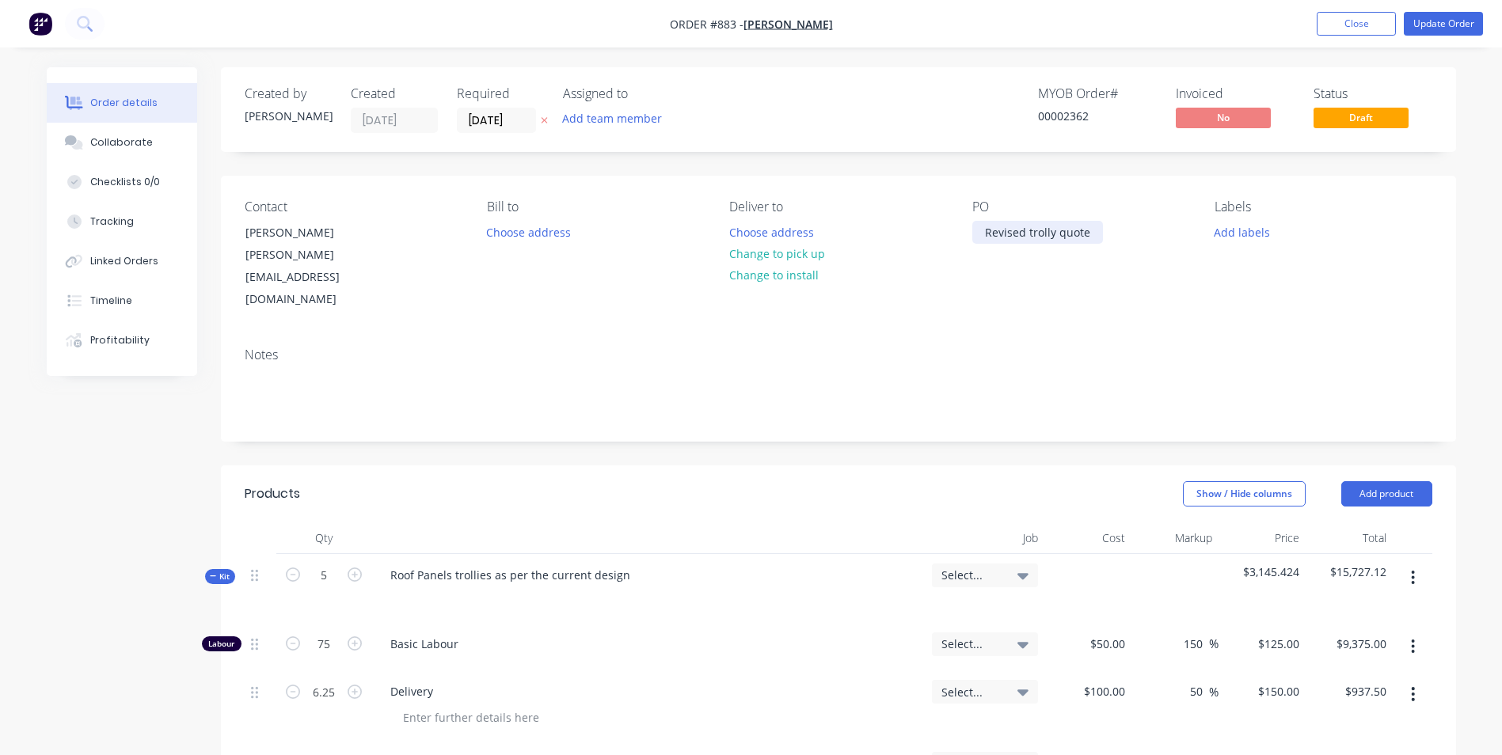
click at [1085, 239] on div "Revised trolly quote" at bounding box center [1037, 232] width 131 height 23
drag, startPoint x: 1085, startPoint y: 237, endPoint x: 978, endPoint y: 237, distance: 107.7
click at [978, 237] on div "Revised trolly quote" at bounding box center [1037, 232] width 131 height 23
click at [1172, 348] on div "Notes" at bounding box center [838, 355] width 1187 height 15
click at [1423, 28] on button "Update Order" at bounding box center [1443, 24] width 79 height 24
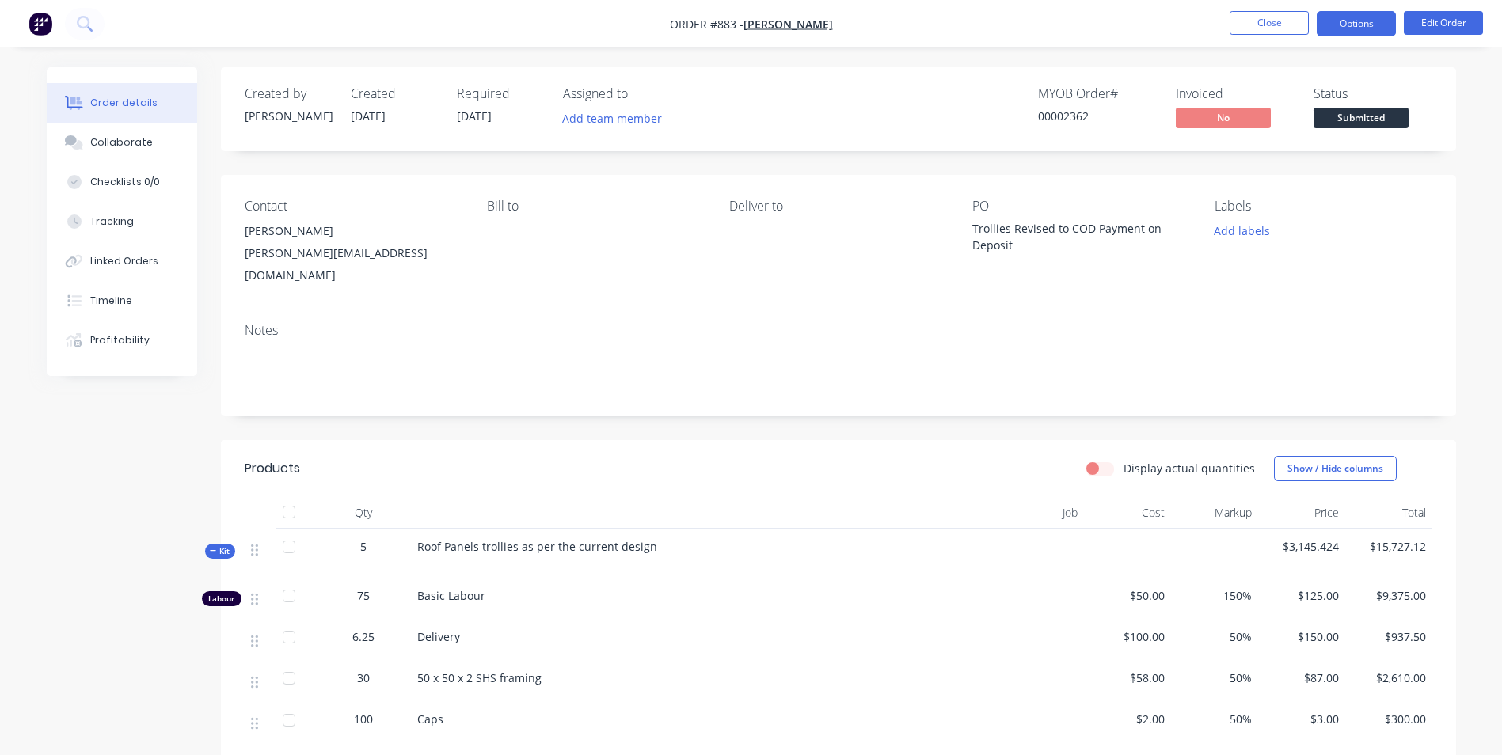
click at [1350, 24] on button "Options" at bounding box center [1355, 23] width 79 height 25
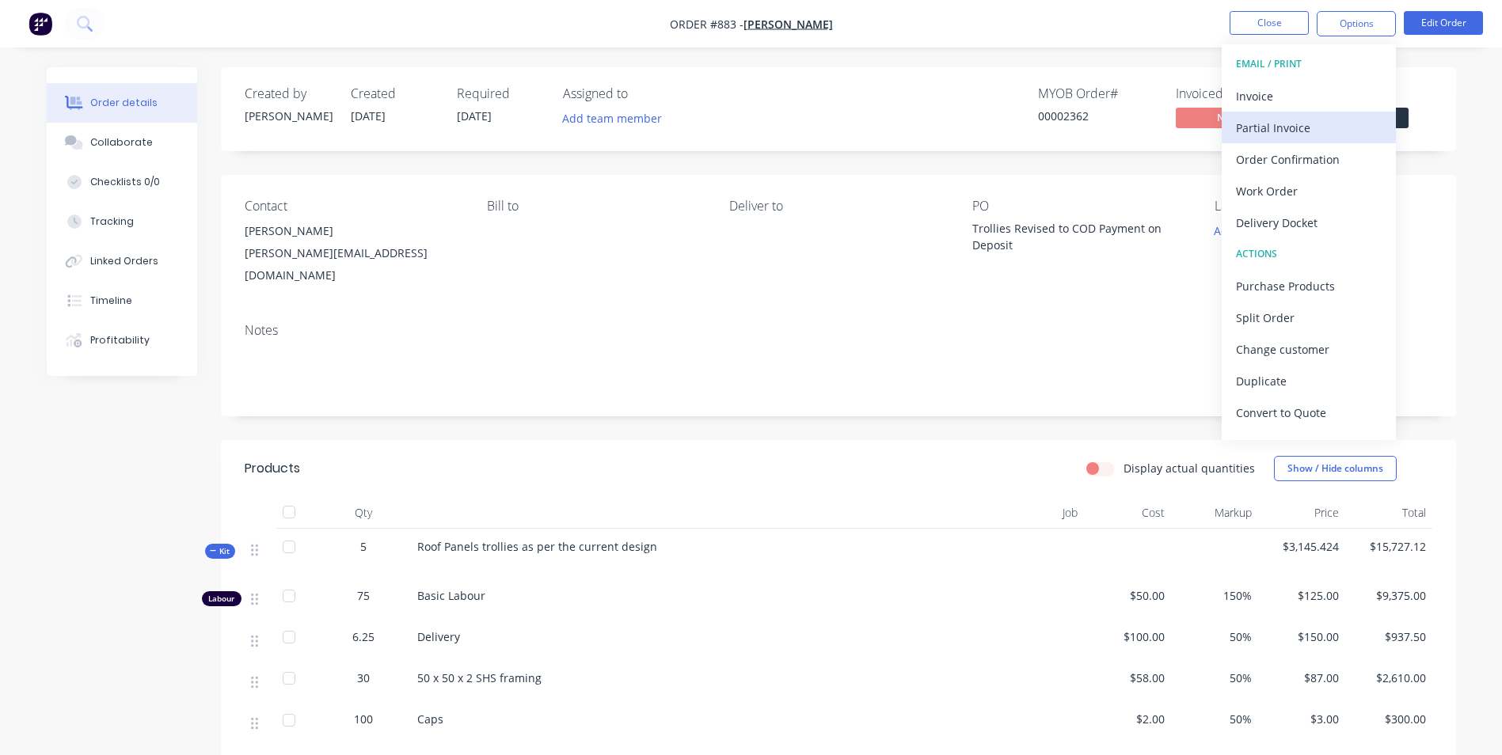
click at [1233, 140] on button "Partial Invoice" at bounding box center [1308, 128] width 174 height 32
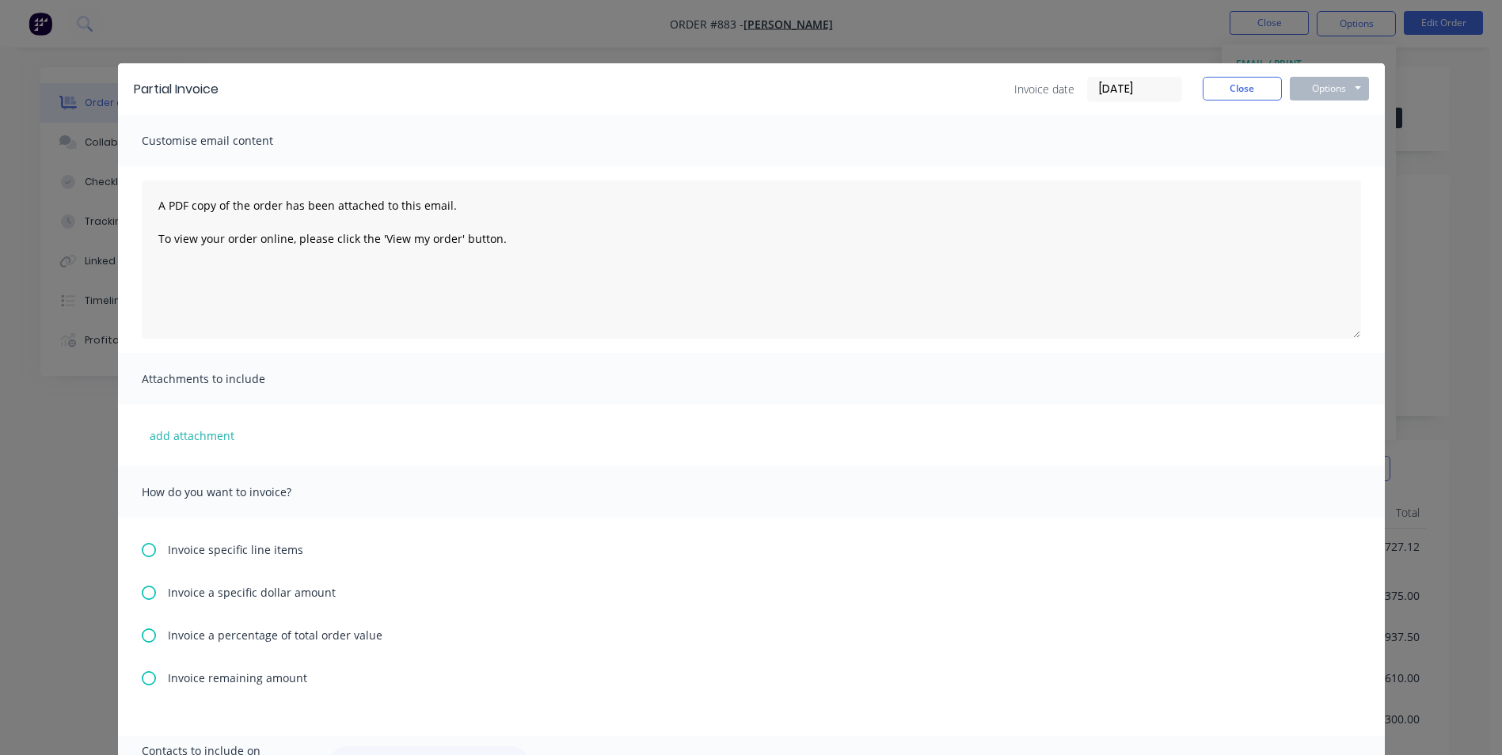
click at [145, 640] on icon at bounding box center [149, 636] width 14 height 14
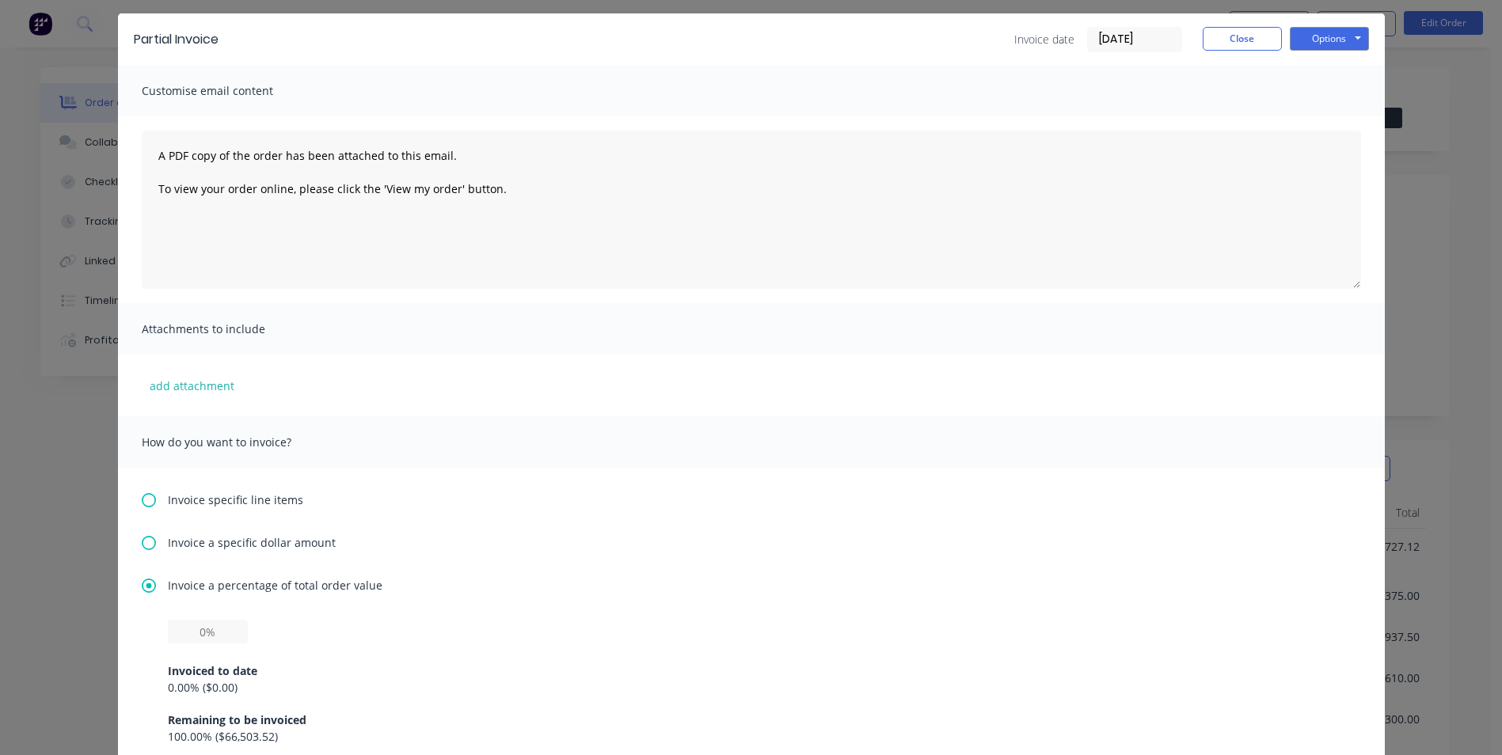
scroll to position [237, 0]
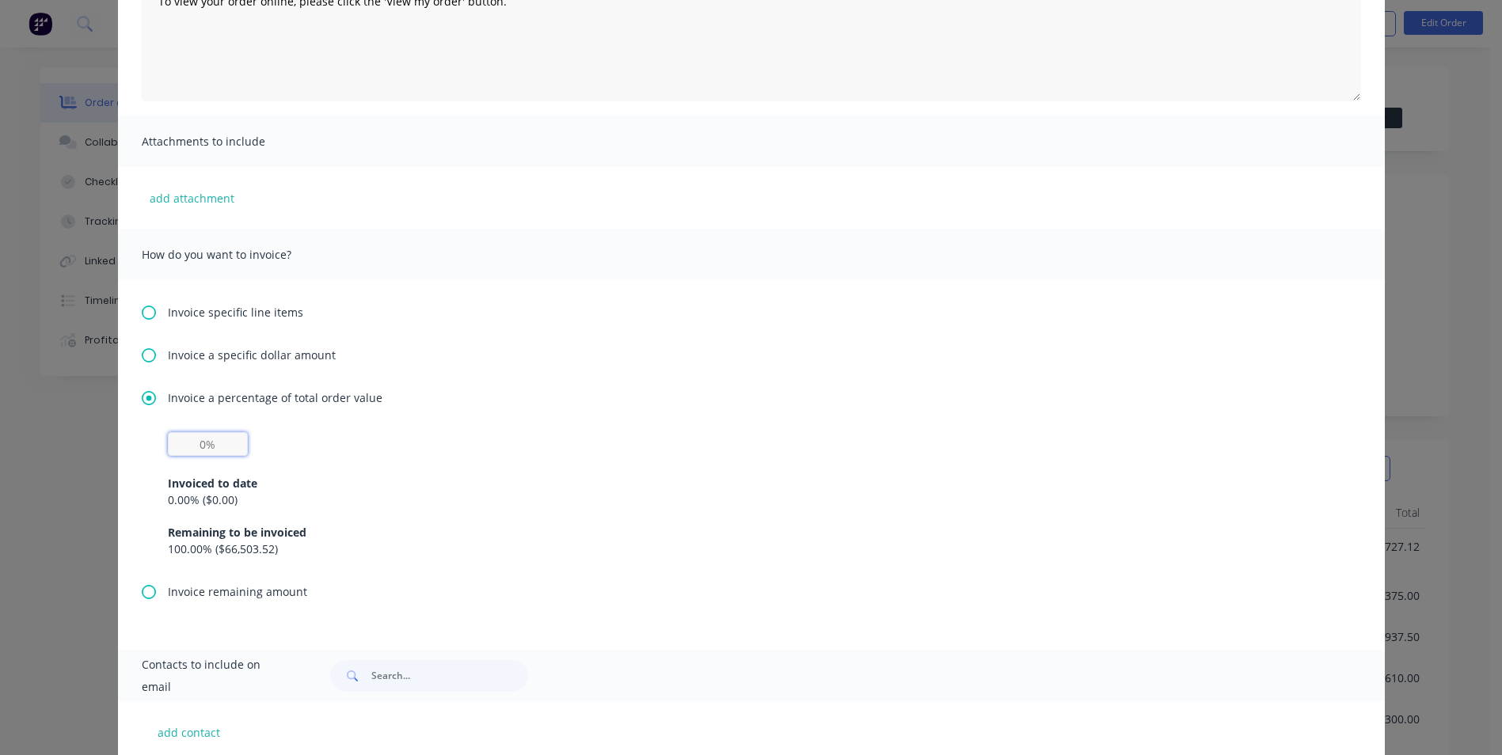
click at [223, 451] on input "text" at bounding box center [208, 444] width 80 height 24
type input "50%"
click at [322, 464] on div "Invoiced to date 0.00 % ( $0.00 ) Remaining to be invoiced 100.00 % ( $66,503.5…" at bounding box center [751, 506] width 1167 height 101
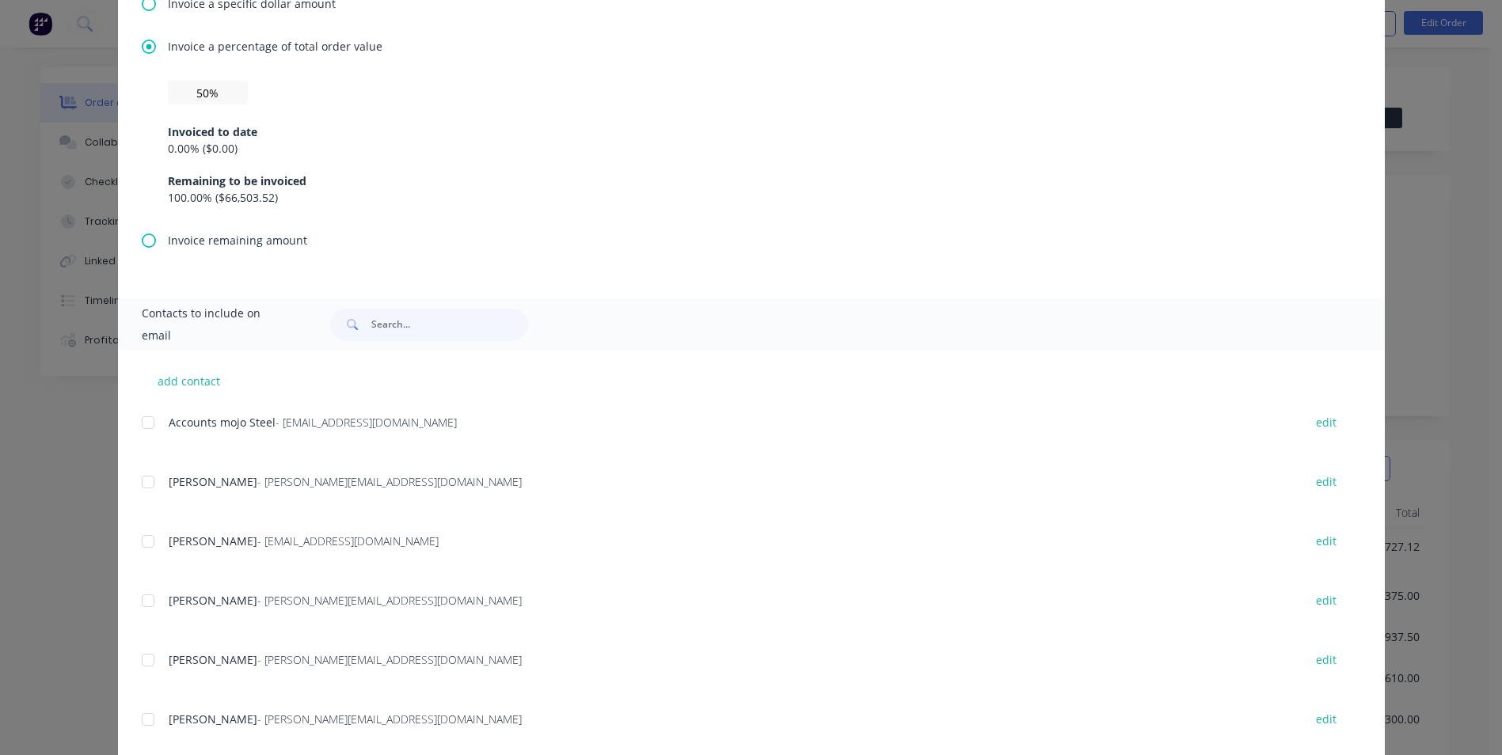
scroll to position [624, 0]
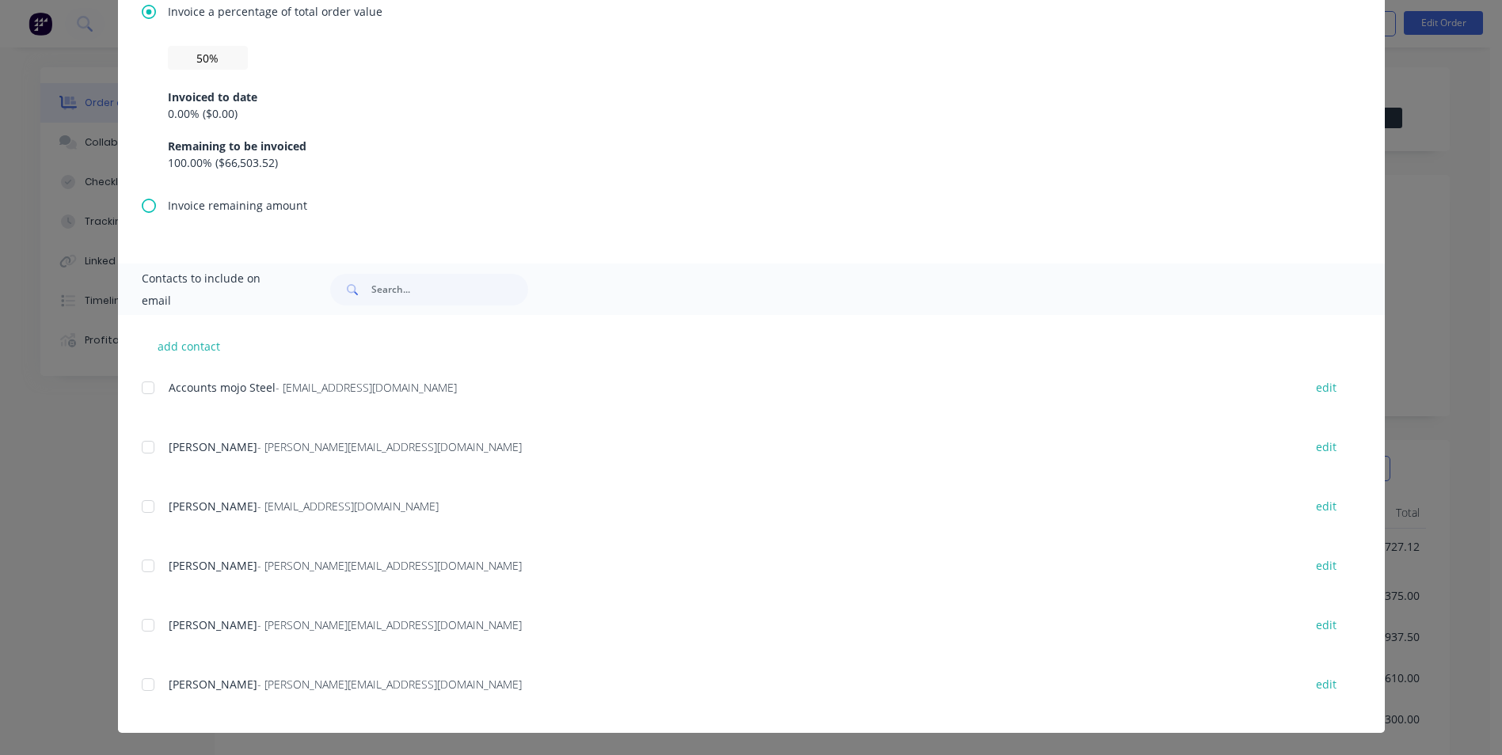
click at [136, 451] on div at bounding box center [148, 447] width 32 height 32
click at [146, 388] on div at bounding box center [148, 388] width 32 height 32
click at [140, 573] on div at bounding box center [148, 566] width 32 height 32
click at [136, 631] on div at bounding box center [148, 626] width 32 height 32
click at [146, 699] on div at bounding box center [148, 685] width 32 height 32
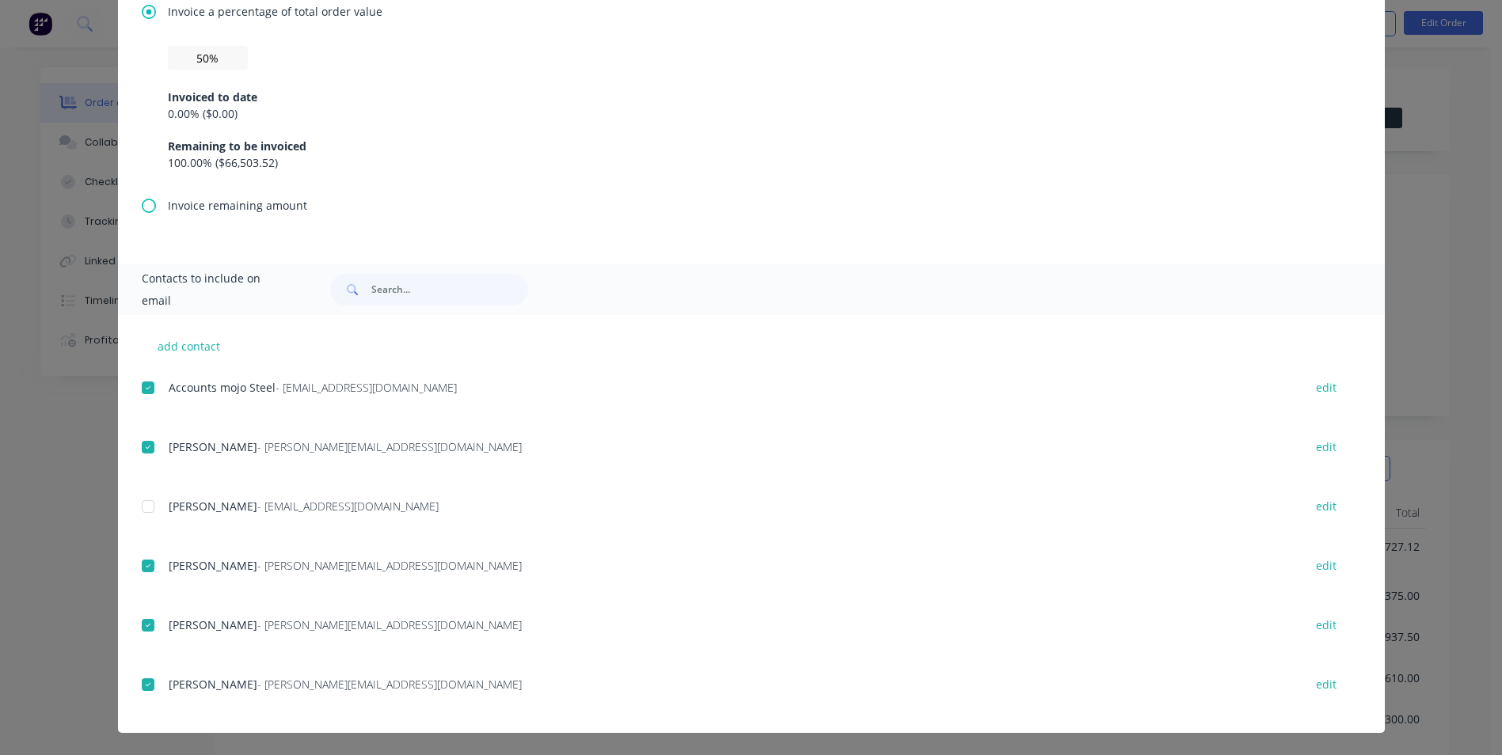
click at [143, 633] on div at bounding box center [148, 626] width 32 height 32
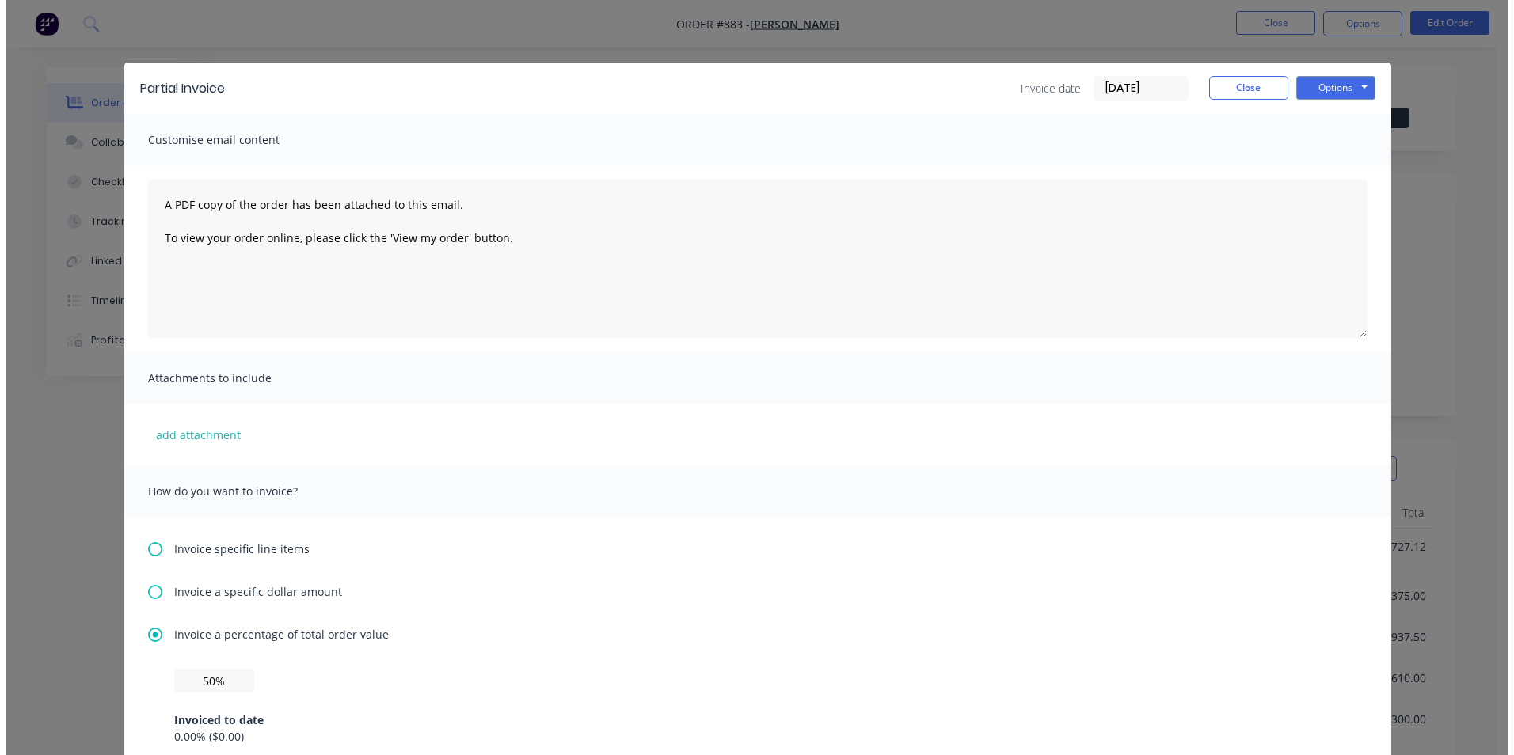
scroll to position [0, 0]
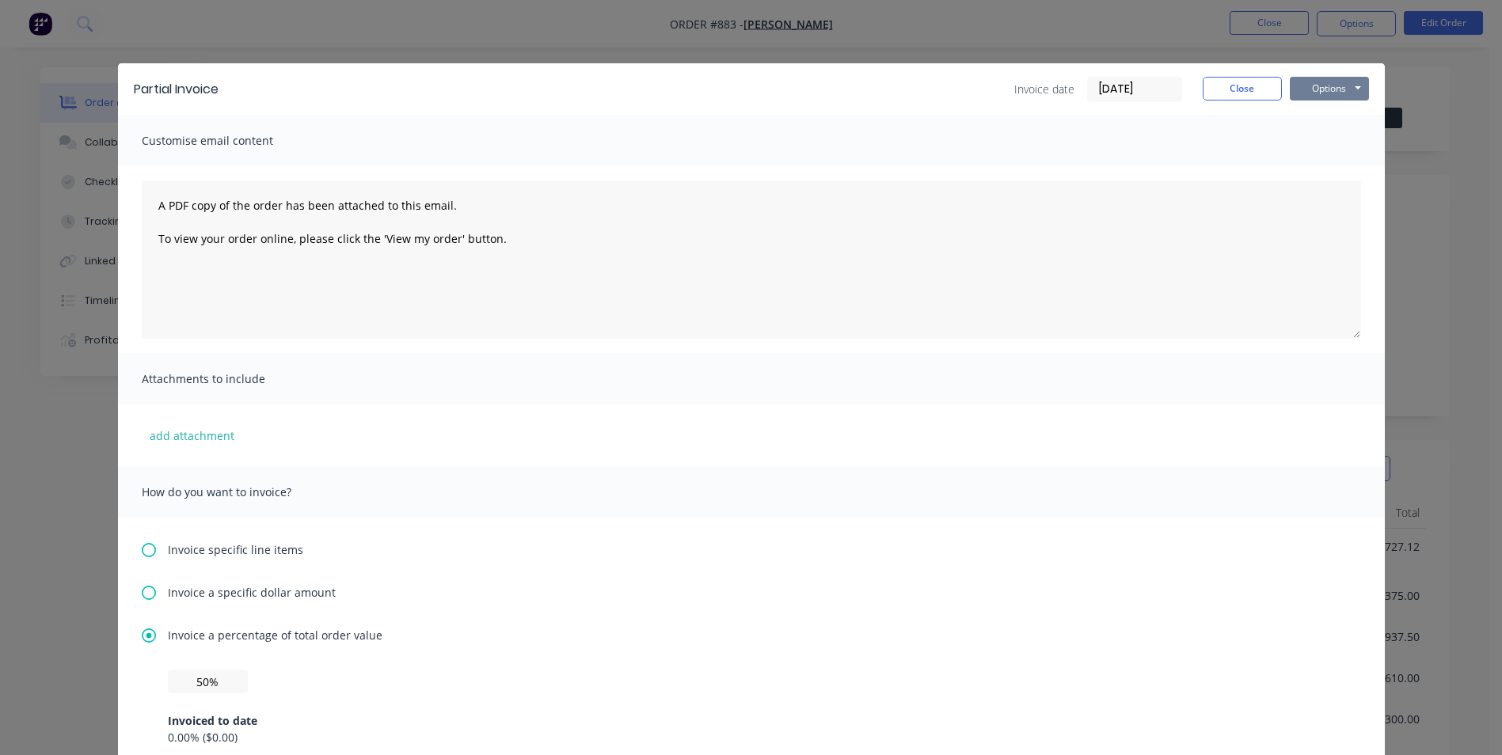
click at [1309, 95] on button "Options" at bounding box center [1329, 89] width 79 height 24
click at [1317, 173] on button "Email" at bounding box center [1340, 169] width 101 height 26
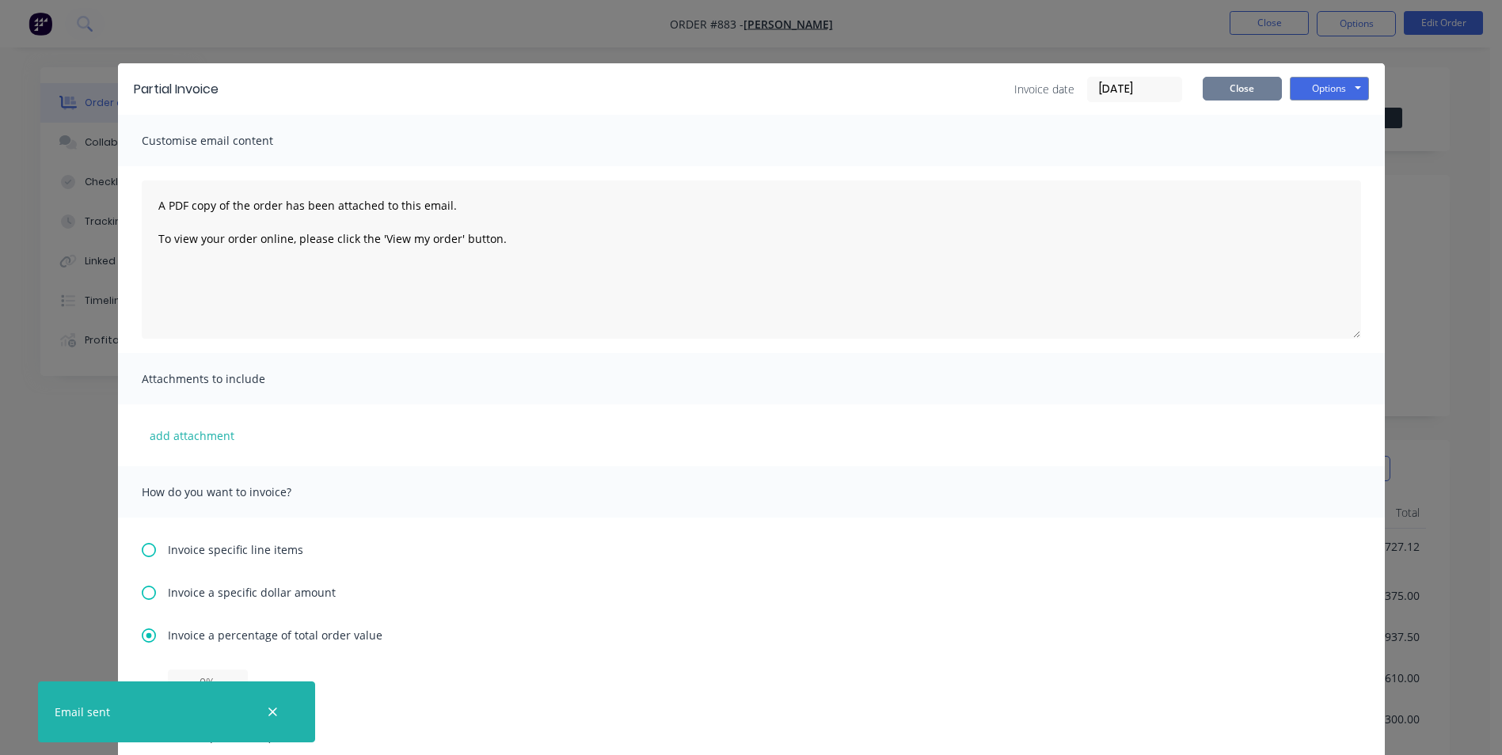
click at [1224, 82] on button "Close" at bounding box center [1241, 89] width 79 height 24
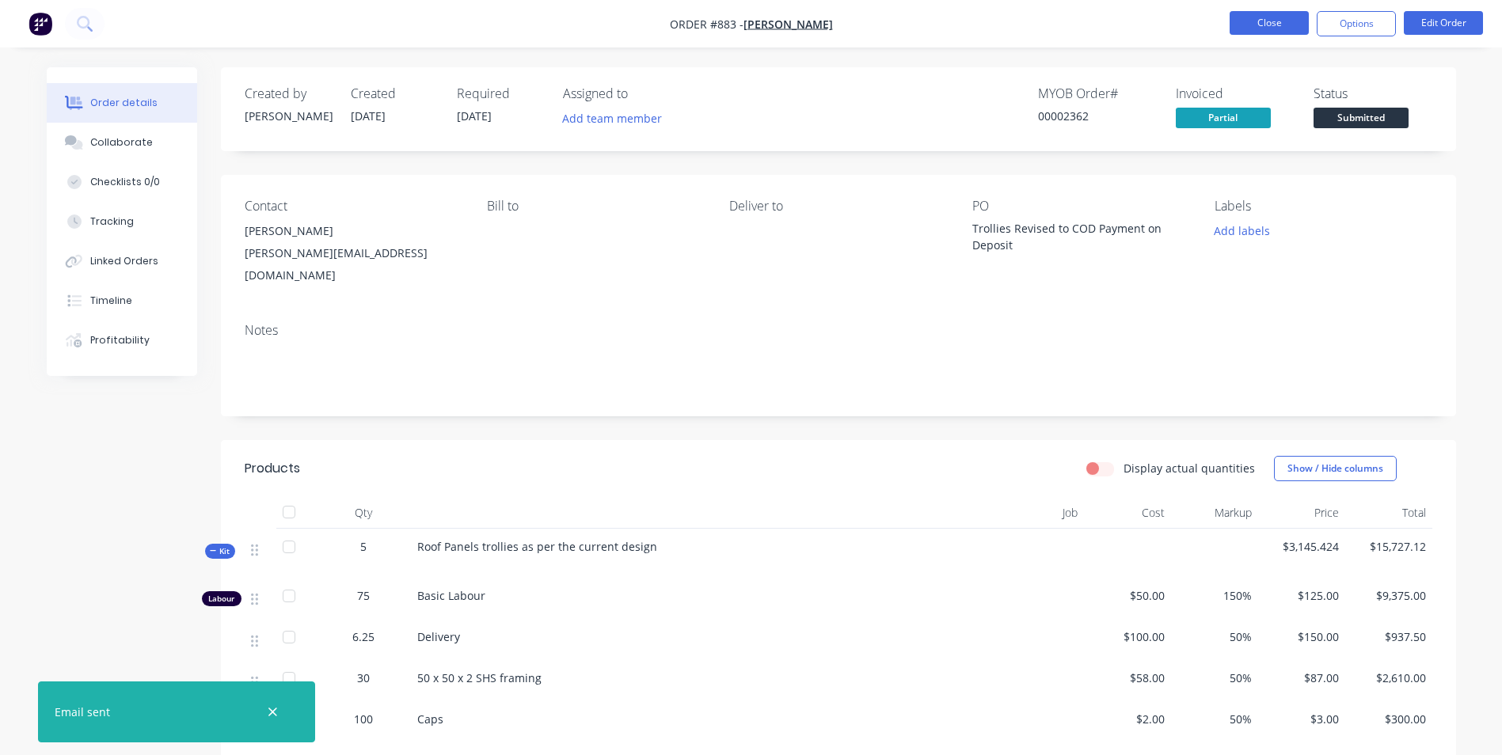
click at [1264, 21] on button "Close" at bounding box center [1268, 23] width 79 height 24
